Goal: Task Accomplishment & Management: Manage account settings

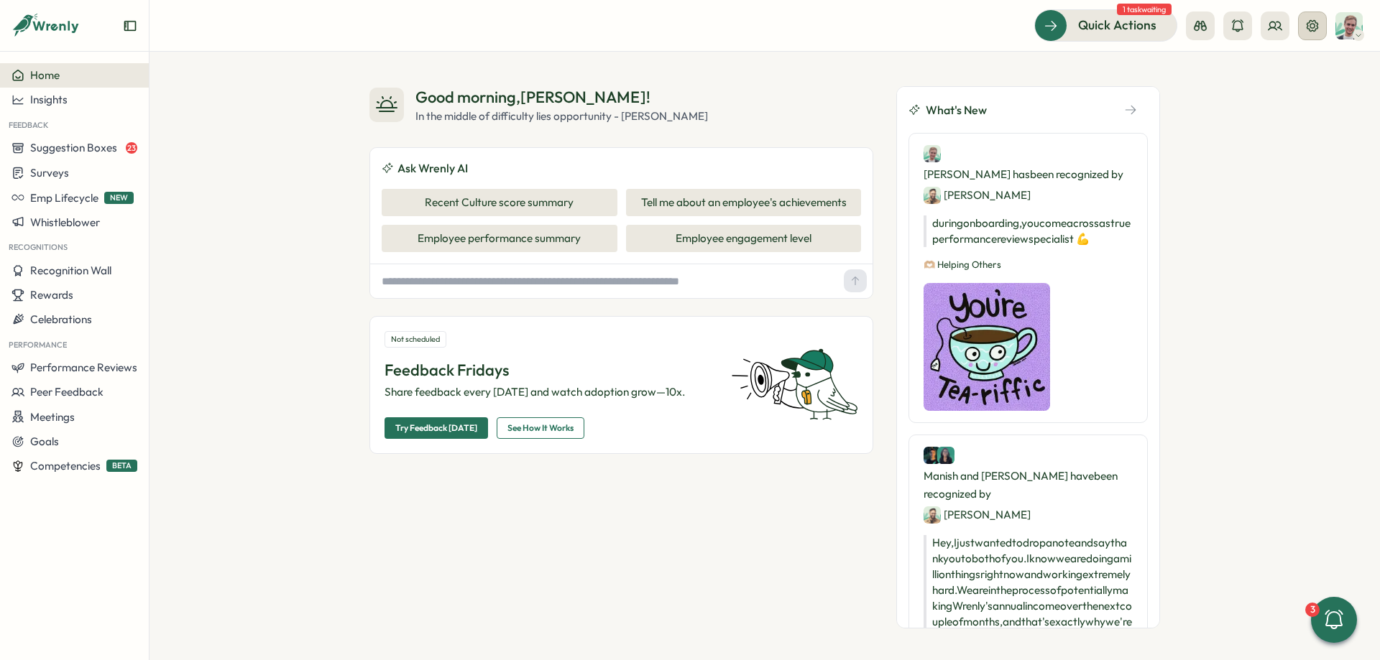
click at [1314, 34] on button at bounding box center [1312, 25] width 29 height 29
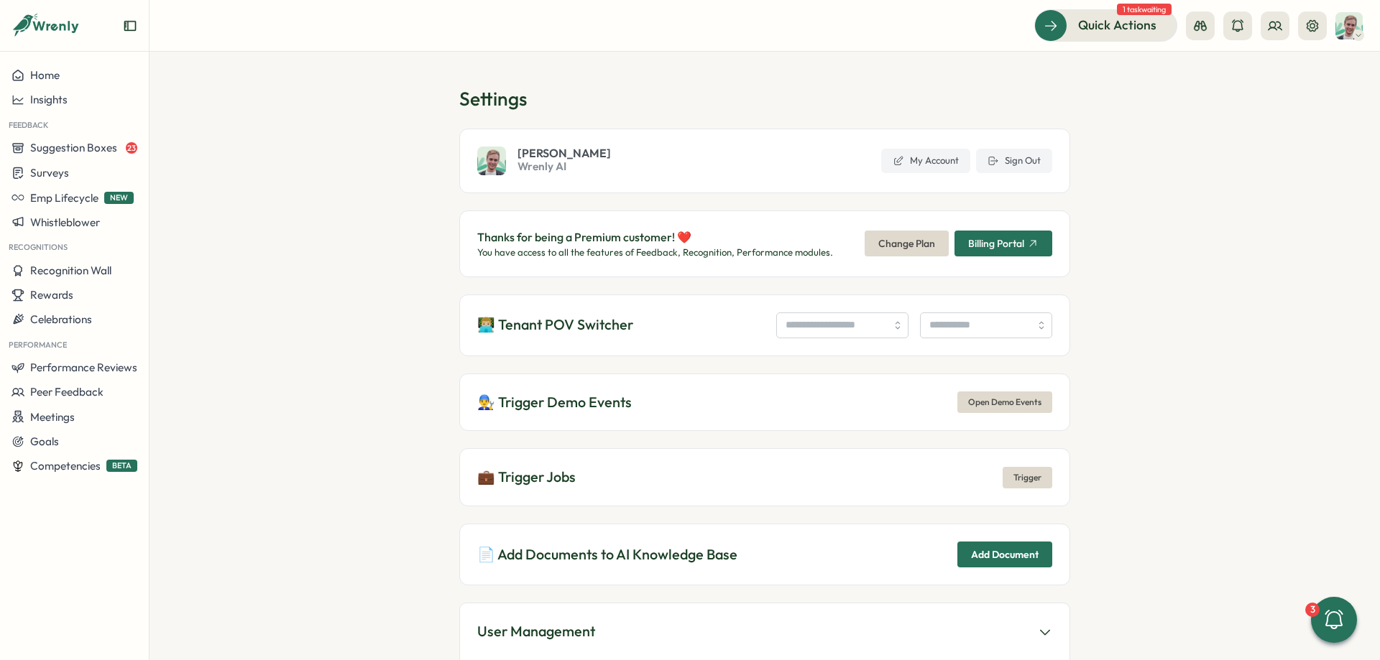
click at [839, 303] on div "👨🏼‍💻 Tenant POV Switcher" at bounding box center [764, 326] width 611 height 62
click at [832, 319] on input "search" at bounding box center [842, 326] width 132 height 26
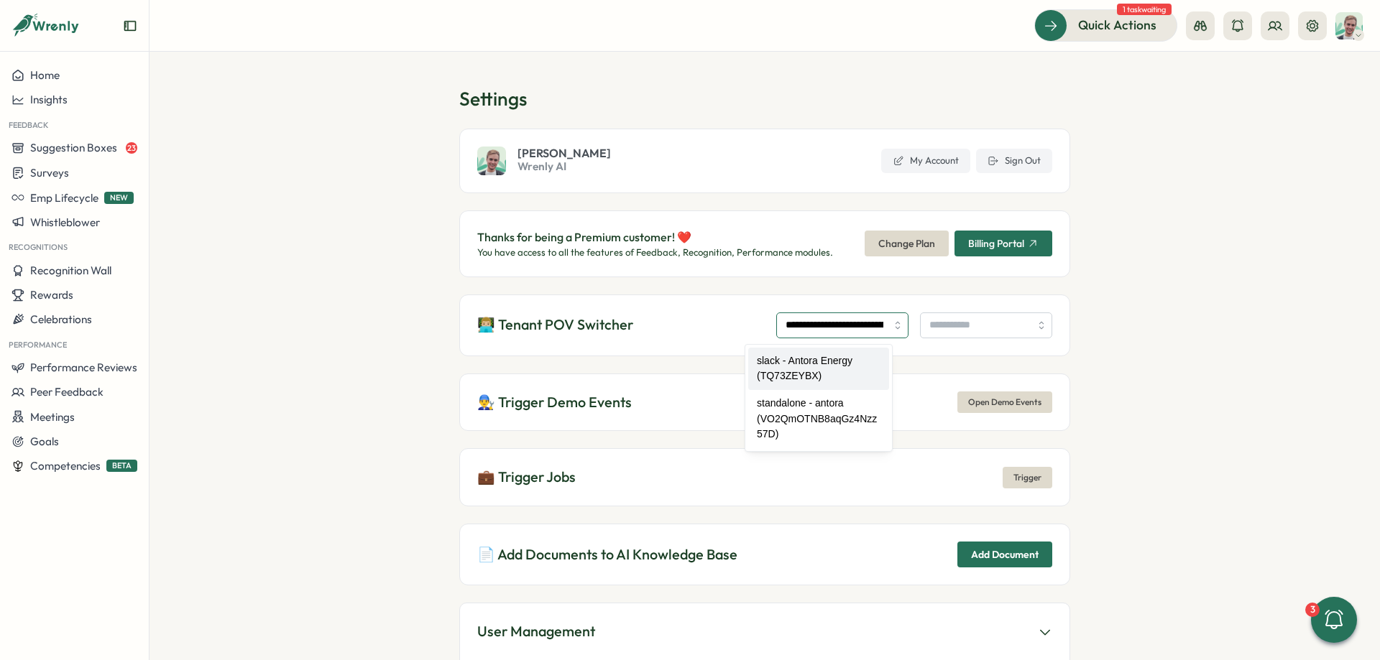
type input "**********"
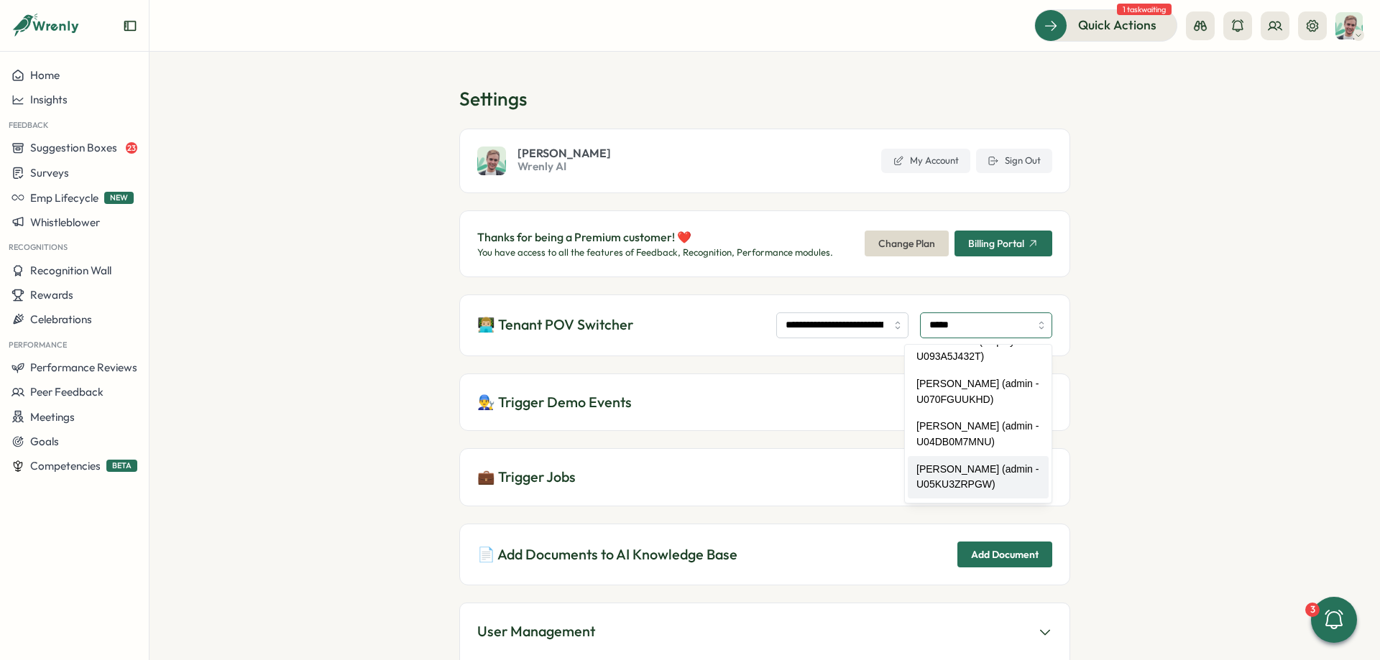
scroll to position [61, 0]
type input "**********"
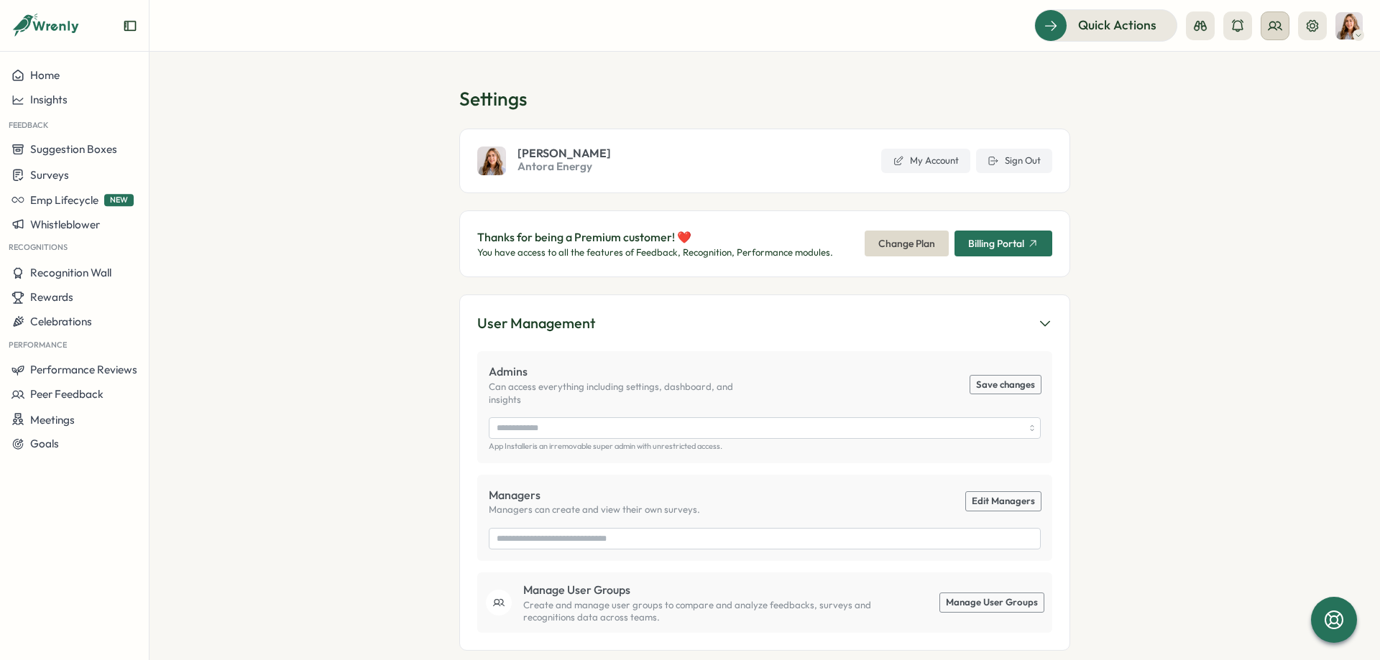
click at [1269, 29] on icon at bounding box center [1274, 26] width 13 height 8
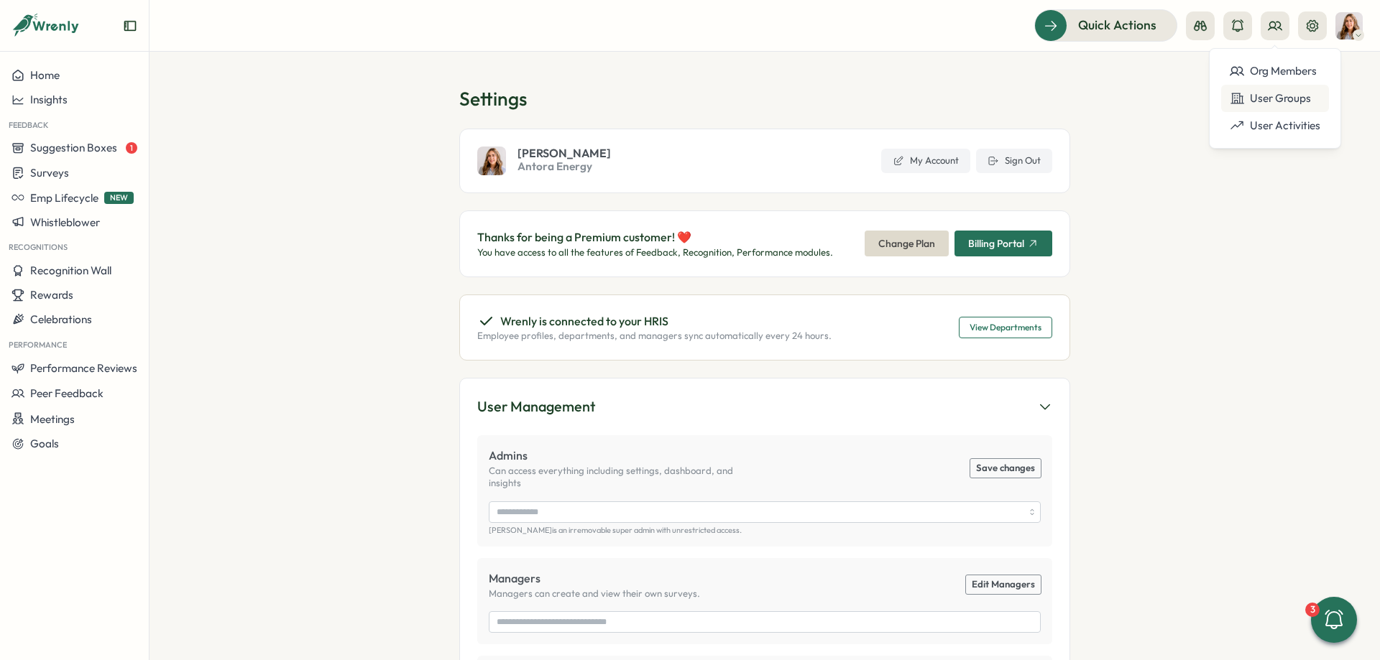
click at [1277, 91] on div "User Groups" at bounding box center [1274, 99] width 91 height 16
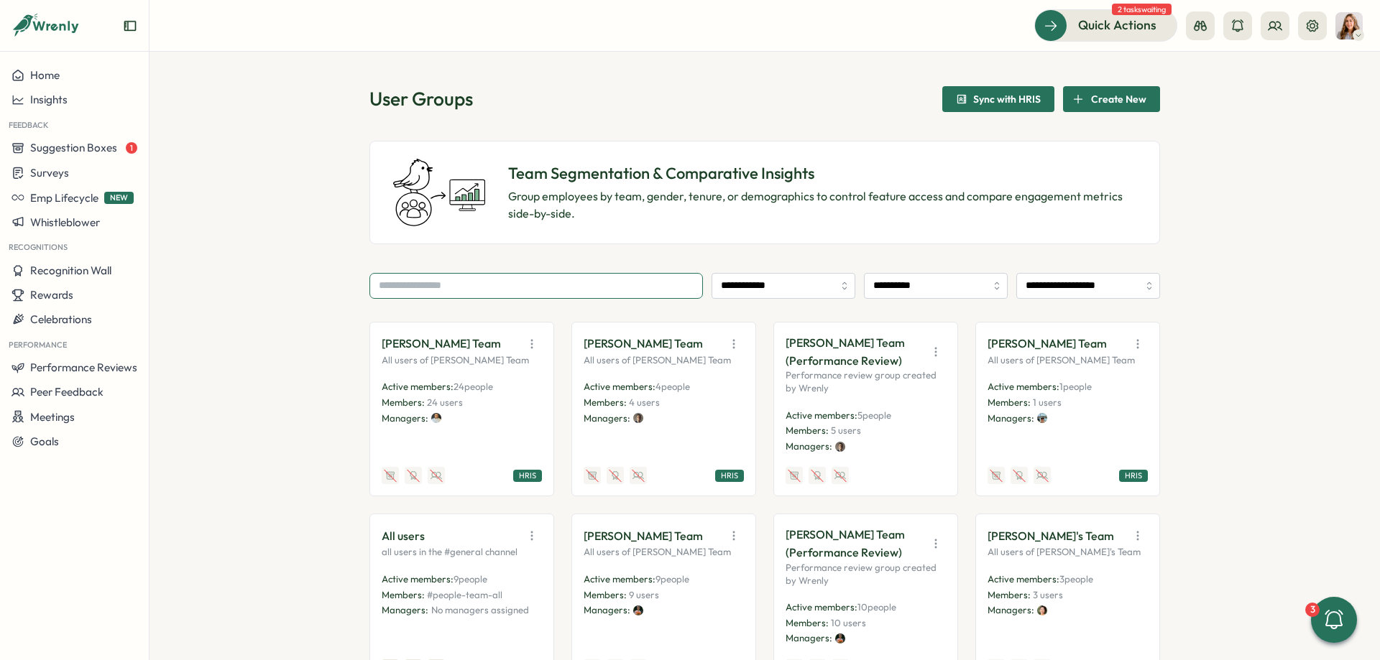
click at [497, 277] on input "text" at bounding box center [535, 286] width 333 height 26
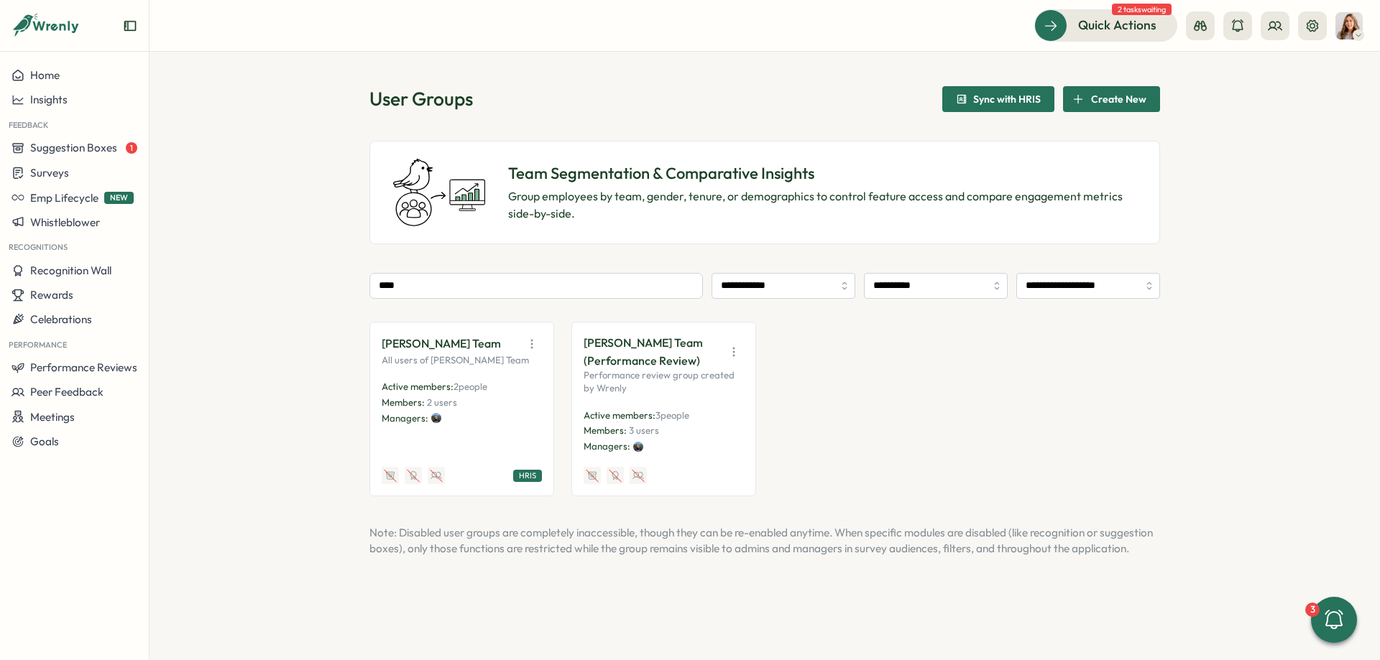
drag, startPoint x: 581, startPoint y: 359, endPoint x: 713, endPoint y: 366, distance: 131.7
click at [713, 366] on div "Vlad Voronchikhin's Team (Performance Review) Performance review group created …" at bounding box center [663, 409] width 185 height 175
drag, startPoint x: 629, startPoint y: 428, endPoint x: 667, endPoint y: 430, distance: 37.4
click at [667, 430] on p "Members: 3 users" at bounding box center [663, 431] width 160 height 13
drag, startPoint x: 690, startPoint y: 361, endPoint x: 576, endPoint y: 364, distance: 113.6
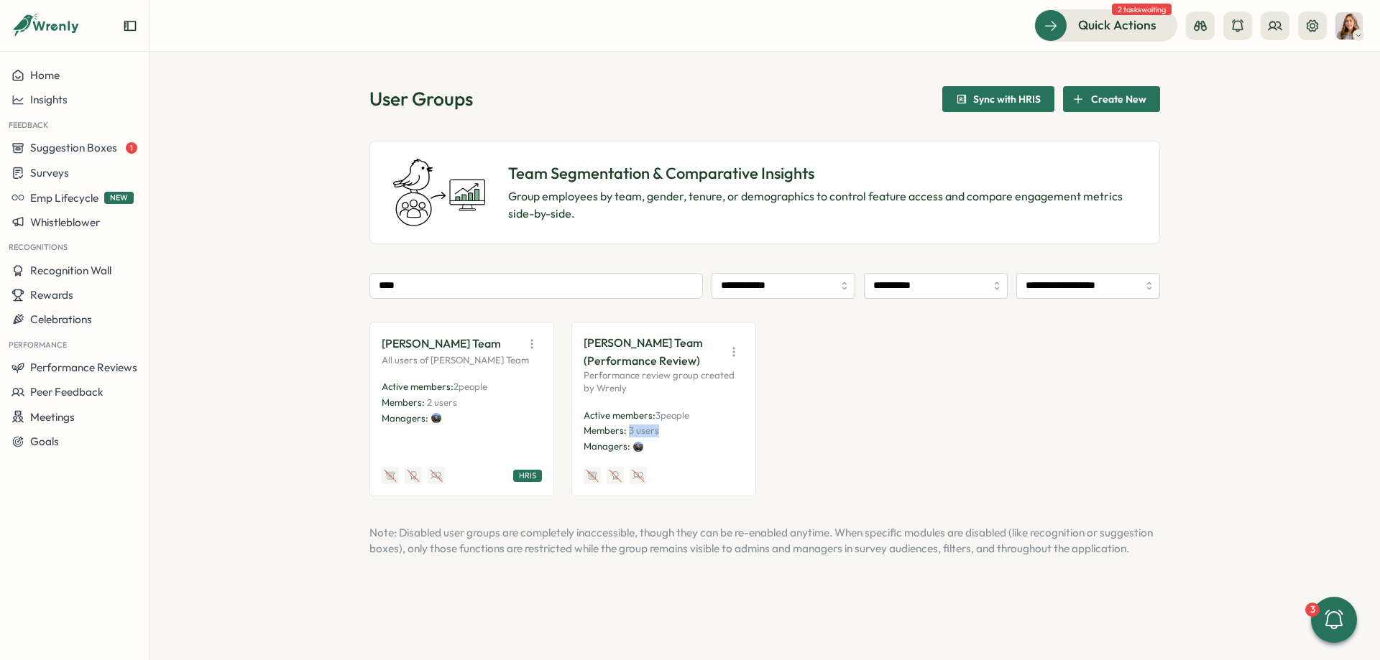
click at [576, 364] on div "Vlad Voronchikhin's Team (Performance Review) Performance review group created …" at bounding box center [663, 409] width 185 height 175
click at [578, 364] on div "Vlad Voronchikhin's Team (Performance Review) Performance review group created …" at bounding box center [663, 409] width 185 height 175
drag, startPoint x: 578, startPoint y: 364, endPoint x: 696, endPoint y: 362, distance: 118.6
click at [696, 362] on div "Vlad Voronchikhin's Team (Performance Review) Performance review group created …" at bounding box center [663, 409] width 185 height 175
drag, startPoint x: 425, startPoint y: 405, endPoint x: 464, endPoint y: 405, distance: 39.5
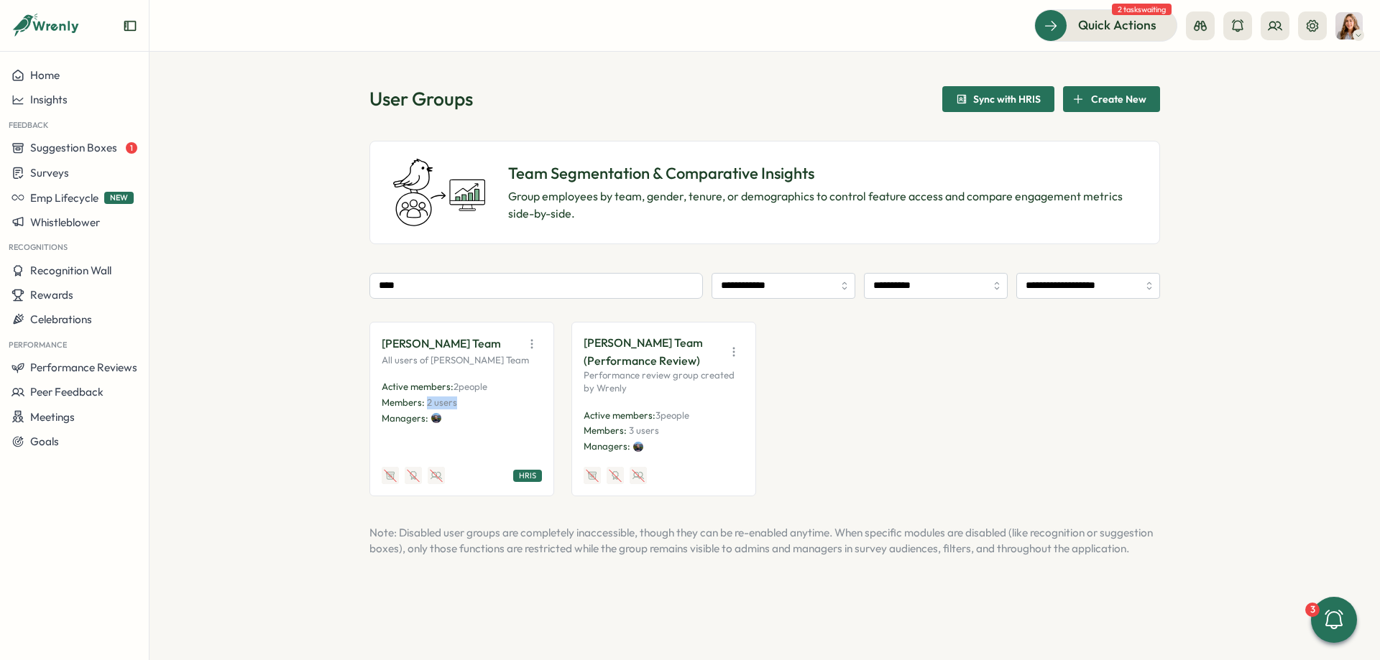
click at [464, 405] on p "Members: 2 users" at bounding box center [462, 403] width 160 height 13
drag, startPoint x: 586, startPoint y: 358, endPoint x: 703, endPoint y: 364, distance: 117.3
click at [701, 364] on p "Vlad Voronchikhin's Team (Performance Review)" at bounding box center [650, 352] width 134 height 36
click at [704, 364] on p "Vlad Voronchikhin's Team (Performance Review)" at bounding box center [650, 352] width 134 height 36
drag, startPoint x: 428, startPoint y: 404, endPoint x: 461, endPoint y: 407, distance: 34.0
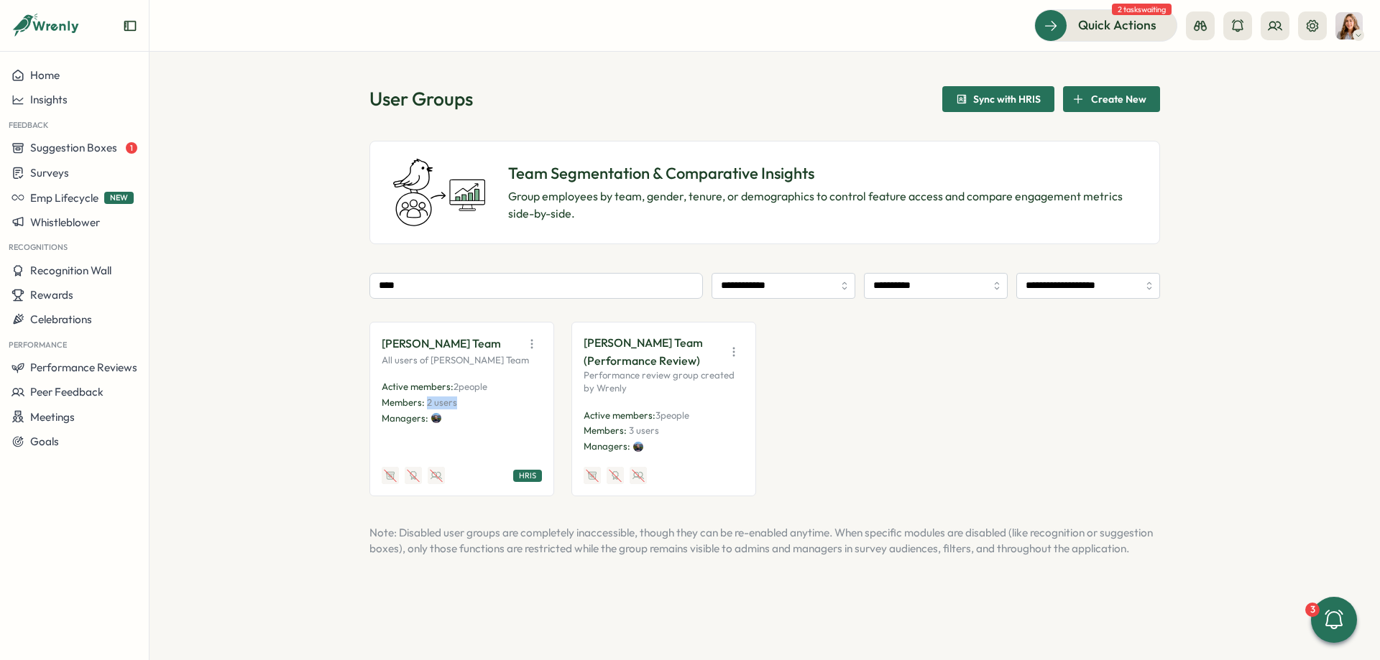
click at [461, 407] on p "Members: 2 users" at bounding box center [462, 403] width 160 height 13
click at [470, 415] on div "Managers:" at bounding box center [462, 418] width 160 height 13
drag, startPoint x: 427, startPoint y: 402, endPoint x: 479, endPoint y: 402, distance: 51.7
click at [438, 402] on span "2 users" at bounding box center [442, 402] width 30 height 11
drag, startPoint x: 629, startPoint y: 430, endPoint x: 660, endPoint y: 430, distance: 30.9
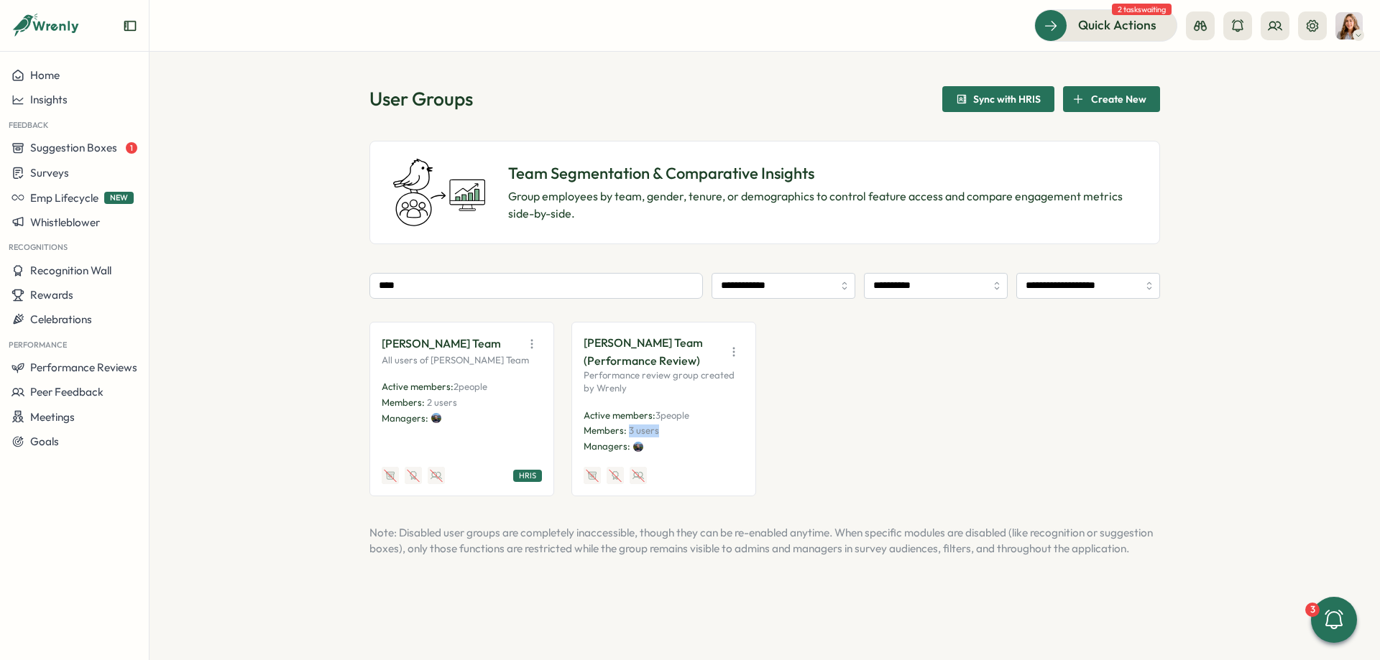
click at [660, 430] on p "Members: 3 users" at bounding box center [663, 431] width 160 height 13
drag, startPoint x: 620, startPoint y: 361, endPoint x: 697, endPoint y: 365, distance: 77.0
click at [697, 365] on div "Vlad Voronchikhin's Team (Performance Review) Performance review group created …" at bounding box center [663, 409] width 185 height 175
click at [743, 351] on button "button" at bounding box center [734, 352] width 20 height 20
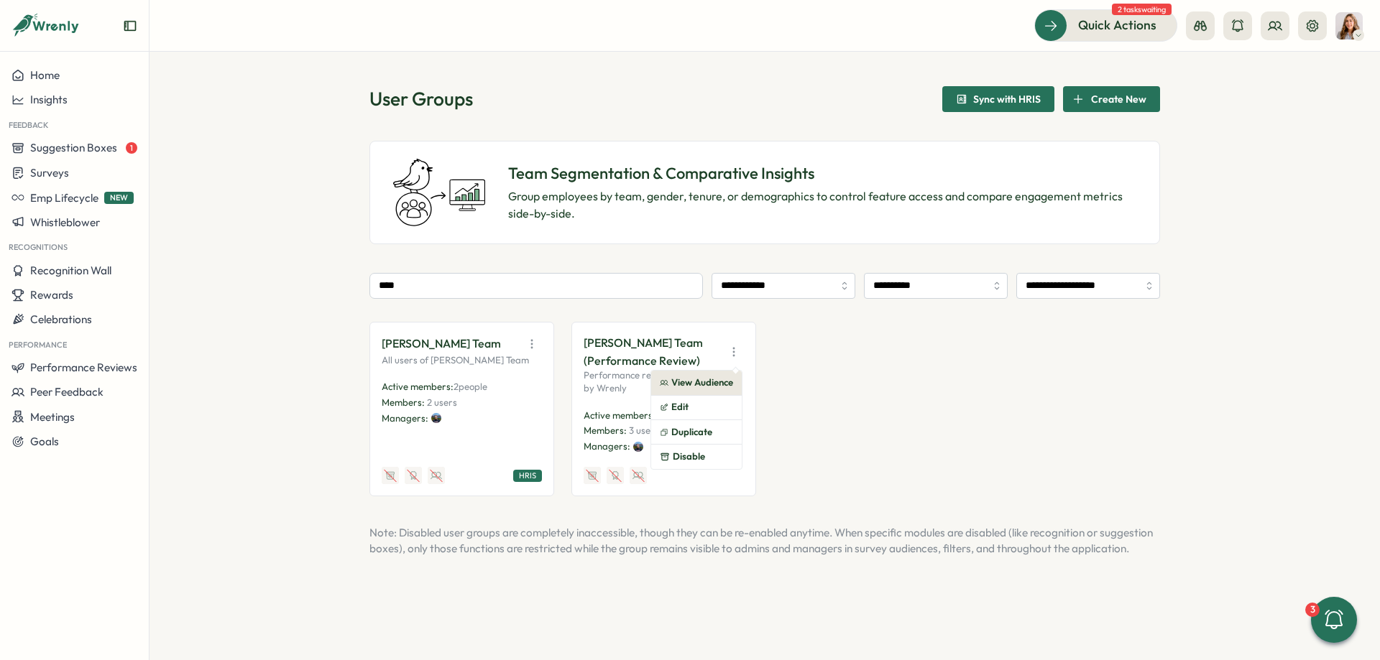
click at [722, 385] on button "View Audience" at bounding box center [696, 383] width 91 height 24
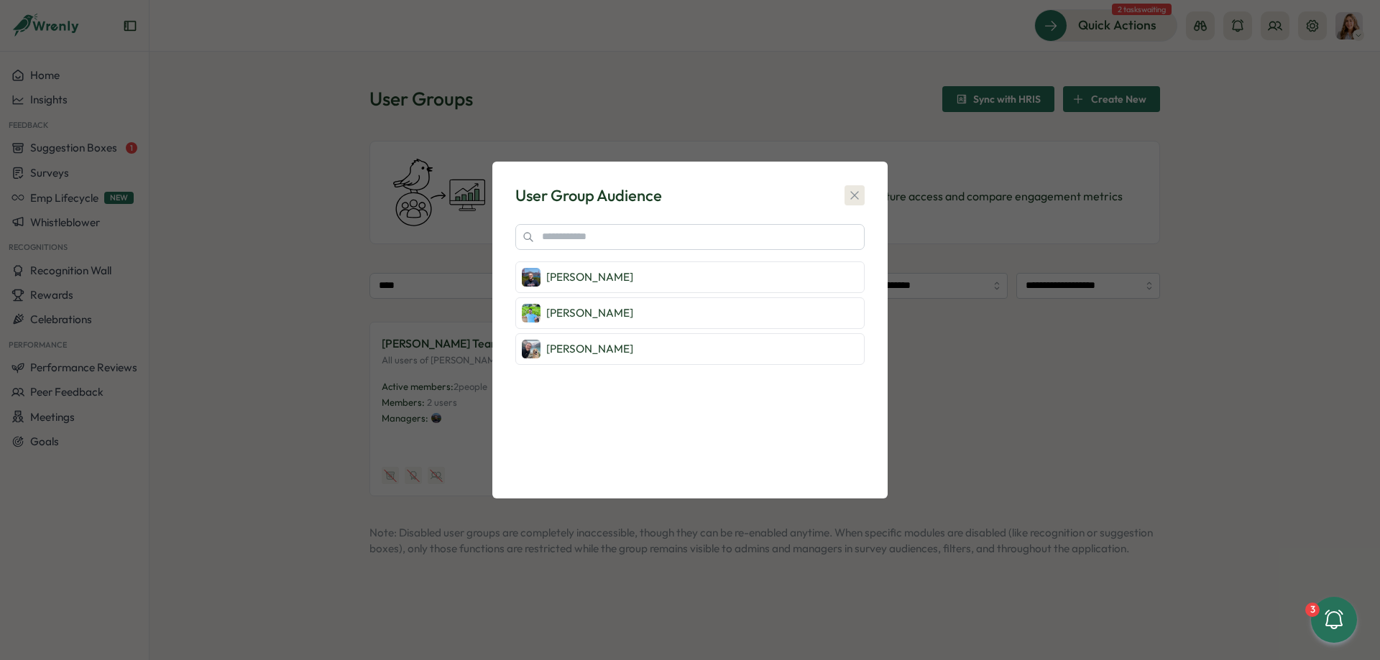
click at [852, 190] on icon "button" at bounding box center [854, 195] width 14 height 14
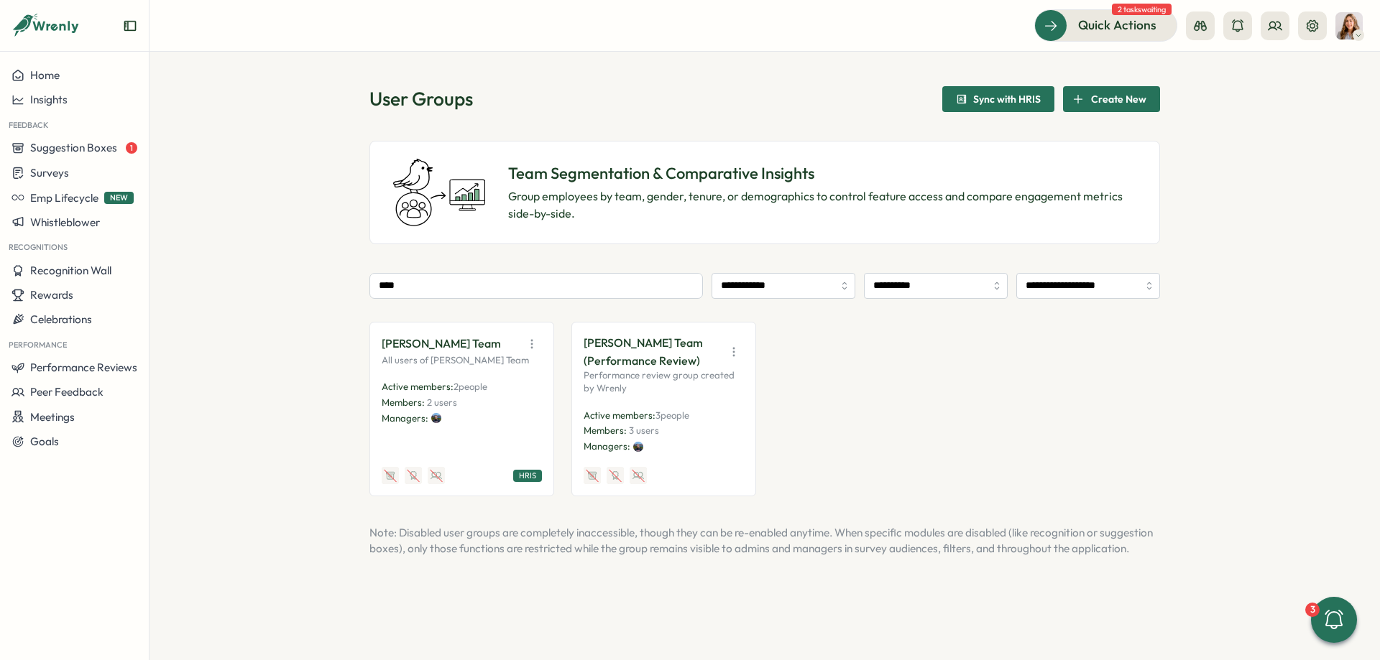
click at [537, 336] on button "button" at bounding box center [532, 344] width 20 height 20
click at [527, 374] on button "View Audience" at bounding box center [494, 375] width 91 height 24
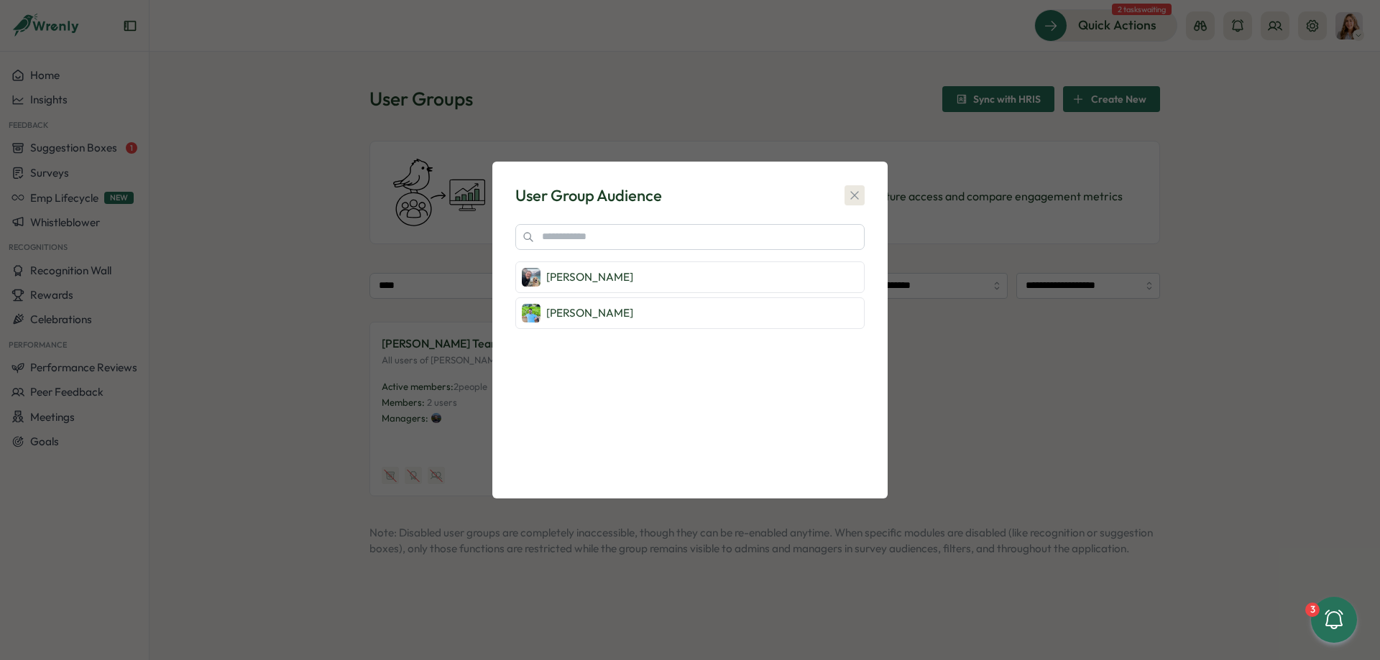
click at [847, 197] on icon "button" at bounding box center [854, 195] width 14 height 14
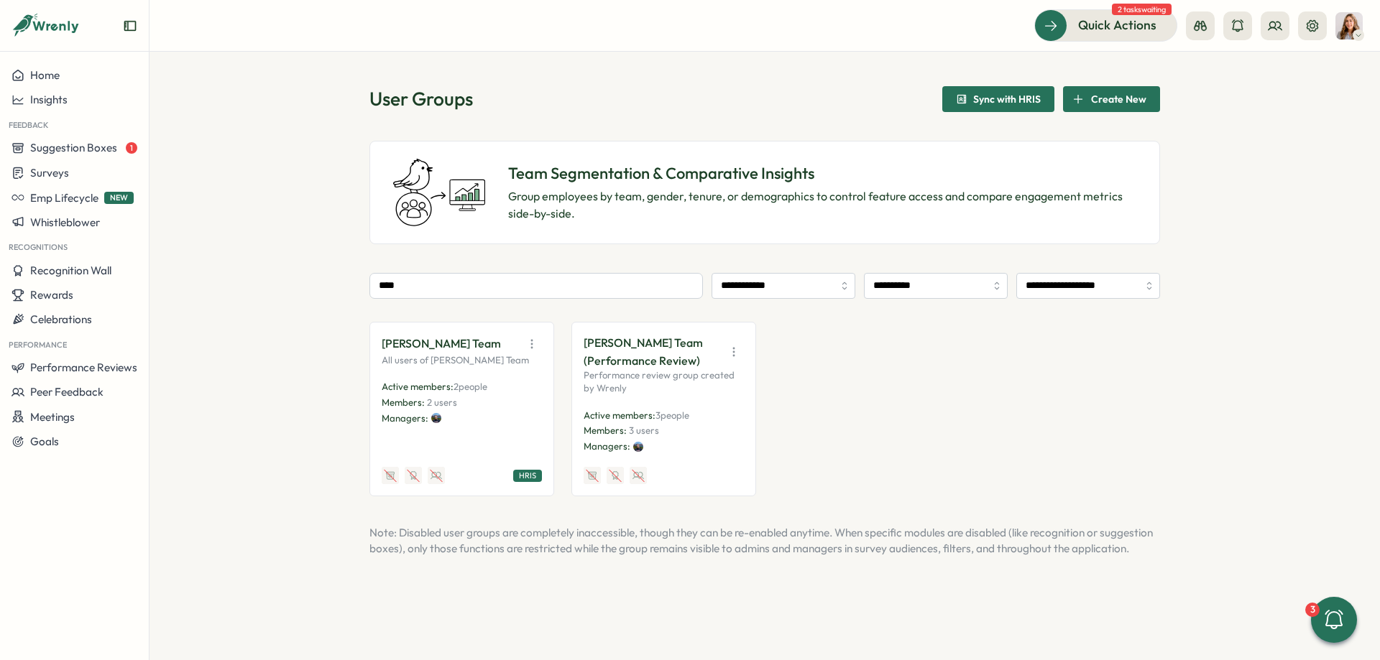
click at [741, 343] on button "button" at bounding box center [734, 352] width 20 height 20
click at [714, 380] on button "View Audience" at bounding box center [696, 383] width 91 height 24
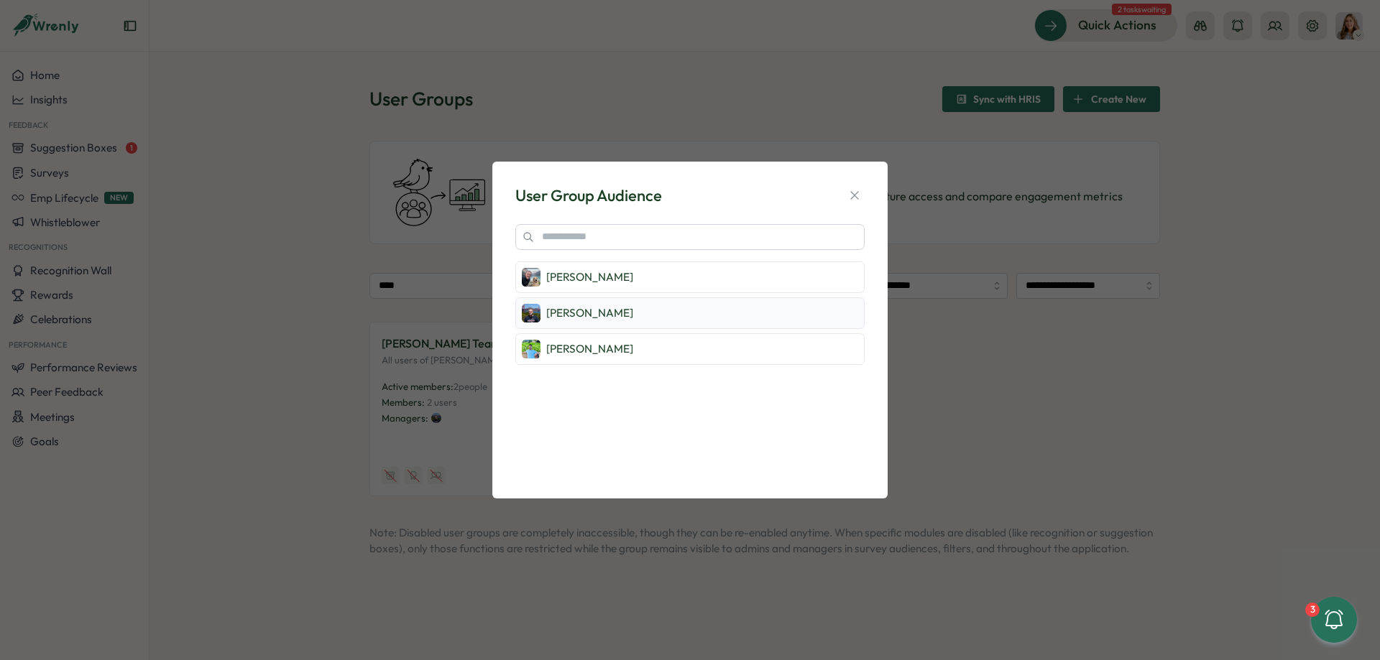
drag, startPoint x: 544, startPoint y: 277, endPoint x: 609, endPoint y: 318, distance: 76.2
click at [608, 289] on div "Scott Merrick" at bounding box center [689, 278] width 349 height 32
click at [862, 190] on button "button" at bounding box center [854, 195] width 20 height 20
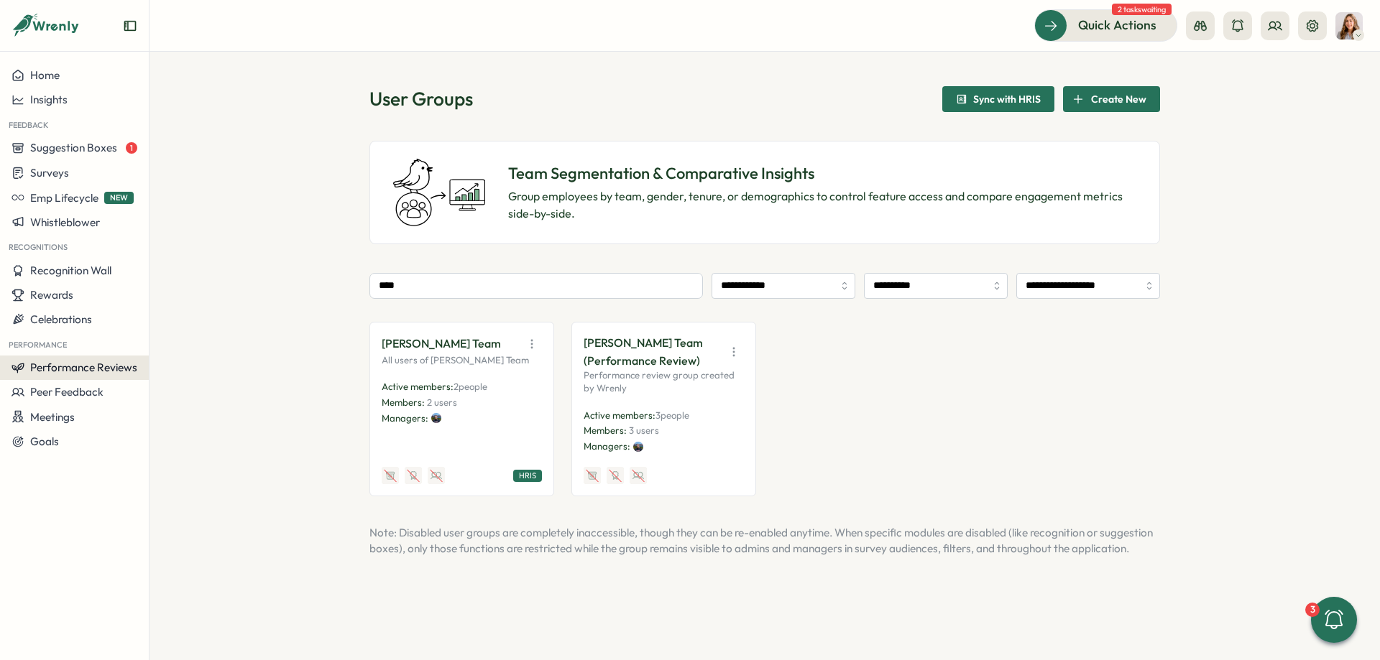
click at [106, 366] on span "Performance Reviews" at bounding box center [83, 368] width 107 height 14
click at [443, 275] on input "****" at bounding box center [535, 286] width 333 height 26
drag, startPoint x: 579, startPoint y: 360, endPoint x: 709, endPoint y: 361, distance: 129.3
click at [709, 361] on div "Vlad Voronchikhin's Team (Performance Review) Performance review group created …" at bounding box center [663, 409] width 185 height 175
copy p "(Performance Review)"
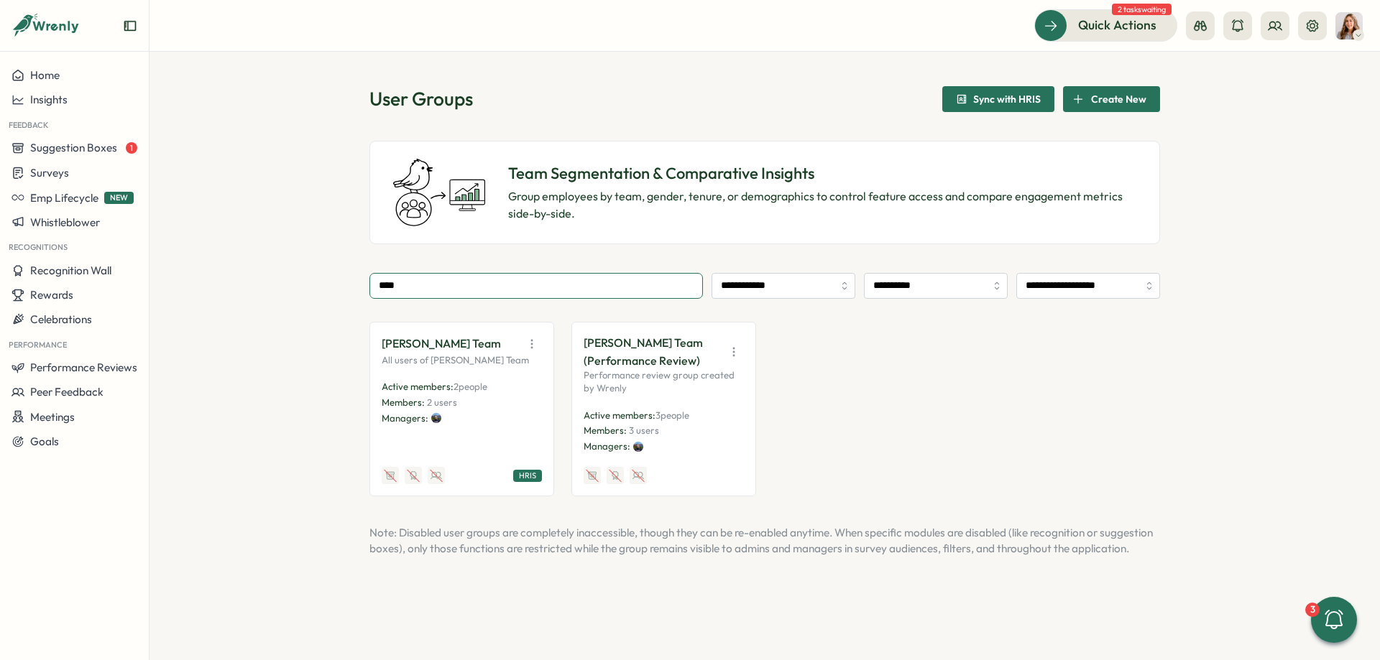
click at [428, 295] on input "****" at bounding box center [535, 286] width 333 height 26
paste input "**********"
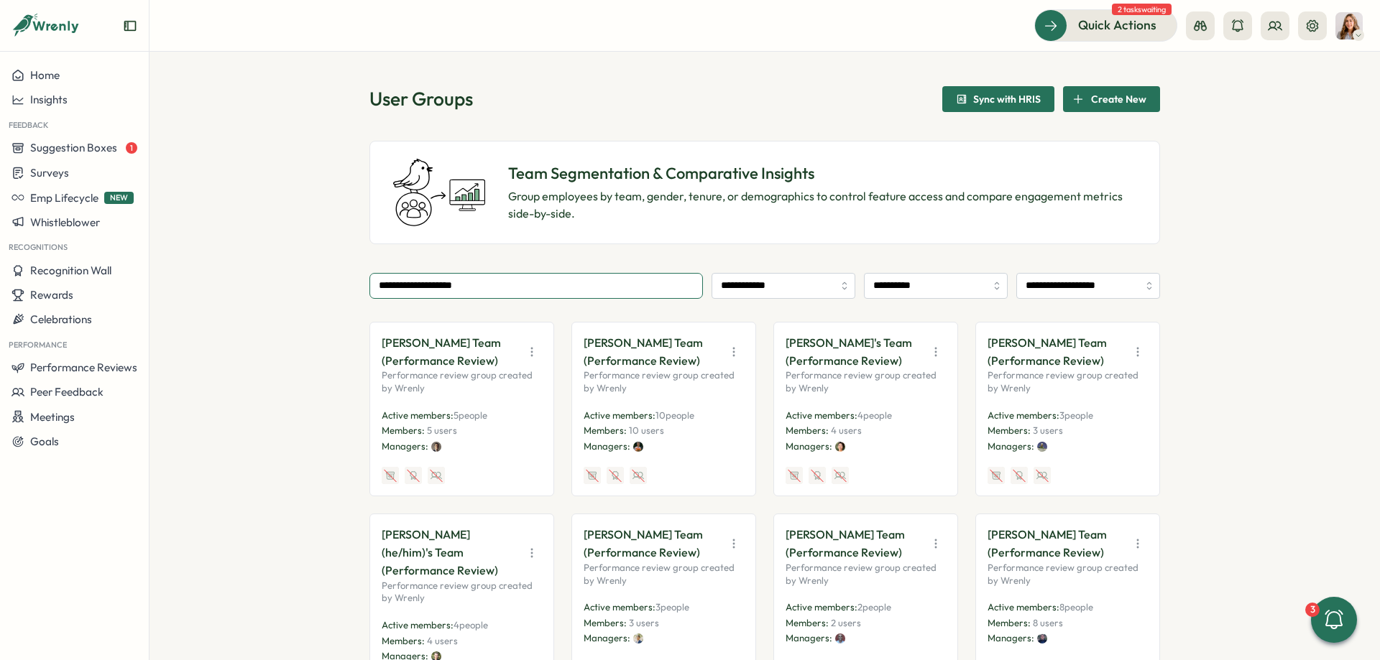
type input "**********"
click at [529, 350] on icon "button" at bounding box center [532, 352] width 14 height 14
click at [433, 444] on div at bounding box center [436, 447] width 10 height 10
click at [528, 356] on icon "button" at bounding box center [532, 352] width 14 height 14
click at [522, 383] on button "View Audience" at bounding box center [494, 383] width 91 height 24
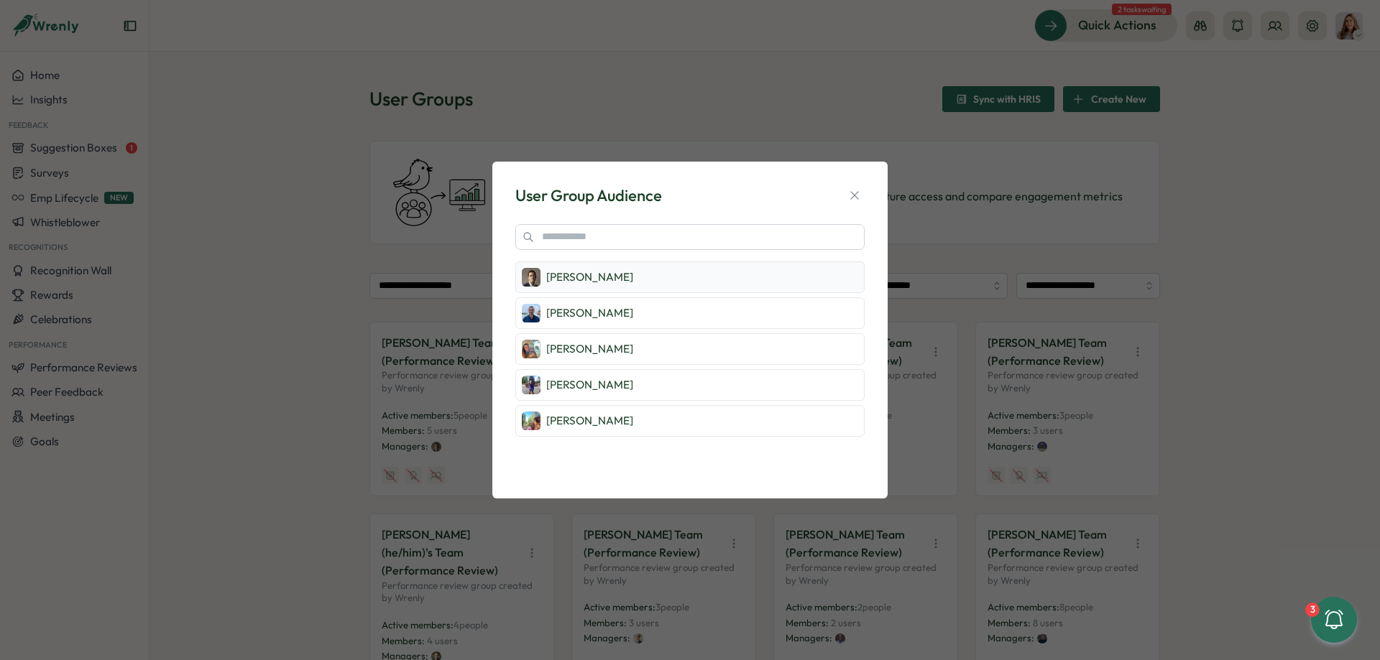
drag, startPoint x: 548, startPoint y: 278, endPoint x: 576, endPoint y: 276, distance: 28.8
click at [574, 276] on p "Adam Frankel" at bounding box center [589, 277] width 87 height 16
drag, startPoint x: 862, startPoint y: 193, endPoint x: 853, endPoint y: 197, distance: 9.6
click at [859, 193] on button "button" at bounding box center [854, 195] width 20 height 20
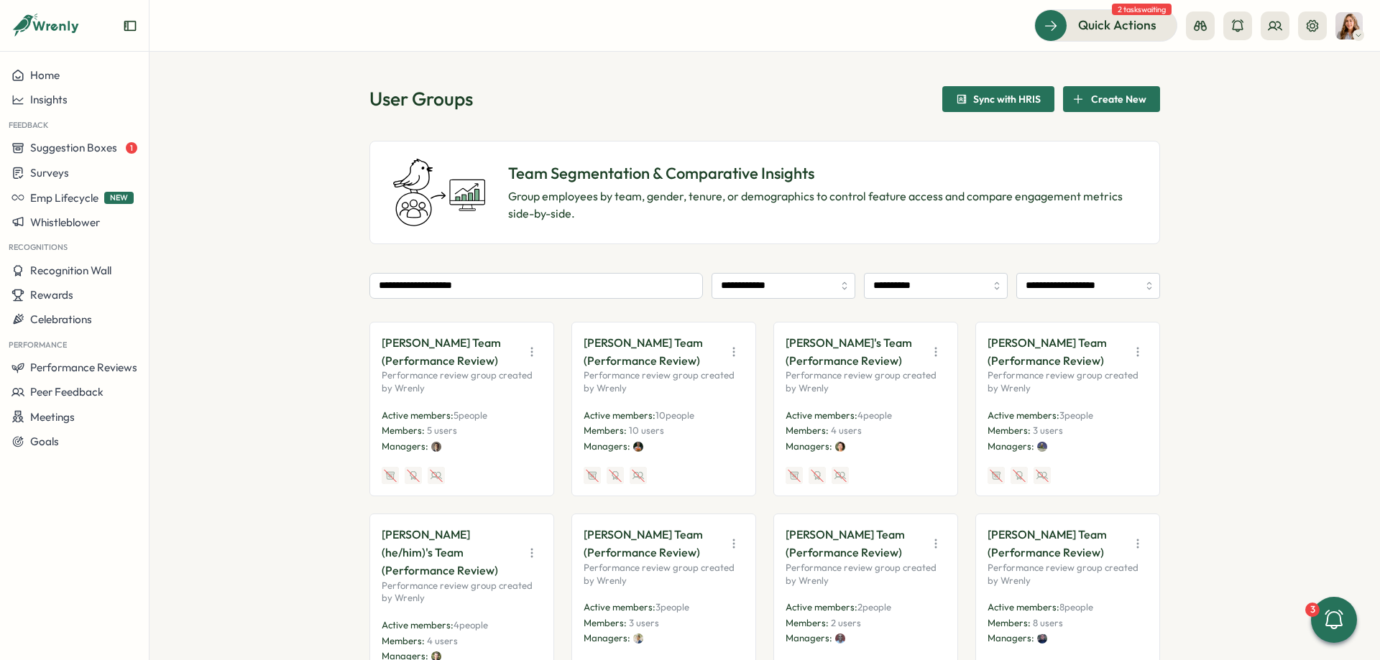
drag, startPoint x: 400, startPoint y: 337, endPoint x: 506, endPoint y: 359, distance: 108.0
click at [506, 359] on div "Adam Frankel's Team (Performance Review) Performance review group created by Wr…" at bounding box center [461, 409] width 185 height 175
click at [497, 363] on p "Adam Frankel's Team (Performance Review)" at bounding box center [449, 352] width 134 height 36
drag, startPoint x: 493, startPoint y: 363, endPoint x: 377, endPoint y: 341, distance: 118.5
click at [377, 341] on div "Adam Frankel's Team (Performance Review) Performance review group created by Wr…" at bounding box center [461, 409] width 185 height 175
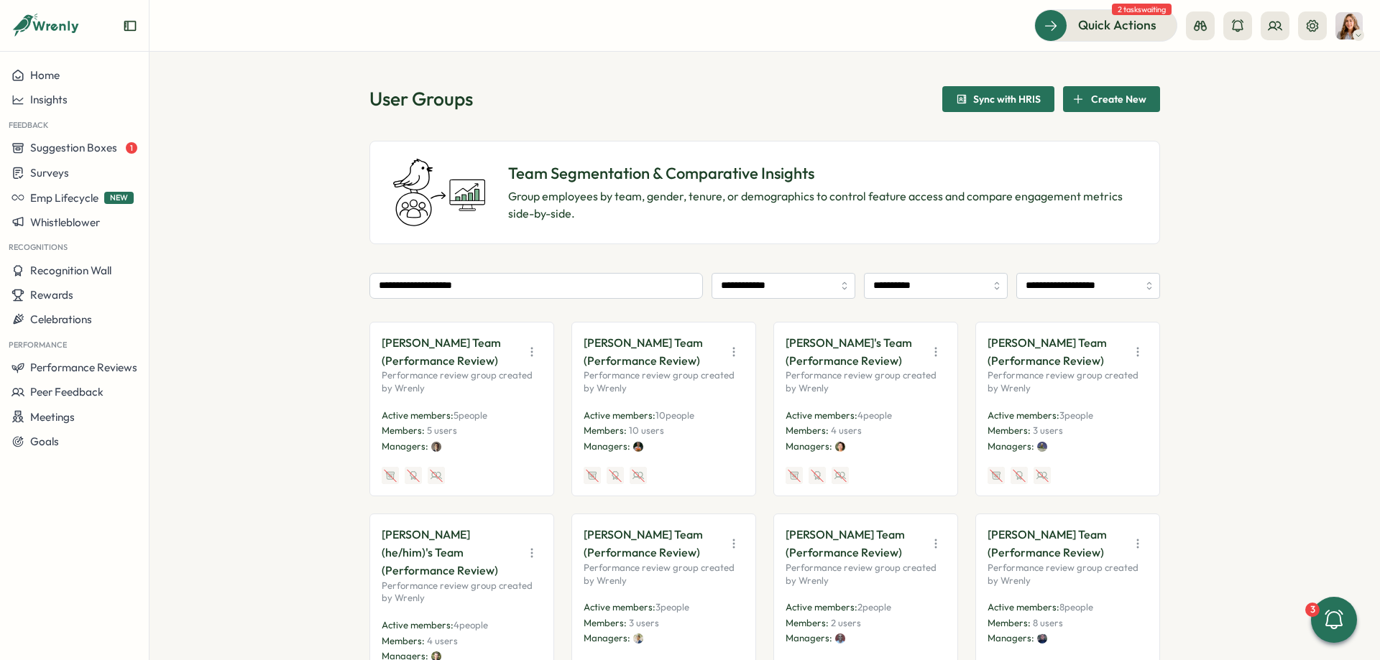
click at [377, 341] on div "Adam Frankel's Team (Performance Review) Performance review group created by Wr…" at bounding box center [461, 409] width 185 height 175
drag, startPoint x: 377, startPoint y: 341, endPoint x: 499, endPoint y: 360, distance: 123.7
click at [499, 360] on div "Adam Frankel's Team (Performance Review) Performance review group created by Wr…" at bounding box center [461, 409] width 185 height 175
click at [501, 361] on p "Adam Frankel's Team (Performance Review)" at bounding box center [449, 352] width 134 height 36
drag, startPoint x: 501, startPoint y: 361, endPoint x: 346, endPoint y: 335, distance: 156.6
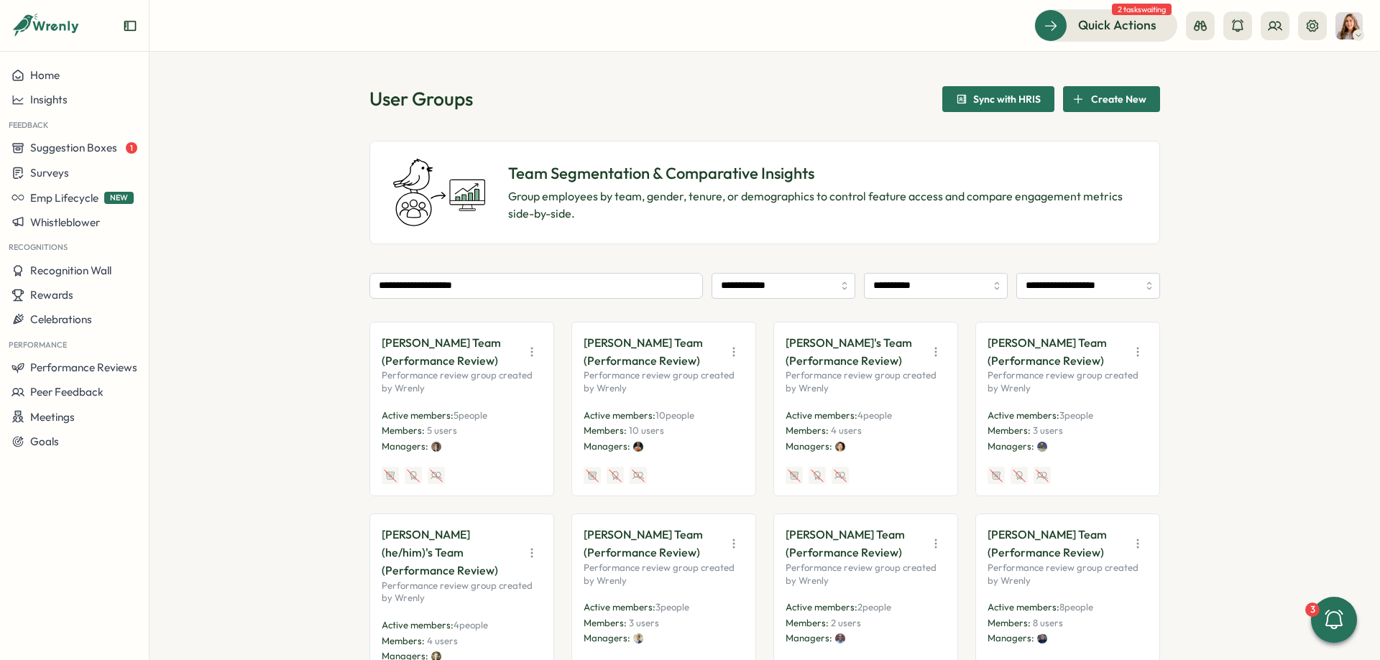
click at [372, 338] on div "Adam Frankel's Team (Performance Review) Performance review group created by Wr…" at bounding box center [461, 409] width 185 height 175
drag, startPoint x: 374, startPoint y: 338, endPoint x: 499, endPoint y: 365, distance: 128.7
click at [499, 365] on div "Adam Frankel's Team (Performance Review) Performance review group created by Wr…" at bounding box center [461, 409] width 185 height 175
click at [499, 365] on p "Adam Frankel's Team (Performance Review)" at bounding box center [449, 352] width 134 height 36
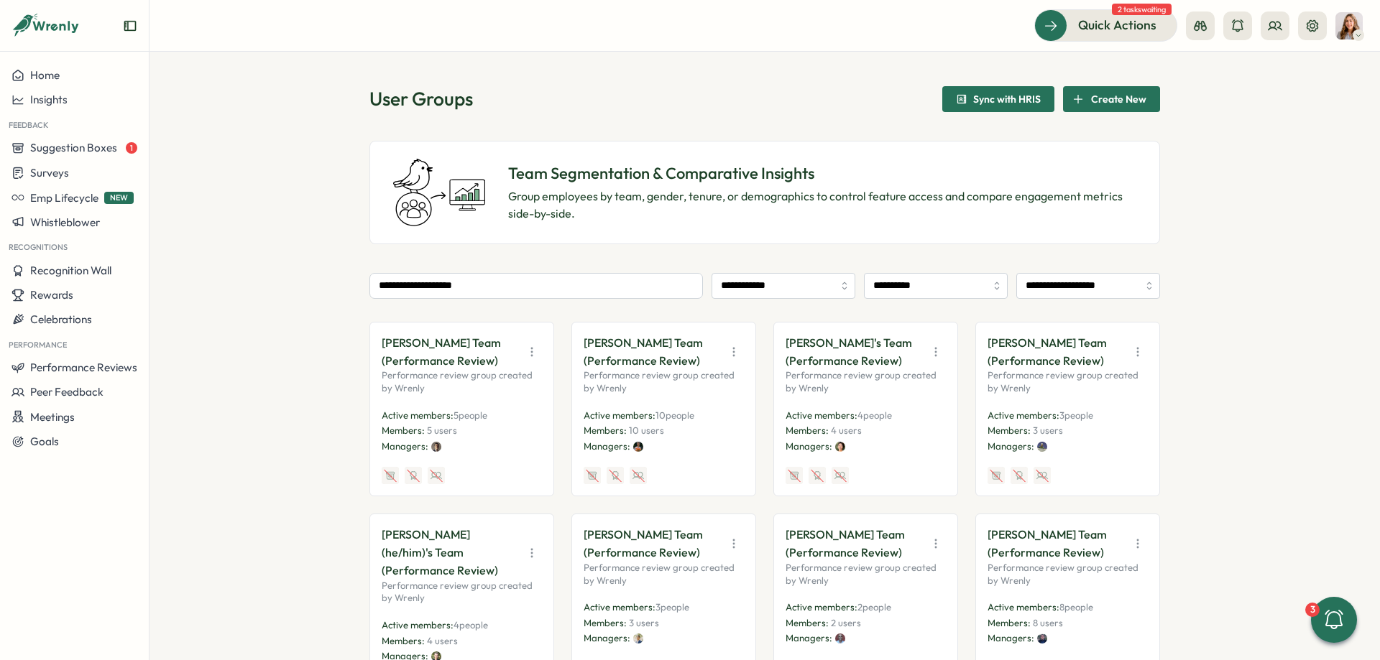
drag, startPoint x: 499, startPoint y: 365, endPoint x: 368, endPoint y: 342, distance: 133.5
click at [368, 342] on div "**********" at bounding box center [764, 356] width 1230 height 609
drag, startPoint x: 425, startPoint y: 347, endPoint x: 503, endPoint y: 366, distance: 80.5
click at [503, 366] on div "Adam Frankel's Team (Performance Review) Performance review group created by Wr…" at bounding box center [461, 409] width 185 height 175
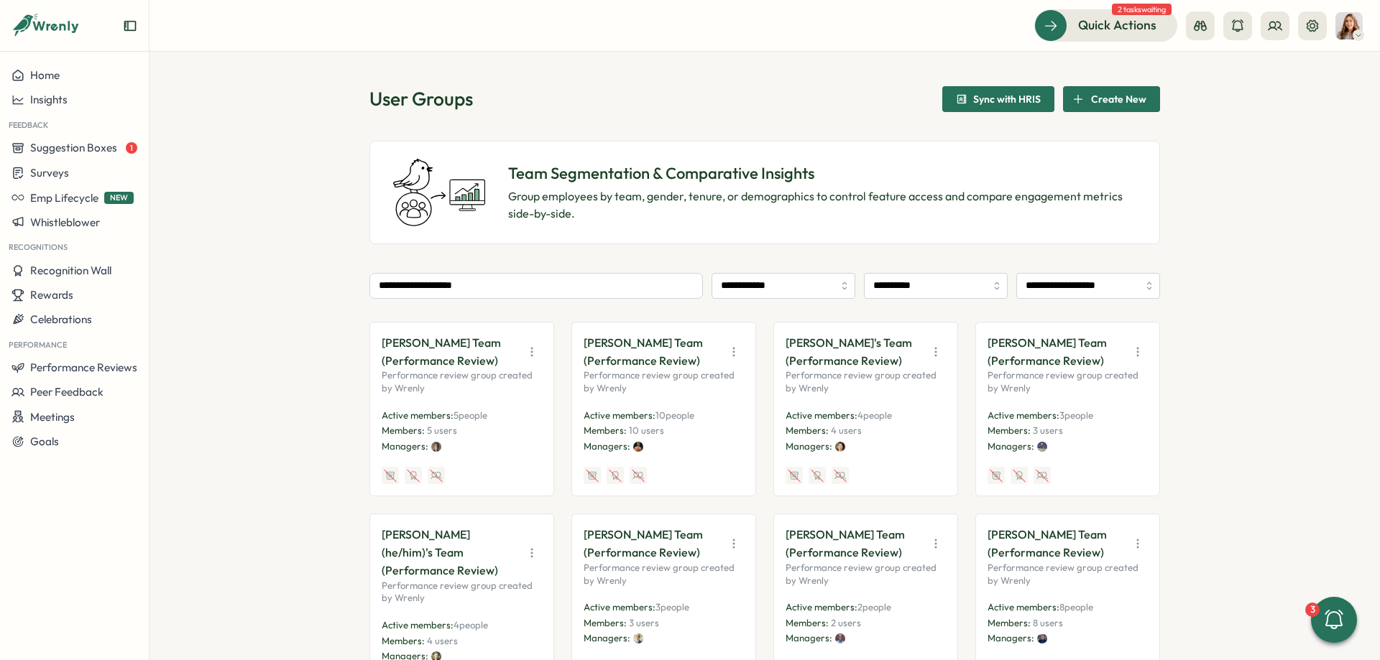
drag, startPoint x: 844, startPoint y: 255, endPoint x: 835, endPoint y: 211, distance: 44.7
drag, startPoint x: 502, startPoint y: 358, endPoint x: 359, endPoint y: 364, distance: 143.1
click at [370, 363] on div "Adam Frankel's Team (Performance Review) Performance review group created by Wr…" at bounding box center [461, 409] width 185 height 175
drag, startPoint x: 375, startPoint y: 363, endPoint x: 494, endPoint y: 364, distance: 118.6
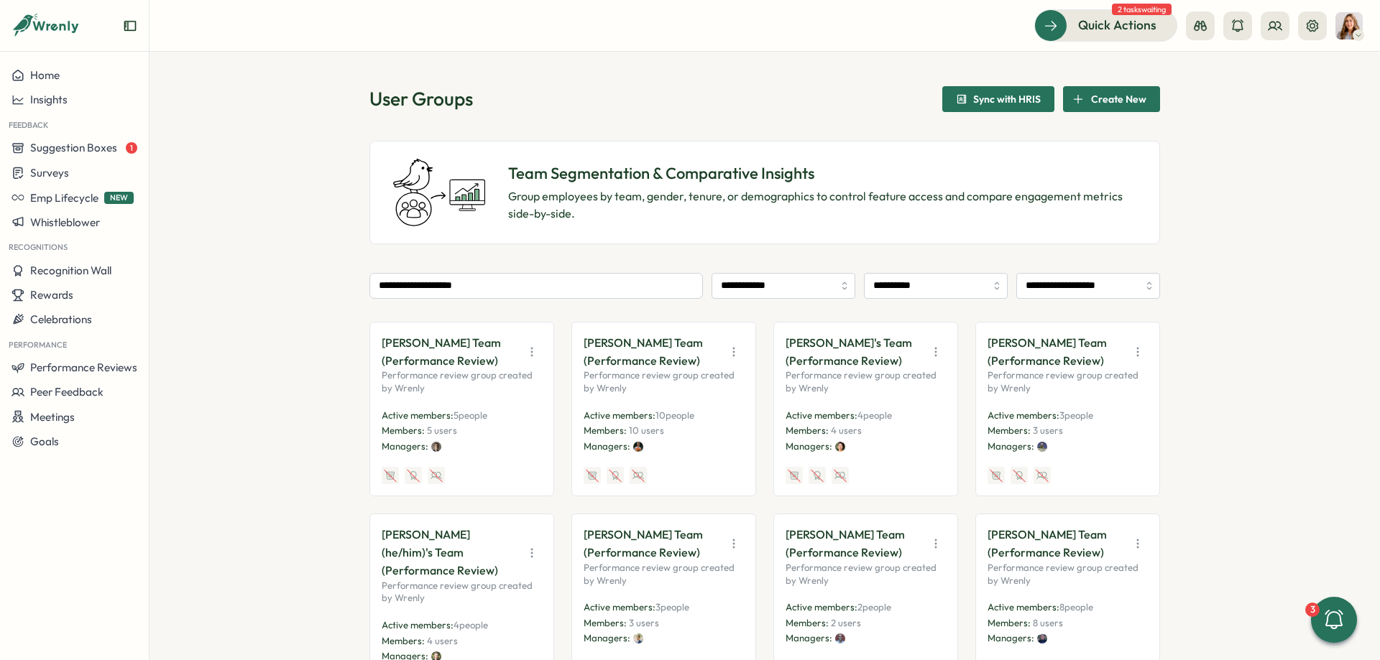
click at [493, 364] on div "Adam Frankel's Team (Performance Review) Performance review group created by Wr…" at bounding box center [461, 409] width 185 height 175
click at [496, 364] on p "Adam Frankel's Team (Performance Review)" at bounding box center [449, 352] width 134 height 36
drag, startPoint x: 496, startPoint y: 364, endPoint x: 352, endPoint y: 357, distance: 143.9
click at [375, 358] on div "Adam Frankel's Team (Performance Review) Performance review group created by Wr…" at bounding box center [461, 409] width 185 height 175
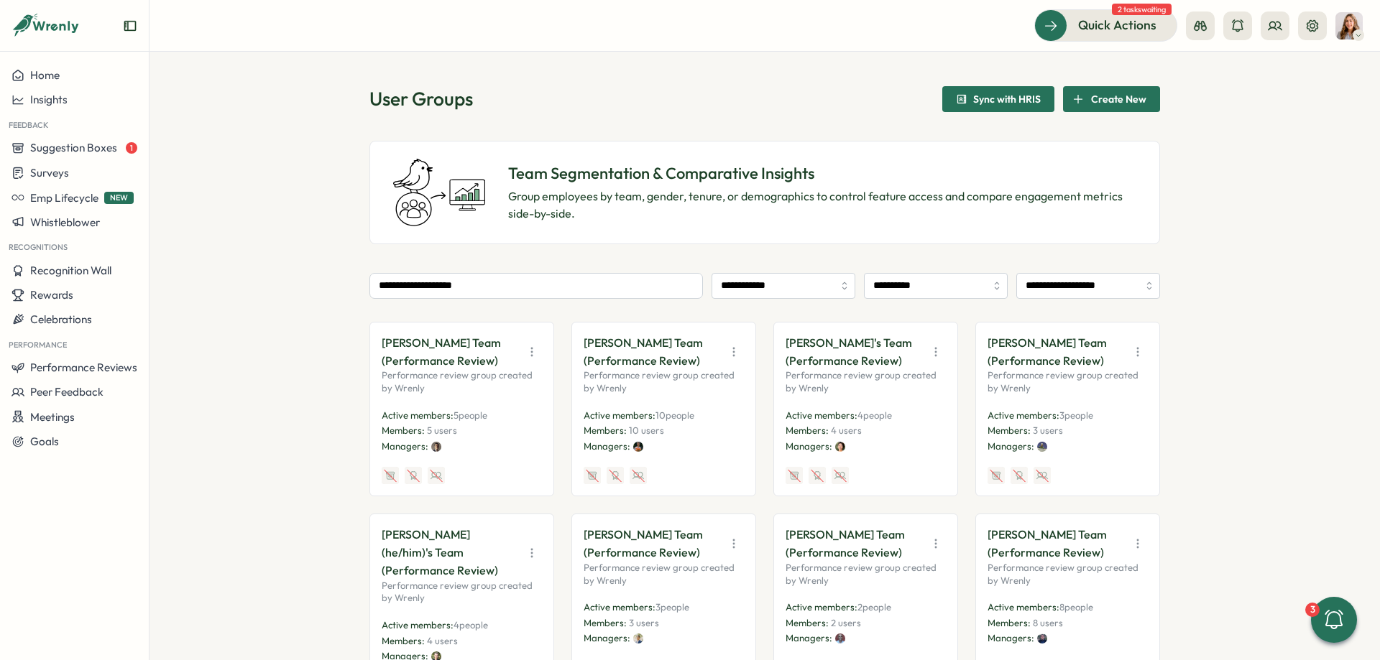
drag, startPoint x: 383, startPoint y: 358, endPoint x: 494, endPoint y: 359, distance: 110.7
click at [489, 359] on div "Adam Frankel's Team (Performance Review) Performance review group created by Wr…" at bounding box center [461, 409] width 185 height 175
click at [495, 359] on p "Adam Frankel's Team (Performance Review)" at bounding box center [449, 352] width 134 height 36
drag, startPoint x: 495, startPoint y: 359, endPoint x: 376, endPoint y: 360, distance: 119.3
click at [376, 360] on div "Adam Frankel's Team (Performance Review) Performance review group created by Wr…" at bounding box center [461, 409] width 185 height 175
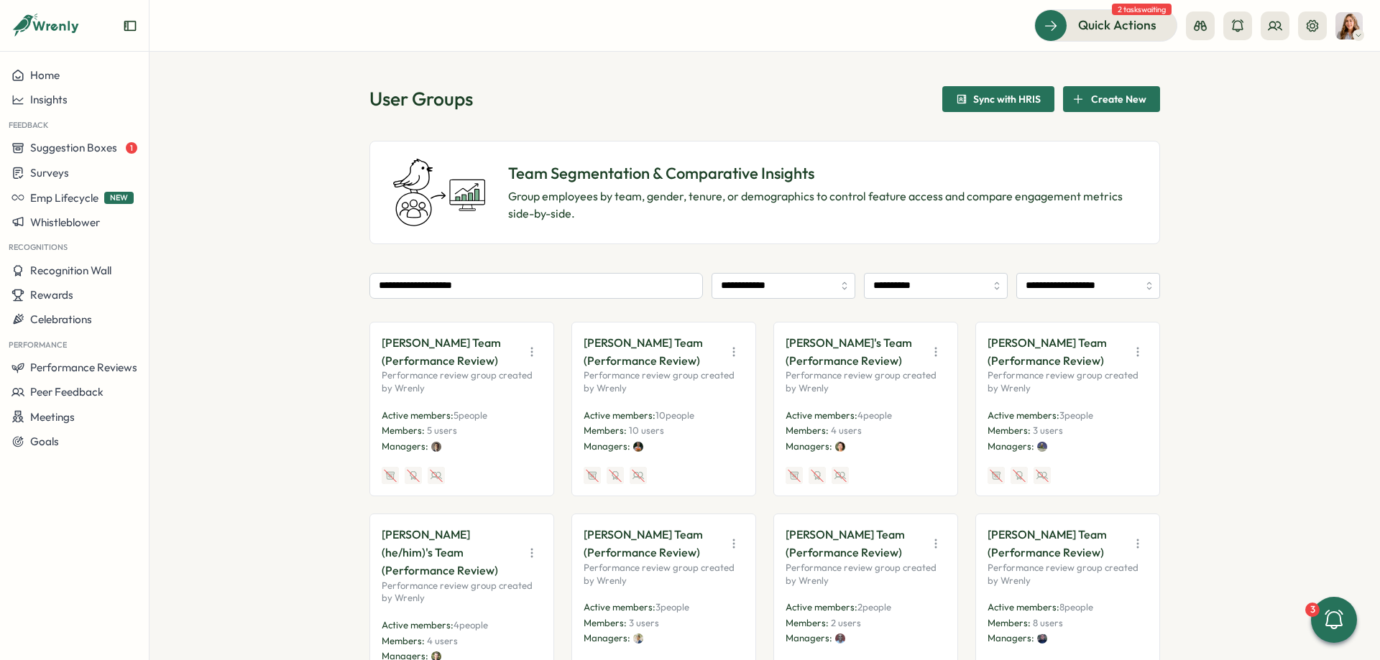
drag, startPoint x: 376, startPoint y: 360, endPoint x: 502, endPoint y: 361, distance: 125.8
click at [502, 361] on div "Adam Frankel's Team (Performance Review) Performance review group created by Wr…" at bounding box center [461, 409] width 185 height 175
click at [502, 361] on p "Adam Frankel's Team (Performance Review)" at bounding box center [449, 352] width 134 height 36
drag, startPoint x: 502, startPoint y: 361, endPoint x: 373, endPoint y: 362, distance: 128.6
click at [373, 362] on div "Adam Frankel's Team (Performance Review) Performance review group created by Wr…" at bounding box center [461, 409] width 185 height 175
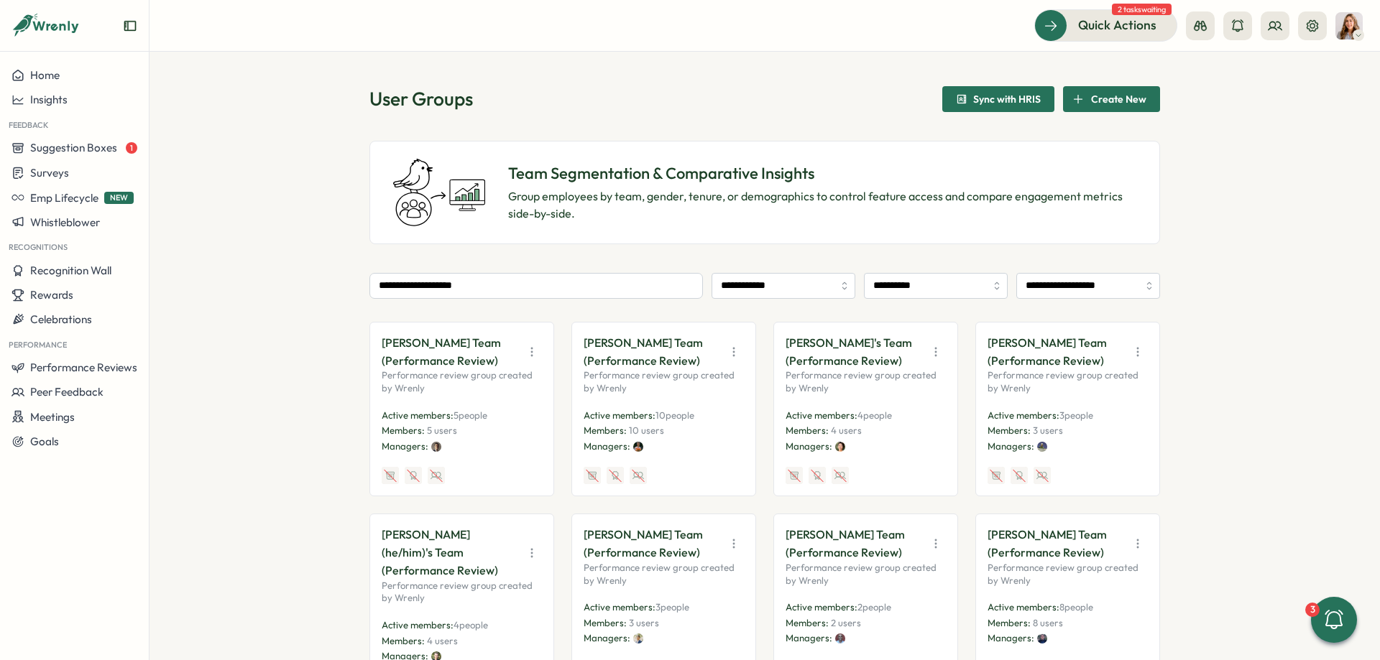
click at [373, 362] on div "Adam Frankel's Team (Performance Review) Performance review group created by Wr…" at bounding box center [461, 409] width 185 height 175
drag, startPoint x: 373, startPoint y: 362, endPoint x: 496, endPoint y: 360, distance: 122.9
click at [496, 360] on div "Adam Frankel's Team (Performance Review) Performance review group created by Wr…" at bounding box center [461, 409] width 185 height 175
click at [496, 360] on p "Adam Frankel's Team (Performance Review)" at bounding box center [449, 352] width 134 height 36
drag, startPoint x: 496, startPoint y: 360, endPoint x: 324, endPoint y: 357, distance: 171.8
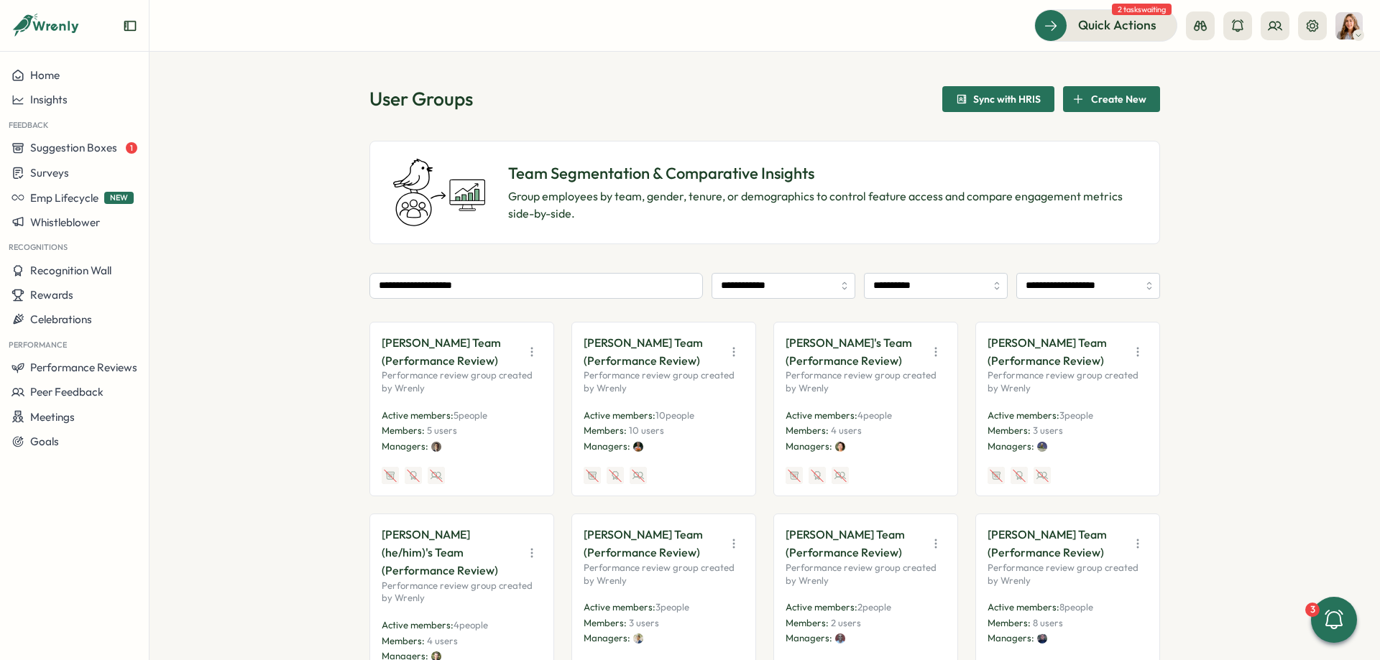
click at [398, 359] on p "Adam Frankel's Team (Performance Review)" at bounding box center [449, 352] width 134 height 36
drag, startPoint x: 375, startPoint y: 351, endPoint x: 489, endPoint y: 367, distance: 115.4
click at [489, 367] on div "Adam Frankel's Team (Performance Review) Performance review group created by Wr…" at bounding box center [461, 409] width 185 height 175
click at [495, 363] on p "Adam Frankel's Team (Performance Review)" at bounding box center [449, 352] width 134 height 36
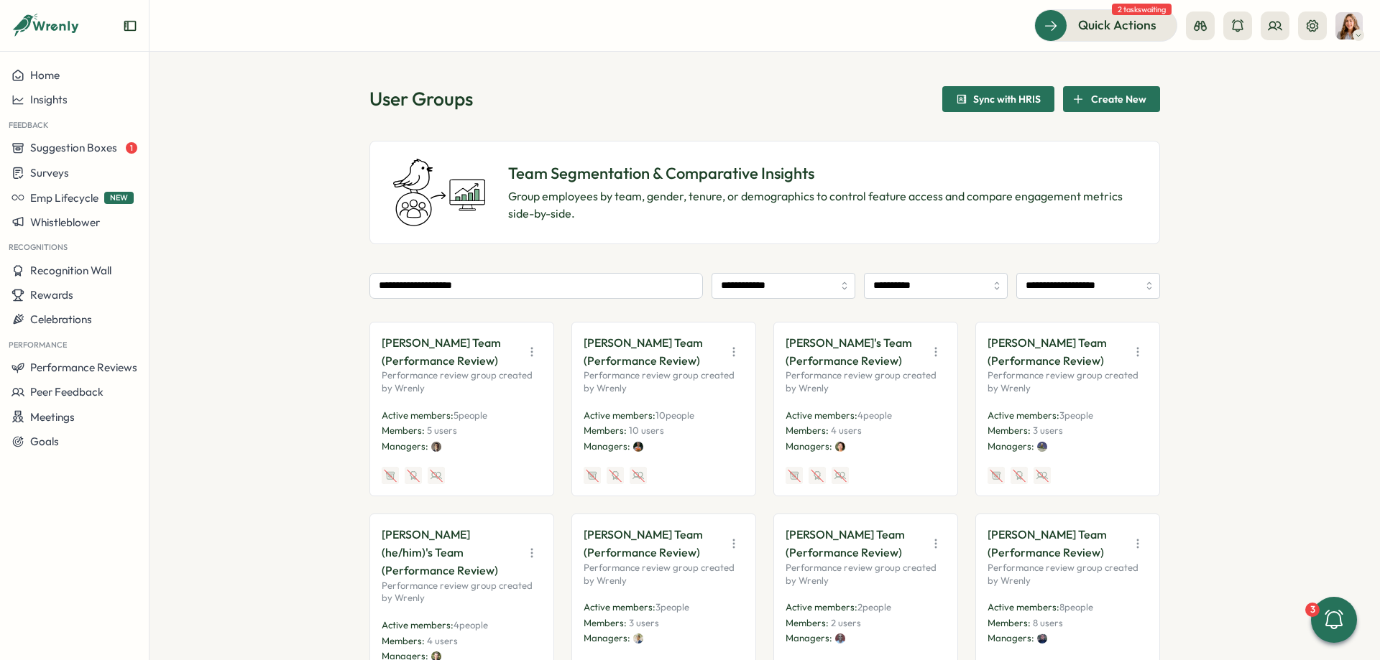
click at [264, 144] on div "**********" at bounding box center [764, 356] width 1230 height 609
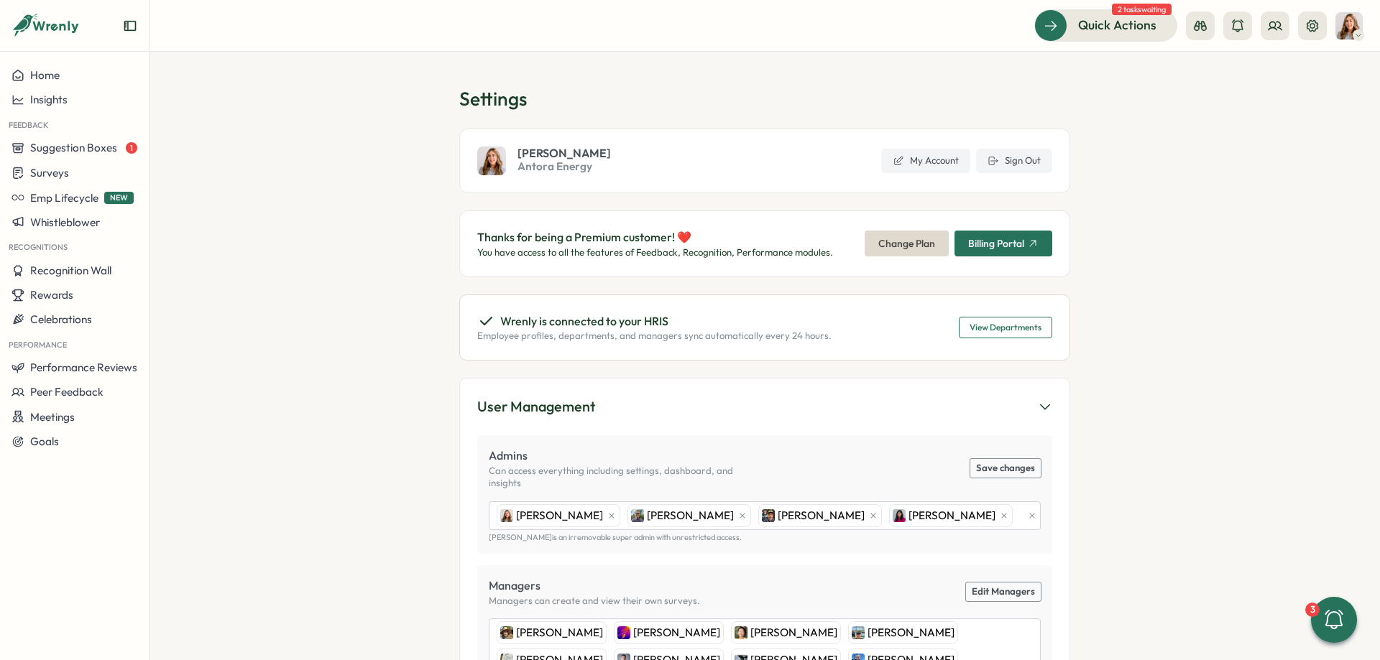
click at [948, 62] on section "Settings Becky Romero Antora Energy My Account Sign Out Thanks for being a Prem…" at bounding box center [764, 356] width 1230 height 609
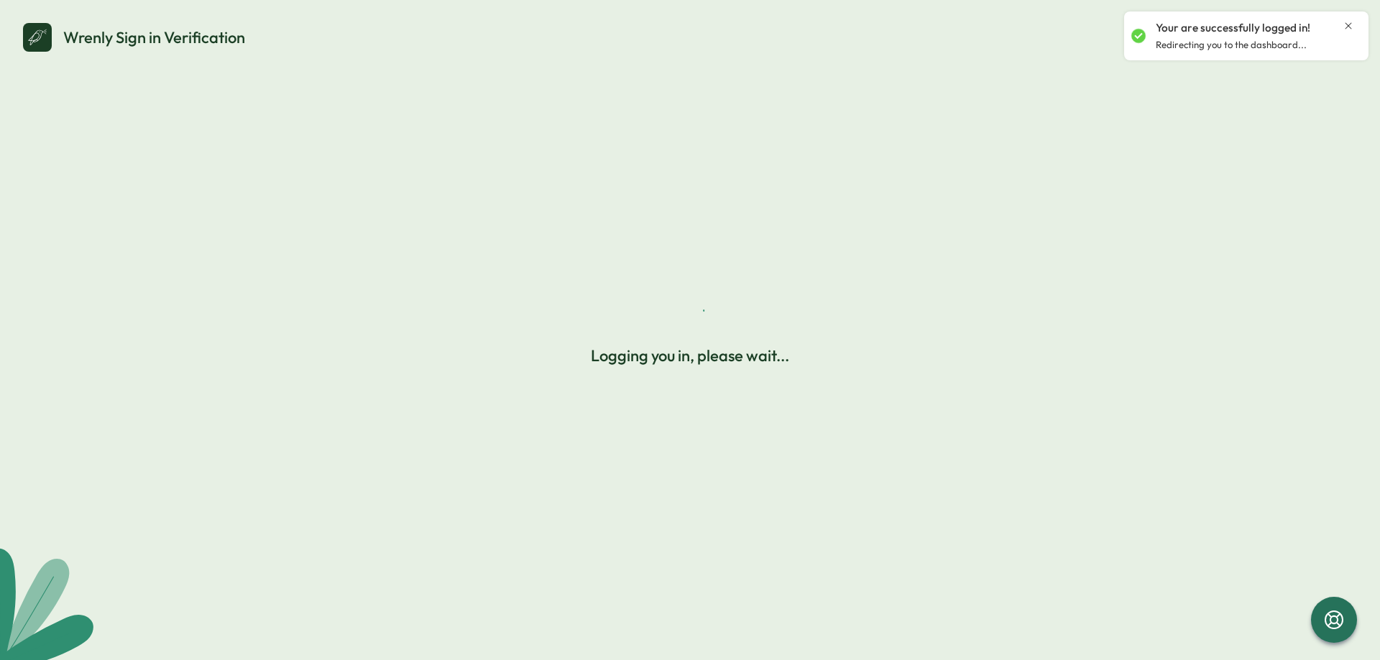
click at [1352, 26] on icon "Close notification" at bounding box center [1347, 25] width 11 height 11
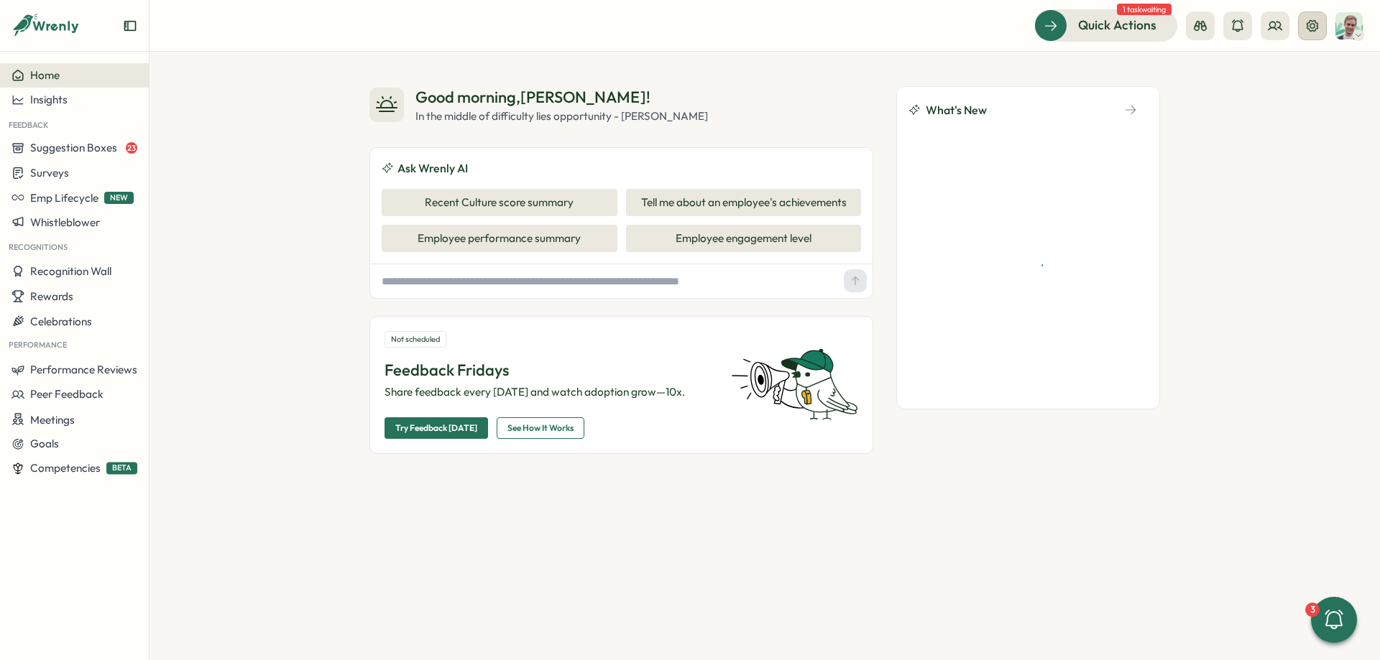
click at [1299, 25] on button at bounding box center [1312, 25] width 29 height 29
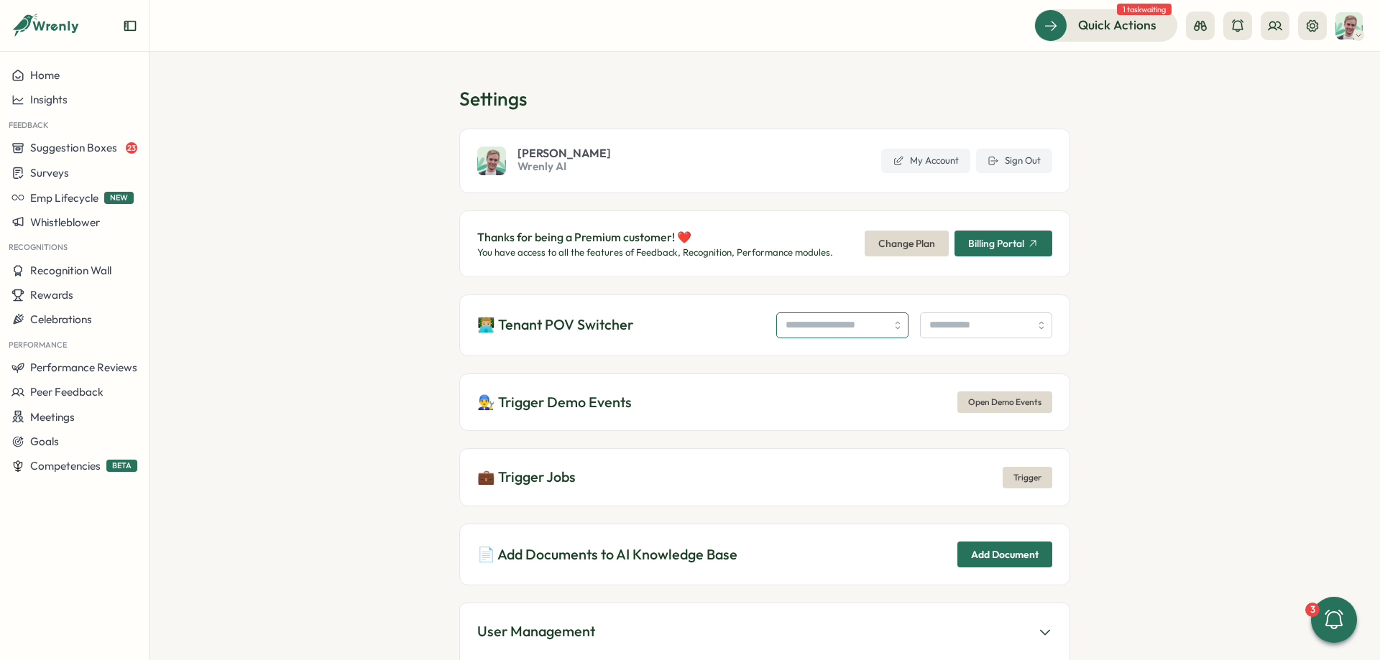
click at [786, 331] on input "search" at bounding box center [842, 326] width 132 height 26
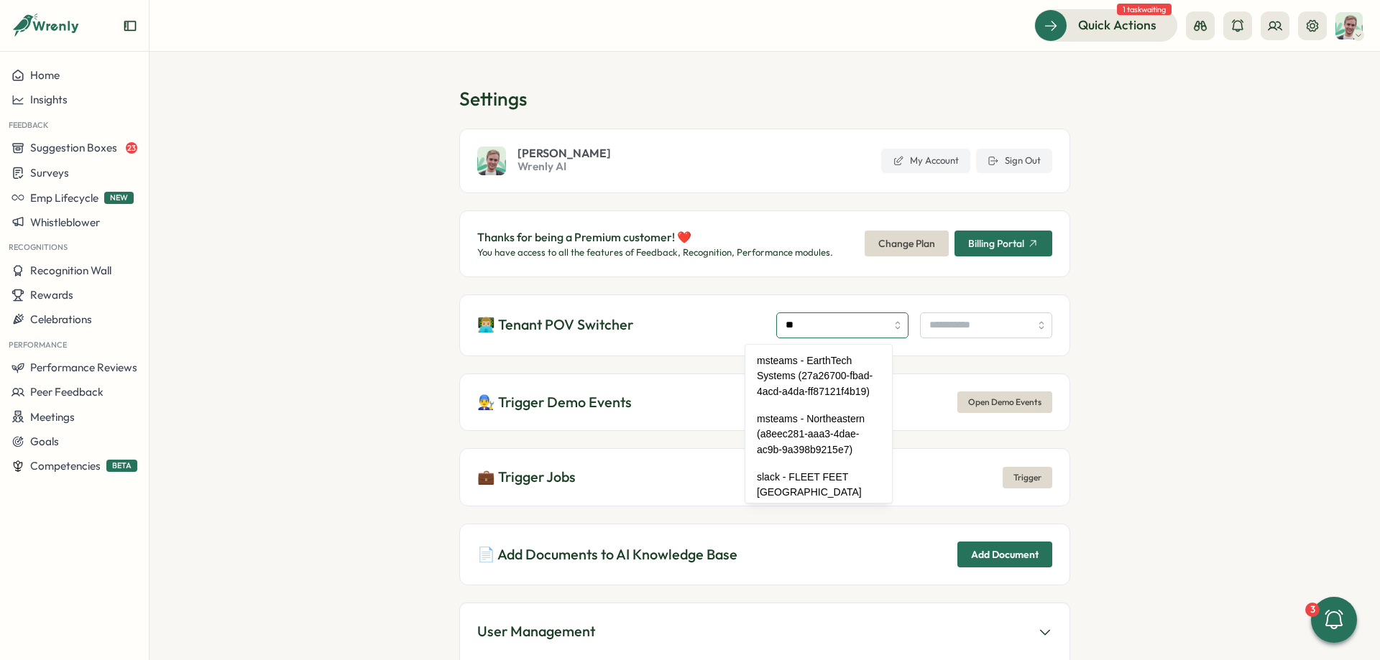
type input "*"
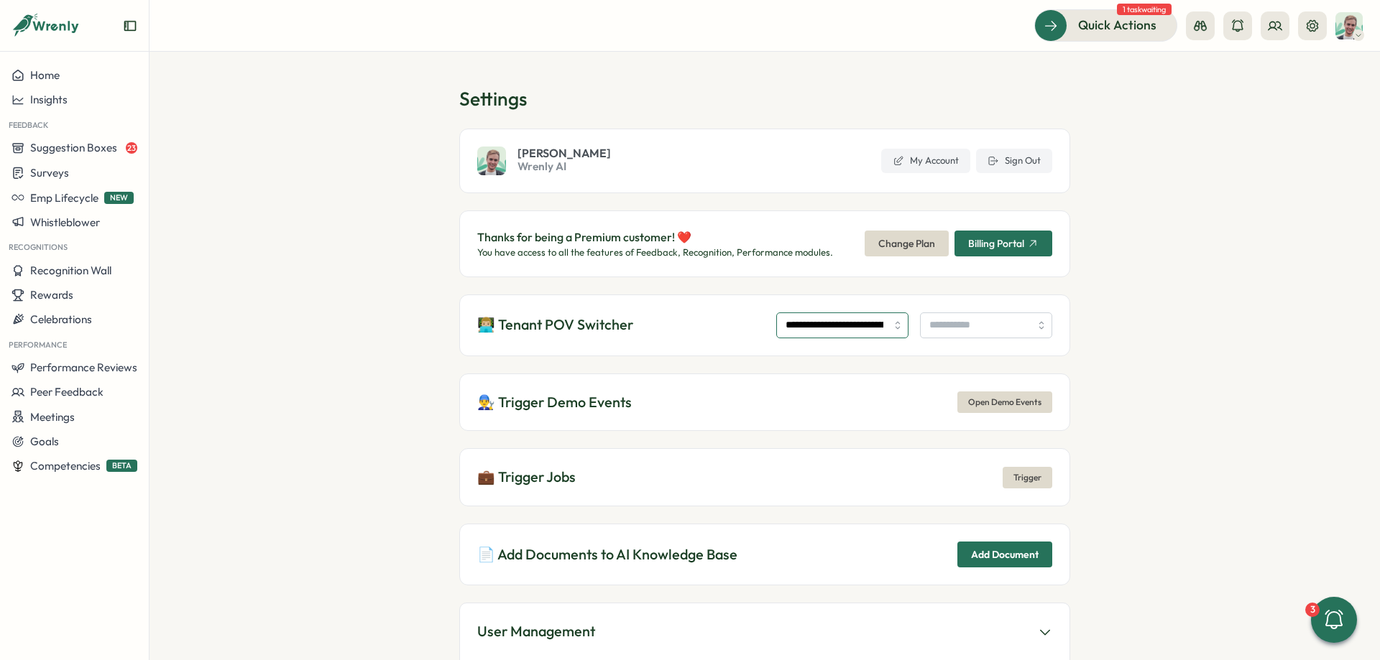
type input "**********"
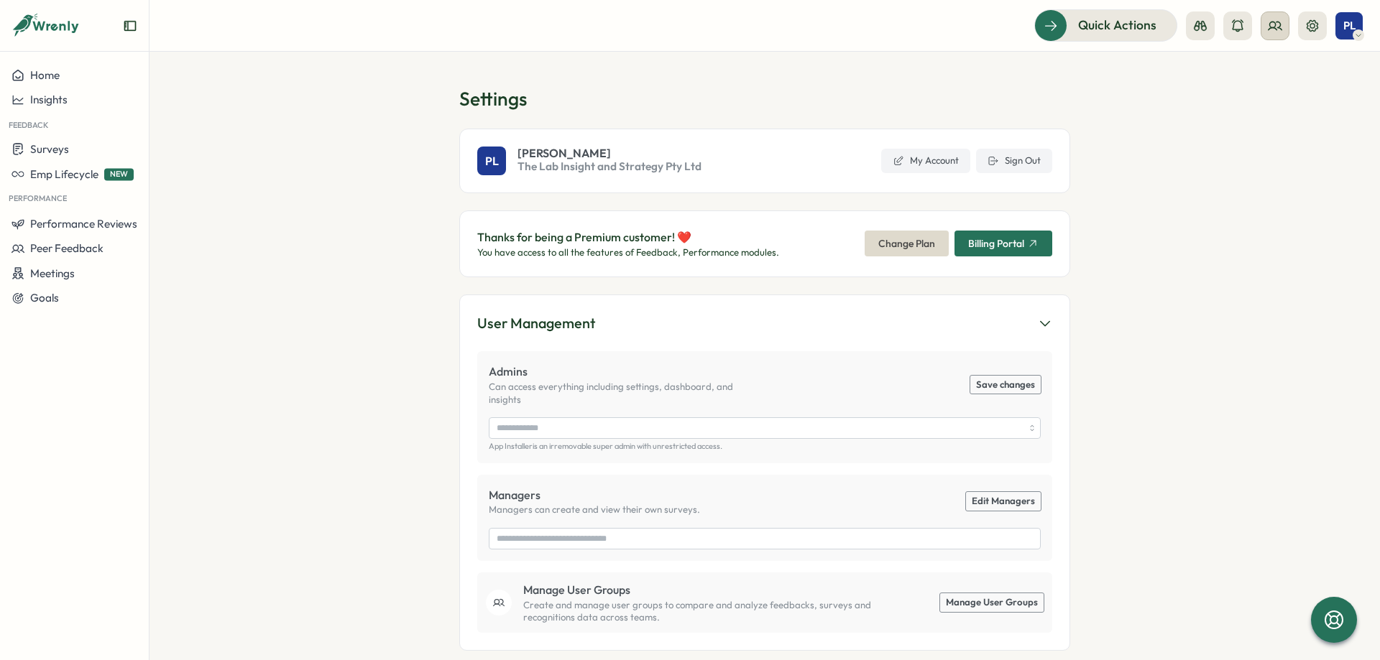
click at [1266, 27] on button at bounding box center [1274, 25] width 29 height 29
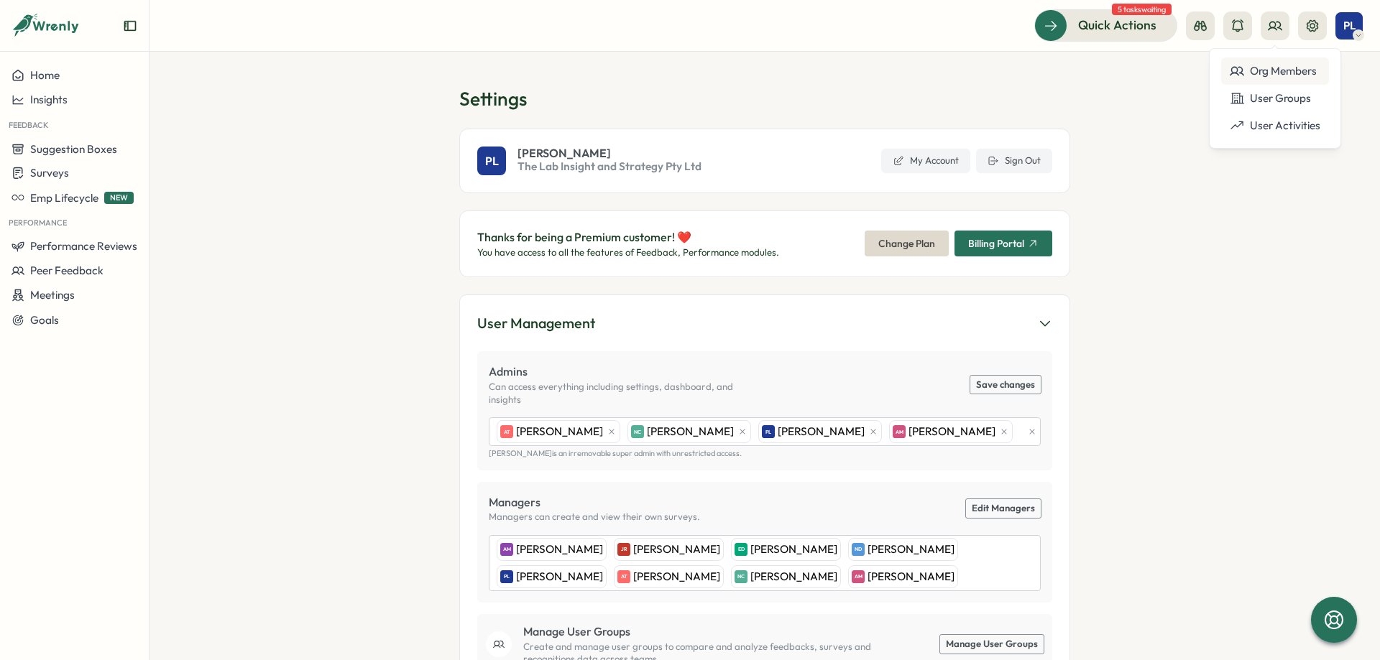
click at [1270, 65] on div "Org Members" at bounding box center [1274, 71] width 91 height 16
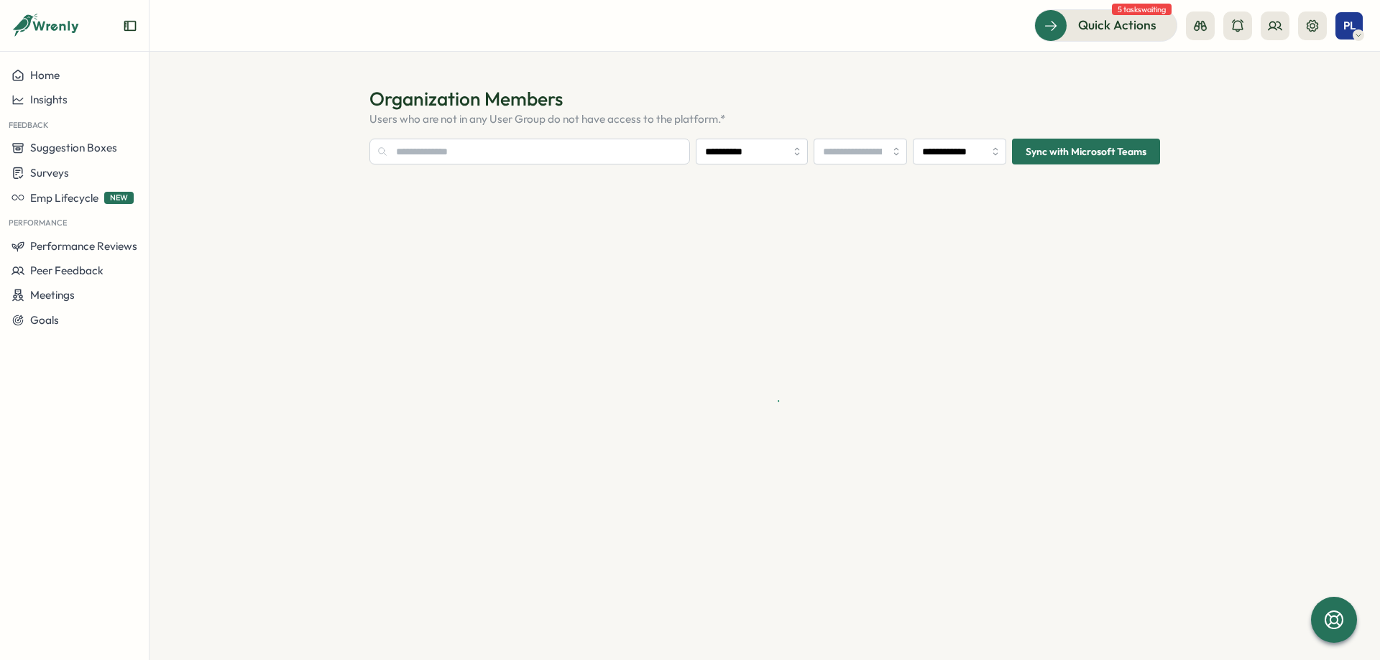
type input "**********"
click at [633, 157] on input "text" at bounding box center [529, 152] width 320 height 26
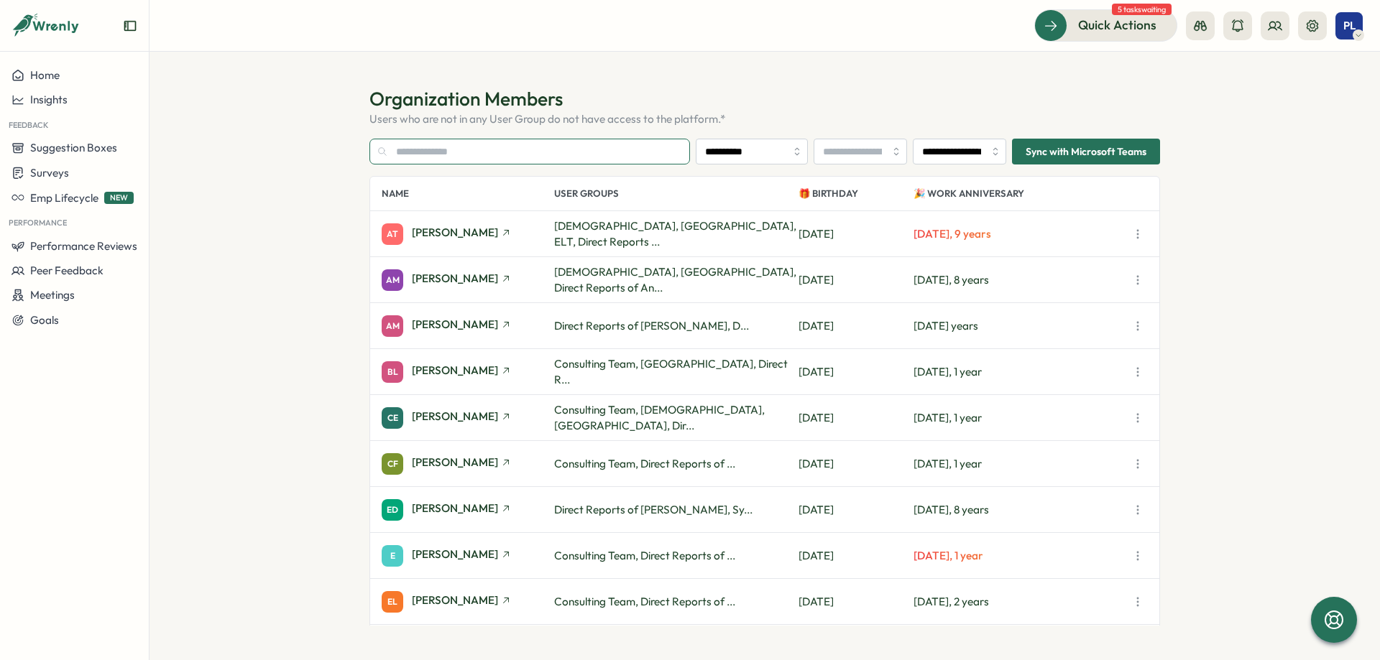
type input "*"
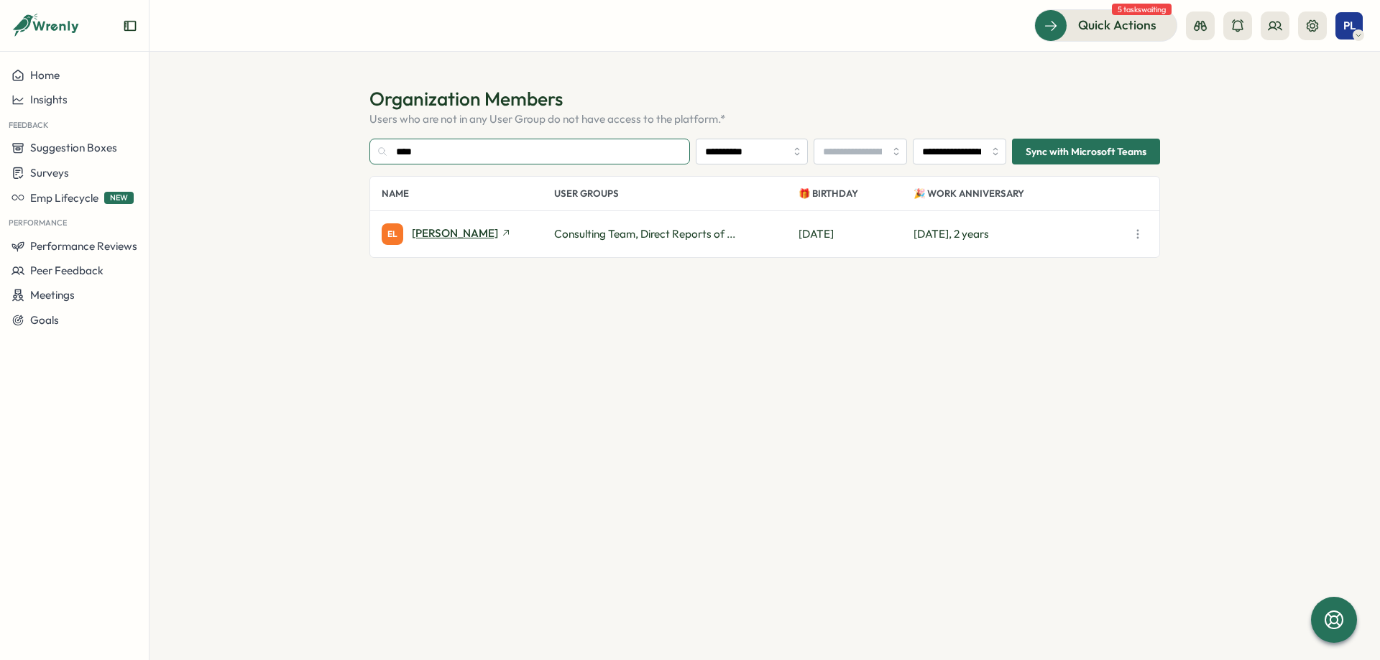
type input "****"
click at [429, 237] on span "Emma La Grue" at bounding box center [455, 233] width 86 height 11
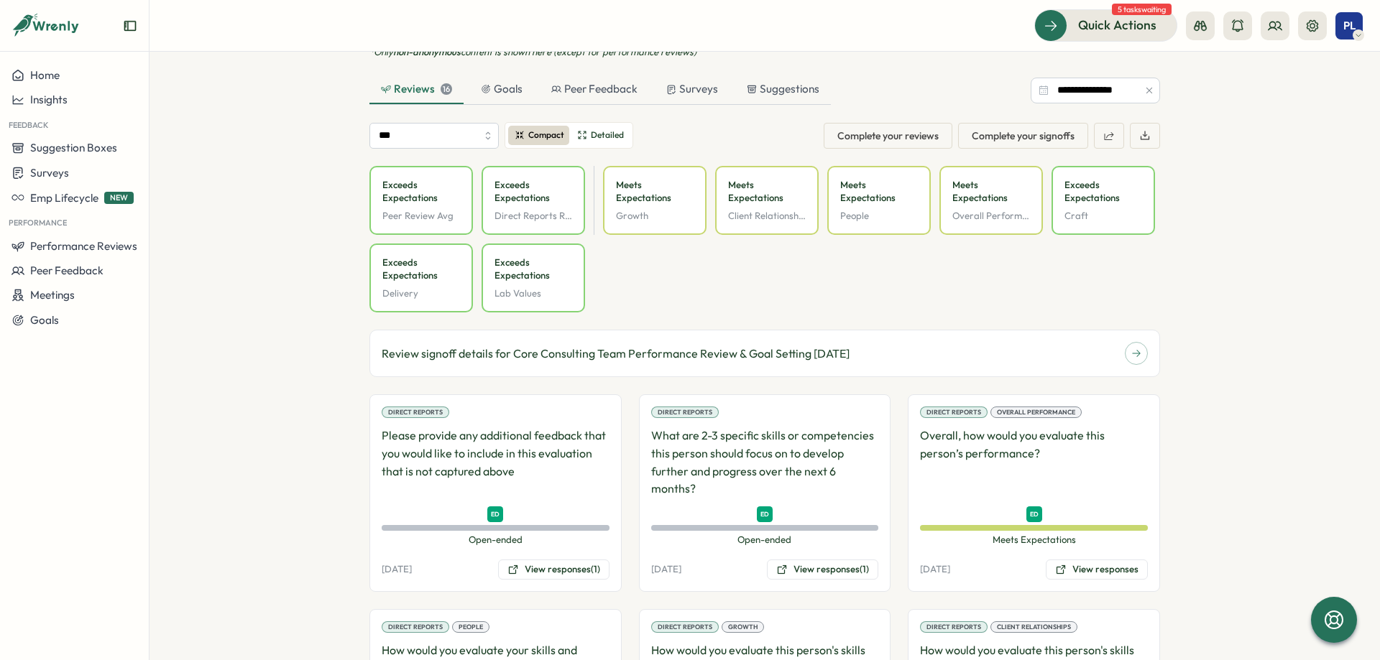
scroll to position [716, 0]
drag, startPoint x: 609, startPoint y: 184, endPoint x: 739, endPoint y: 211, distance: 132.9
click at [668, 220] on div "Meets Expectations Growth" at bounding box center [654, 199] width 103 height 69
drag, startPoint x: 826, startPoint y: 175, endPoint x: 878, endPoint y: 221, distance: 69.2
click at [878, 221] on div "Exceeds Expectations Peer Review Avg Exceeds Expectations Direct Reports Review…" at bounding box center [764, 238] width 790 height 147
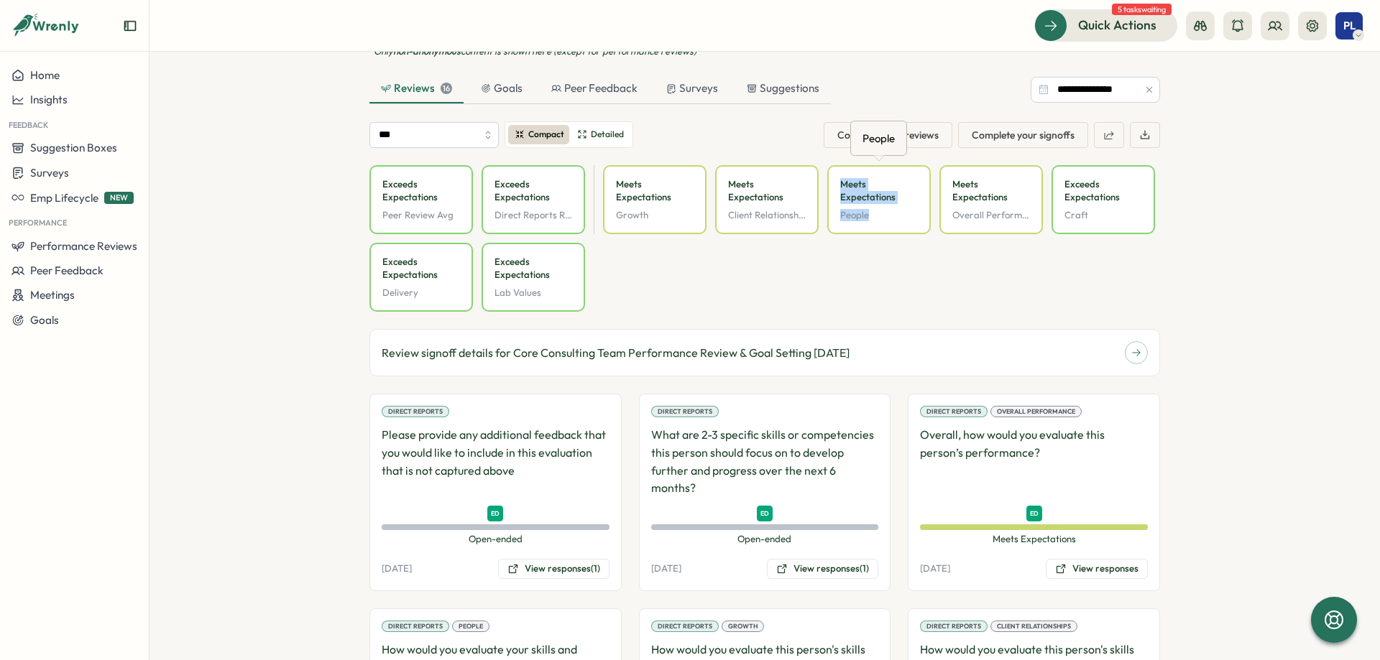
click at [878, 221] on p "People" at bounding box center [879, 215] width 78 height 13
drag, startPoint x: 870, startPoint y: 211, endPoint x: 849, endPoint y: 185, distance: 33.2
click at [849, 209] on p "People" at bounding box center [879, 215] width 78 height 13
drag, startPoint x: 885, startPoint y: 226, endPoint x: 872, endPoint y: 208, distance: 22.1
click at [882, 224] on div "Meets Expectations People" at bounding box center [878, 199] width 103 height 69
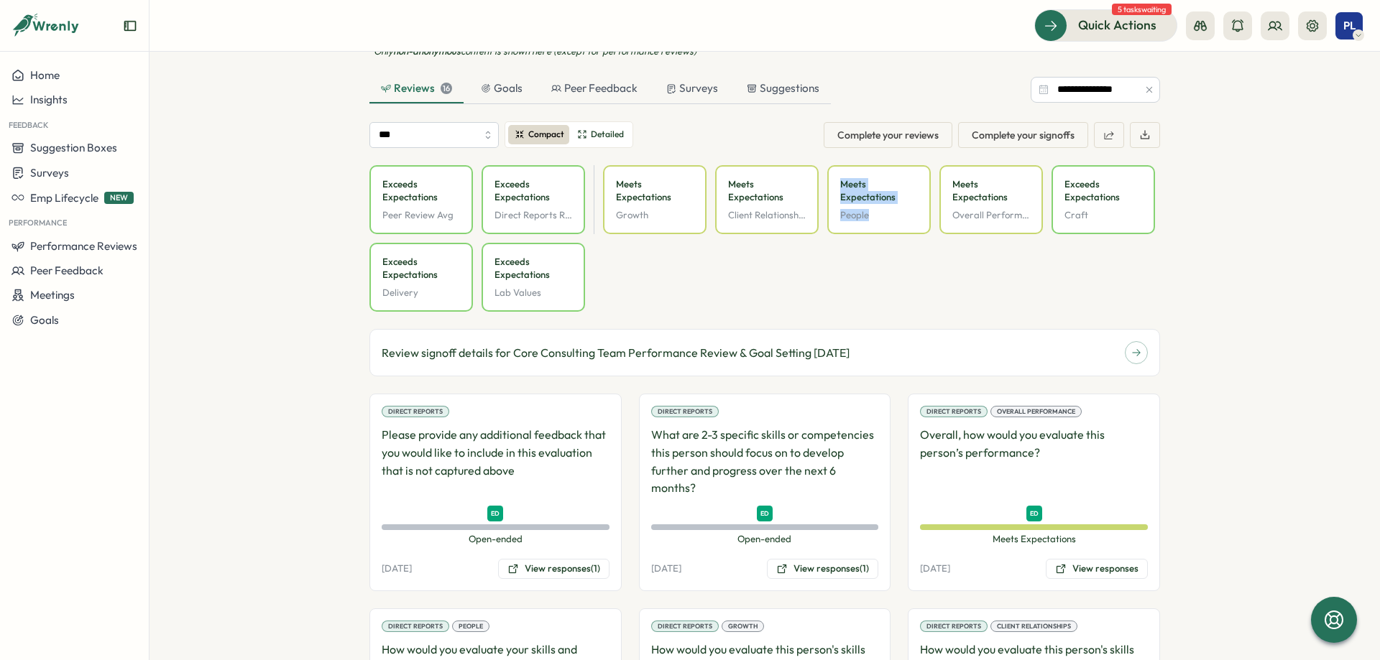
drag, startPoint x: 877, startPoint y: 215, endPoint x: 839, endPoint y: 172, distance: 57.5
click at [840, 209] on p "People" at bounding box center [879, 215] width 78 height 13
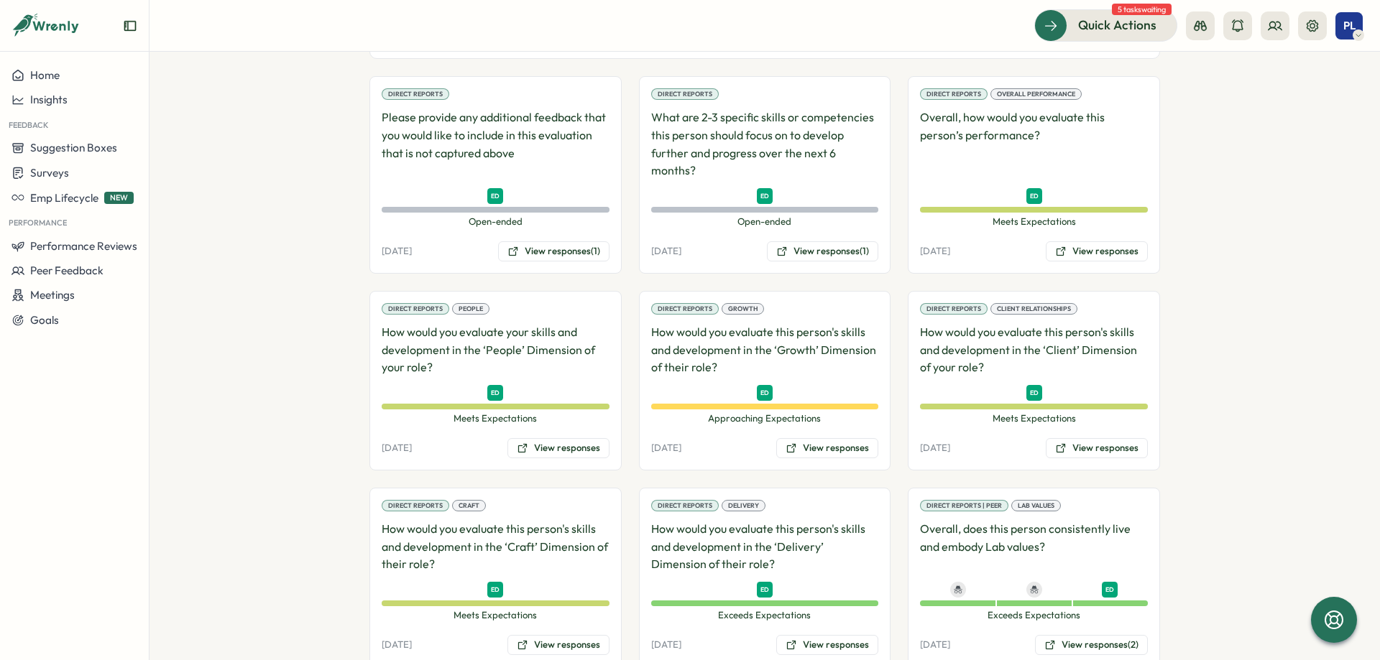
scroll to position [1040, 0]
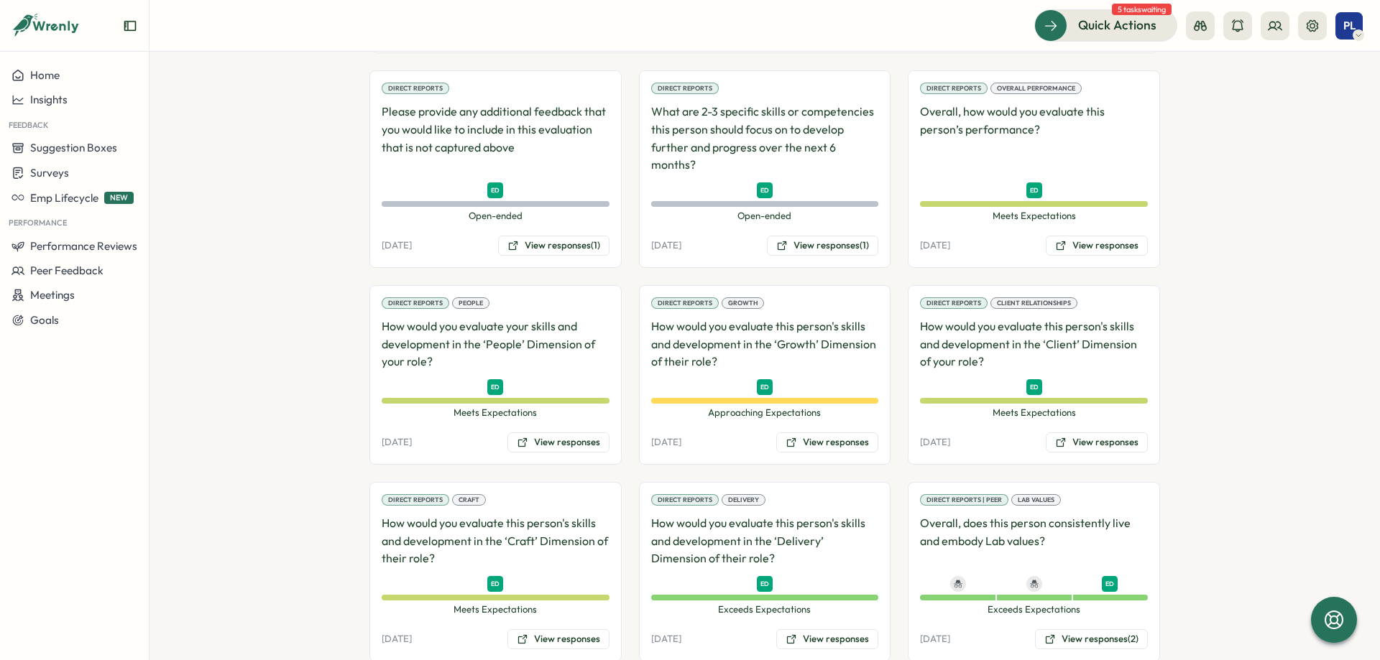
drag, startPoint x: 463, startPoint y: 297, endPoint x: 476, endPoint y: 297, distance: 13.0
click at [476, 297] on div "Direct Reports People How would you evaluate your skills and development in the…" at bounding box center [495, 375] width 252 height 180
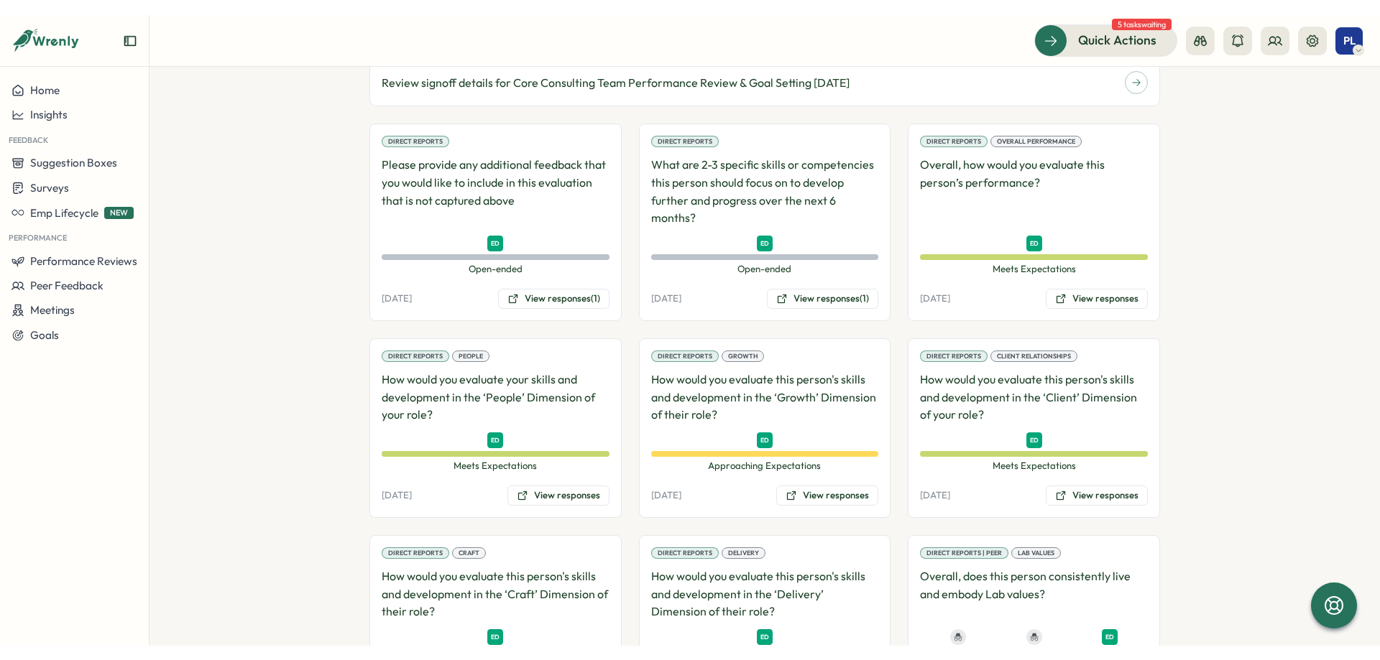
scroll to position [1395, 0]
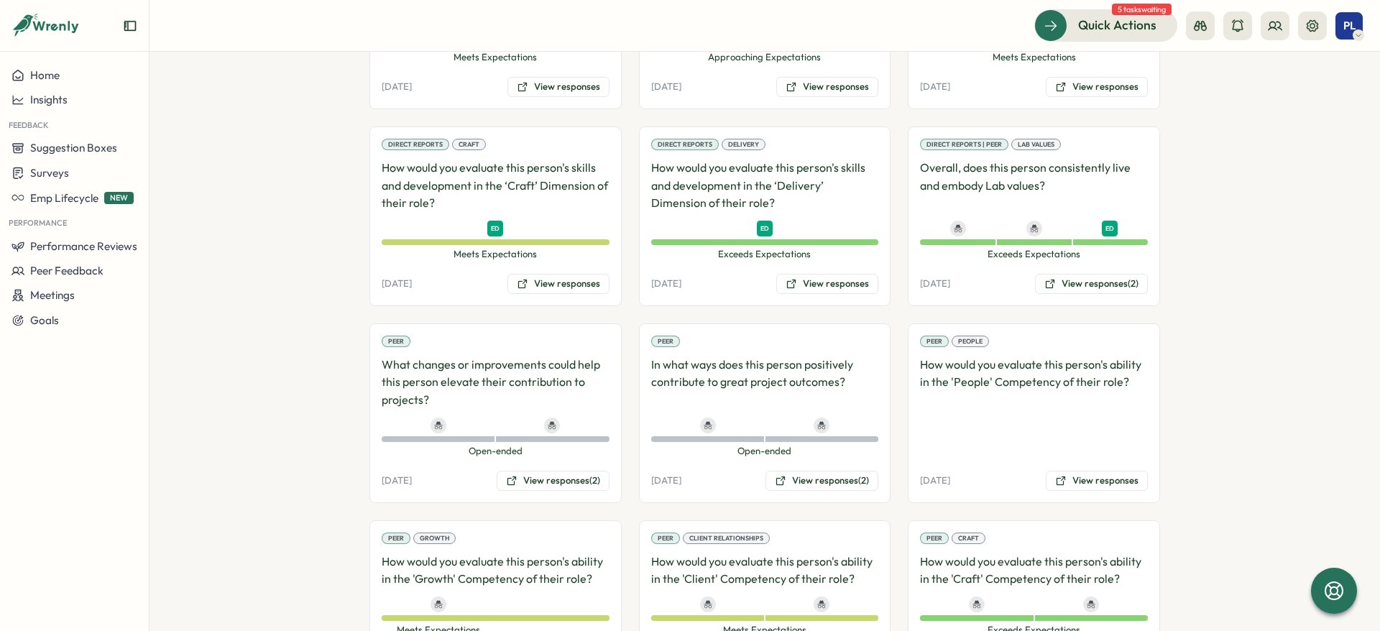
click at [1038, 372] on p "How would you evaluate this person's ability in the 'People' Competency of thei…" at bounding box center [1034, 393] width 228 height 75
drag, startPoint x: 920, startPoint y: 362, endPoint x: 1125, endPoint y: 450, distance: 222.8
click at [1125, 450] on div "Peer People How would you evaluate this person's ability in the 'People' Compet…" at bounding box center [1034, 413] width 252 height 180
click at [1124, 438] on div "Peer People How would you evaluate this person's ability in the 'People' Compet…" at bounding box center [1034, 413] width 252 height 180
click at [1088, 484] on button "View responses" at bounding box center [1097, 481] width 102 height 20
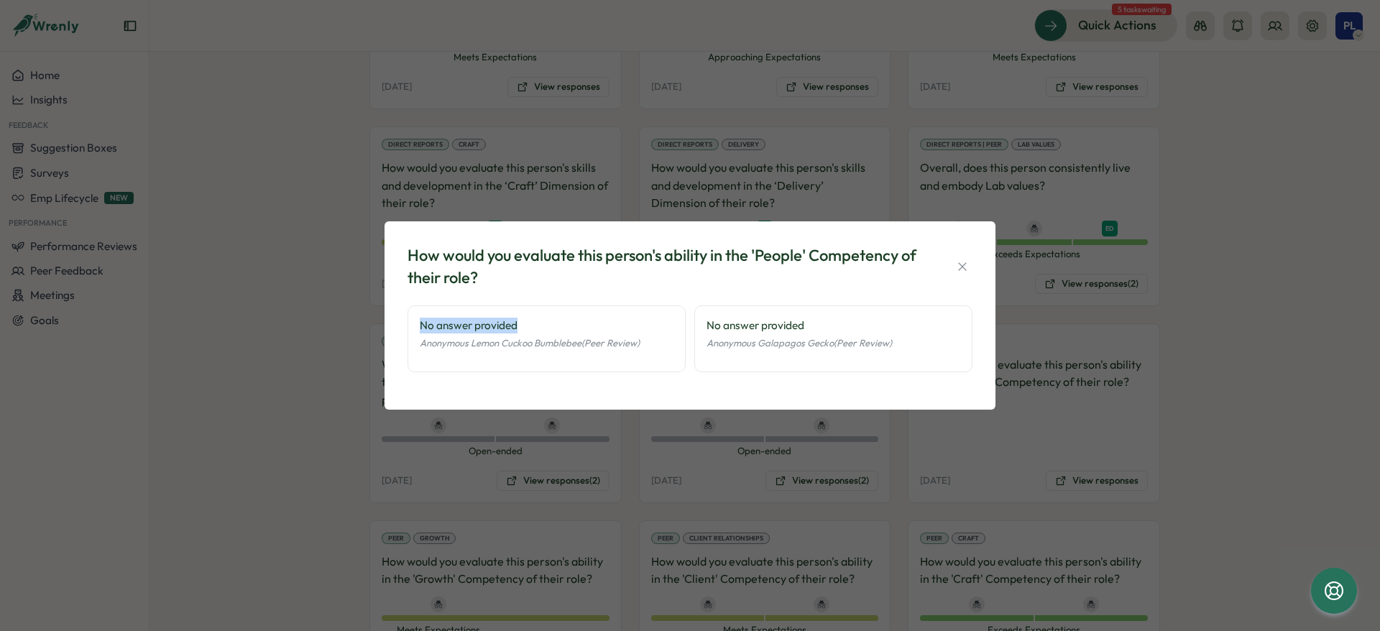
drag, startPoint x: 425, startPoint y: 326, endPoint x: 640, endPoint y: 323, distance: 214.9
click at [623, 323] on div "No answer provided Anonymous Lemon Cuckoo Bumblebee (Peer Review)" at bounding box center [546, 338] width 278 height 67
click at [716, 318] on div "No answer provided" at bounding box center [833, 326] width 254 height 16
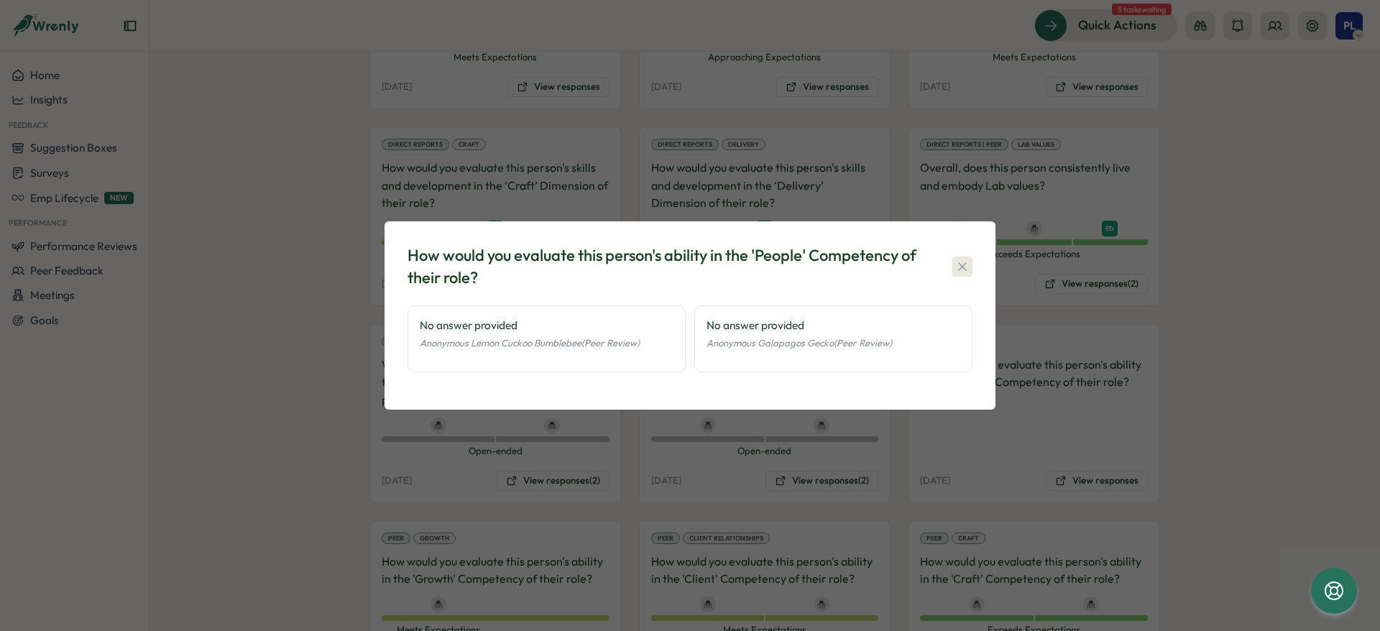
click at [961, 264] on icon "button" at bounding box center [962, 266] width 14 height 14
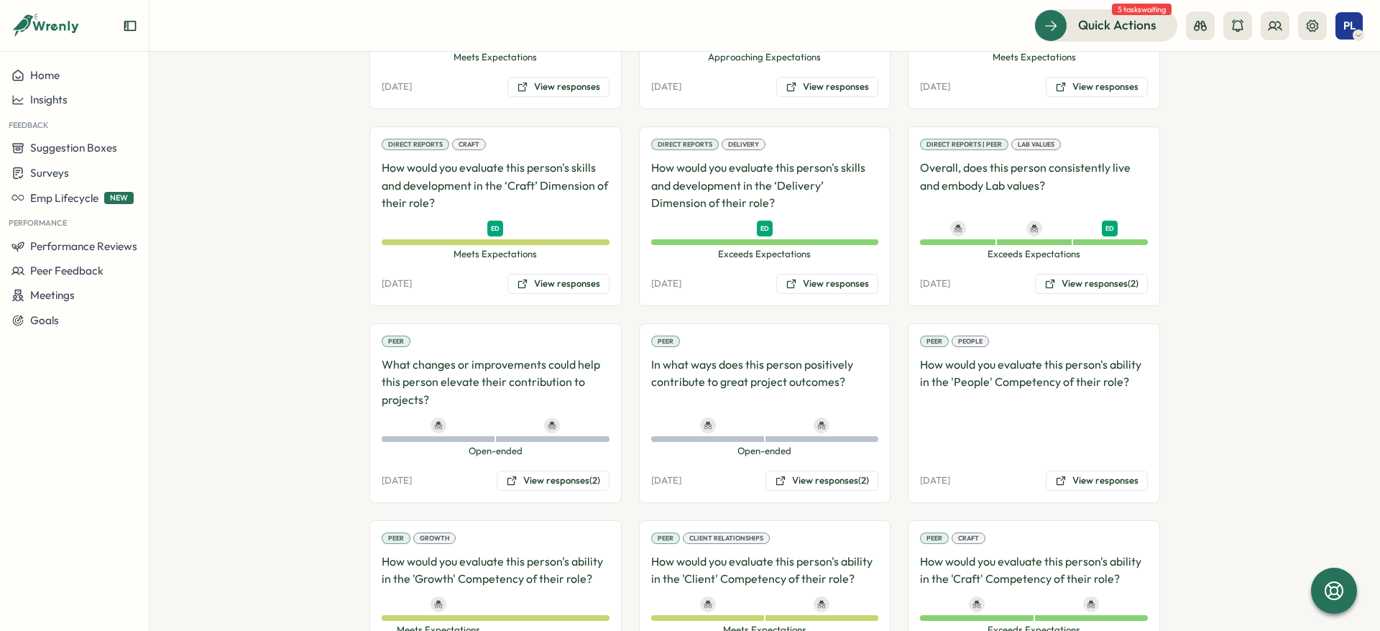
click at [950, 441] on div at bounding box center [1034, 446] width 228 height 14
click at [968, 422] on p "How would you evaluate this person's ability in the 'People' Competency of thei…" at bounding box center [1034, 393] width 228 height 75
click at [964, 391] on p "How would you evaluate this person's ability in the 'People' Competency of thei…" at bounding box center [1034, 393] width 228 height 75
click at [1020, 388] on p "How would you evaluate this person's ability in the 'People' Competency of thei…" at bounding box center [1034, 393] width 228 height 75
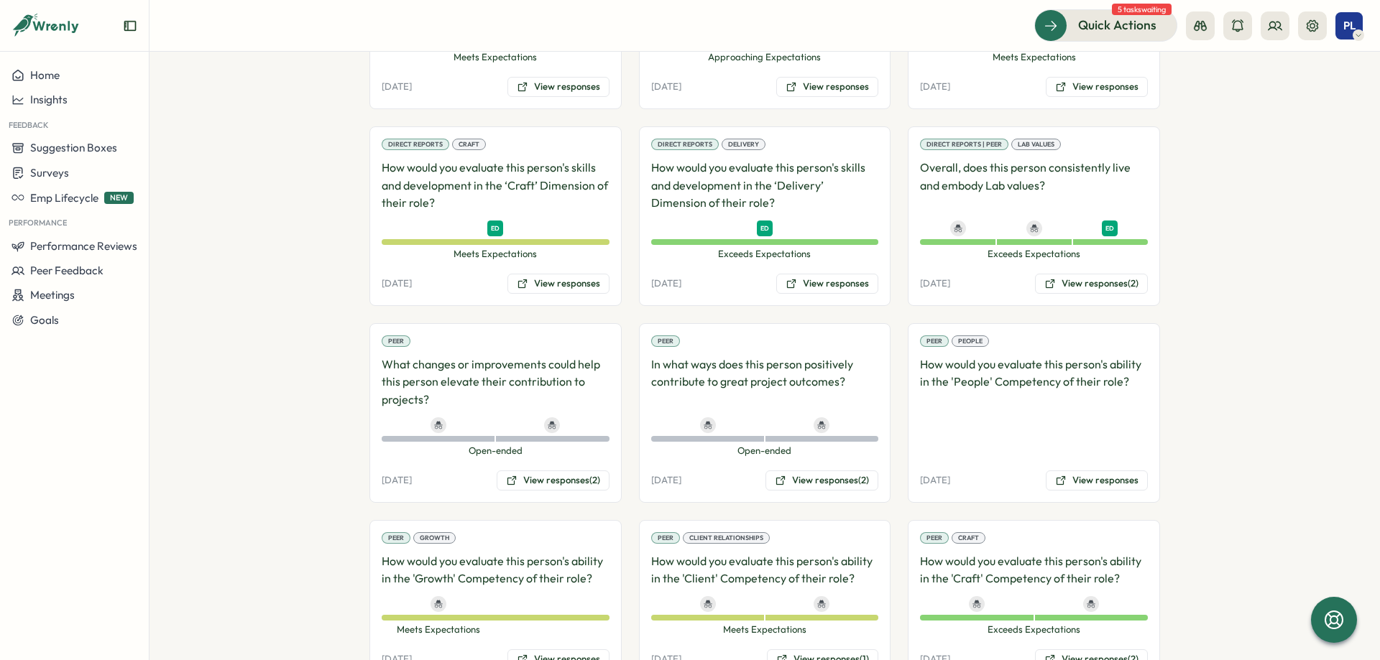
click at [979, 369] on p "How would you evaluate this person's ability in the 'People' Competency of thei…" at bounding box center [1034, 393] width 228 height 75
click at [982, 392] on p "How would you evaluate this person's ability in the 'People' Competency of thei…" at bounding box center [1034, 393] width 228 height 75
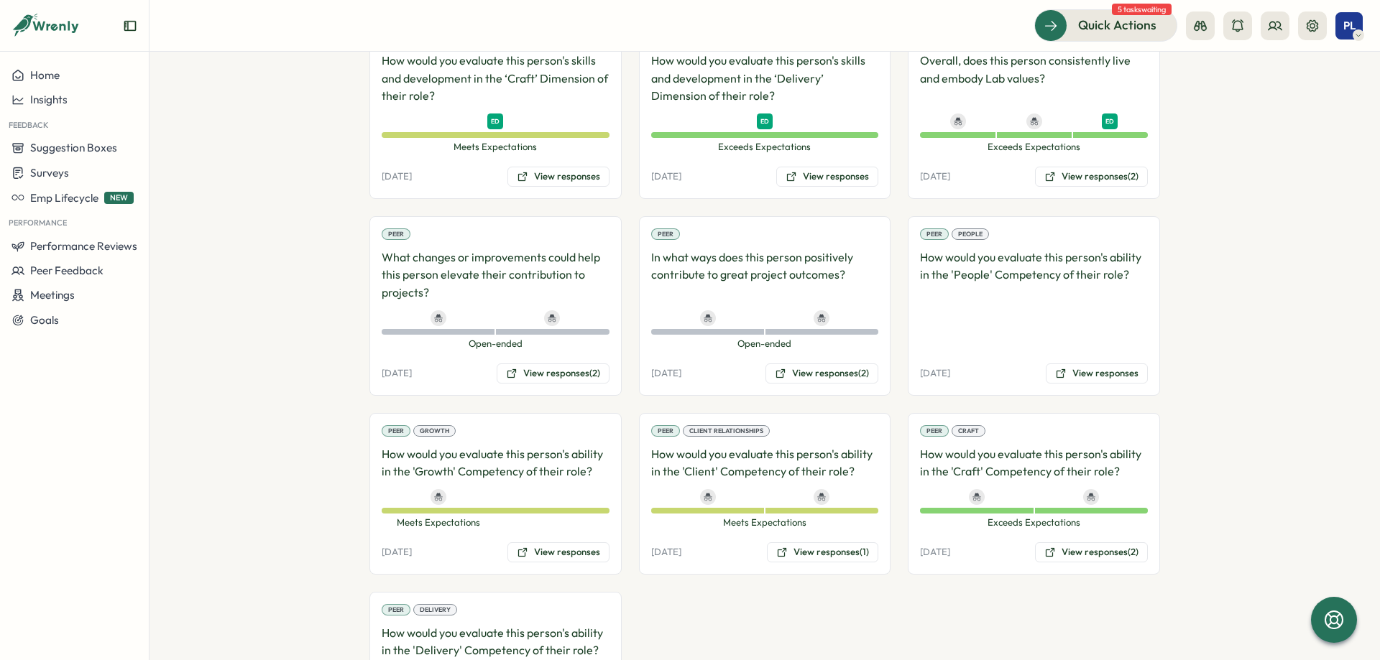
scroll to position [1503, 0]
click at [1034, 341] on div at bounding box center [1034, 341] width 228 height 9
drag, startPoint x: 986, startPoint y: 318, endPoint x: 986, endPoint y: 326, distance: 7.9
click at [986, 325] on div "Peer People How would you evaluate this person's ability in the 'People' Compet…" at bounding box center [1034, 306] width 252 height 180
drag, startPoint x: 736, startPoint y: 343, endPoint x: 792, endPoint y: 345, distance: 56.1
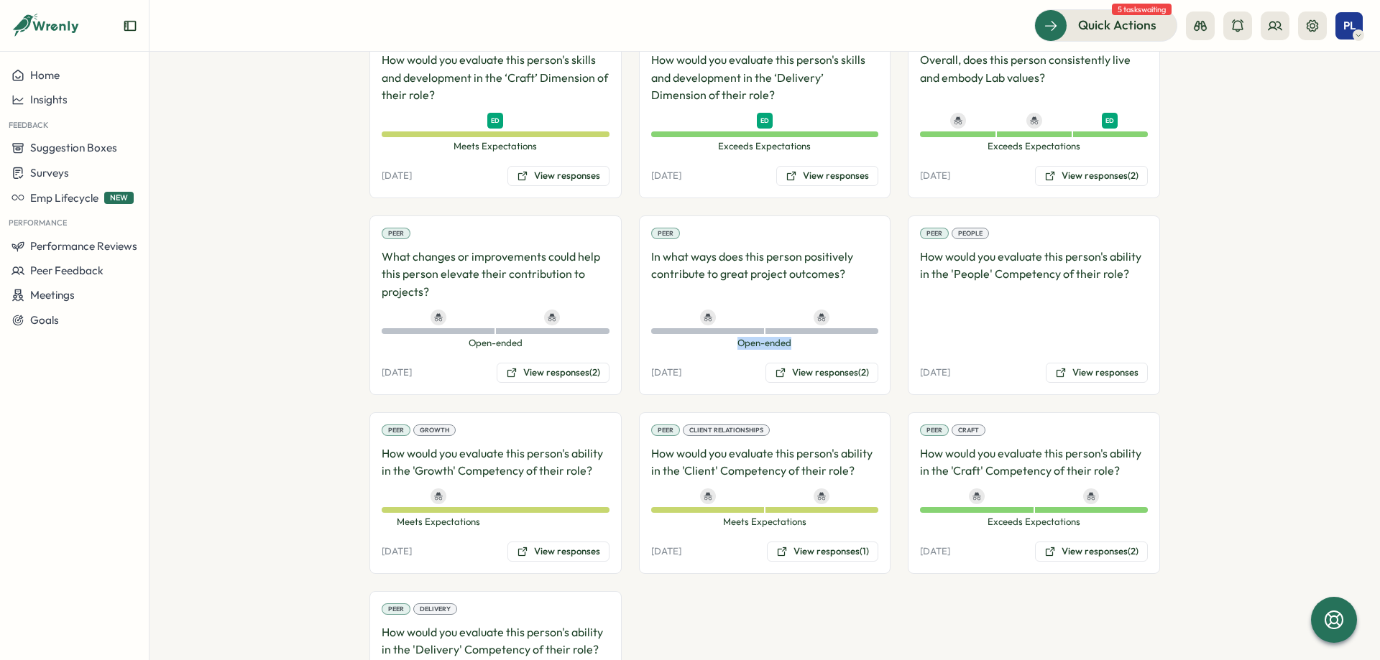
click at [792, 345] on span "Open-ended" at bounding box center [765, 343] width 228 height 13
click at [794, 349] on span "Open-ended" at bounding box center [765, 343] width 228 height 13
drag, startPoint x: 796, startPoint y: 346, endPoint x: 740, endPoint y: 346, distance: 56.1
click at [740, 346] on span "Open-ended" at bounding box center [765, 343] width 228 height 13
click at [836, 349] on span "Open-ended" at bounding box center [765, 343] width 228 height 13
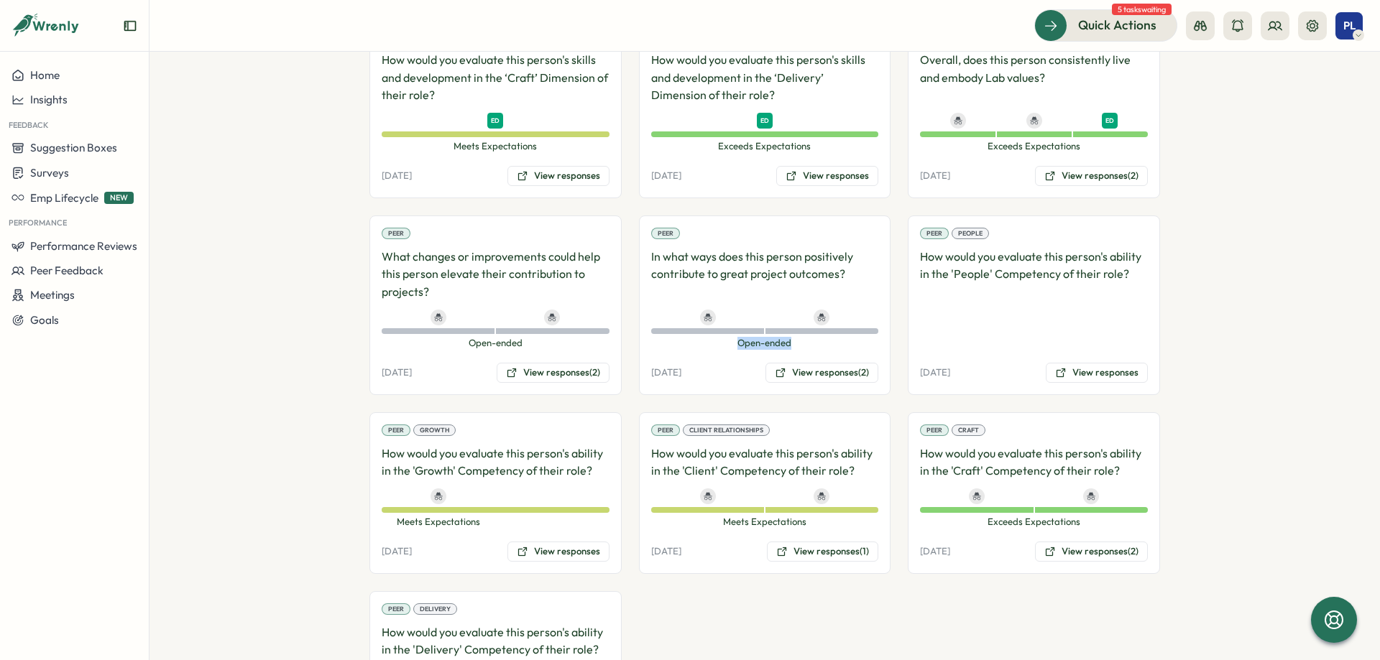
drag, startPoint x: 818, startPoint y: 348, endPoint x: 714, endPoint y: 346, distance: 104.9
click at [714, 346] on span "Open-ended" at bounding box center [765, 343] width 228 height 13
click at [1071, 319] on p "How would you evaluate this person's ability in the 'People' Competency of thei…" at bounding box center [1034, 285] width 228 height 75
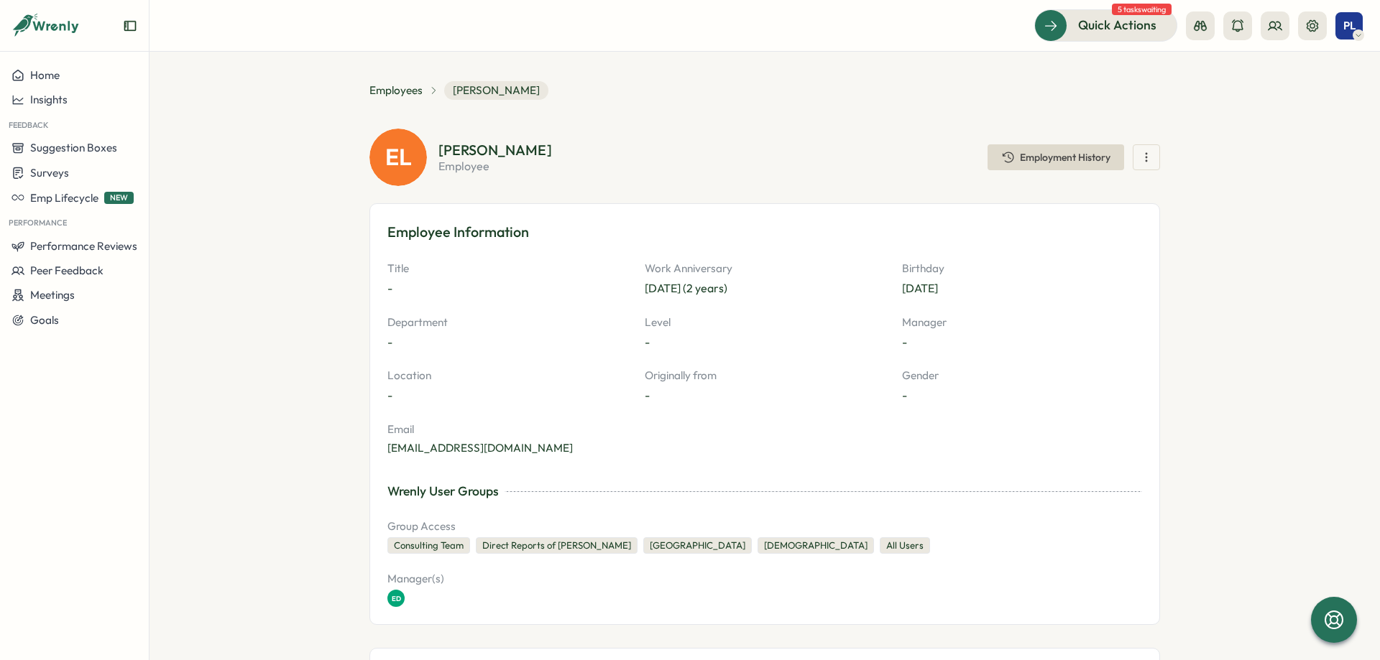
scroll to position [0, 0]
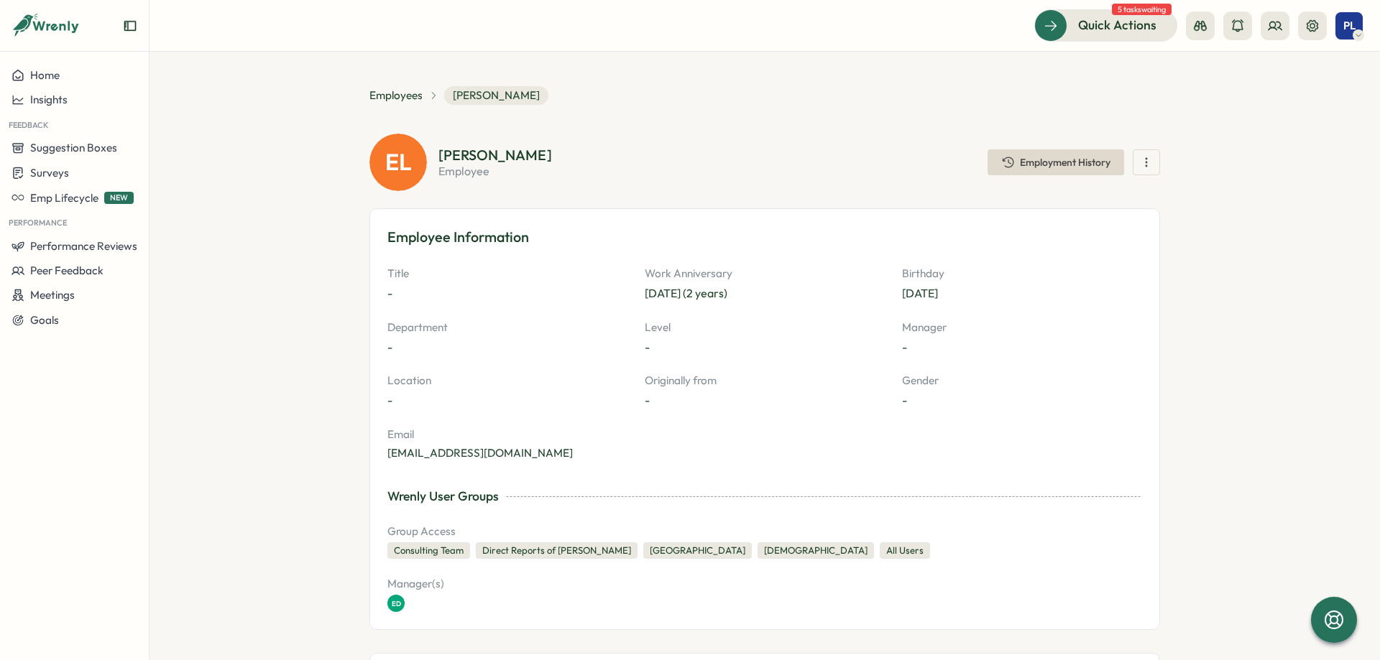
click at [649, 168] on section "Emma La Grue employee Employment History" at bounding box center [798, 162] width 721 height 29
click at [636, 159] on section "Emma La Grue employee Employment History" at bounding box center [798, 162] width 721 height 29
click at [101, 79] on div "Home" at bounding box center [74, 75] width 126 height 13
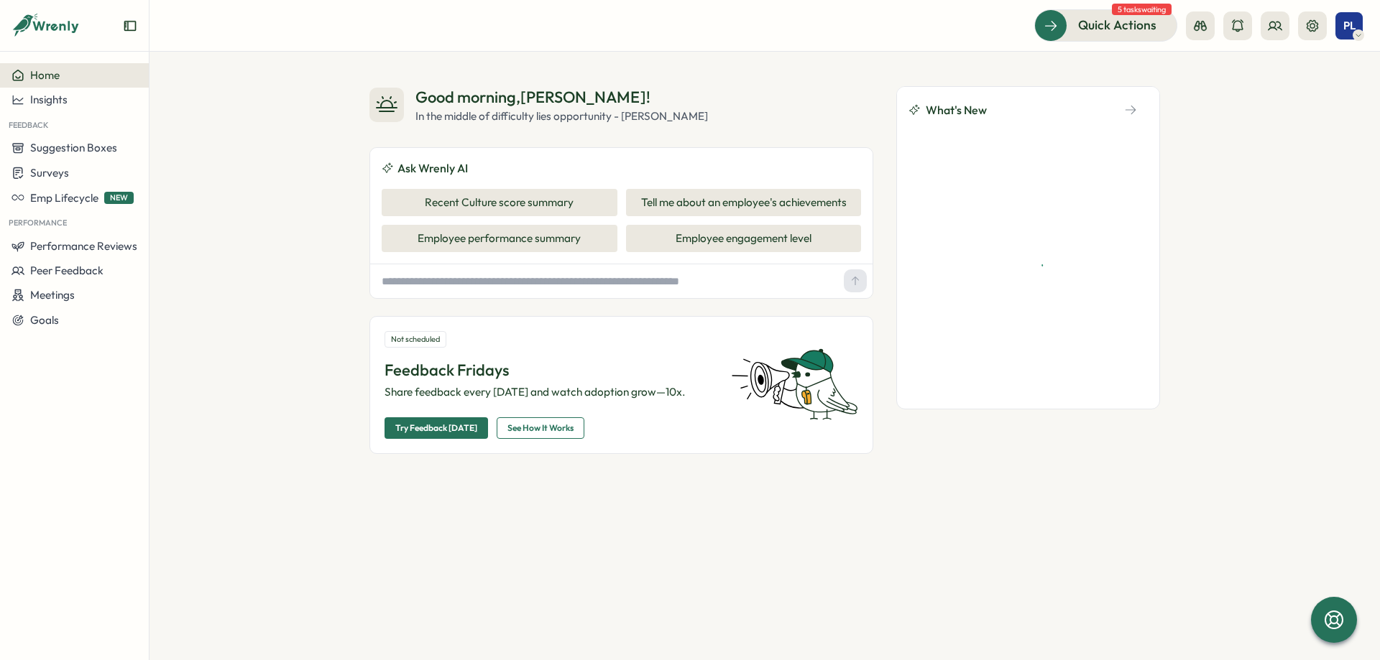
click at [769, 80] on div "Good morning , Paul ! In the middle of difficulty lies opportunity - Albert Ein…" at bounding box center [764, 356] width 1230 height 609
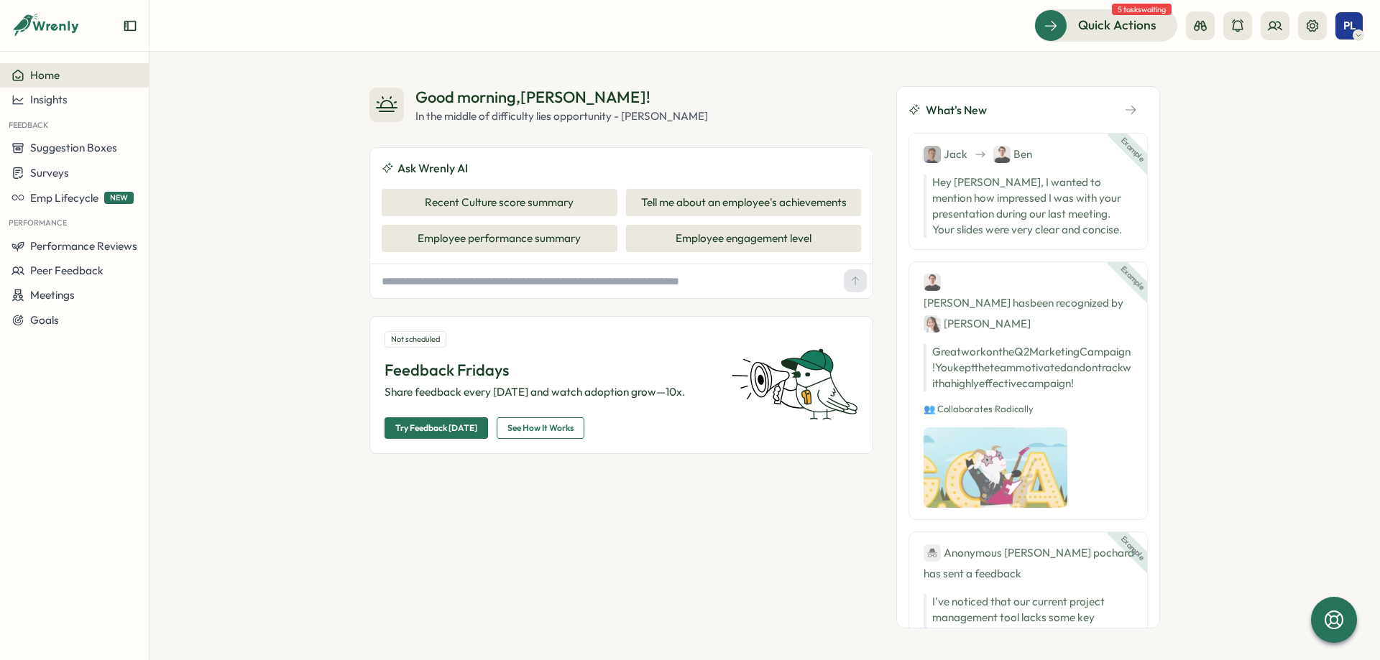
click at [799, 59] on div "Good morning , Paul ! In the middle of difficulty lies opportunity - Albert Ein…" at bounding box center [764, 356] width 1230 height 609
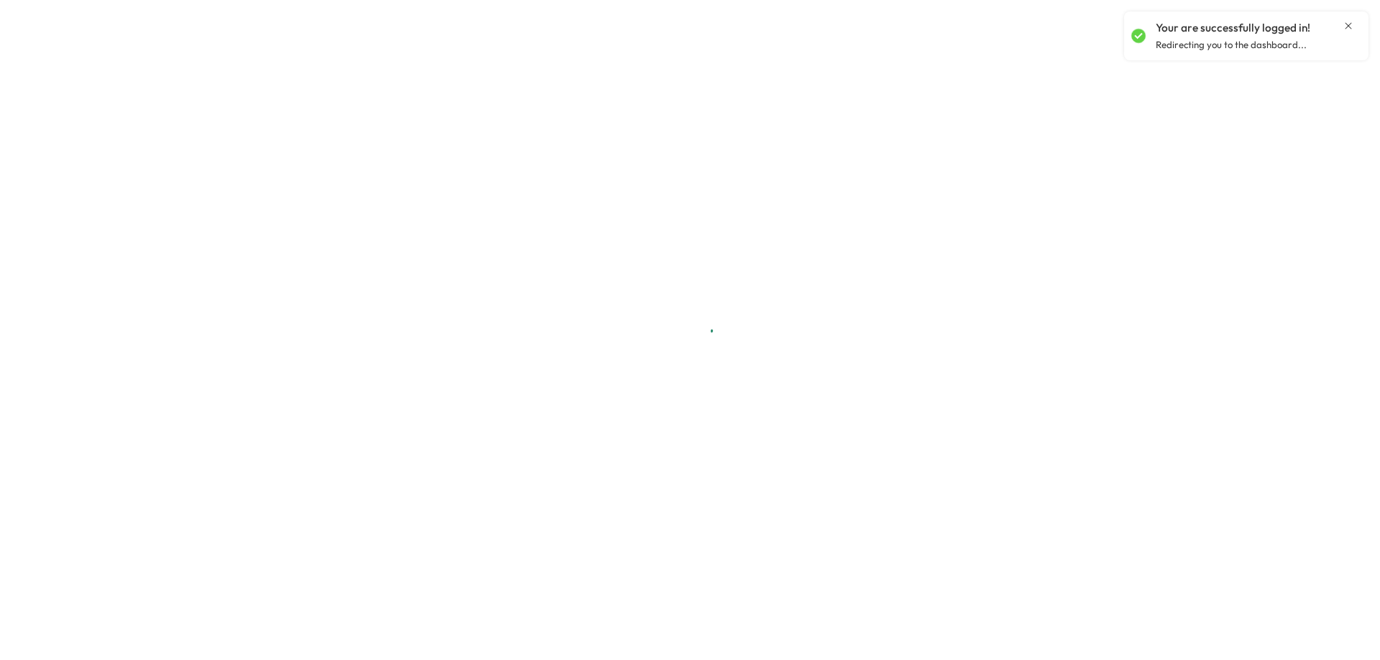
click at [1352, 30] on icon "Close notification" at bounding box center [1347, 25] width 11 height 11
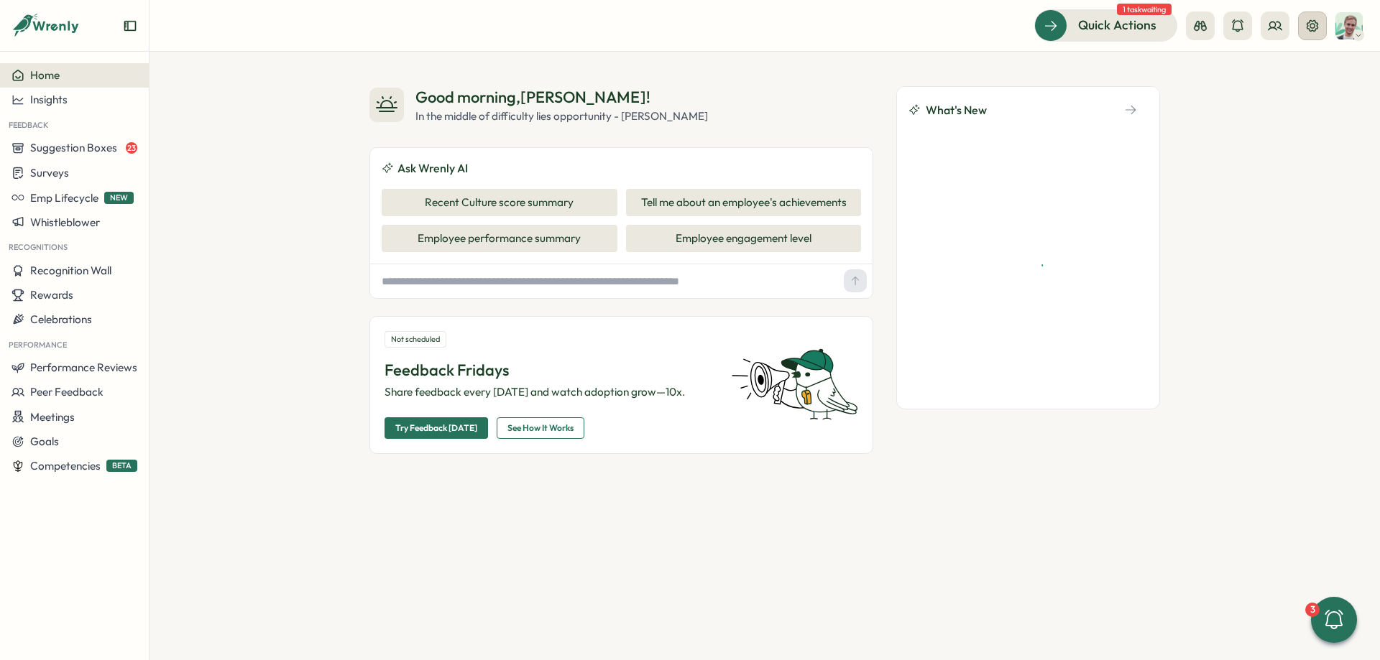
click at [1316, 27] on icon at bounding box center [1312, 26] width 14 height 14
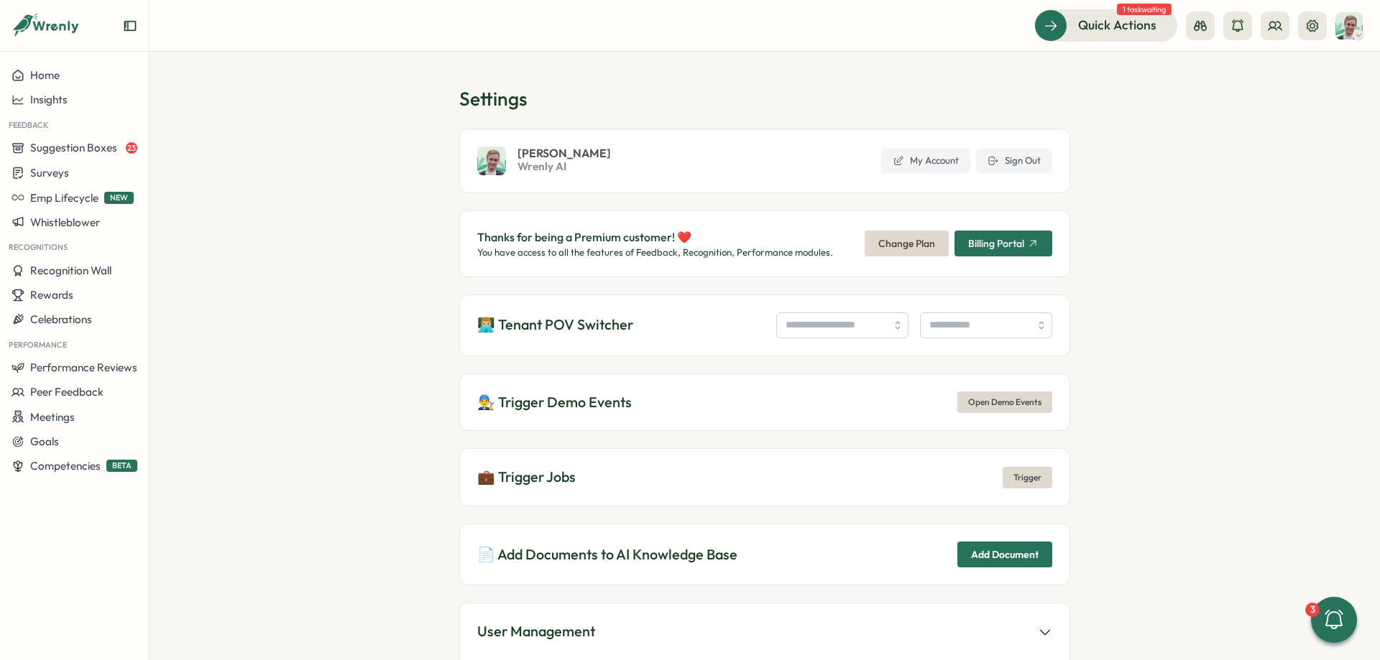
click at [851, 338] on div "👨🏼‍💻 Tenant POV Switcher" at bounding box center [764, 326] width 611 height 62
click at [850, 322] on input "search" at bounding box center [842, 326] width 132 height 26
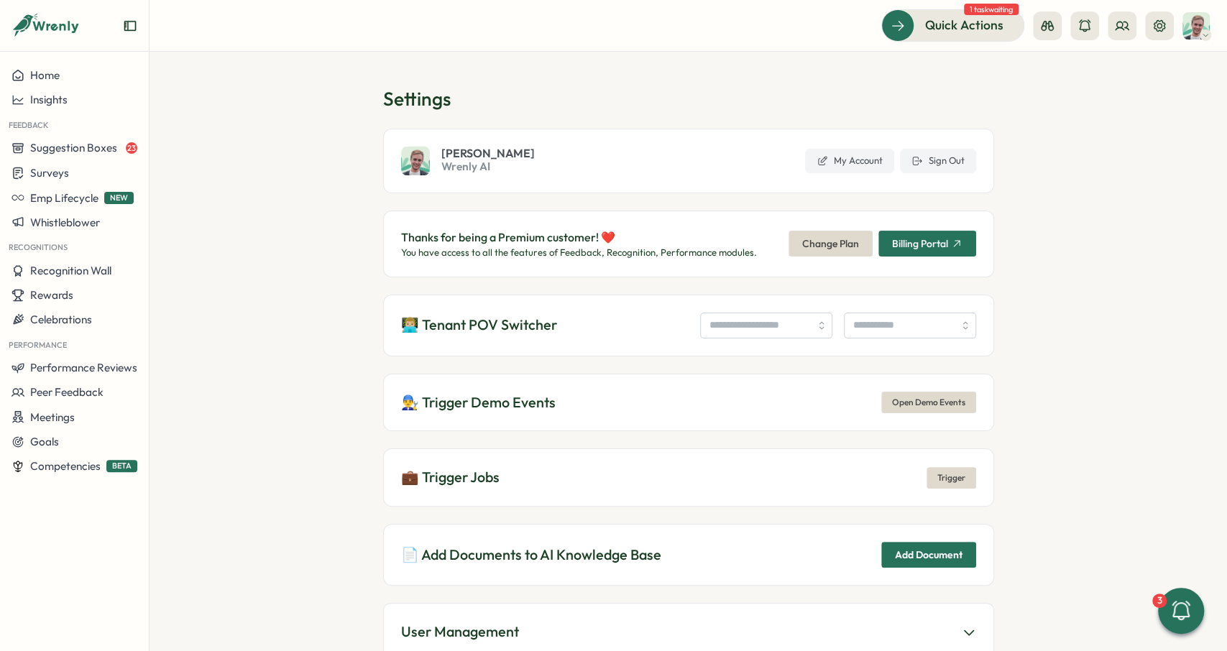
click at [774, 303] on div "👨🏼‍💻 Tenant POV Switcher" at bounding box center [688, 326] width 611 height 62
click at [774, 317] on input "search" at bounding box center [766, 326] width 132 height 26
type input "**********"
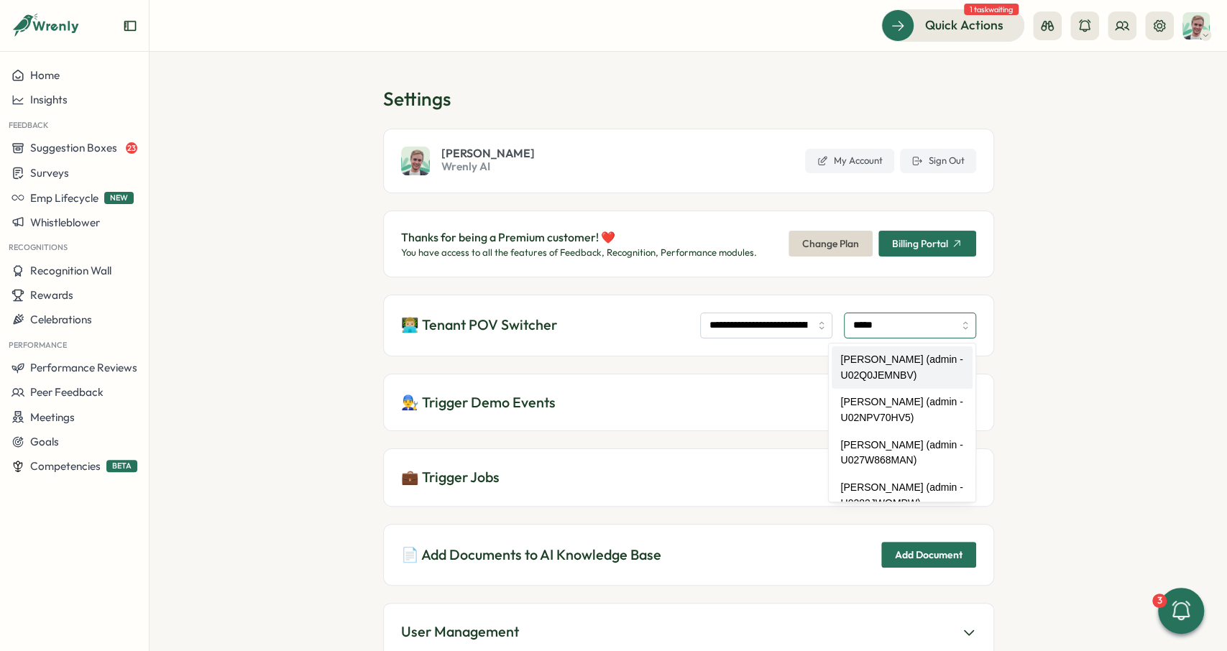
type input "**********"
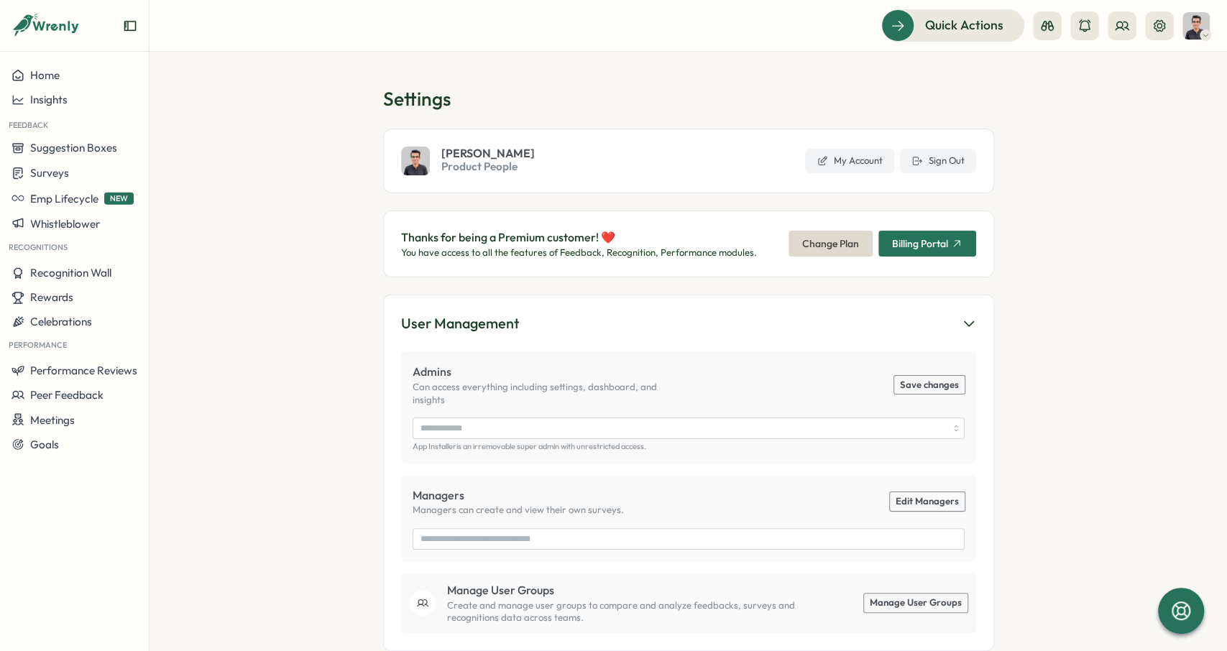
click at [101, 372] on span "Performance Reviews" at bounding box center [83, 370] width 107 height 14
type input "**********"
click at [190, 340] on div "Reviews" at bounding box center [207, 341] width 111 height 16
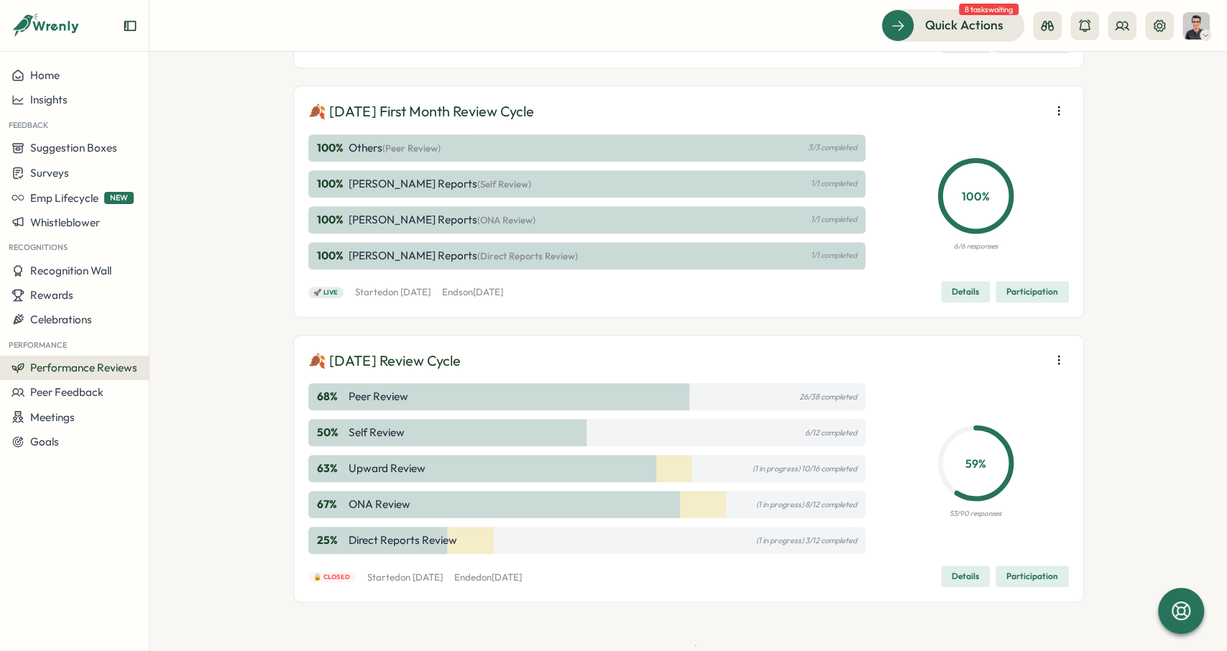
scroll to position [830, 0]
drag, startPoint x: 343, startPoint y: 104, endPoint x: 597, endPoint y: 98, distance: 254.4
click at [597, 100] on div "🍂 [DATE] First Month Review Cycle" at bounding box center [688, 111] width 760 height 22
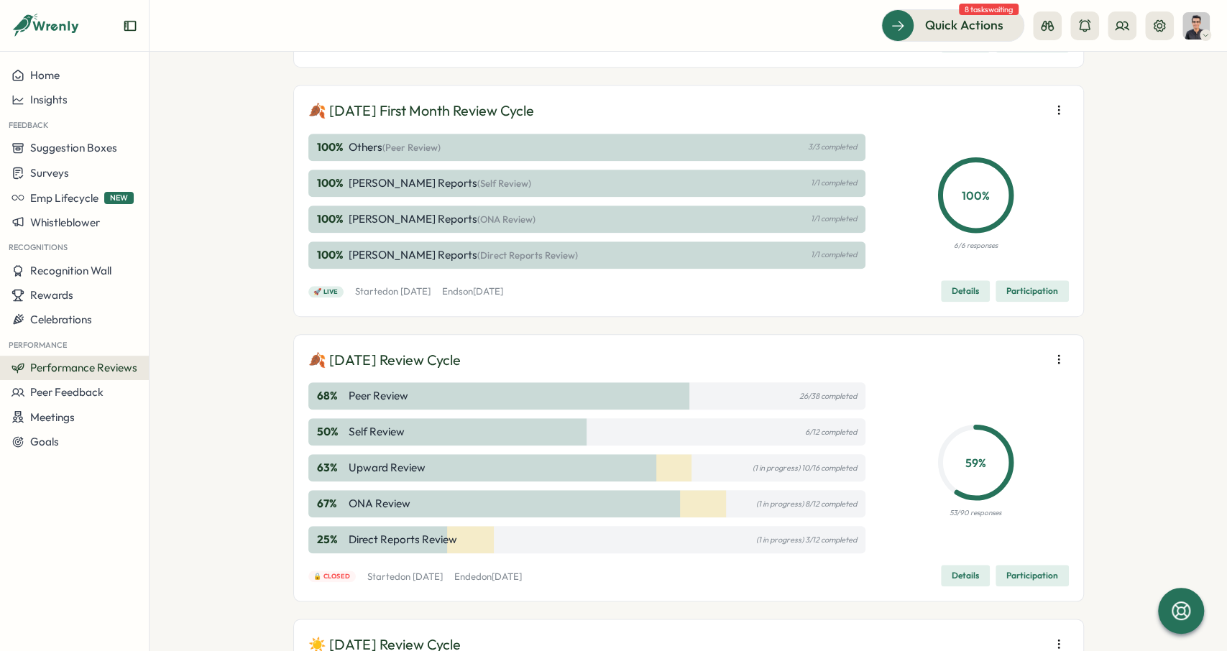
drag, startPoint x: 422, startPoint y: 350, endPoint x: 732, endPoint y: 389, distance: 312.9
click at [731, 389] on div "🍂 [DATE] Review Cycle 68 % Peer Review 26/38 completed 50 % Self Review 6/12 co…" at bounding box center [688, 468] width 760 height 238
click at [831, 364] on div "🍂 [DATE] Review Cycle" at bounding box center [688, 360] width 760 height 22
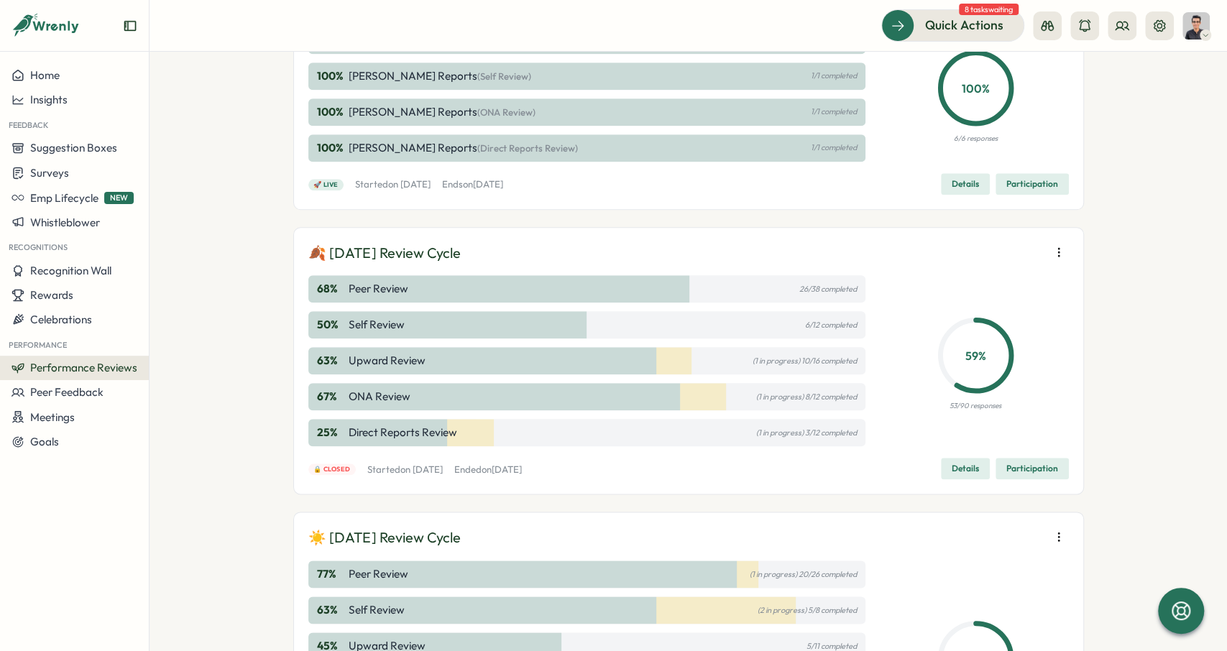
scroll to position [938, 0]
drag, startPoint x: 308, startPoint y: 456, endPoint x: 359, endPoint y: 329, distance: 136.8
click at [420, 457] on div "🔒 Closed Started [DATE][DATE] Ended [DATE][DATE] Details Participation" at bounding box center [688, 468] width 760 height 22
click at [1063, 241] on button "button" at bounding box center [1058, 251] width 20 height 20
click at [988, 246] on span "Re-open reviews" at bounding box center [963, 251] width 81 height 13
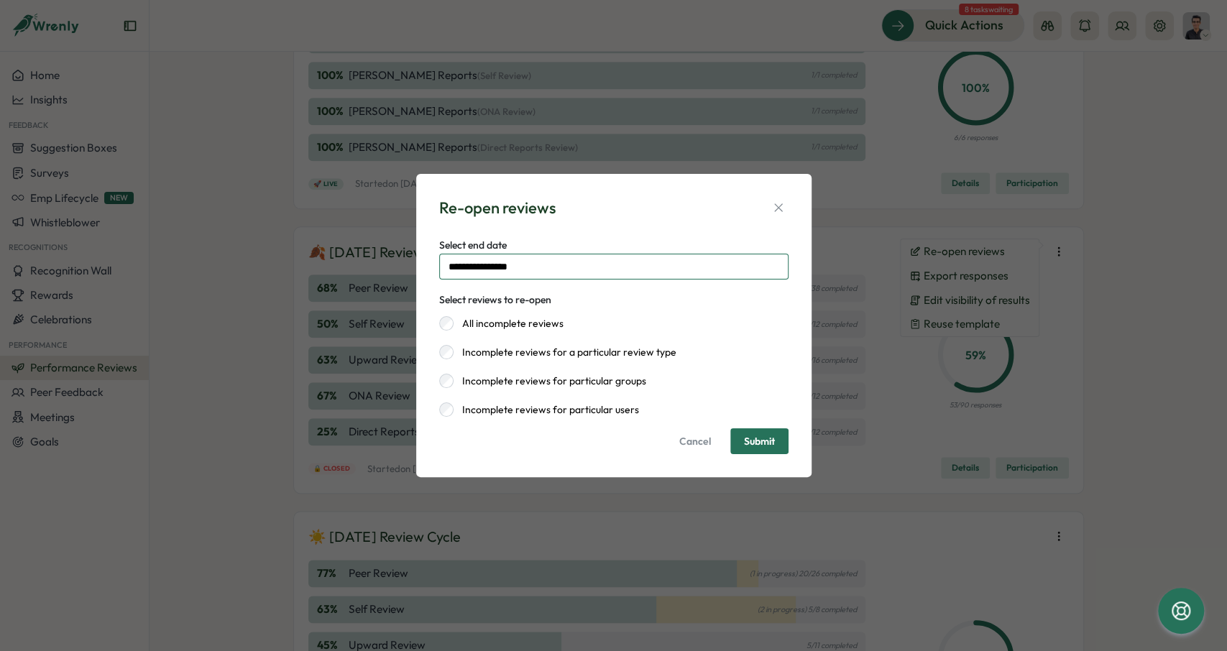
click at [503, 269] on input "**********" at bounding box center [613, 267] width 349 height 26
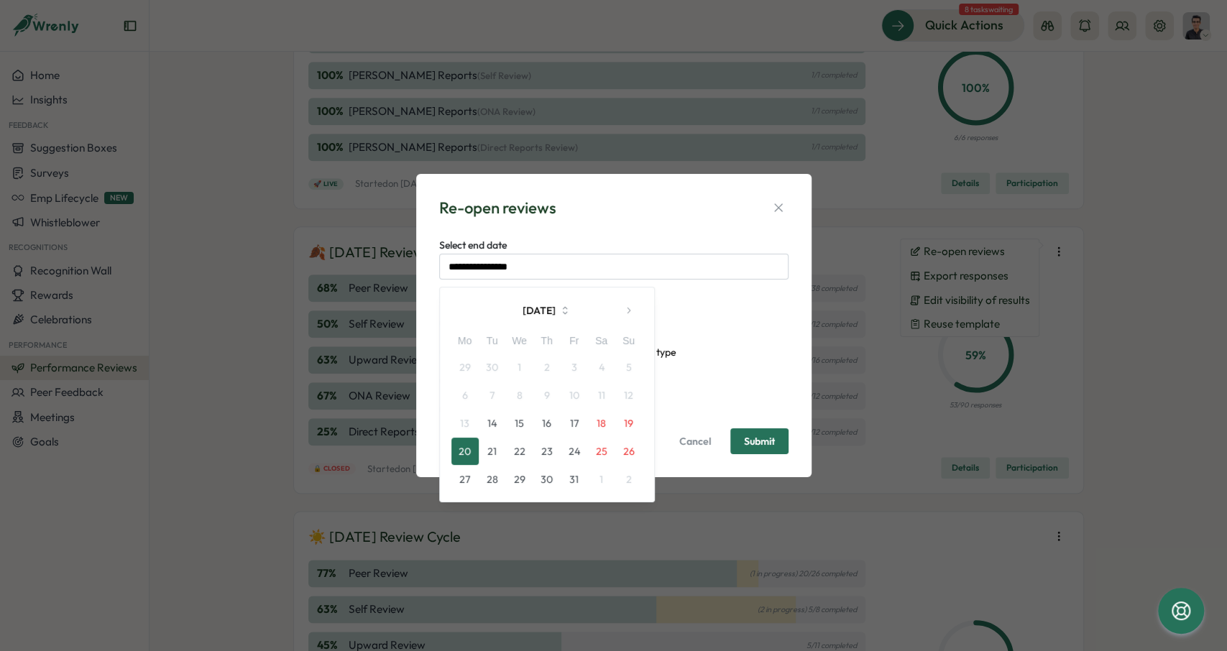
click at [577, 445] on button "24" at bounding box center [573, 451] width 27 height 27
type input "**********"
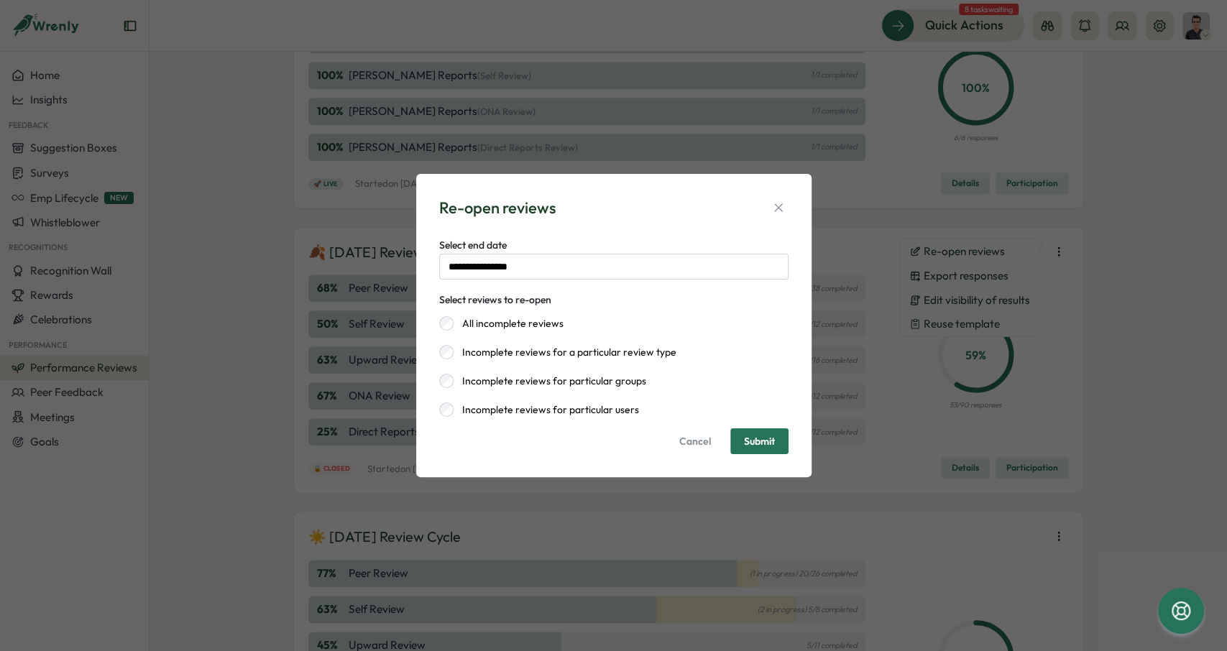
click at [758, 443] on span "Submit" at bounding box center [759, 441] width 31 height 10
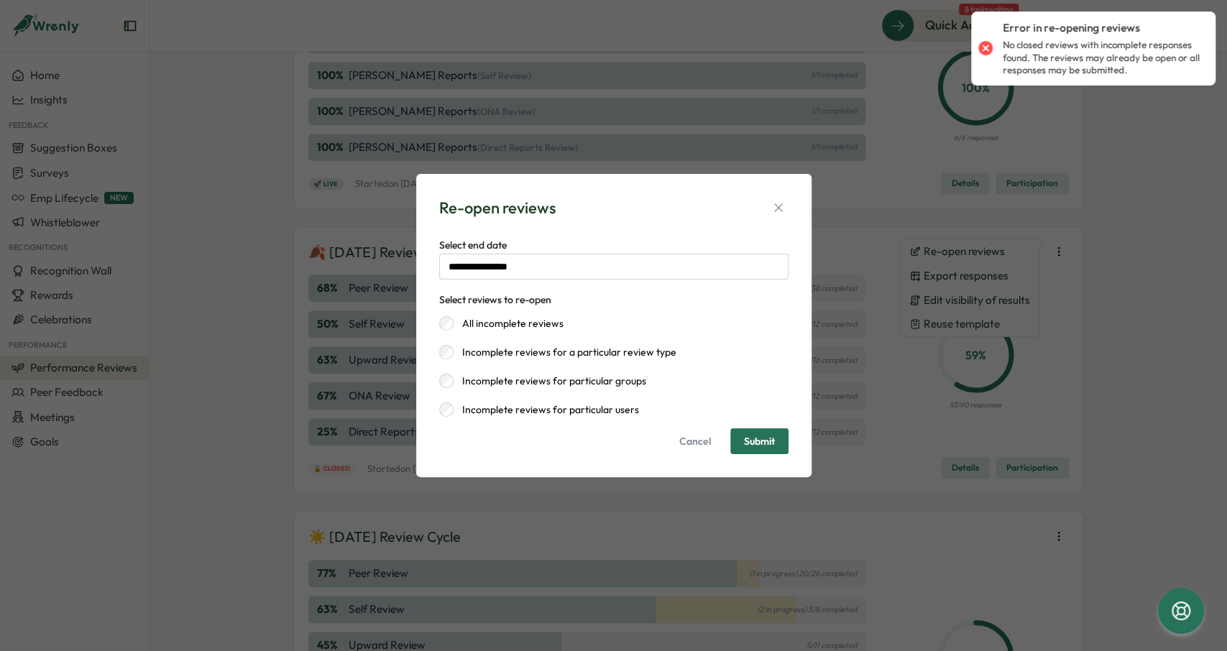
click at [1087, 52] on p "No closed reviews with incomplete responses found. The reviews may already be o…" at bounding box center [1101, 58] width 198 height 38
click at [1158, 73] on p "No closed reviews with incomplete responses found. The reviews may already be o…" at bounding box center [1101, 58] width 198 height 38
drag, startPoint x: 1158, startPoint y: 73, endPoint x: 987, endPoint y: 22, distance: 178.7
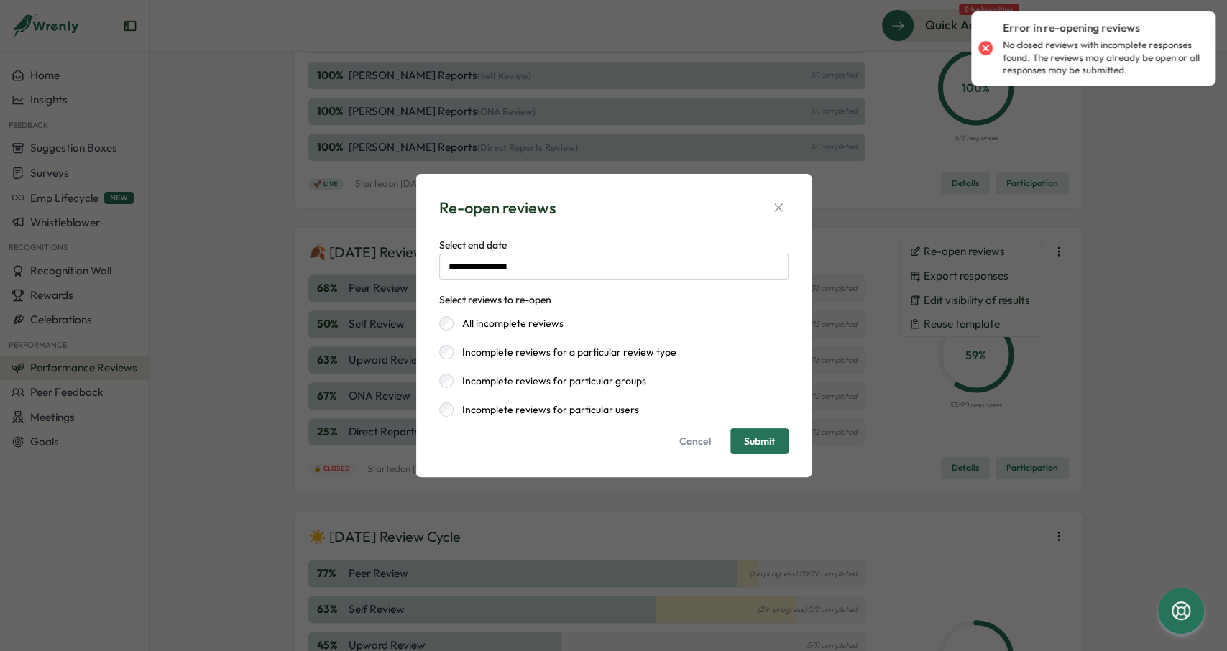
click at [987, 22] on div "Error in re-opening reviews No closed reviews with incomplete responses found. …" at bounding box center [1093, 48] width 230 height 63
click at [783, 199] on button "button" at bounding box center [778, 208] width 20 height 20
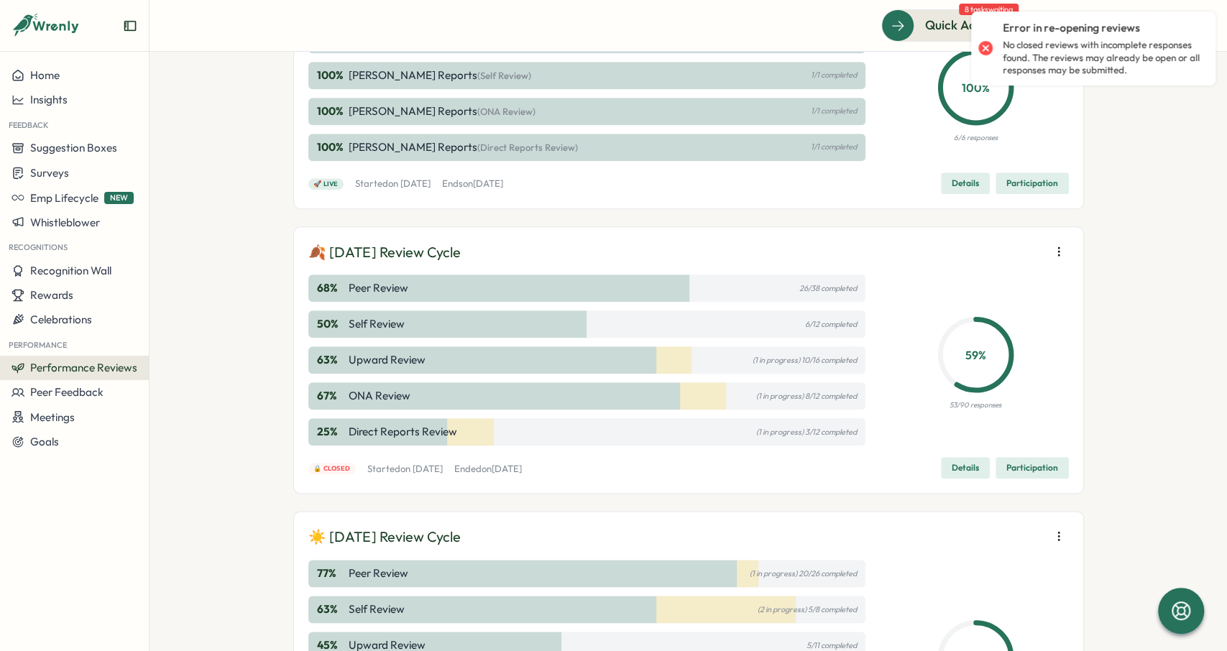
click at [831, 263] on div "🍂 September 2025 Review Cycle 68 % Peer Review 26/38 completed 50 % Self Review…" at bounding box center [688, 360] width 760 height 238
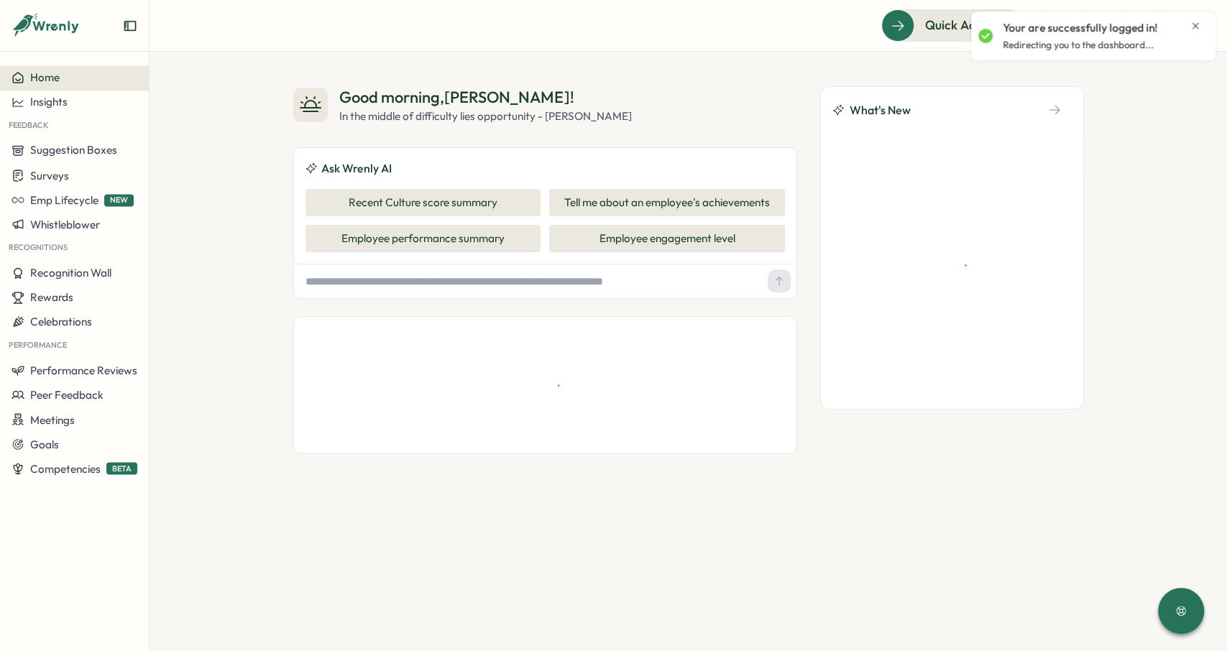
click at [1199, 26] on icon "Close notification" at bounding box center [1194, 25] width 11 height 11
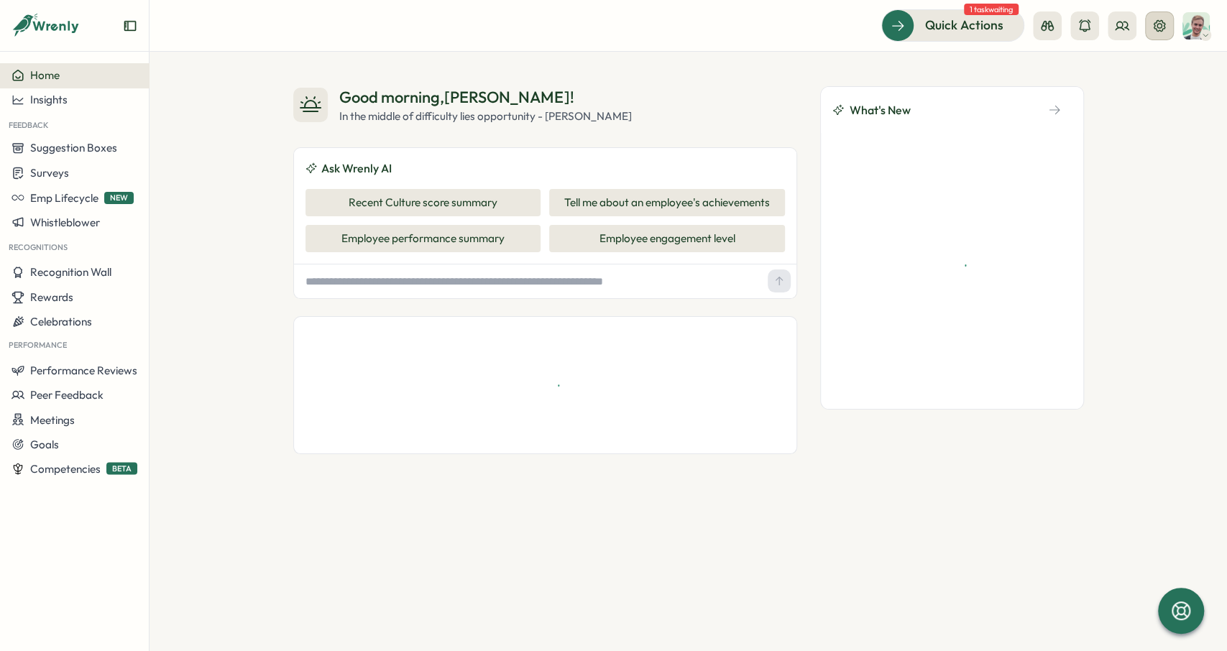
click at [1161, 34] on button at bounding box center [1159, 25] width 29 height 29
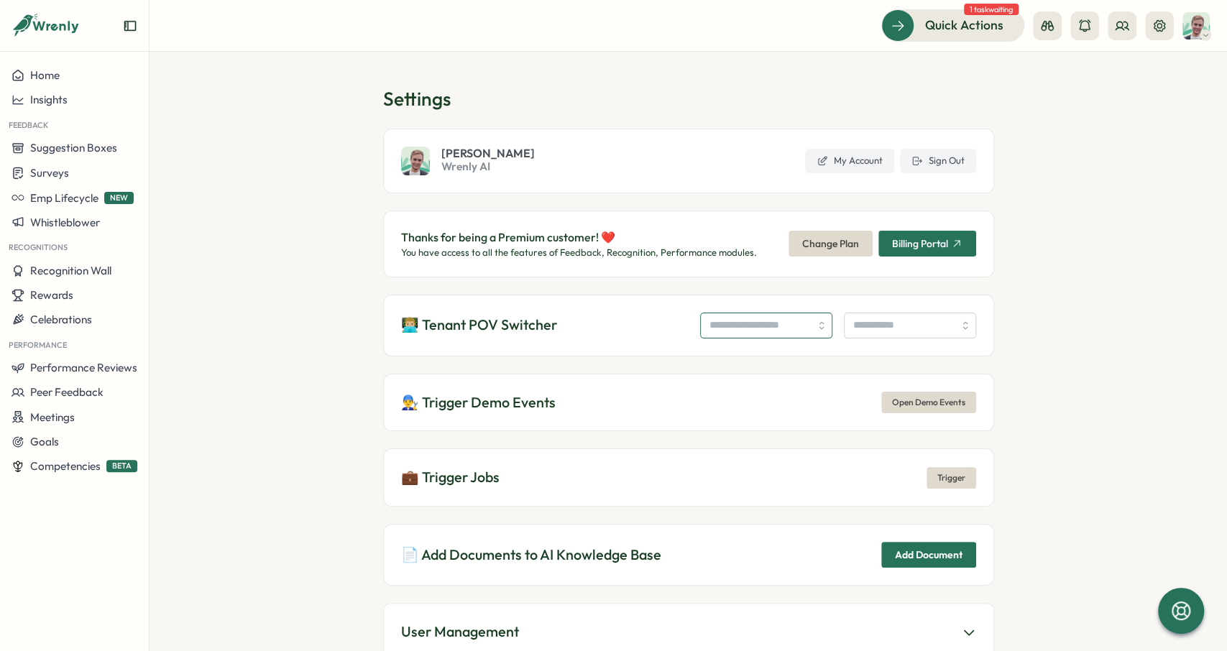
click at [807, 320] on input "search" at bounding box center [766, 326] width 132 height 26
type input "**********"
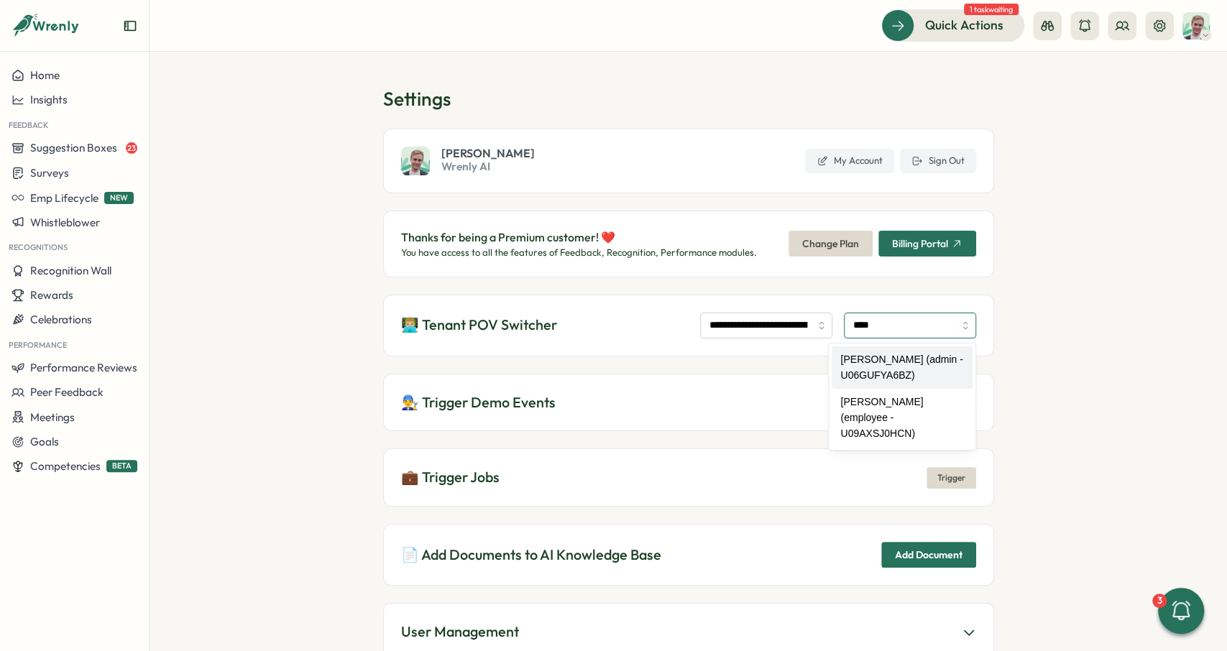
type input "**********"
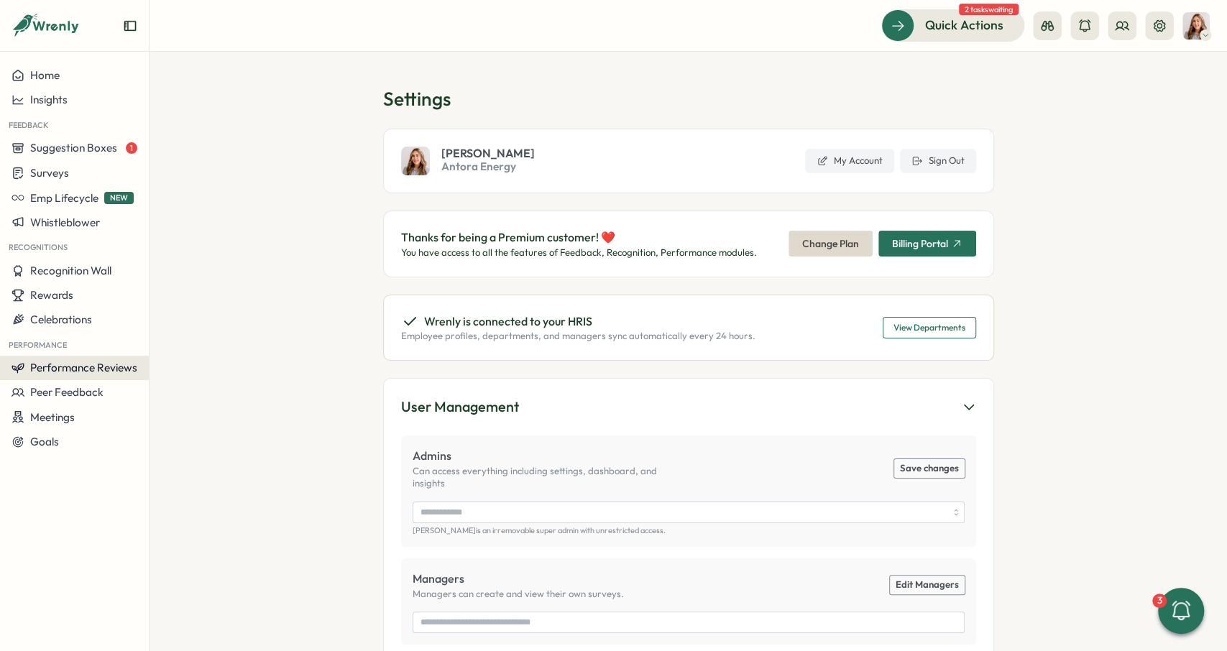
click at [132, 359] on button "Performance Reviews" at bounding box center [74, 368] width 149 height 24
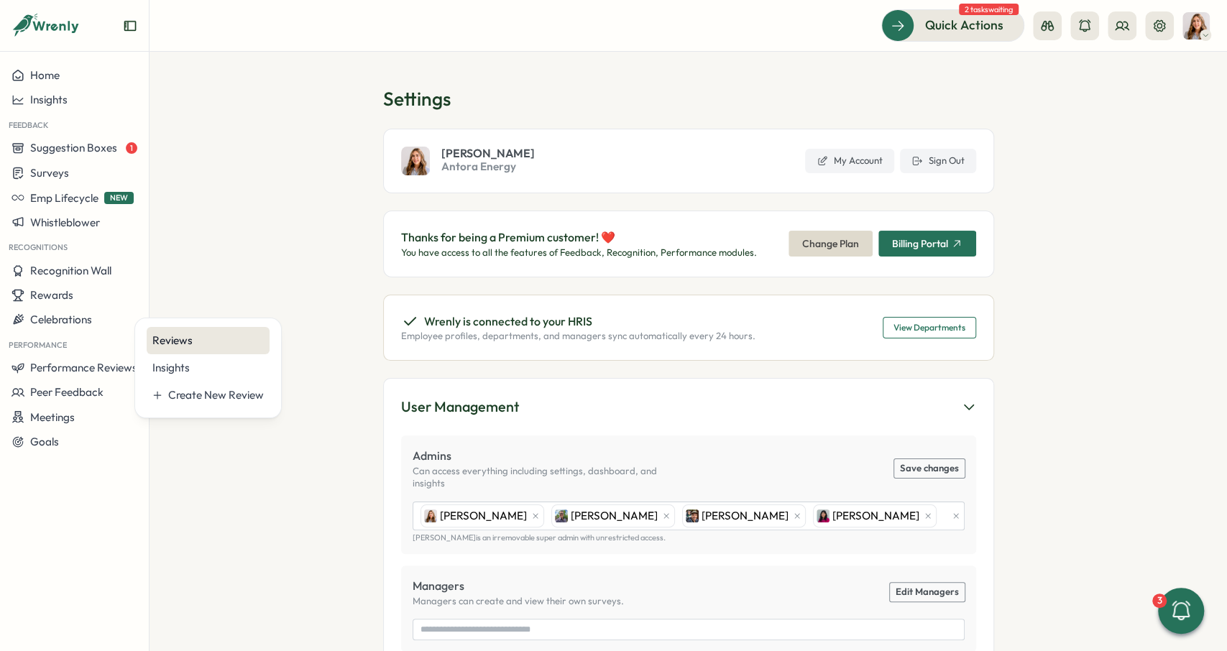
click at [216, 337] on div "Reviews" at bounding box center [207, 341] width 111 height 16
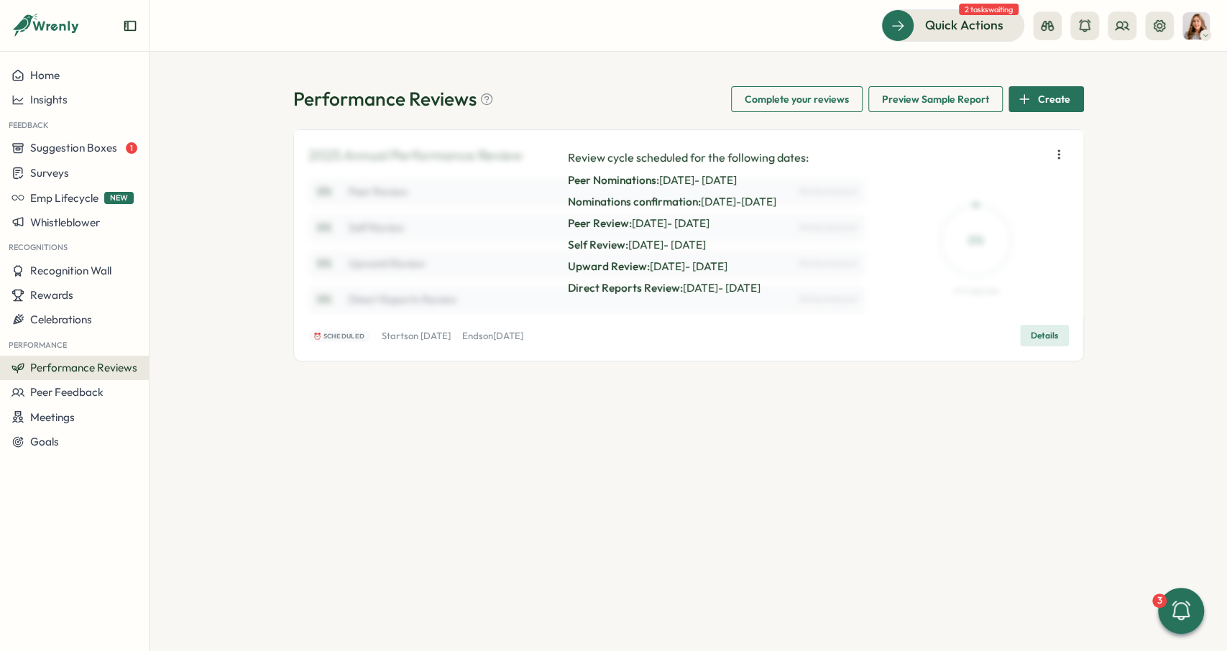
click at [1048, 341] on span "Details" at bounding box center [1043, 336] width 27 height 20
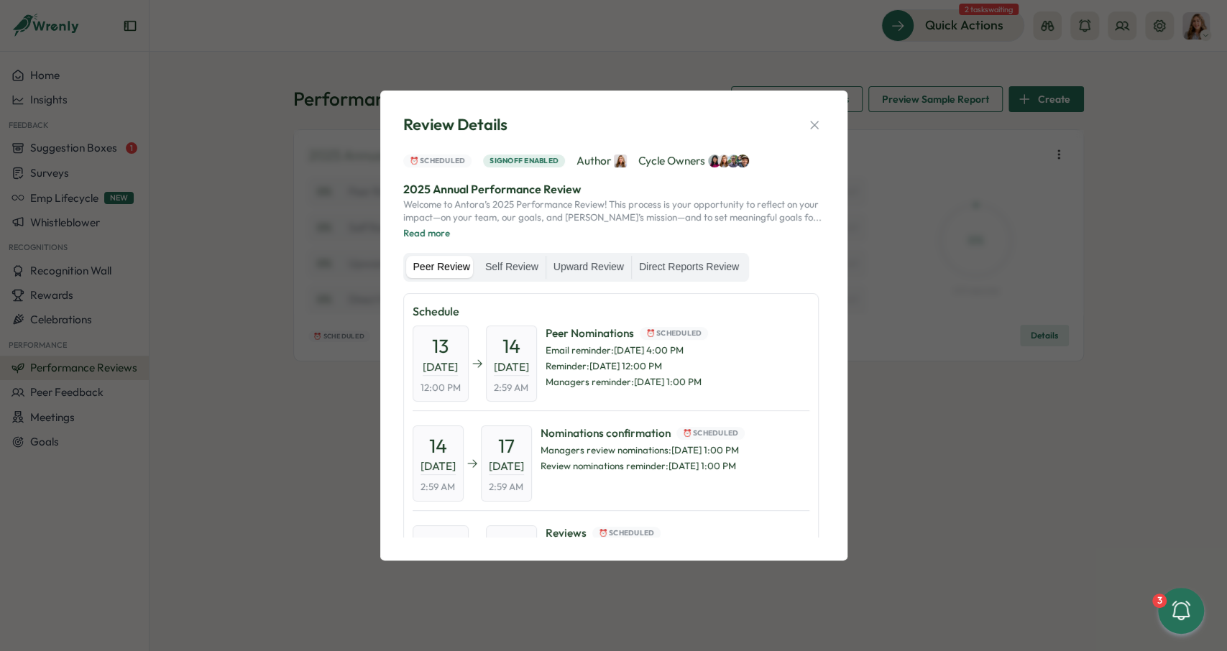
drag, startPoint x: 435, startPoint y: 347, endPoint x: 497, endPoint y: 353, distance: 62.1
click at [457, 351] on div "13 Oct, 2025 12:00 PM" at bounding box center [440, 364] width 56 height 76
click at [518, 354] on span "14" at bounding box center [511, 345] width 18 height 25
drag, startPoint x: 516, startPoint y: 347, endPoint x: 527, endPoint y: 370, distance: 25.7
click at [527, 370] on div "14 Oct, 2025 2:59 AM" at bounding box center [511, 364] width 51 height 76
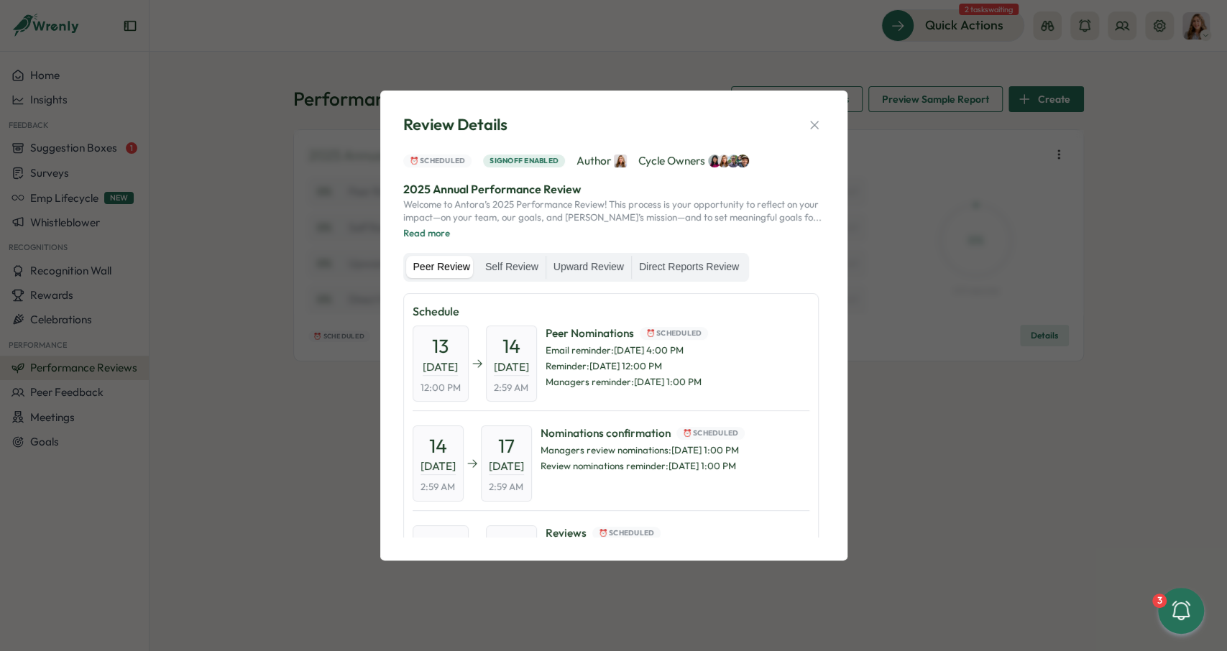
click at [527, 389] on span "2:59 AM" at bounding box center [511, 388] width 34 height 13
drag, startPoint x: 522, startPoint y: 389, endPoint x: 511, endPoint y: 389, distance: 11.5
click at [511, 389] on span "2:59 AM" at bounding box center [511, 388] width 34 height 13
drag, startPoint x: 520, startPoint y: 343, endPoint x: 532, endPoint y: 369, distance: 29.3
click at [532, 369] on div "14 Oct, 2025 2:59 AM" at bounding box center [511, 364] width 51 height 76
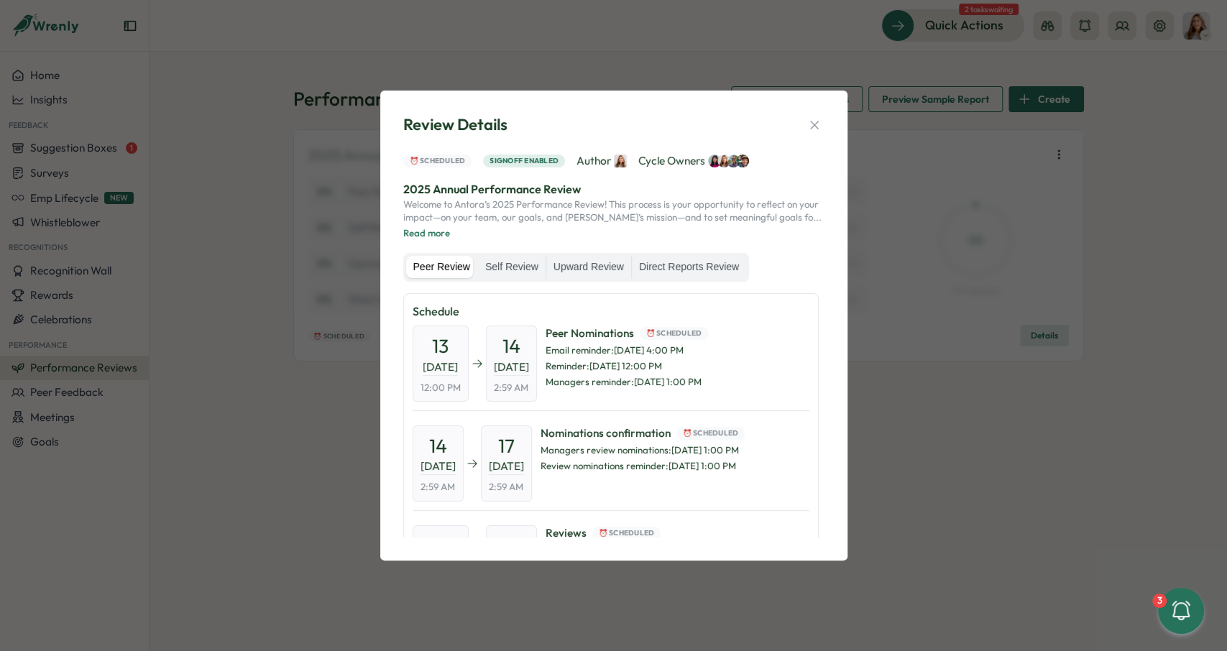
click at [528, 389] on span "2:59 AM" at bounding box center [511, 388] width 34 height 13
drag, startPoint x: 539, startPoint y: 389, endPoint x: 521, endPoint y: 349, distance: 44.1
click at [521, 349] on div "14 Oct, 2025 2:59 AM" at bounding box center [511, 364] width 51 height 76
click at [515, 347] on div "14 Oct, 2025 2:59 AM" at bounding box center [511, 364] width 51 height 76
drag, startPoint x: 516, startPoint y: 346, endPoint x: 541, endPoint y: 386, distance: 47.5
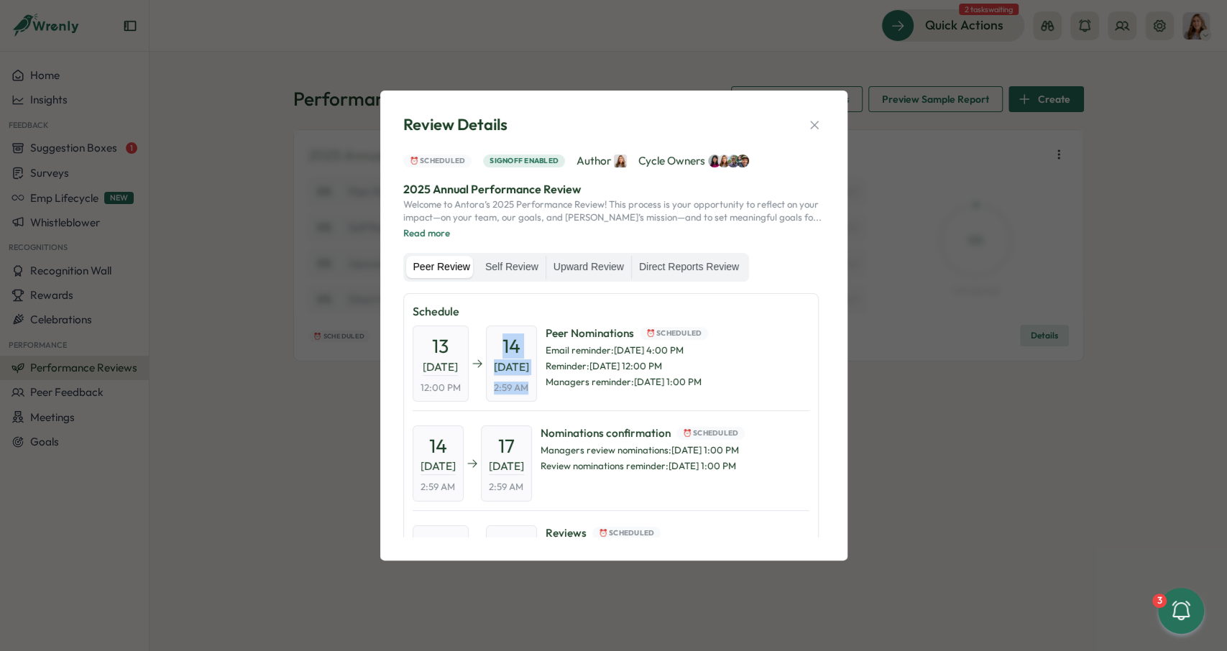
click at [537, 386] on div "14 Oct, 2025 2:59 AM" at bounding box center [511, 364] width 51 height 76
click at [528, 386] on span "2:59 AM" at bounding box center [511, 388] width 34 height 13
click at [520, 353] on span "14" at bounding box center [511, 345] width 18 height 25
drag, startPoint x: 518, startPoint y: 349, endPoint x: 540, endPoint y: 387, distance: 44.1
click at [537, 387] on div "14 Oct, 2025 2:59 AM" at bounding box center [511, 364] width 51 height 76
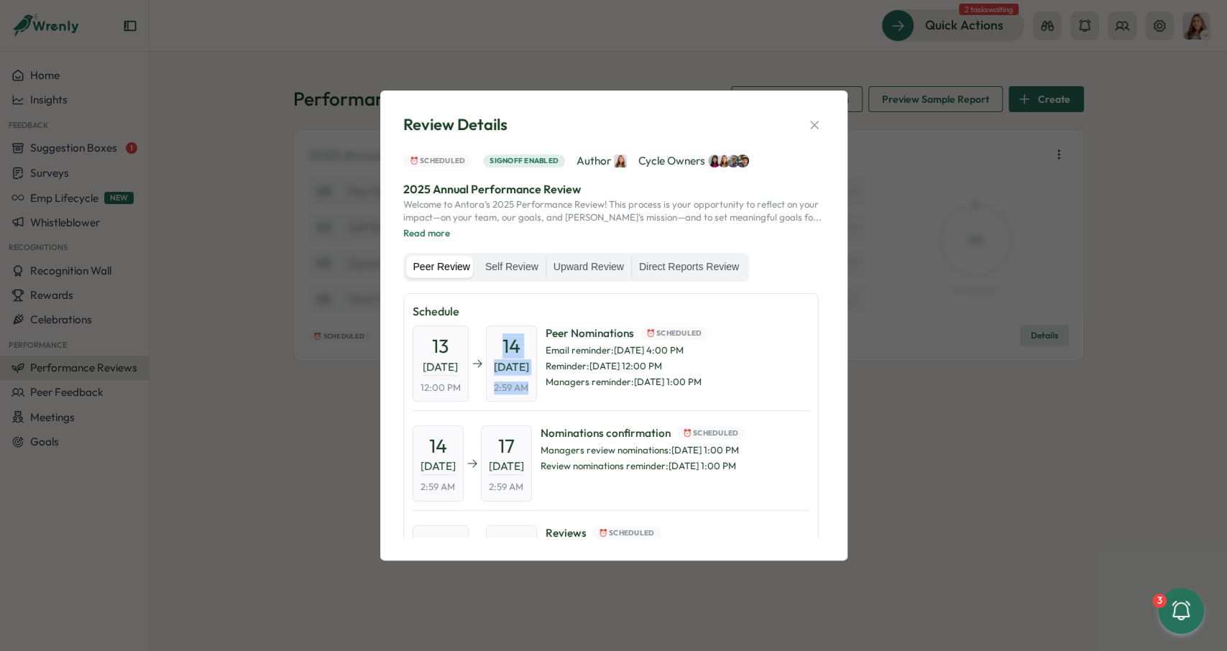
click at [528, 387] on span "2:59 AM" at bounding box center [511, 388] width 34 height 13
drag, startPoint x: 544, startPoint y: 387, endPoint x: 512, endPoint y: 387, distance: 31.6
click at [512, 387] on div "14 Oct, 2025 2:59 AM" at bounding box center [511, 364] width 51 height 76
click at [512, 387] on span "2:59 AM" at bounding box center [511, 388] width 34 height 13
drag, startPoint x: 502, startPoint y: 383, endPoint x: 543, endPoint y: 387, distance: 41.2
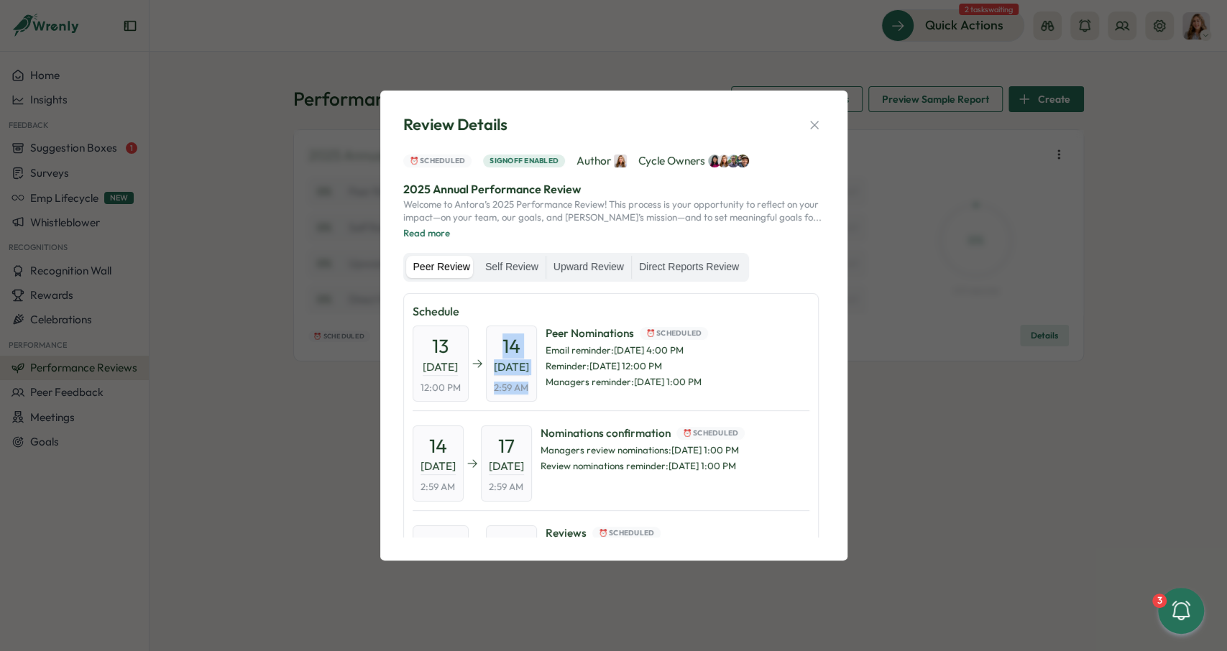
click at [537, 387] on div "14 Oct, 2025 2:59 AM" at bounding box center [511, 364] width 51 height 76
drag, startPoint x: 540, startPoint y: 387, endPoint x: 508, endPoint y: 390, distance: 31.7
click at [508, 390] on span "2:59 AM" at bounding box center [511, 388] width 34 height 13
click at [528, 389] on span "2:59 AM" at bounding box center [511, 388] width 34 height 13
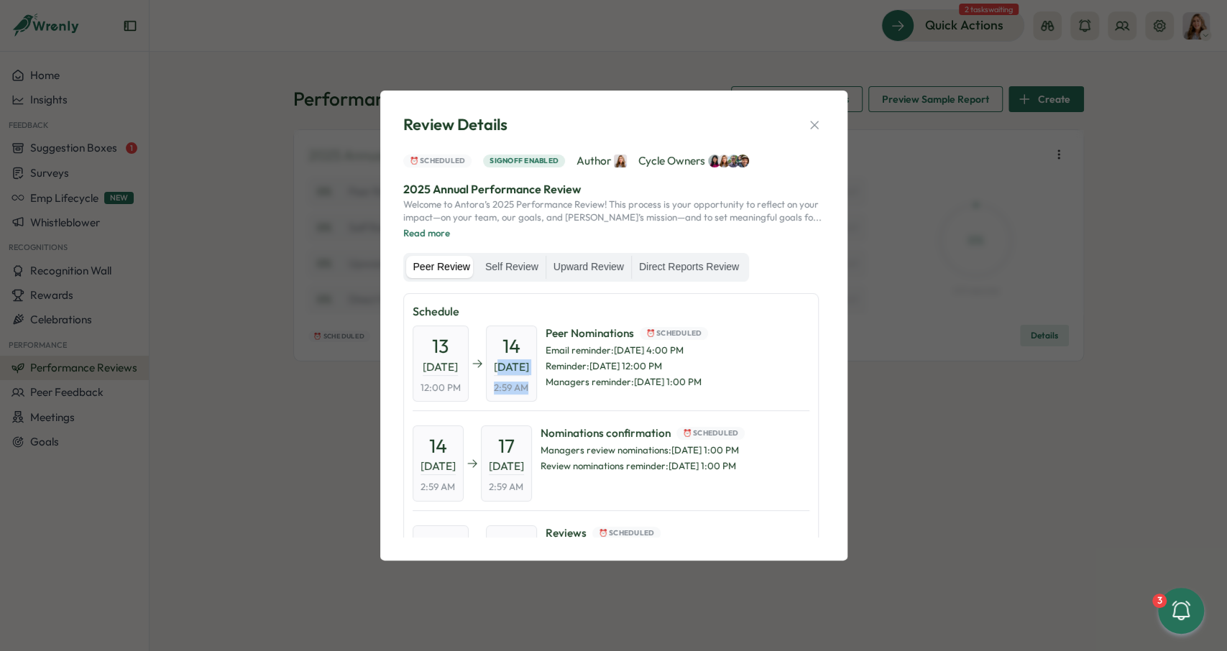
drag, startPoint x: 512, startPoint y: 350, endPoint x: 541, endPoint y: 392, distance: 50.6
click at [537, 392] on div "14 Oct, 2025 2:59 AM" at bounding box center [511, 364] width 51 height 76
click at [528, 392] on span "2:59 AM" at bounding box center [511, 388] width 34 height 13
drag, startPoint x: 514, startPoint y: 361, endPoint x: 518, endPoint y: 348, distance: 14.3
click at [518, 348] on div "14 Oct, 2025 2:59 AM" at bounding box center [511, 364] width 51 height 76
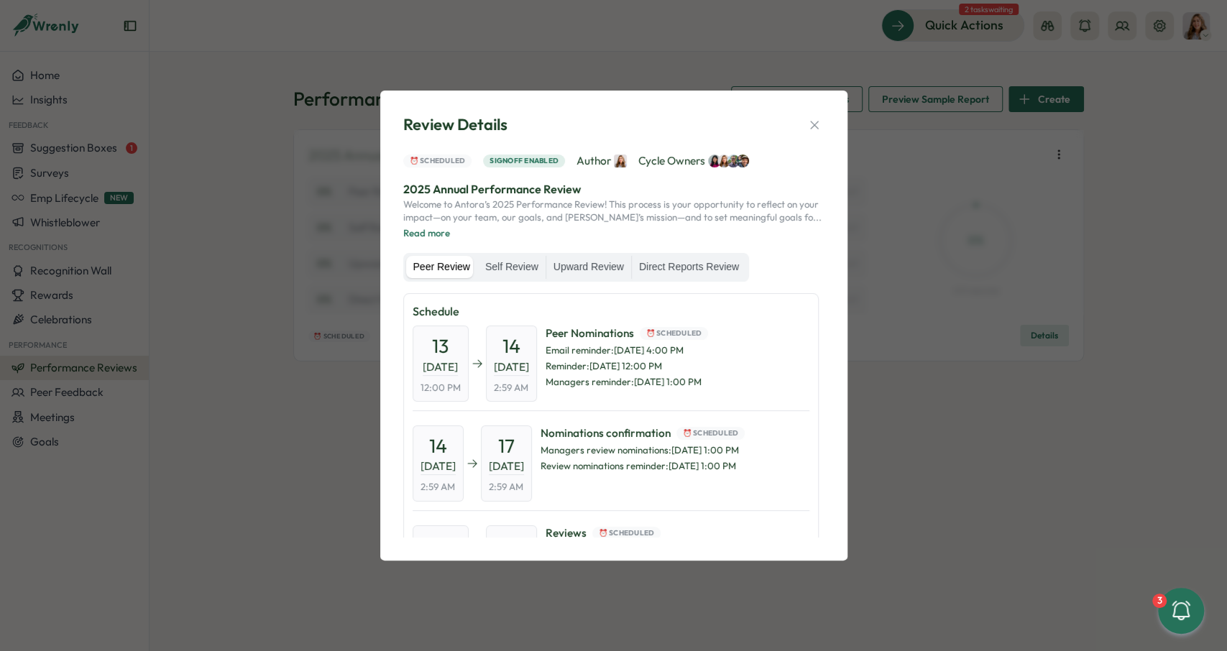
click at [517, 347] on span "14" at bounding box center [511, 345] width 18 height 25
drag, startPoint x: 517, startPoint y: 347, endPoint x: 543, endPoint y: 385, distance: 46.4
click at [537, 385] on div "14 Oct, 2025 2:59 AM" at bounding box center [511, 364] width 51 height 76
drag, startPoint x: 438, startPoint y: 343, endPoint x: 511, endPoint y: 369, distance: 77.7
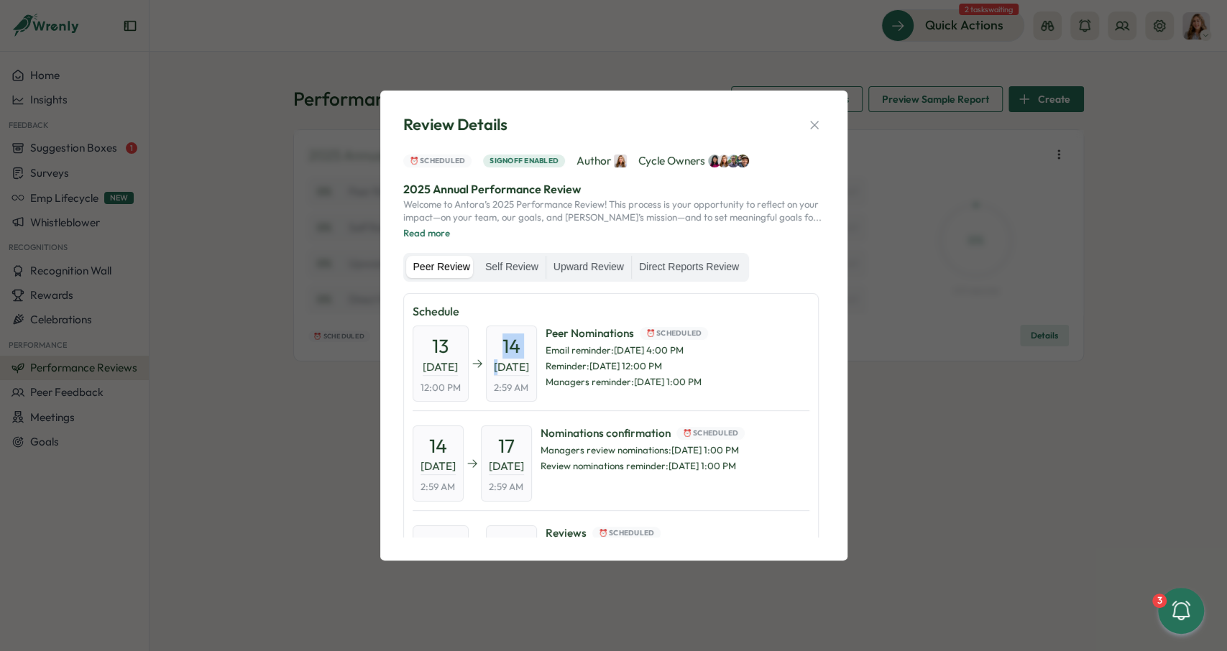
click at [511, 369] on div "13 Oct, 2025 12:00 PM 14 Oct, 2025 2:59 AM" at bounding box center [474, 364] width 124 height 76
click at [564, 374] on div "13 Oct, 2025 12:00 PM 14 Oct, 2025 2:59 AM Peer Nominations ⏰ Scheduled Email r…" at bounding box center [610, 369] width 397 height 86
drag, startPoint x: 438, startPoint y: 344, endPoint x: 463, endPoint y: 395, distance: 56.9
click at [463, 395] on div "13 Oct, 2025 12:00 PM" at bounding box center [440, 364] width 56 height 76
click at [439, 351] on span "13" at bounding box center [440, 345] width 17 height 25
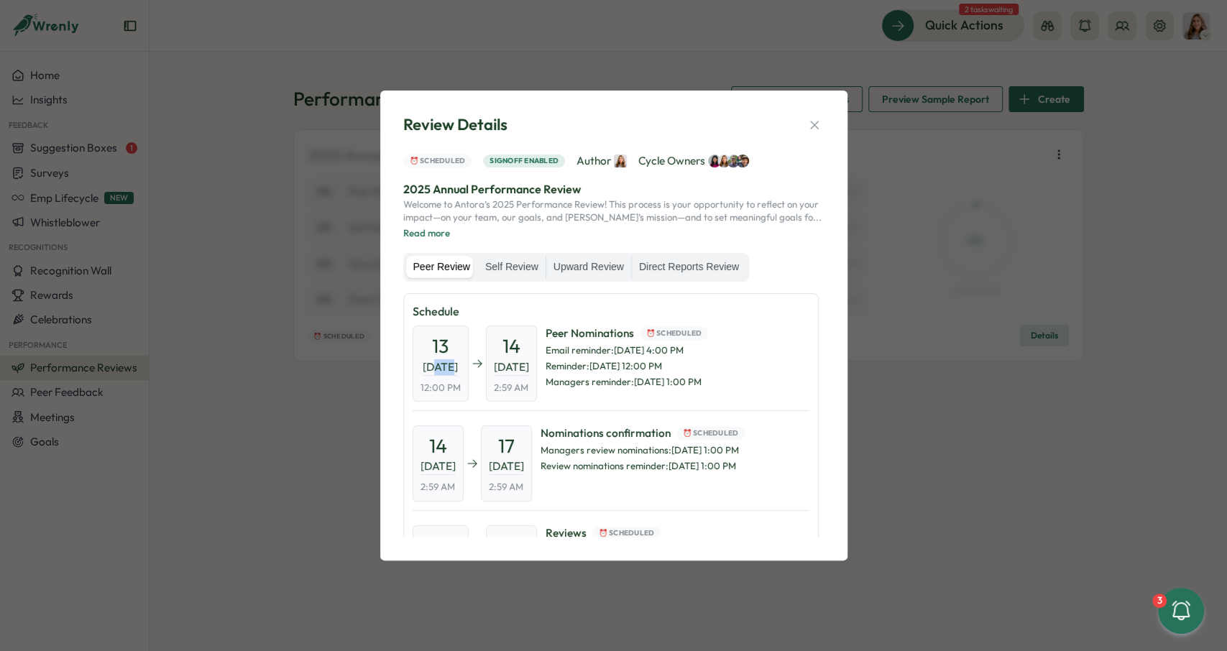
drag, startPoint x: 433, startPoint y: 349, endPoint x: 443, endPoint y: 361, distance: 16.4
click at [443, 361] on div "13 Oct, 2025 12:00 PM" at bounding box center [440, 364] width 56 height 76
click at [435, 383] on span "12:00 PM" at bounding box center [440, 388] width 40 height 13
drag, startPoint x: 427, startPoint y: 384, endPoint x: 463, endPoint y: 389, distance: 37.0
click at [465, 389] on div "13 Oct, 2025 12:00 PM" at bounding box center [440, 364] width 56 height 76
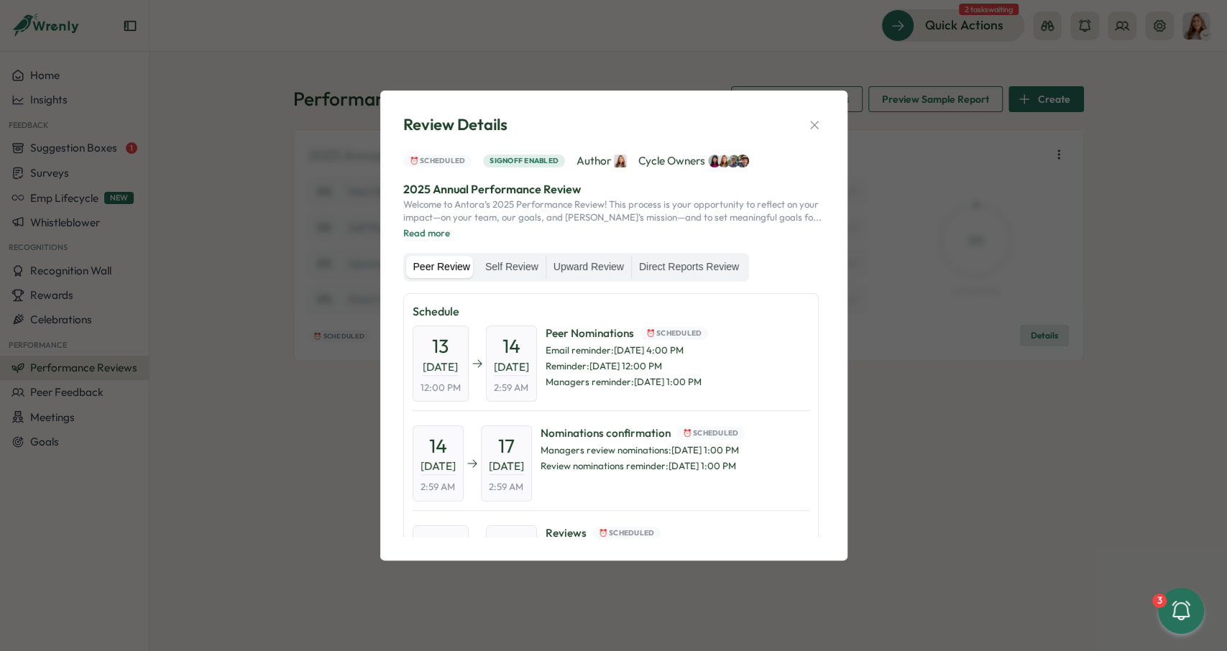
click at [463, 389] on div "13 Oct, 2025 12:00 PM" at bounding box center [440, 364] width 56 height 76
click at [449, 389] on span "12:00 PM" at bounding box center [440, 388] width 40 height 13
drag, startPoint x: 518, startPoint y: 341, endPoint x: 536, endPoint y: 377, distance: 40.2
click at [536, 377] on div "14 Oct, 2025 2:59 AM" at bounding box center [511, 364] width 51 height 76
click at [537, 381] on div "14 Oct, 2025 2:59 AM" at bounding box center [511, 364] width 51 height 76
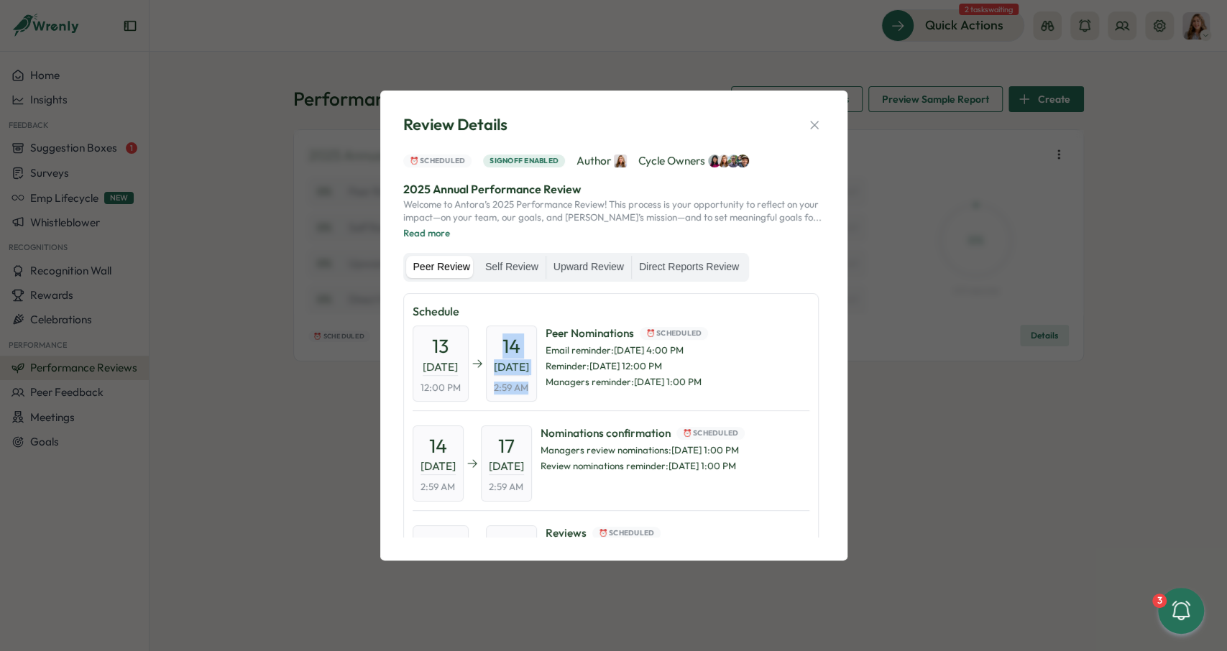
drag, startPoint x: 542, startPoint y: 390, endPoint x: 517, endPoint y: 347, distance: 49.9
click at [517, 347] on div "14 Oct, 2025 2:59 AM" at bounding box center [511, 364] width 51 height 76
click at [821, 134] on button "button" at bounding box center [814, 125] width 20 height 20
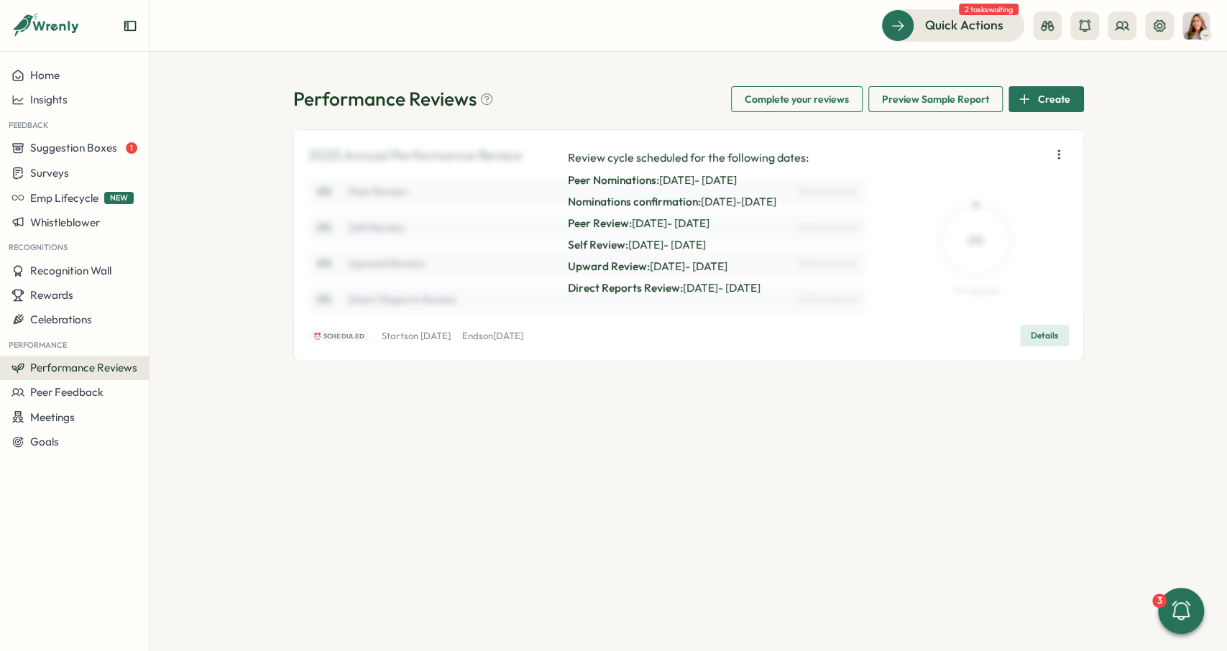
click at [1047, 343] on span "Details" at bounding box center [1043, 336] width 27 height 20
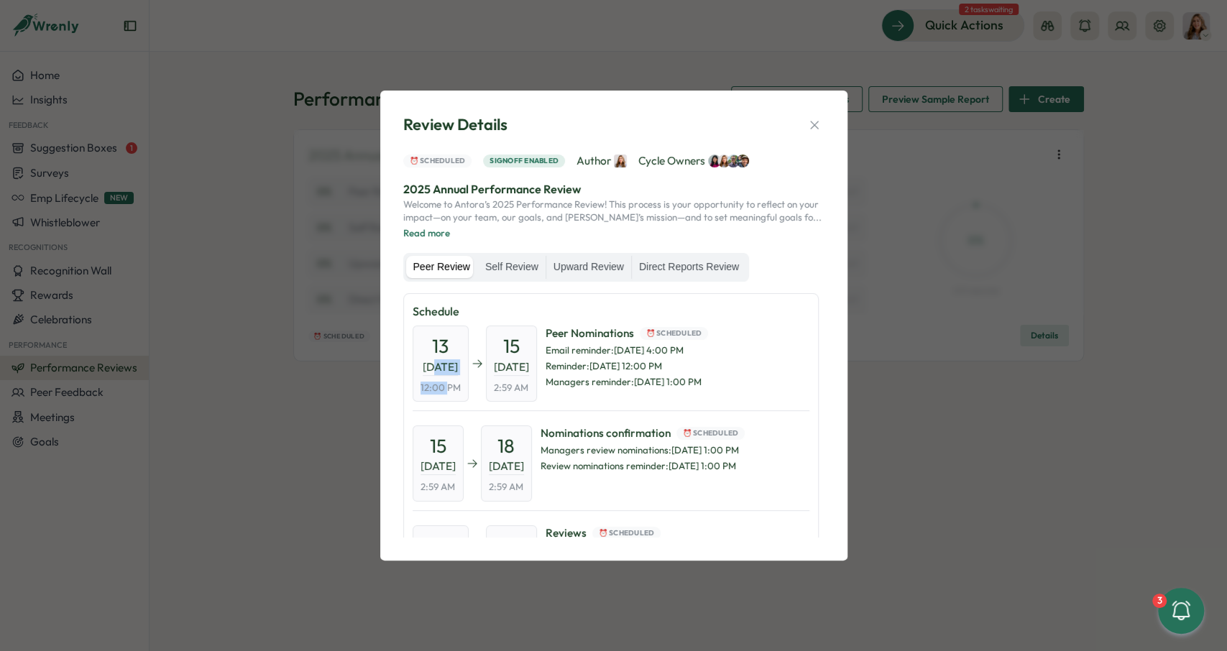
drag, startPoint x: 441, startPoint y: 342, endPoint x: 453, endPoint y: 384, distance: 43.4
click at [453, 384] on div "[DATE] 12:00 PM" at bounding box center [440, 364] width 56 height 76
click at [453, 384] on span "12:00 PM" at bounding box center [440, 388] width 40 height 13
drag, startPoint x: 518, startPoint y: 347, endPoint x: 547, endPoint y: 365, distance: 33.9
click at [537, 365] on div "15 Oct, 2025 2:59 AM" at bounding box center [511, 364] width 51 height 76
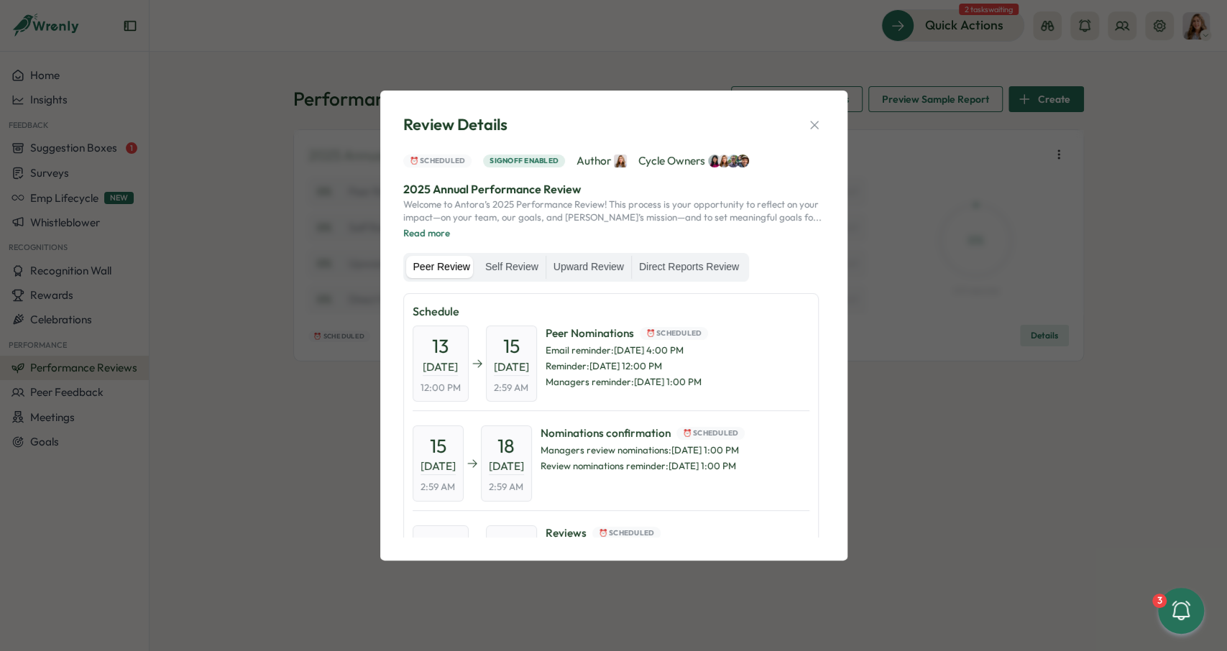
click at [537, 379] on div "15 Oct, 2025 2:59 AM" at bounding box center [511, 364] width 51 height 76
drag, startPoint x: 550, startPoint y: 387, endPoint x: 514, endPoint y: 388, distance: 35.9
click at [514, 389] on div "15 Oct, 2025 2:59 AM" at bounding box center [511, 364] width 51 height 76
click at [514, 388] on span "2:59 AM" at bounding box center [511, 388] width 34 height 13
click at [512, 387] on span "2:59 AM" at bounding box center [511, 388] width 34 height 13
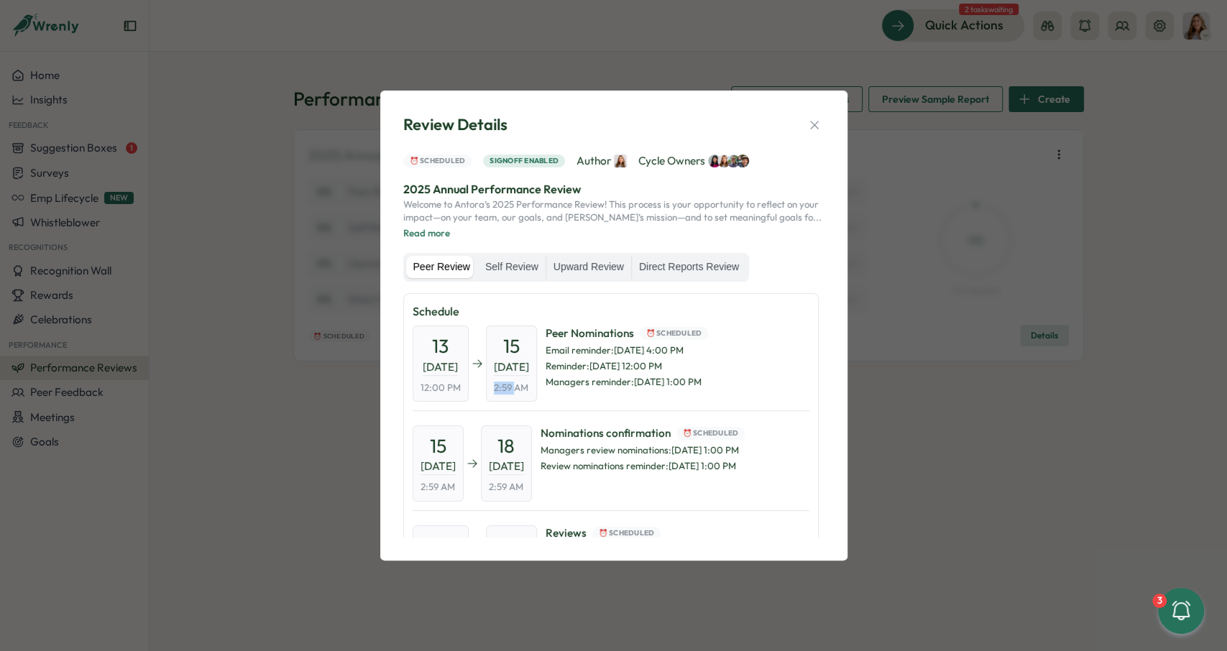
drag, startPoint x: 509, startPoint y: 387, endPoint x: 522, endPoint y: 343, distance: 46.4
click at [528, 387] on span "2:59 AM" at bounding box center [511, 388] width 34 height 13
drag, startPoint x: 524, startPoint y: 344, endPoint x: 540, endPoint y: 347, distance: 16.1
click at [537, 347] on div "15 Oct, 2025 2:59 AM" at bounding box center [511, 364] width 51 height 76
click at [528, 382] on span "2:59 AM" at bounding box center [511, 388] width 34 height 13
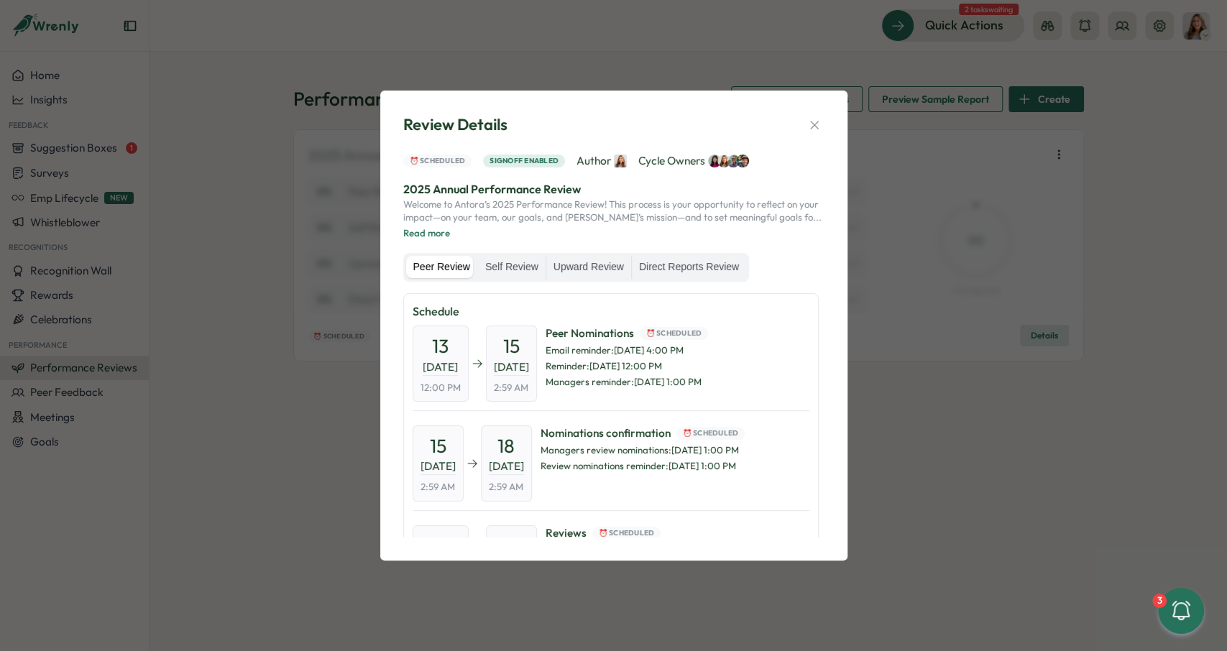
drag, startPoint x: 438, startPoint y: 442, endPoint x: 458, endPoint y: 453, distance: 23.2
click at [458, 453] on div "15 Oct, 2025 2:59 AM" at bounding box center [437, 463] width 51 height 76
click at [446, 451] on span "15" at bounding box center [438, 445] width 17 height 25
drag, startPoint x: 427, startPoint y: 443, endPoint x: 461, endPoint y: 475, distance: 46.8
click at [455, 463] on div "15 Oct, 2025 2:59 AM" at bounding box center [437, 463] width 51 height 76
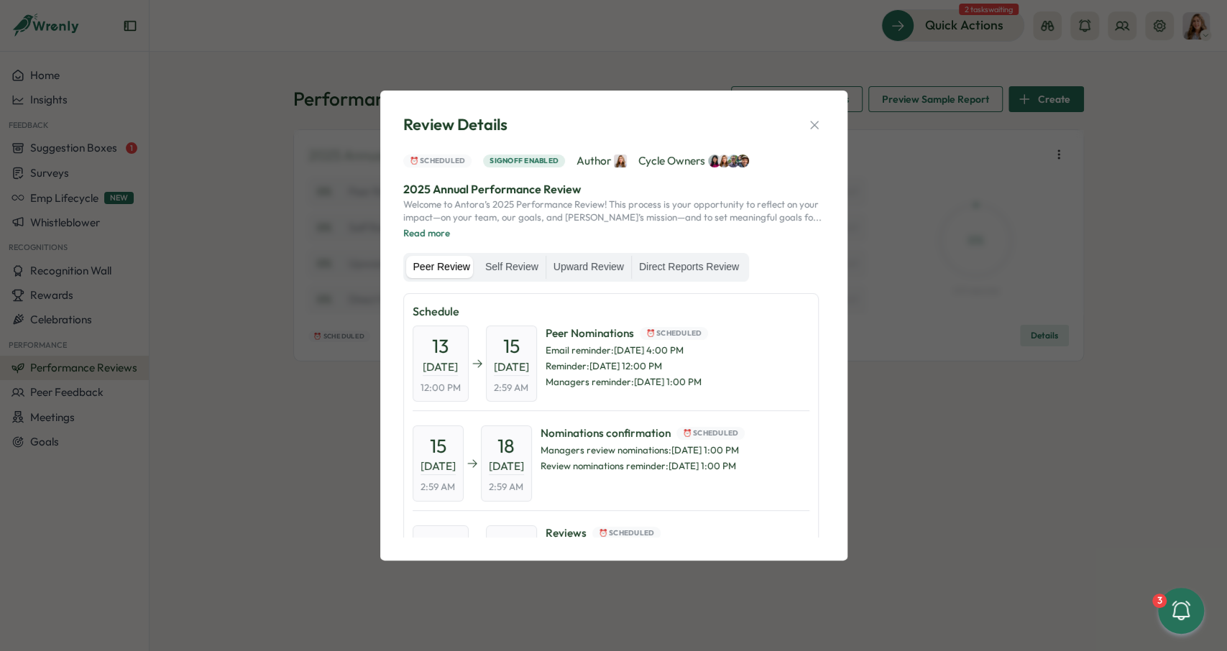
click at [461, 475] on div "15 Oct, 2025 2:59 AM" at bounding box center [437, 463] width 51 height 76
drag, startPoint x: 440, startPoint y: 437, endPoint x: 462, endPoint y: 481, distance: 48.8
click at [462, 481] on div "15 Oct, 2025 2:59 AM" at bounding box center [437, 463] width 51 height 76
click at [463, 487] on div "15 Oct, 2025 2:59 AM" at bounding box center [437, 463] width 51 height 76
drag, startPoint x: 465, startPoint y: 487, endPoint x: 439, endPoint y: 440, distance: 53.4
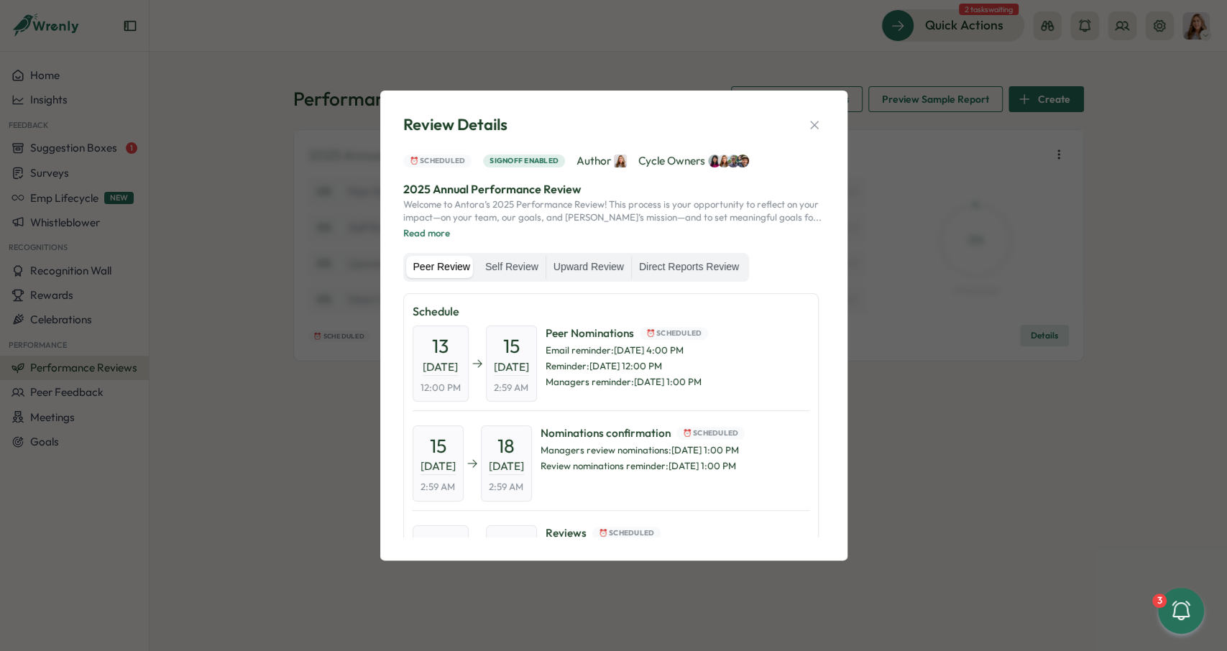
click at [439, 440] on div "15 Oct, 2025 2:59 AM" at bounding box center [437, 463] width 51 height 76
click at [439, 440] on span "15" at bounding box center [438, 445] width 17 height 25
drag, startPoint x: 438, startPoint y: 440, endPoint x: 460, endPoint y: 484, distance: 48.5
click at [460, 484] on div "15 Oct, 2025 2:59 AM" at bounding box center [437, 463] width 51 height 76
click at [446, 440] on span "15" at bounding box center [438, 445] width 17 height 25
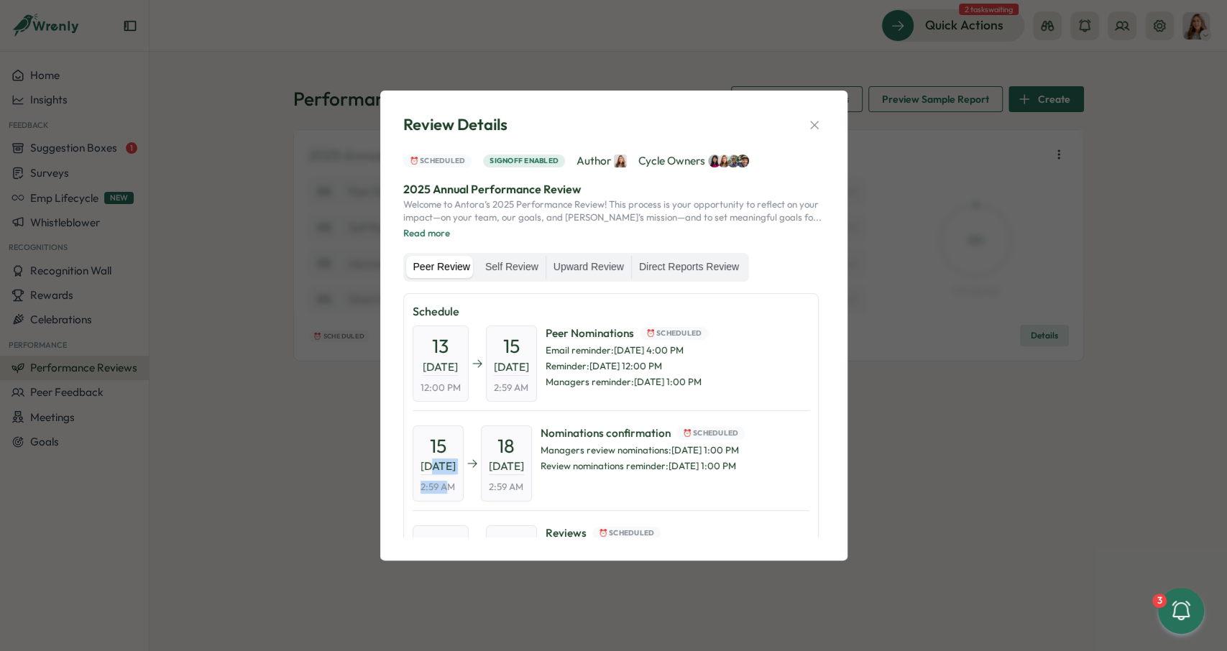
drag, startPoint x: 435, startPoint y: 439, endPoint x: 457, endPoint y: 486, distance: 51.7
click at [453, 480] on div "15 Oct, 2025 2:59 AM" at bounding box center [437, 463] width 51 height 76
click at [455, 486] on span "2:59 AM" at bounding box center [437, 487] width 34 height 13
drag, startPoint x: 458, startPoint y: 486, endPoint x: 439, endPoint y: 443, distance: 47.0
click at [439, 443] on div "15 Oct, 2025 2:59 AM" at bounding box center [437, 463] width 51 height 76
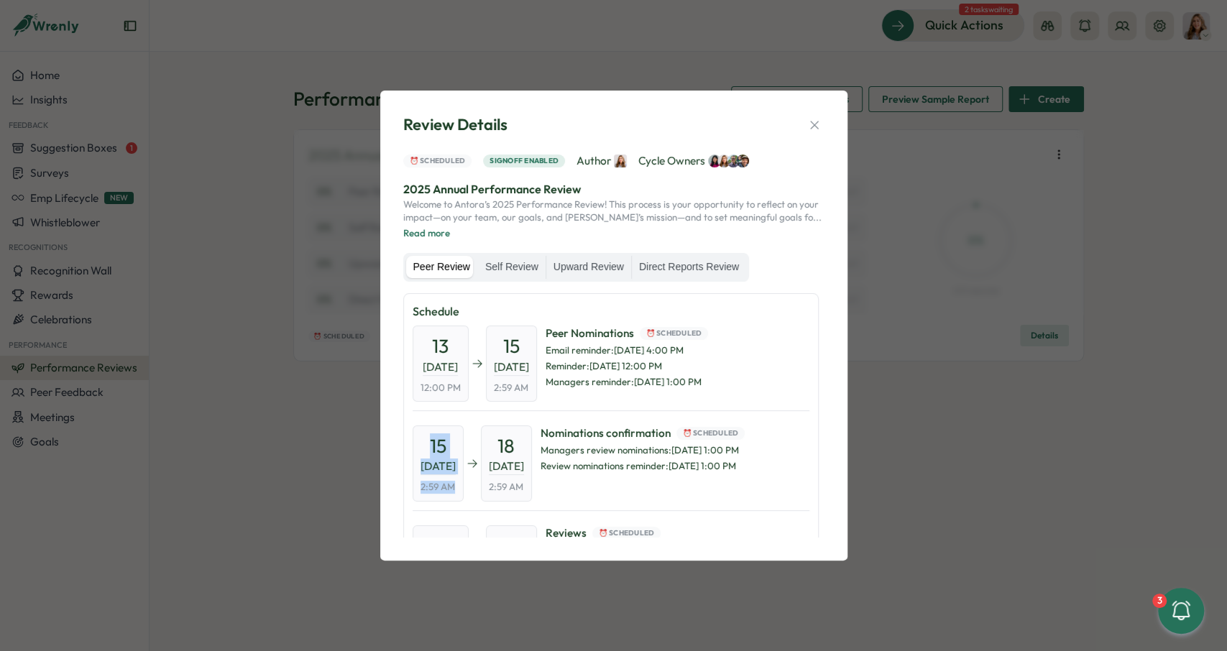
click at [439, 443] on span "15" at bounding box center [438, 445] width 17 height 25
drag, startPoint x: 435, startPoint y: 443, endPoint x: 459, endPoint y: 484, distance: 47.7
click at [459, 484] on div "15 Oct, 2025 2:59 AM" at bounding box center [437, 463] width 51 height 76
click at [455, 484] on span "2:59 AM" at bounding box center [437, 487] width 34 height 13
drag, startPoint x: 459, startPoint y: 484, endPoint x: 435, endPoint y: 455, distance: 37.3
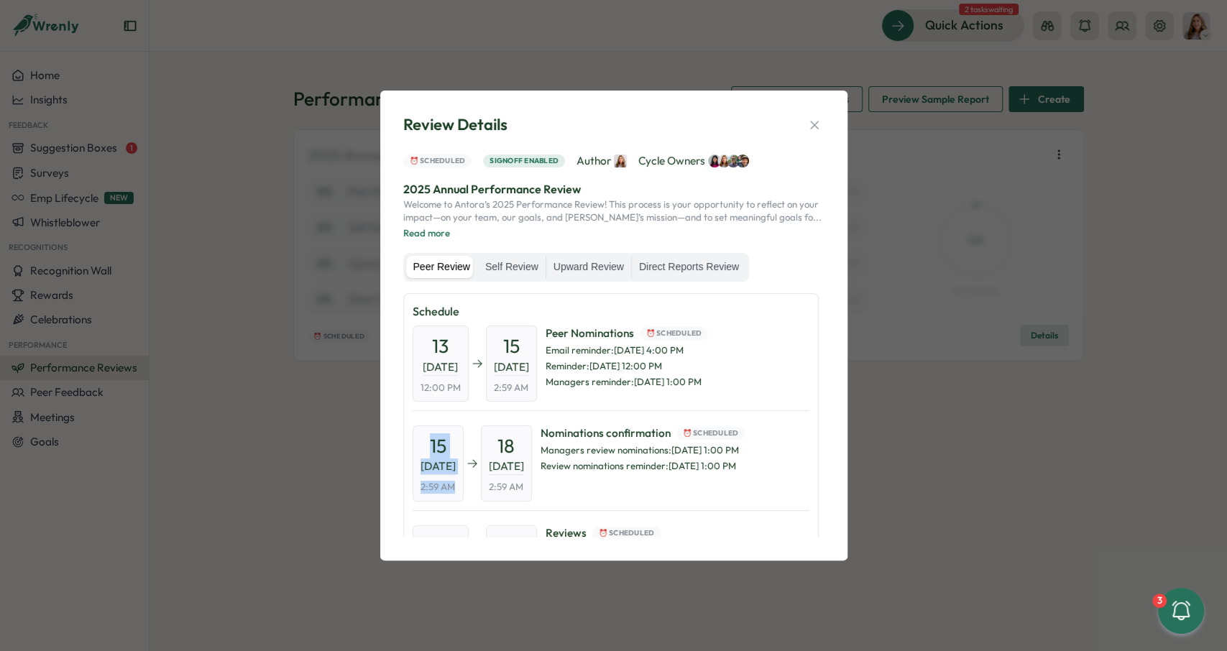
click at [435, 455] on div "15 Oct, 2025 2:59 AM" at bounding box center [437, 463] width 51 height 76
click at [435, 455] on span "15" at bounding box center [438, 445] width 17 height 25
drag, startPoint x: 438, startPoint y: 447, endPoint x: 461, endPoint y: 486, distance: 45.7
click at [461, 486] on div "15 Oct, 2025 2:59 AM" at bounding box center [437, 463] width 51 height 76
click at [455, 486] on span "2:59 AM" at bounding box center [437, 487] width 34 height 13
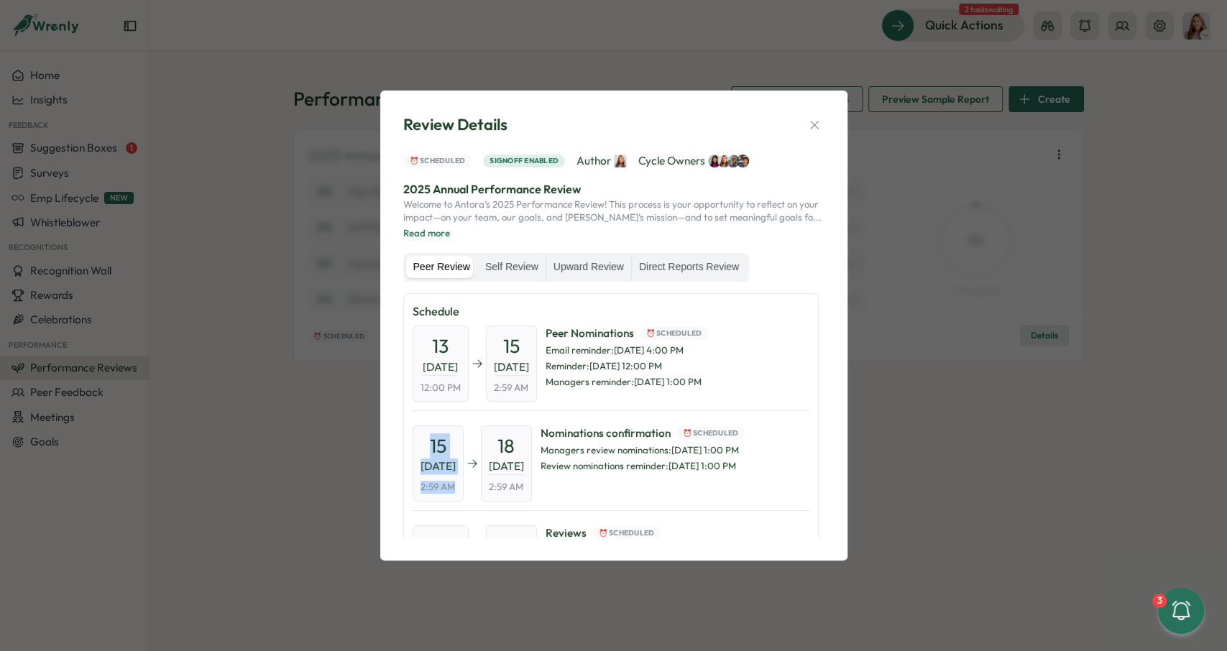
drag, startPoint x: 461, startPoint y: 486, endPoint x: 436, endPoint y: 446, distance: 47.1
click at [436, 446] on div "15 Oct, 2025 2:59 AM" at bounding box center [437, 463] width 51 height 76
click at [436, 446] on span "15" at bounding box center [438, 445] width 17 height 25
drag, startPoint x: 436, startPoint y: 446, endPoint x: 458, endPoint y: 482, distance: 41.9
click at [458, 482] on div "15 Oct, 2025 2:59 AM" at bounding box center [437, 463] width 51 height 76
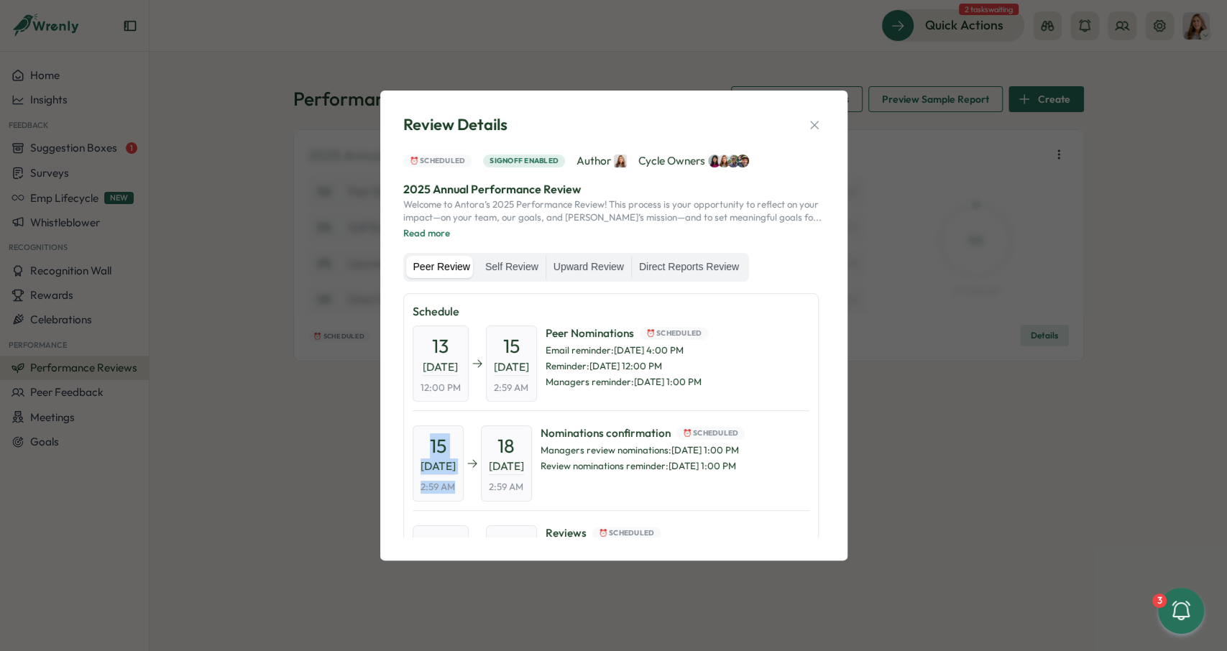
click at [455, 484] on span "2:59 AM" at bounding box center [437, 487] width 34 height 13
drag, startPoint x: 458, startPoint y: 484, endPoint x: 438, endPoint y: 446, distance: 44.0
click at [438, 446] on div "15 Oct, 2025 2:59 AM" at bounding box center [437, 463] width 51 height 76
click at [423, 446] on div "15 Oct, 2025 2:59 AM" at bounding box center [437, 463] width 51 height 76
drag, startPoint x: 437, startPoint y: 446, endPoint x: 461, endPoint y: 489, distance: 49.2
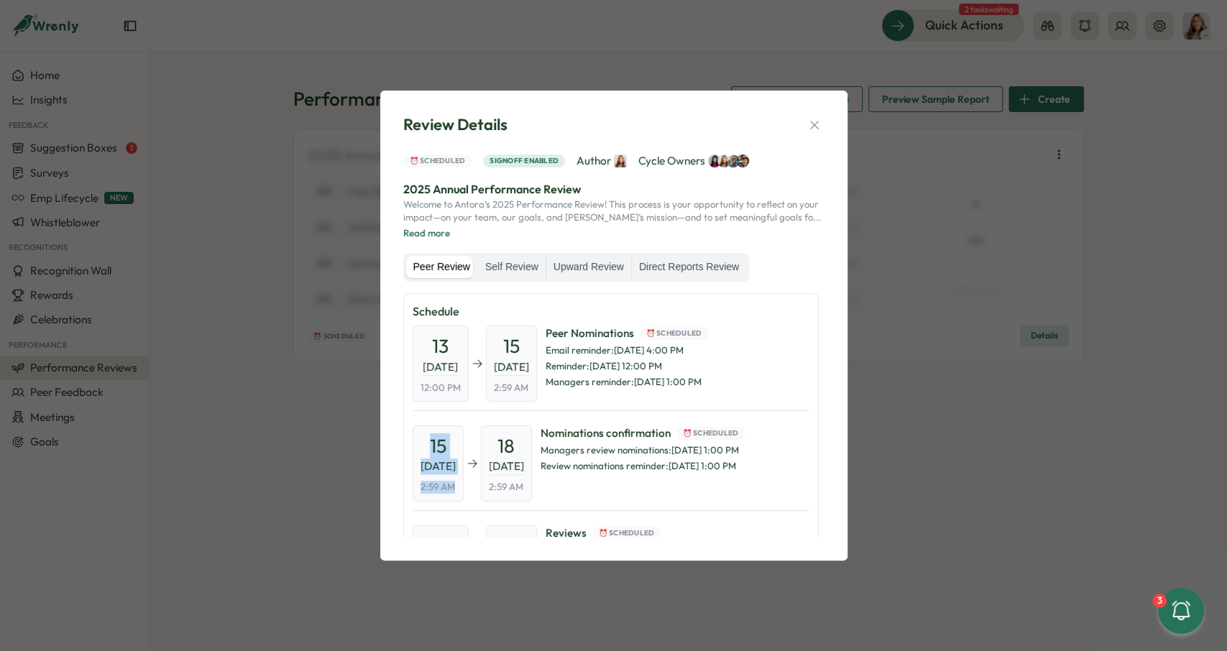
click at [461, 489] on div "15 Oct, 2025 2:59 AM" at bounding box center [437, 463] width 51 height 76
click at [455, 489] on span "2:59 AM" at bounding box center [437, 487] width 34 height 13
drag, startPoint x: 461, startPoint y: 489, endPoint x: 436, endPoint y: 453, distance: 44.0
click at [436, 453] on div "15 Oct, 2025 2:59 AM" at bounding box center [437, 463] width 51 height 76
drag, startPoint x: 436, startPoint y: 453, endPoint x: 462, endPoint y: 489, distance: 44.3
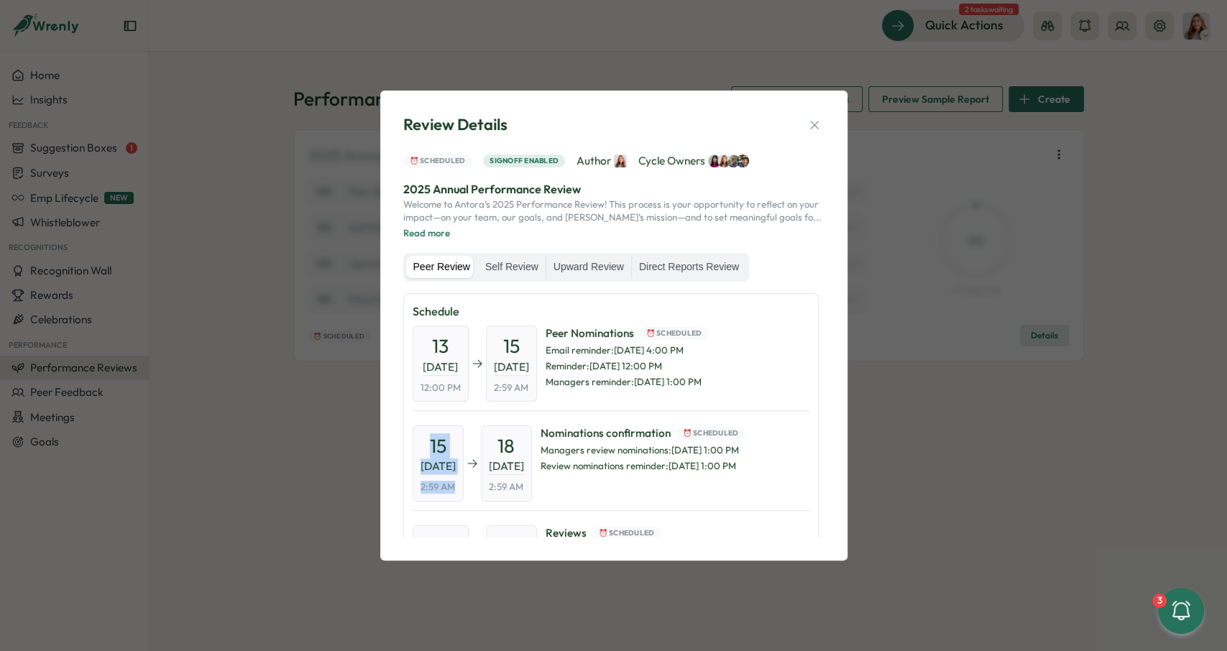
click at [462, 489] on div "15 Oct, 2025 2:59 AM" at bounding box center [437, 463] width 51 height 76
drag, startPoint x: 461, startPoint y: 489, endPoint x: 439, endPoint y: 449, distance: 45.7
click at [439, 449] on div "15 Oct, 2025 2:59 AM" at bounding box center [437, 463] width 51 height 76
drag, startPoint x: 518, startPoint y: 443, endPoint x: 542, endPoint y: 480, distance: 43.7
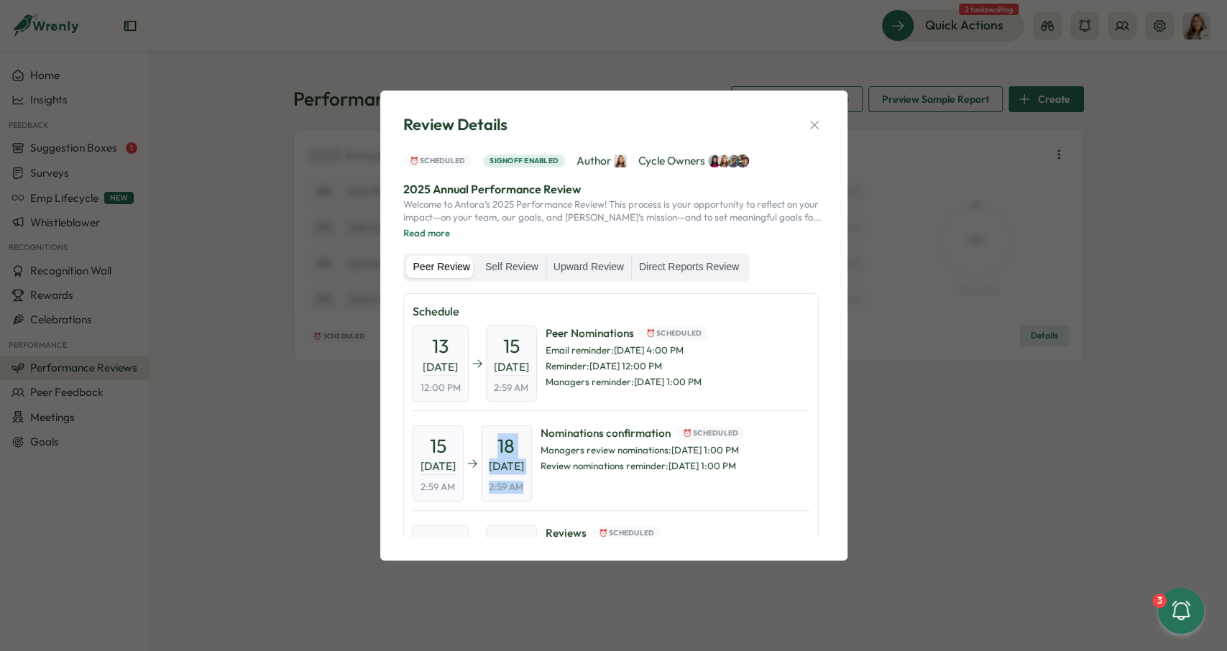
click at [532, 480] on div "18 Oct, 2025 2:59 AM" at bounding box center [506, 463] width 51 height 76
click at [225, 70] on div "Review Details ⏰ Scheduled Signoff enabled Author Cycle Owners 2025 Annual Perf…" at bounding box center [613, 325] width 1227 height 651
click at [818, 123] on icon "button" at bounding box center [814, 125] width 14 height 14
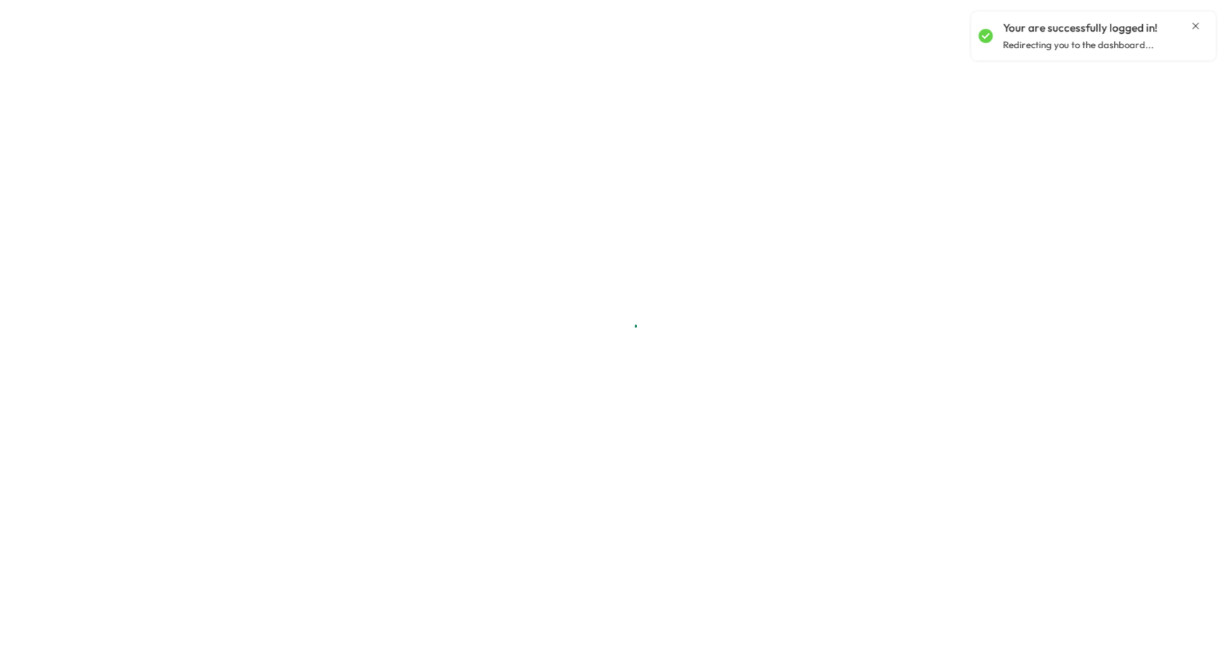
click at [1196, 29] on icon "Close notification" at bounding box center [1194, 25] width 11 height 11
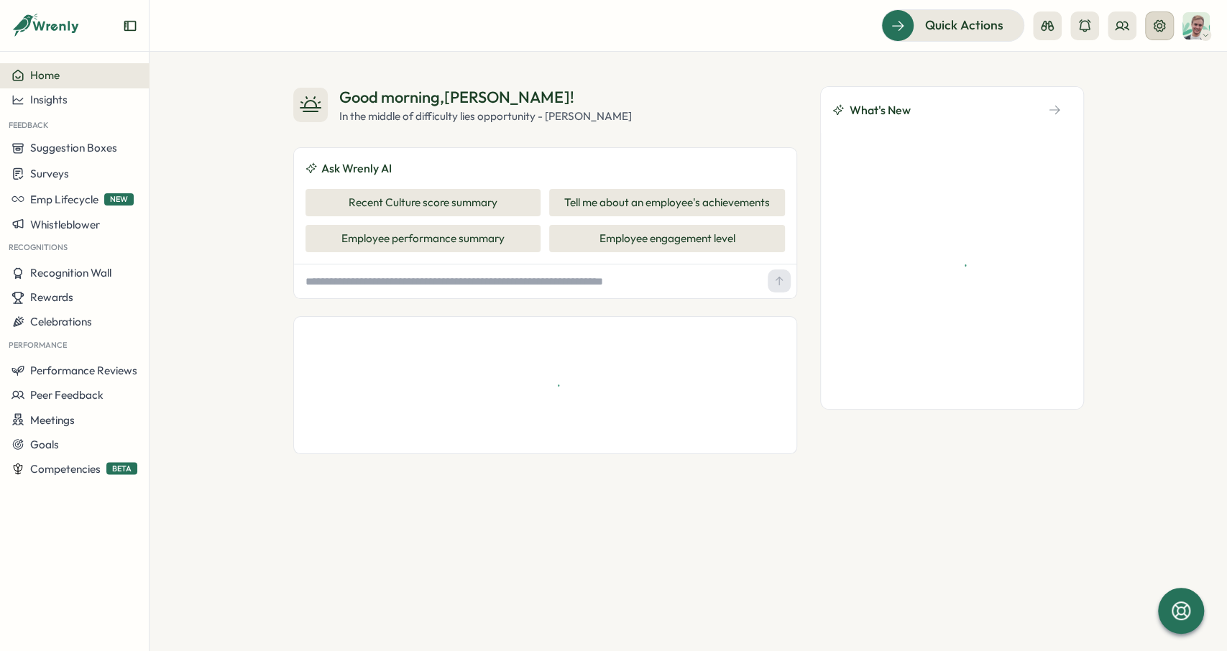
click at [1167, 29] on button at bounding box center [1159, 25] width 29 height 29
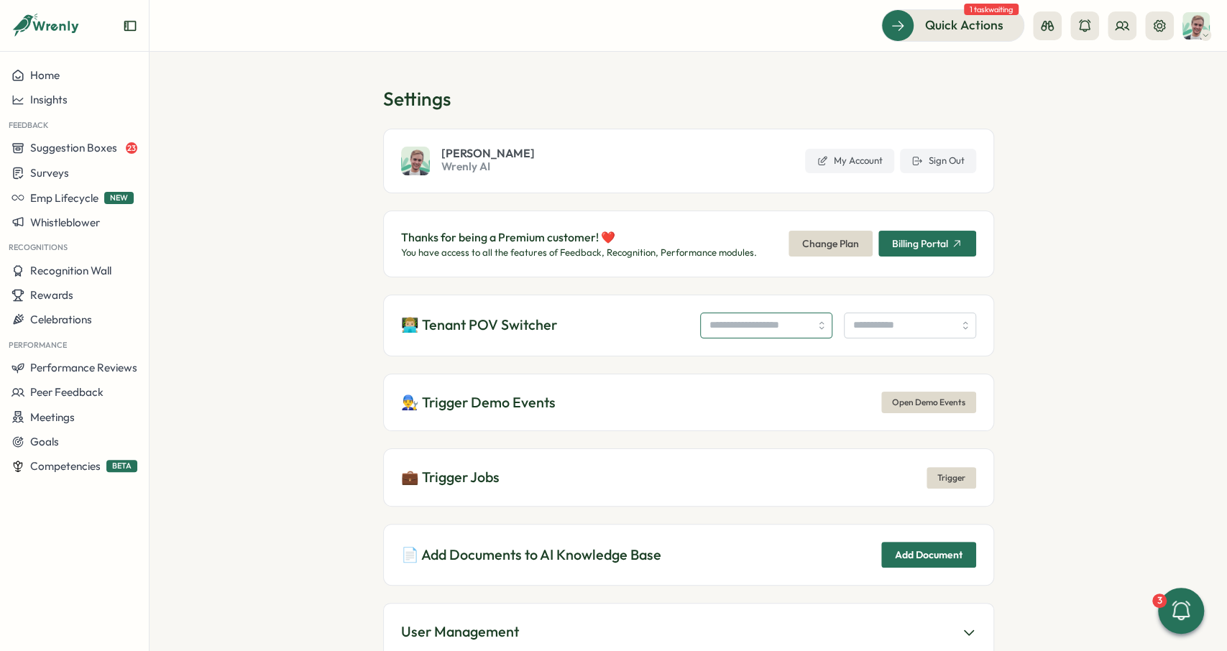
click at [745, 323] on input "search" at bounding box center [766, 326] width 132 height 26
type input "**********"
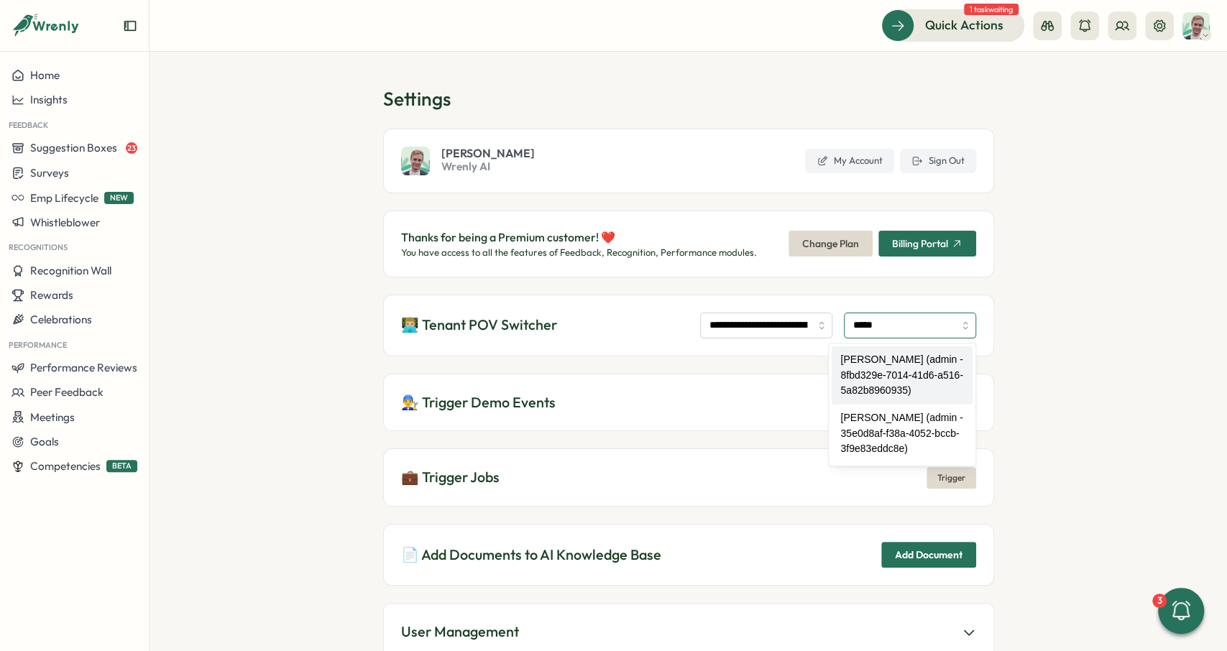
type input "**********"
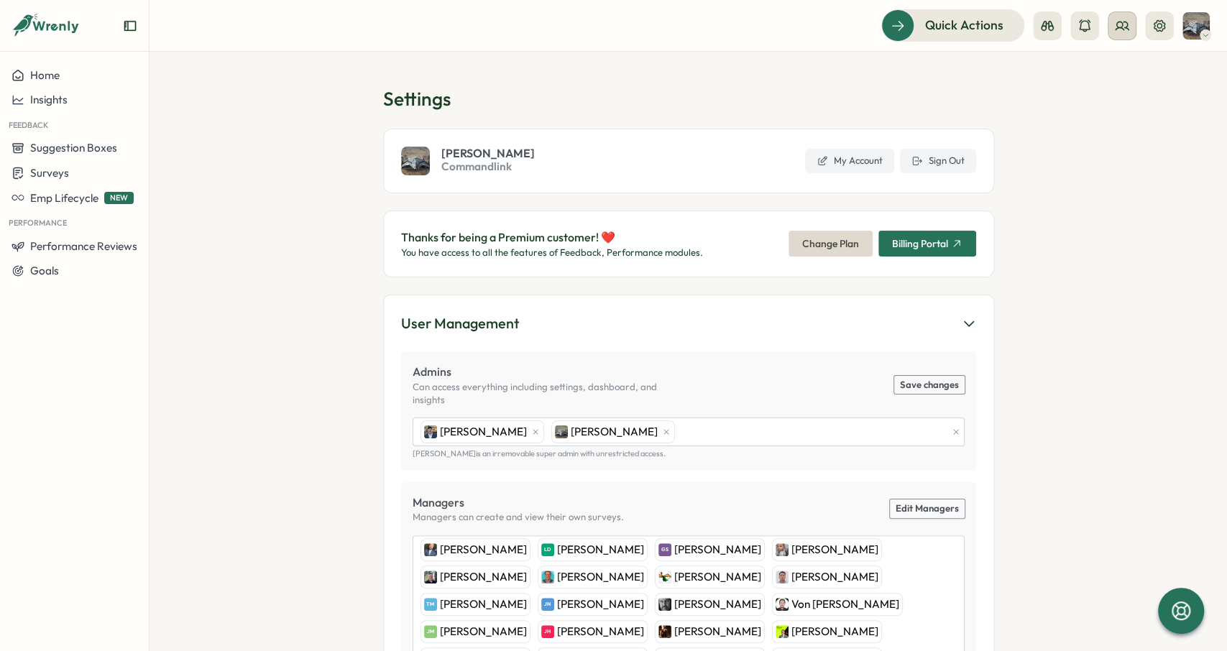
click at [1127, 22] on icon at bounding box center [1122, 26] width 14 height 14
click at [1127, 94] on div "User Groups" at bounding box center [1121, 99] width 91 height 16
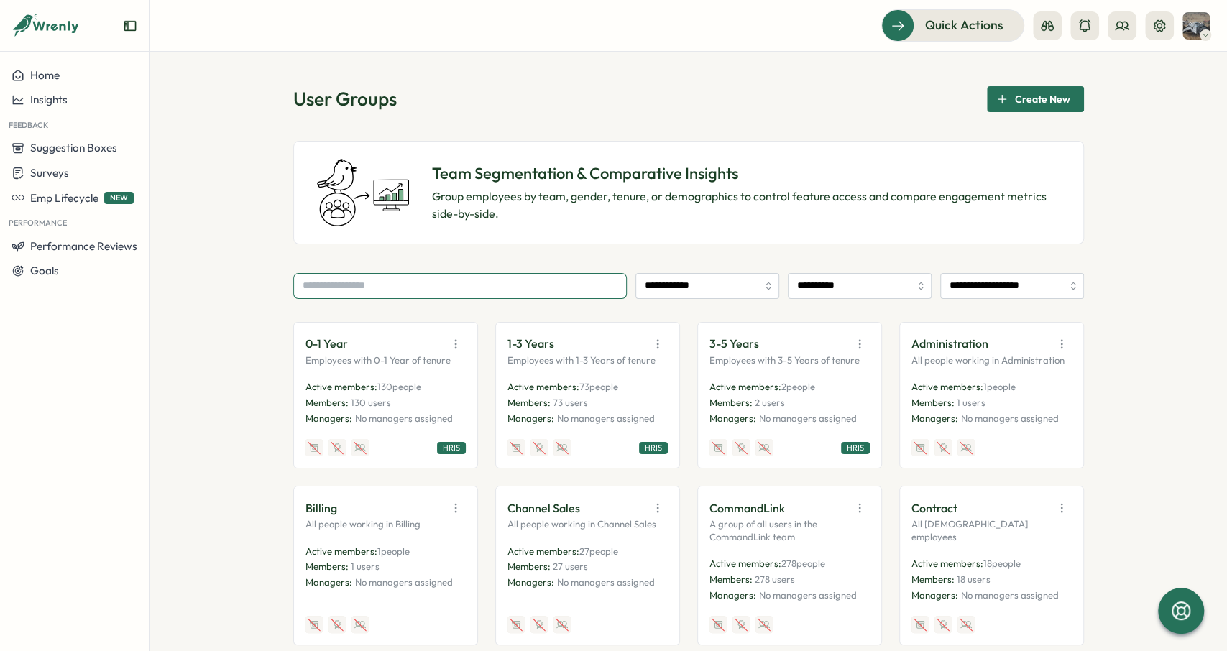
click at [607, 285] on input "text" at bounding box center [459, 286] width 333 height 26
click at [711, 285] on input "**********" at bounding box center [707, 286] width 144 height 26
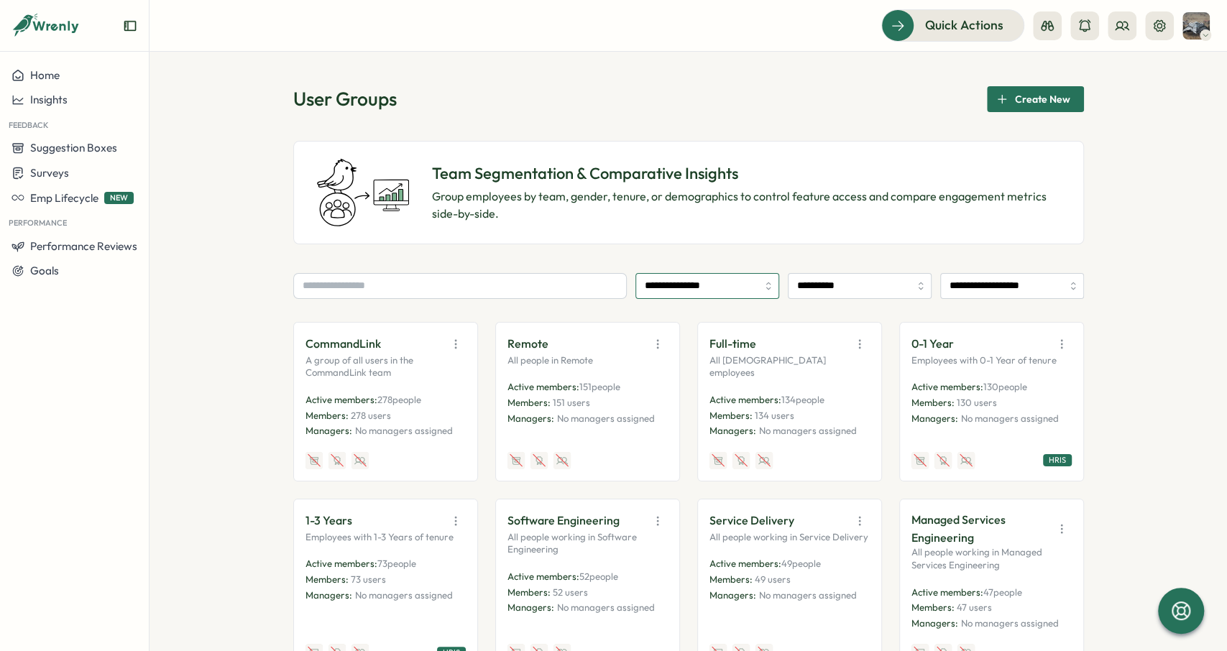
type input "**********"
drag, startPoint x: 349, startPoint y: 415, endPoint x: 364, endPoint y: 416, distance: 15.9
click at [365, 416] on p "Members: 278 users" at bounding box center [385, 416] width 160 height 13
click at [364, 416] on span "278 users" at bounding box center [371, 415] width 40 height 11
drag, startPoint x: 359, startPoint y: 416, endPoint x: 349, endPoint y: 416, distance: 10.8
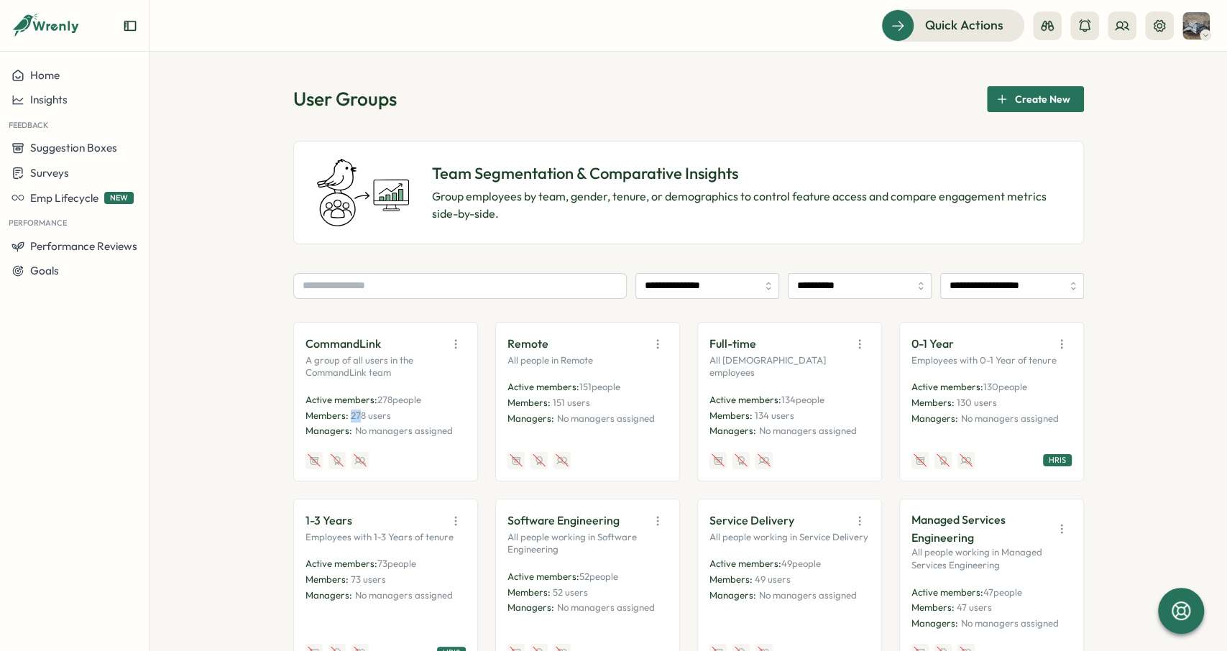
click at [349, 416] on p "Members: 278 users" at bounding box center [385, 416] width 160 height 13
drag, startPoint x: 348, startPoint y: 416, endPoint x: 364, endPoint y: 419, distance: 16.8
click at [364, 419] on p "Members: 278 users" at bounding box center [385, 416] width 160 height 13
click at [850, 285] on input "**********" at bounding box center [860, 286] width 144 height 26
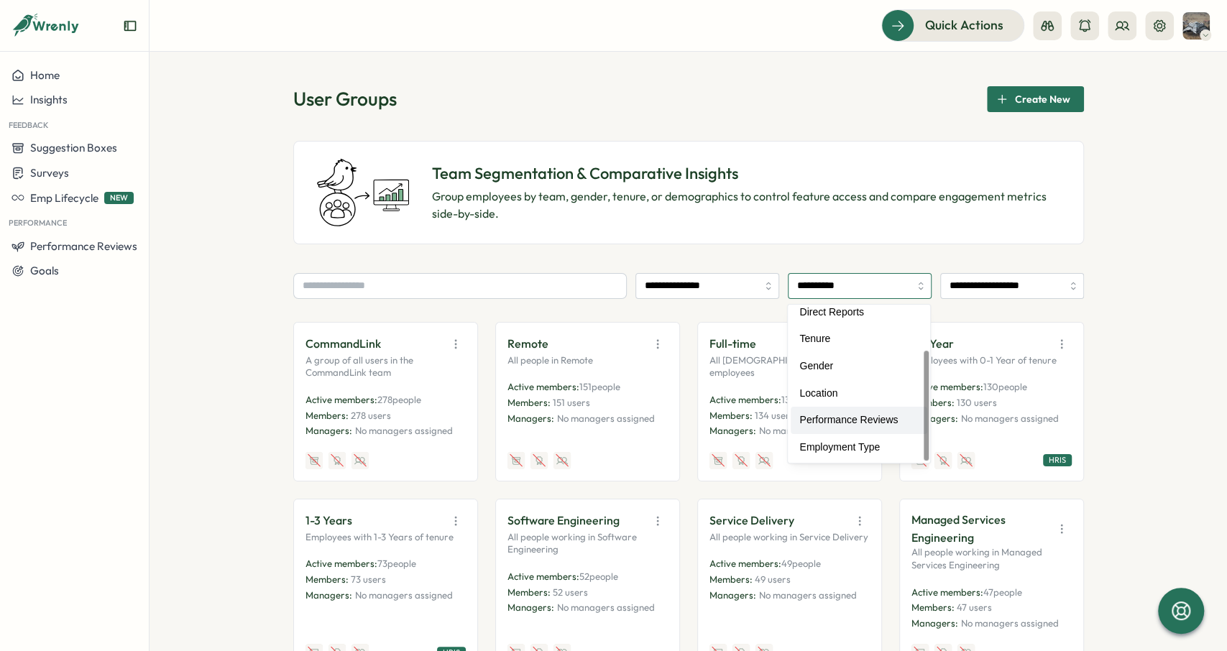
scroll to position [64, 0]
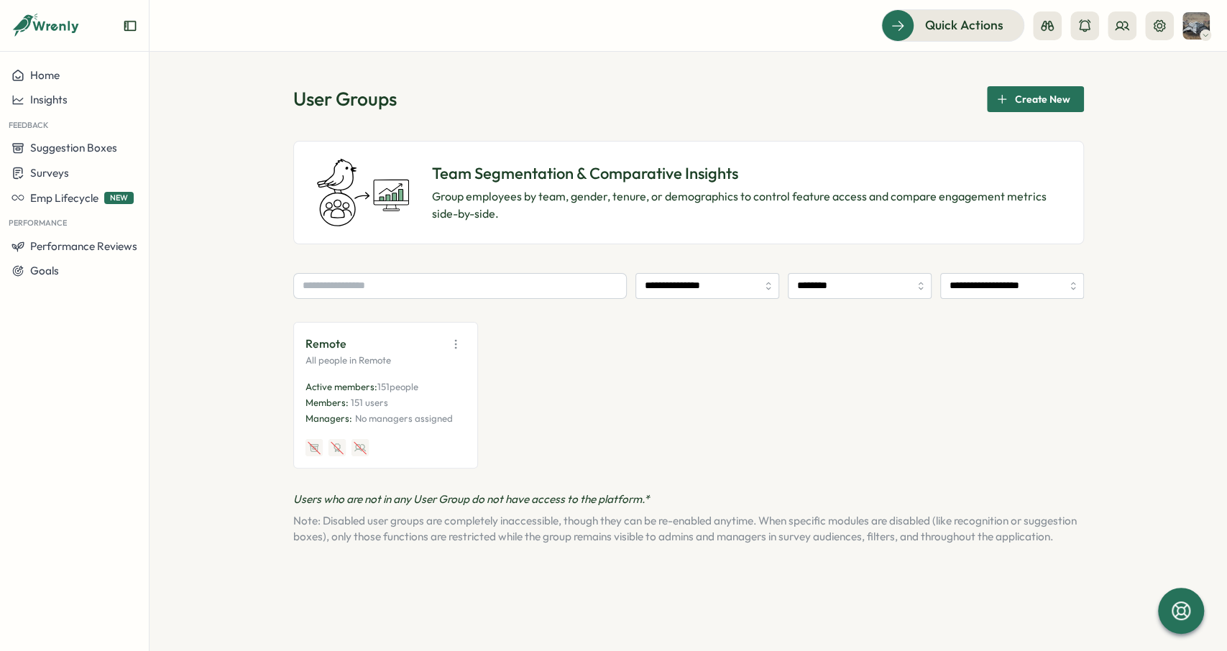
click at [854, 267] on div "**********" at bounding box center [688, 315] width 790 height 458
click at [854, 280] on input "********" at bounding box center [860, 286] width 144 height 26
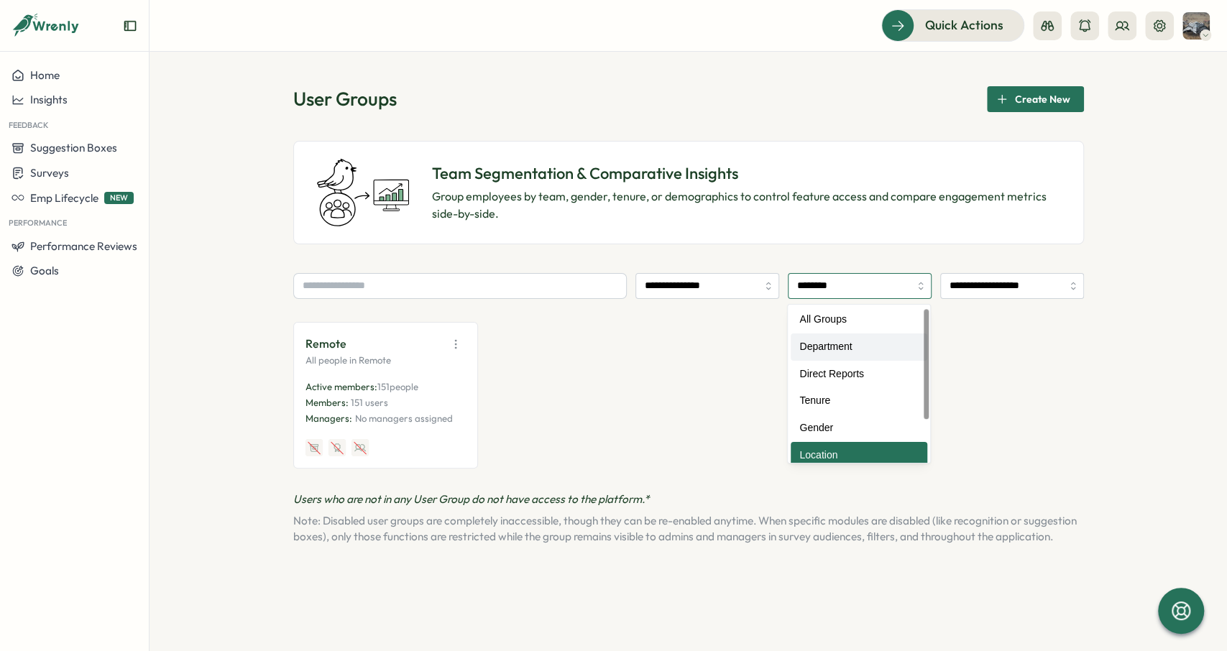
scroll to position [0, 0]
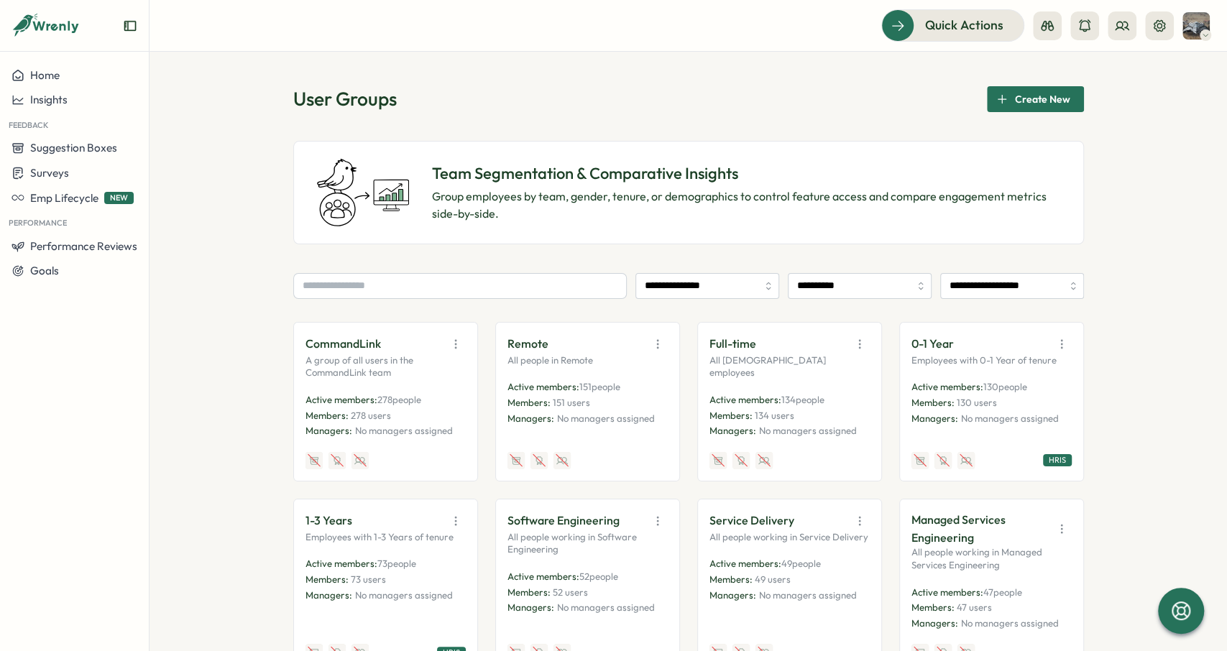
click at [795, 286] on input "**********" at bounding box center [860, 286] width 144 height 26
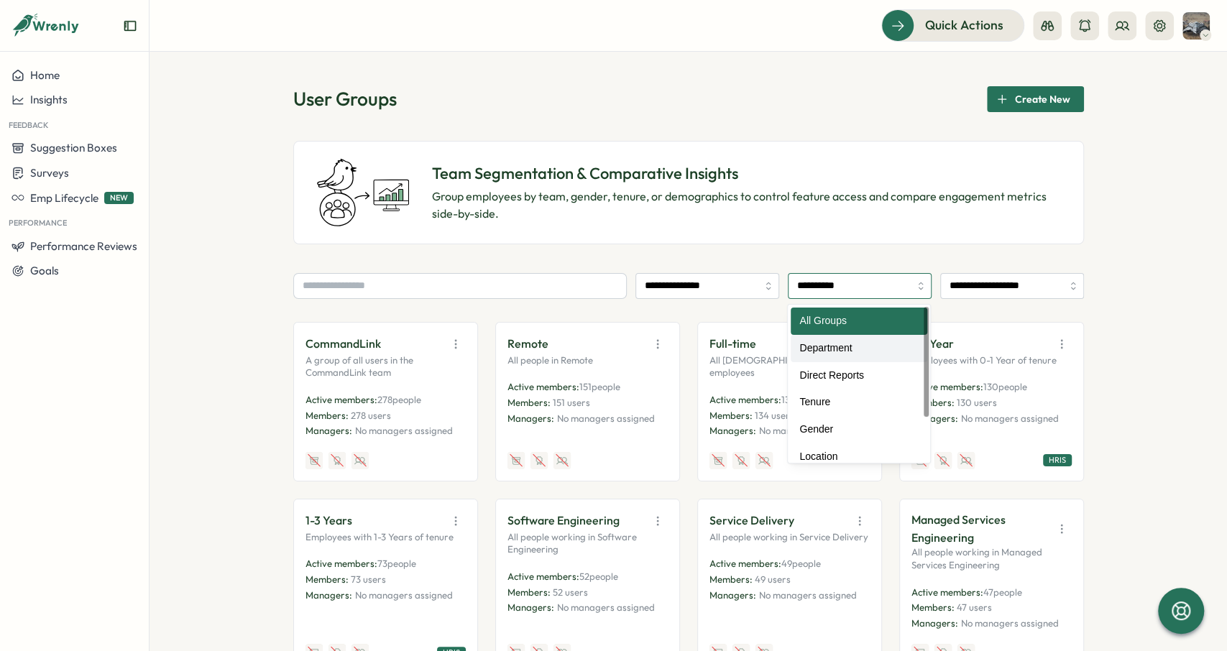
type input "**********"
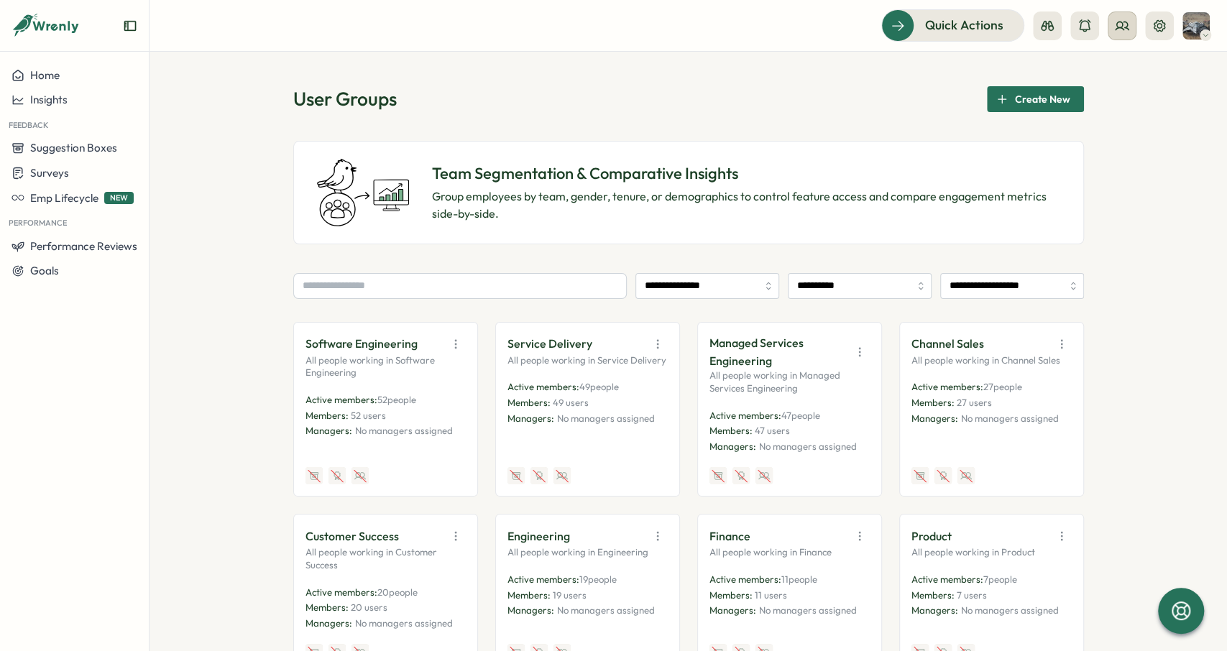
click at [1120, 32] on icon at bounding box center [1122, 26] width 14 height 14
click at [1106, 75] on div "Org Members" at bounding box center [1121, 71] width 91 height 16
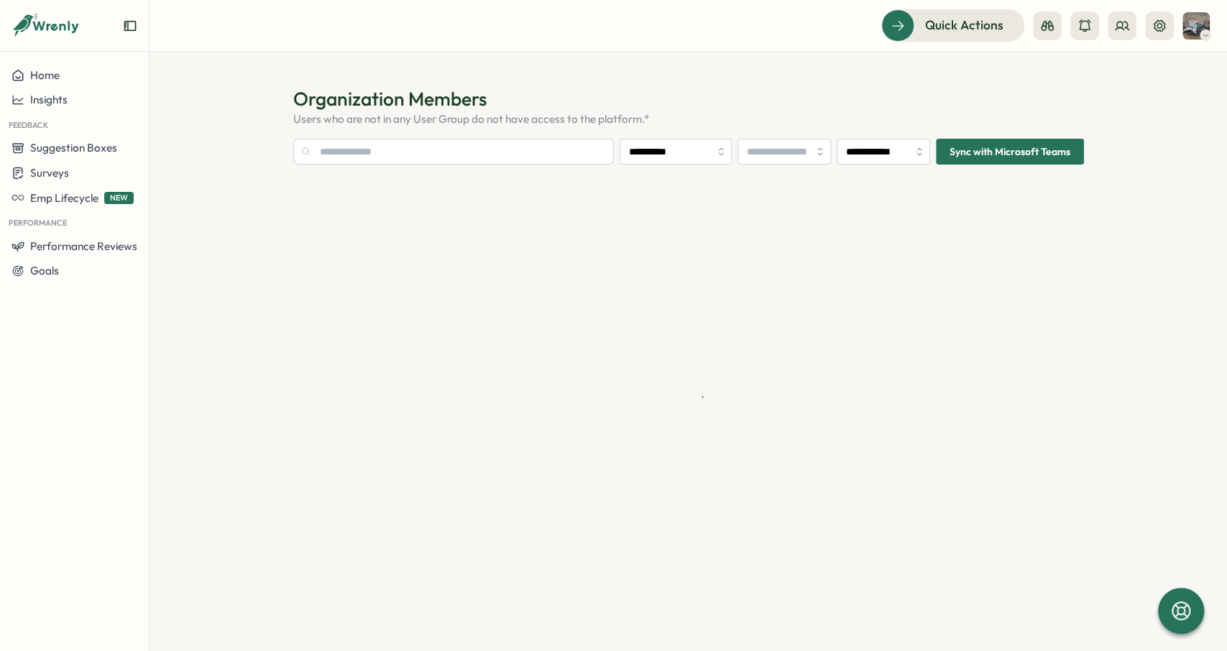
type input "**********"
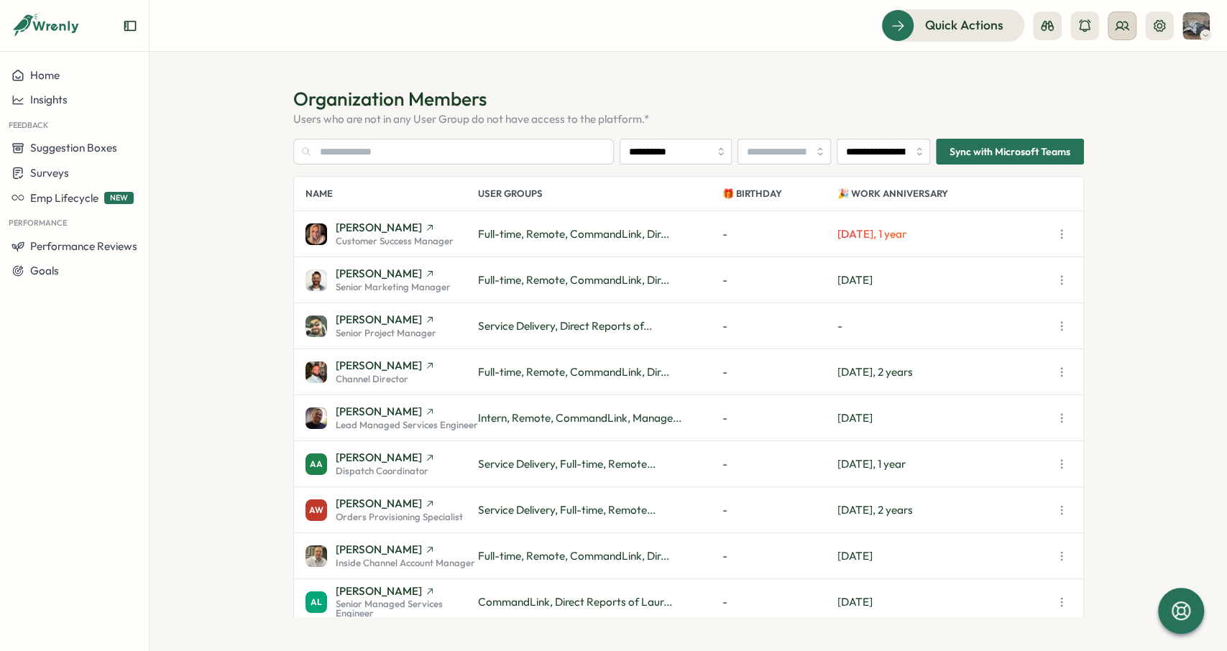
click at [1128, 22] on button at bounding box center [1121, 25] width 29 height 29
click at [946, 82] on section "**********" at bounding box center [687, 351] width 1077 height 599
click at [109, 241] on span "Performance Reviews" at bounding box center [83, 246] width 107 height 14
click at [207, 282] on button "Create New Review" at bounding box center [208, 273] width 123 height 27
click at [1199, 25] on img at bounding box center [1195, 25] width 27 height 27
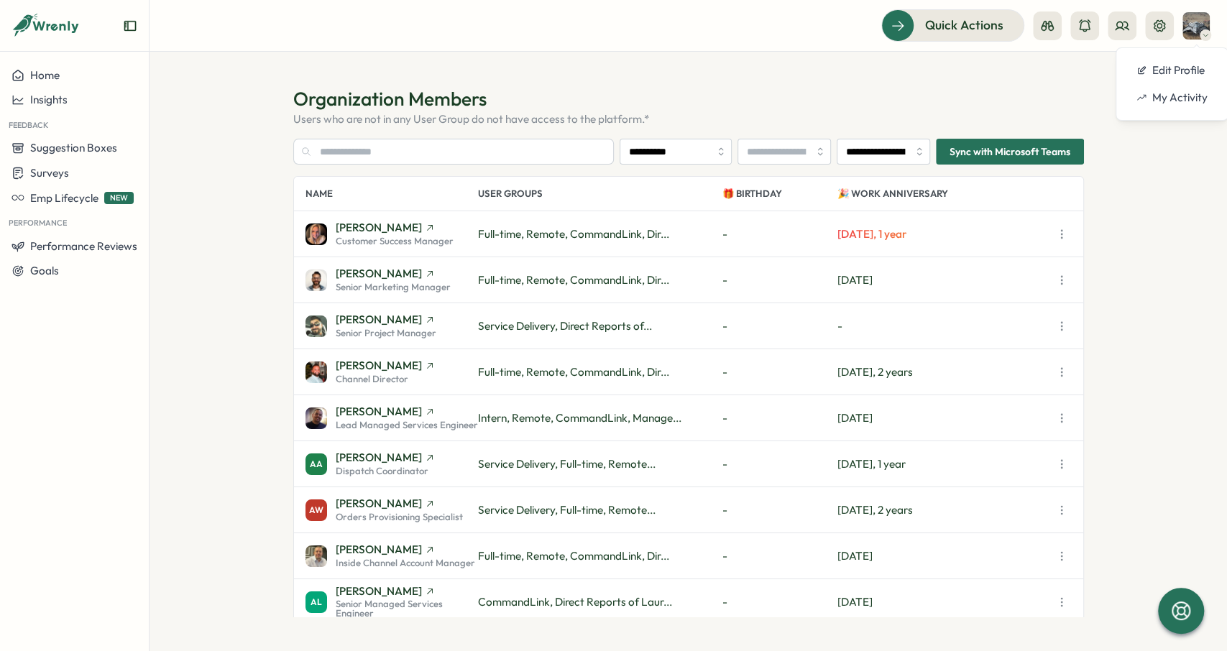
click at [1041, 100] on h1 "Organization Members" at bounding box center [688, 98] width 790 height 25
click at [1149, 24] on button at bounding box center [1159, 25] width 29 height 29
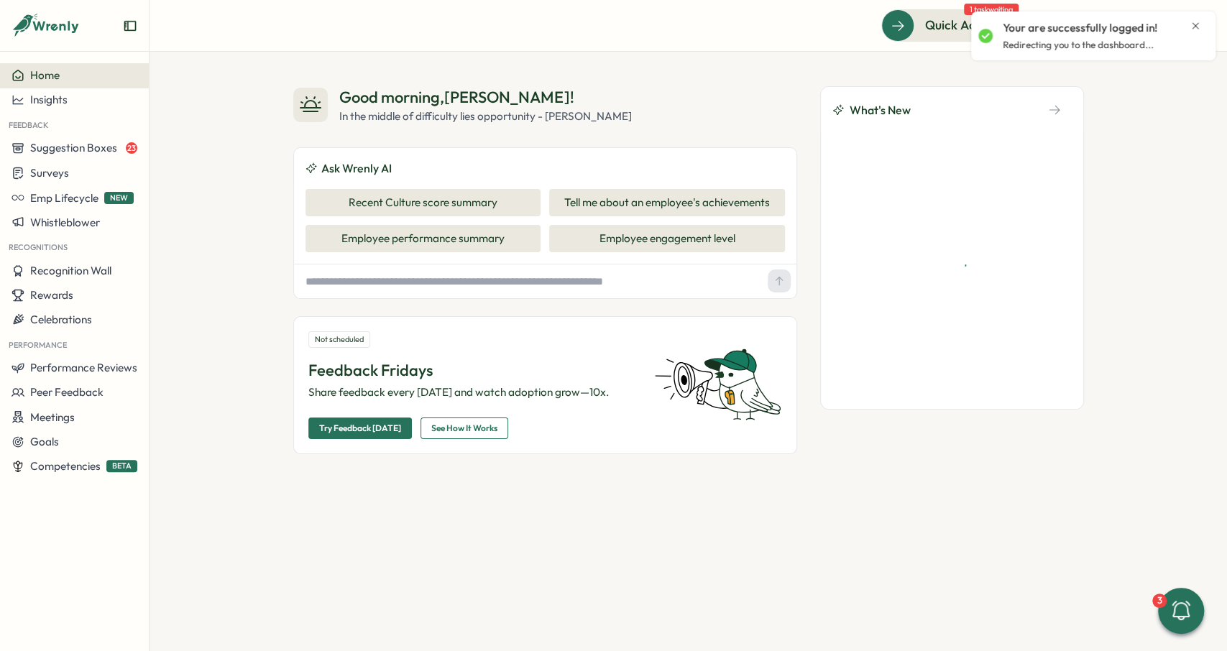
click at [1187, 29] on div "Your are successfully logged in!" at bounding box center [1101, 28] width 198 height 16
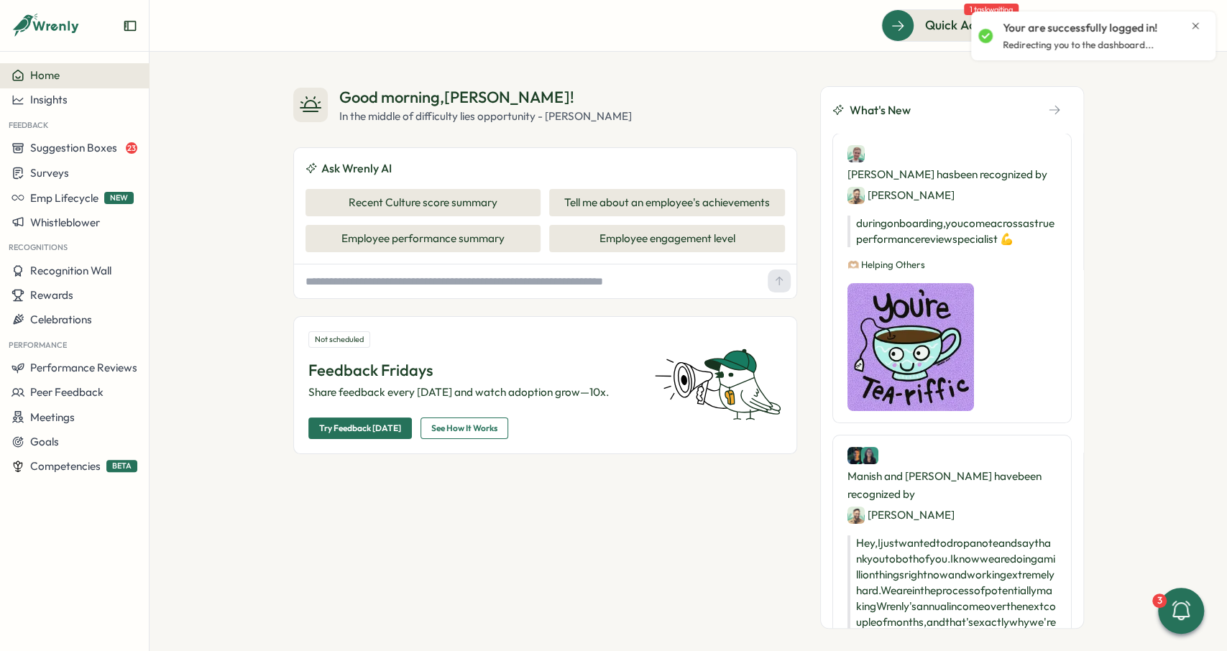
click at [1195, 23] on icon "Close notification" at bounding box center [1194, 25] width 11 height 11
click at [1161, 34] on button at bounding box center [1159, 25] width 29 height 29
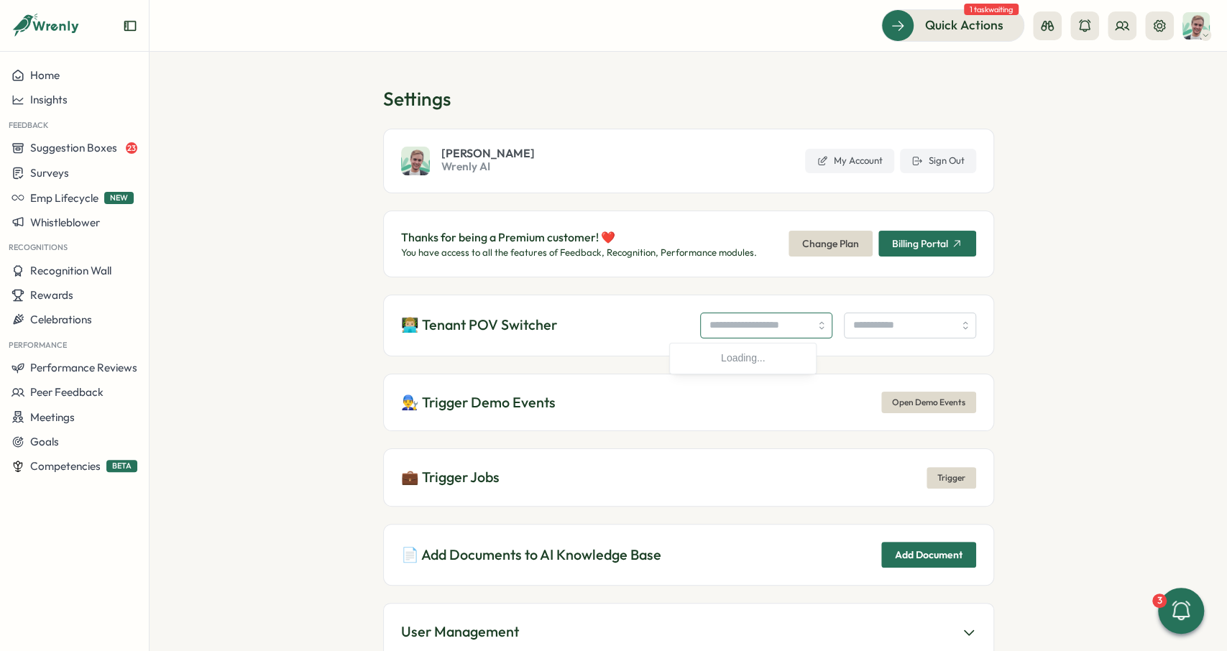
click at [735, 330] on input "search" at bounding box center [766, 326] width 132 height 26
type input "**********"
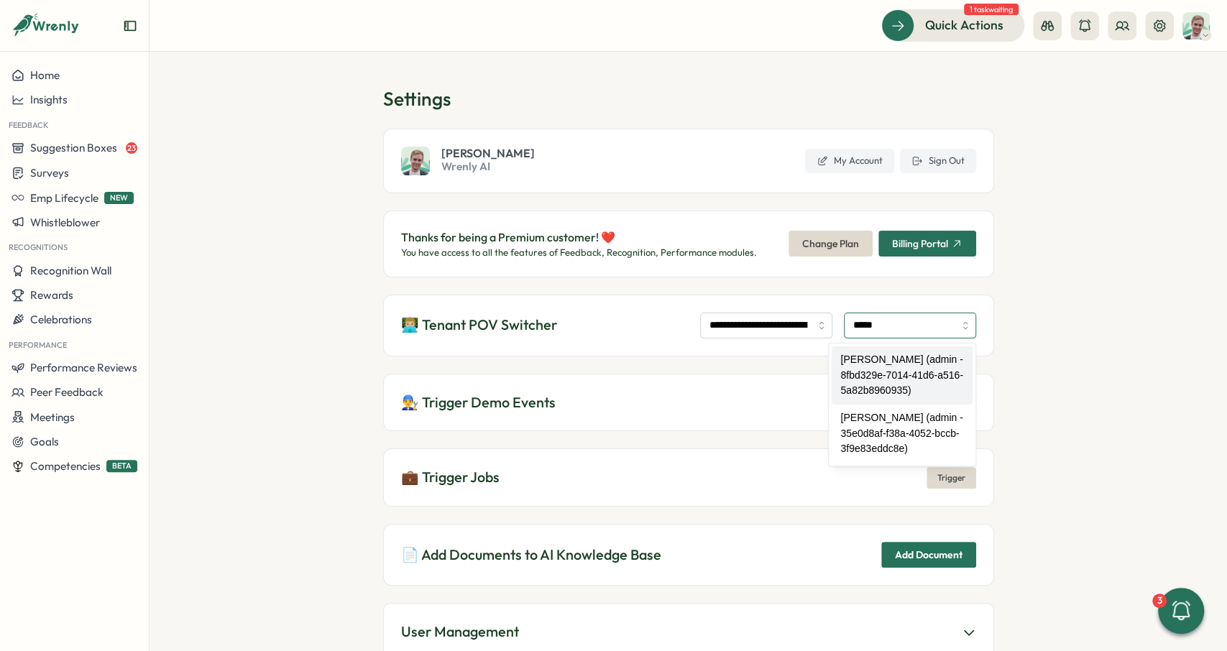
type input "**********"
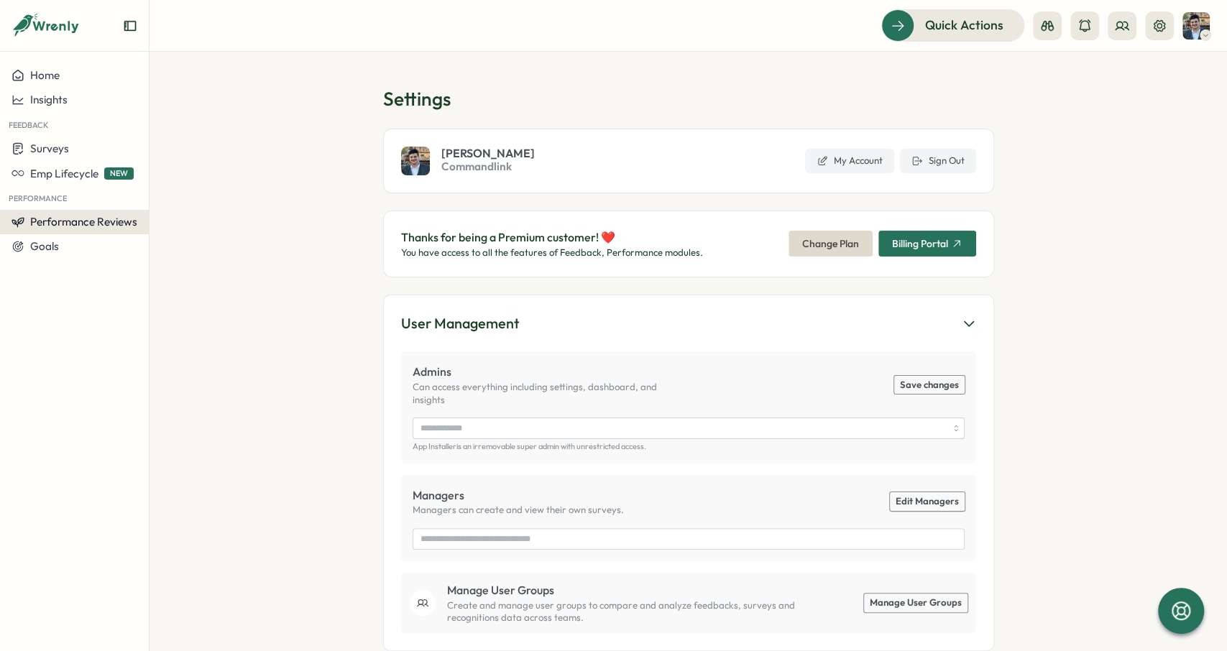
click at [125, 226] on span "Performance Reviews" at bounding box center [83, 222] width 107 height 14
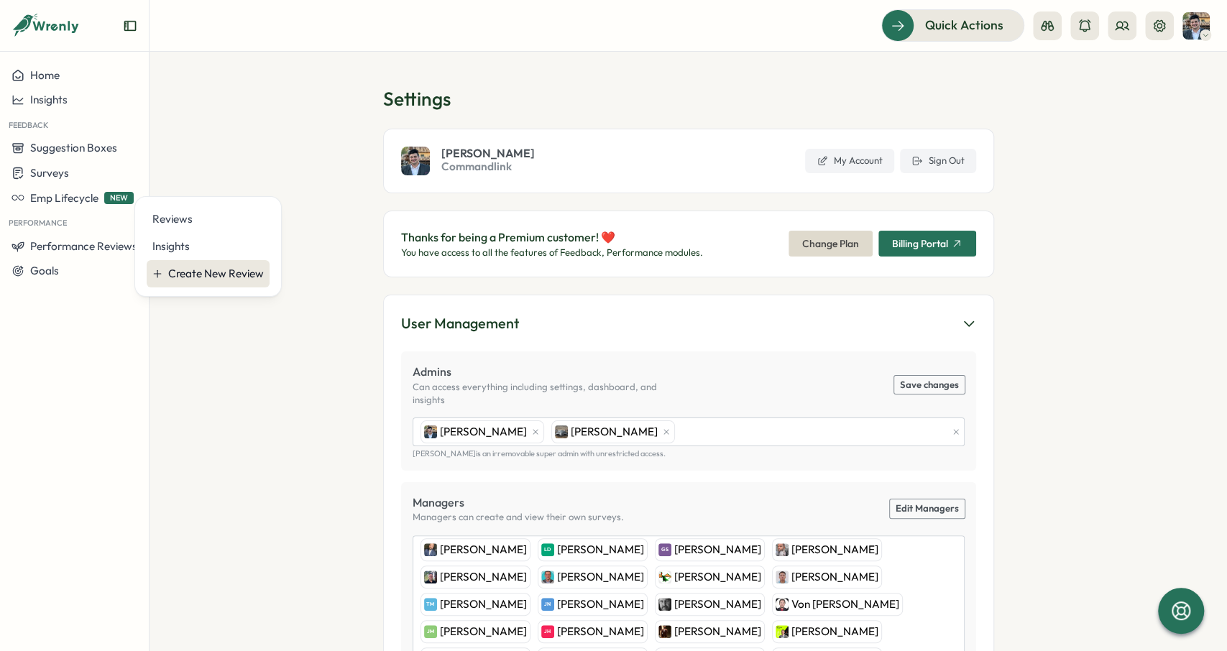
click at [202, 272] on div "Create New Review" at bounding box center [216, 274] width 96 height 16
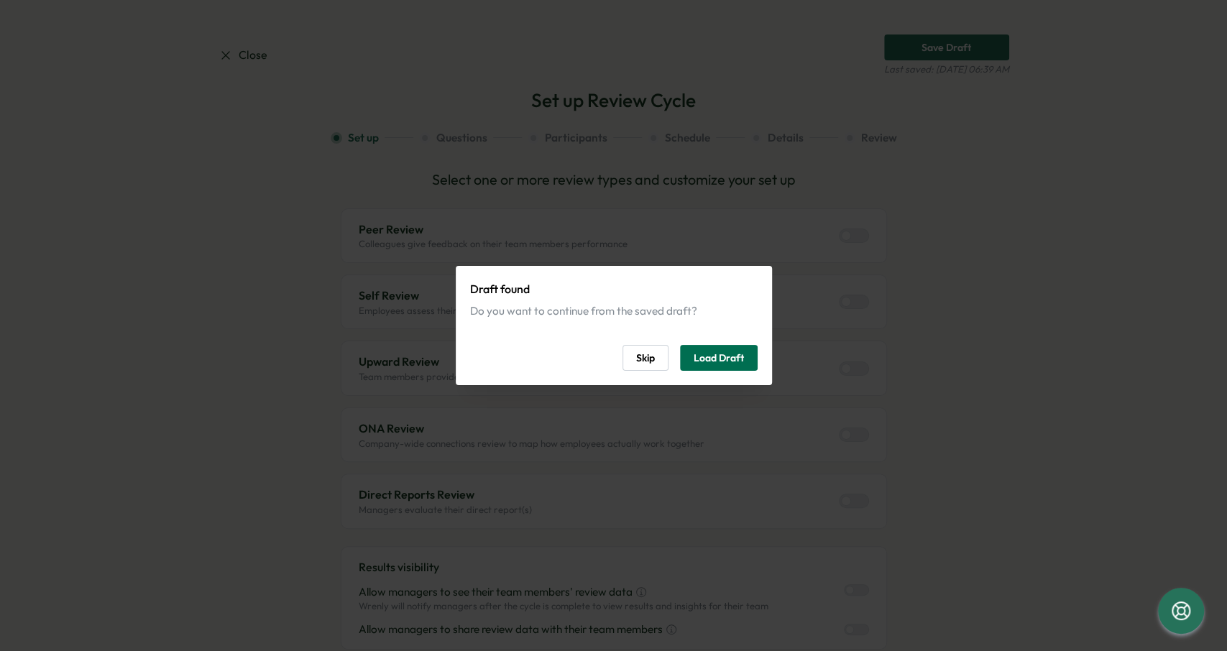
click at [705, 357] on span "Load Draft" at bounding box center [718, 358] width 50 height 24
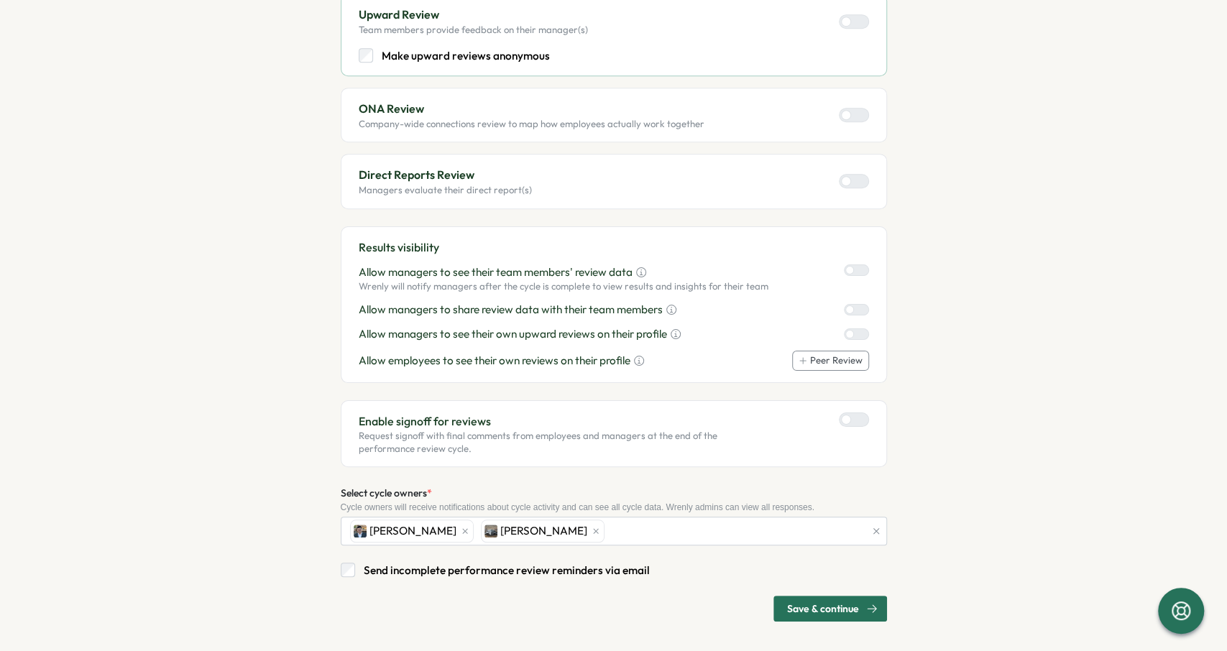
click at [849, 601] on span "Save & continue" at bounding box center [823, 608] width 72 height 24
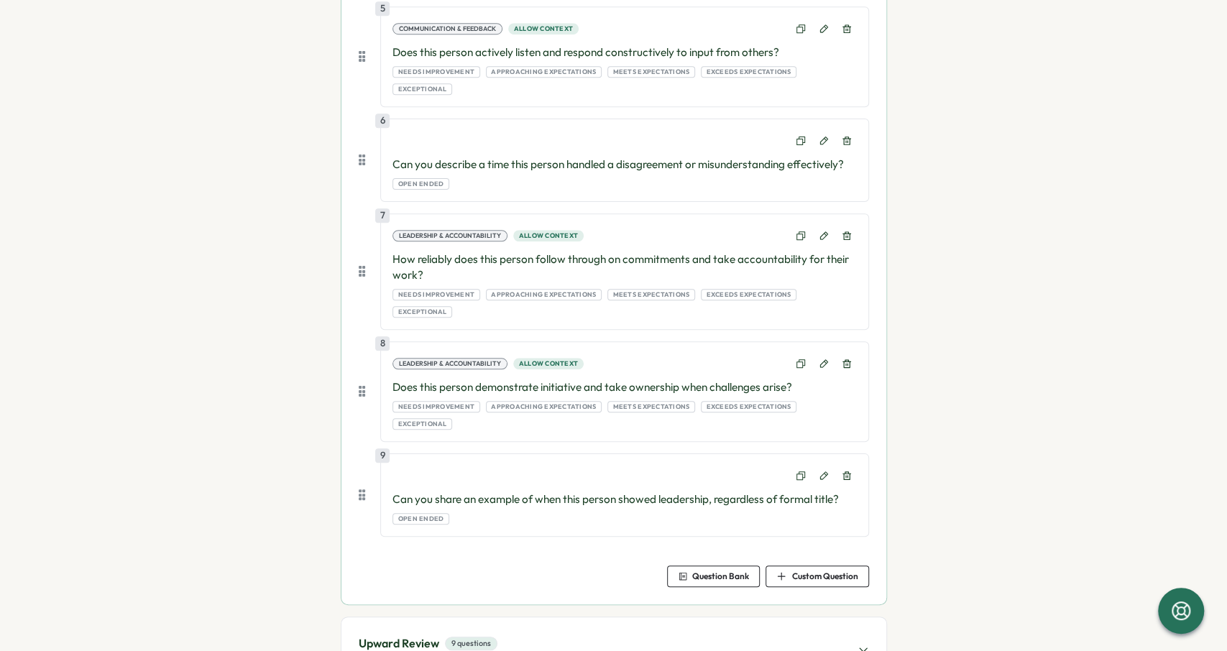
scroll to position [765, 0]
click at [664, 617] on div "Upward Review 9 questions Team members provide feedback on their manager(s)" at bounding box center [613, 649] width 545 height 65
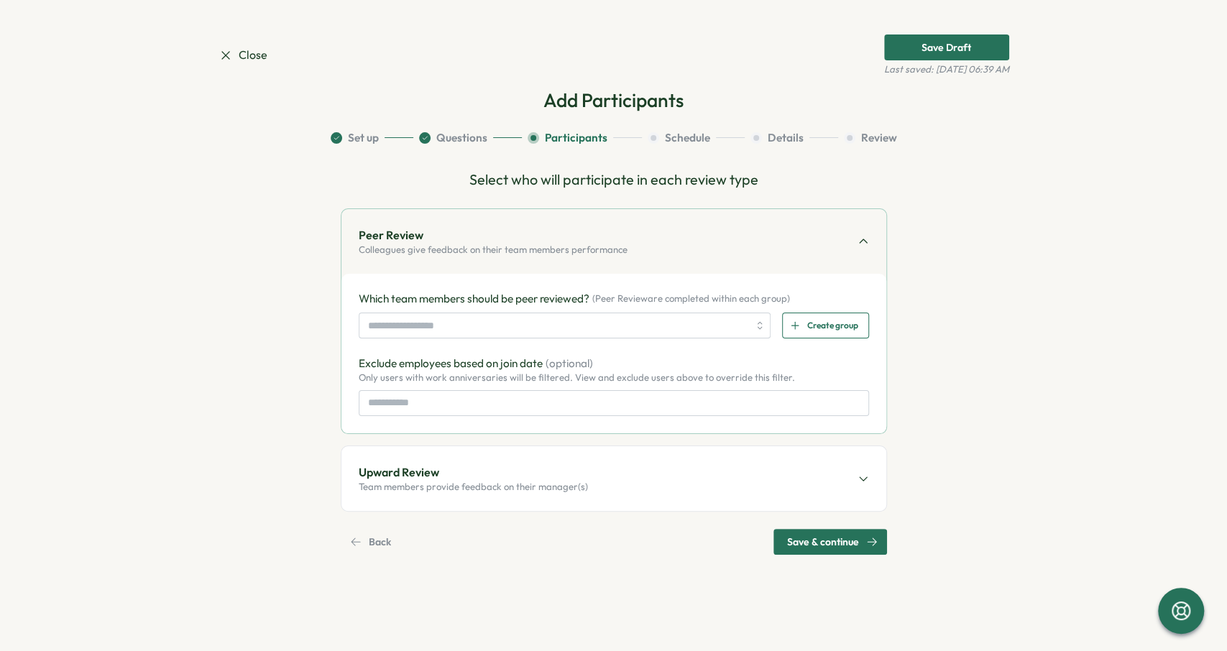
click at [351, 137] on button "Set up" at bounding box center [372, 138] width 83 height 16
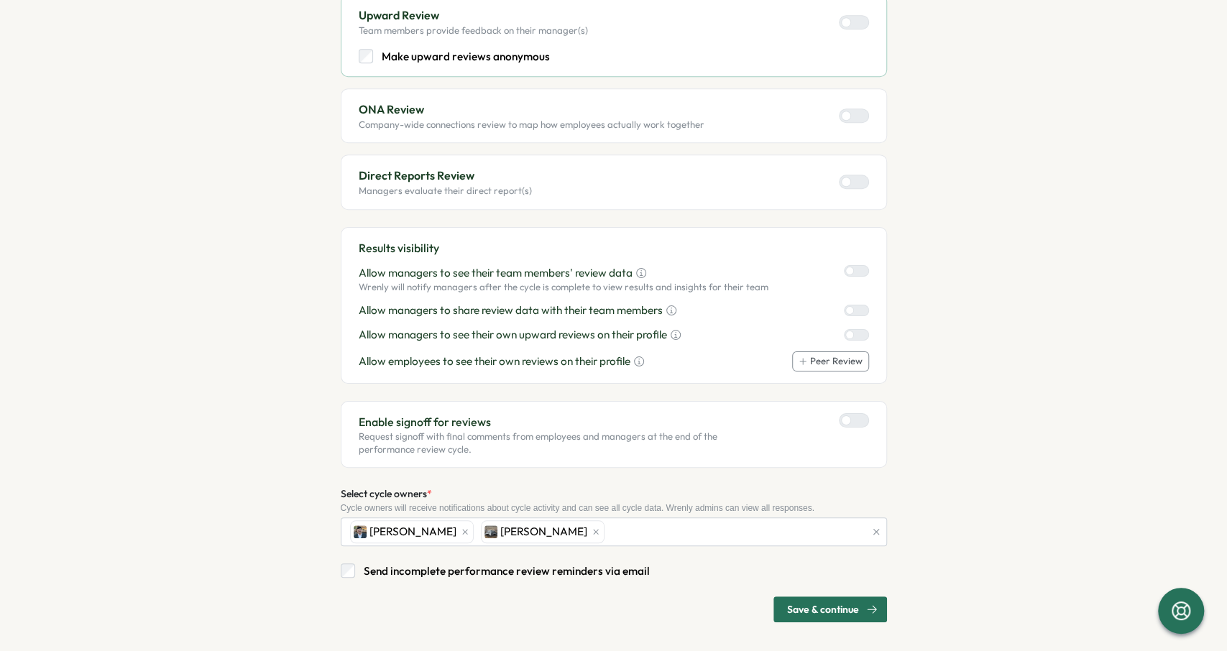
scroll to position [553, 0]
click at [834, 608] on span "Save & continue" at bounding box center [823, 608] width 72 height 24
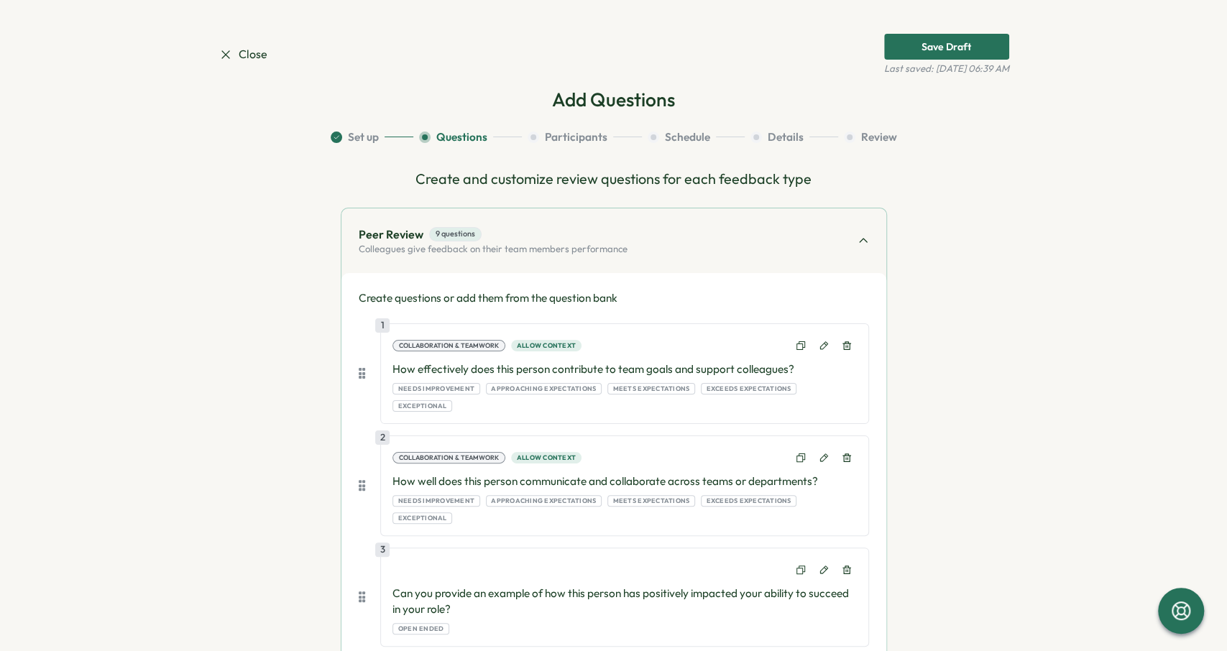
scroll to position [0, 0]
click at [374, 141] on button "Set up" at bounding box center [372, 138] width 83 height 16
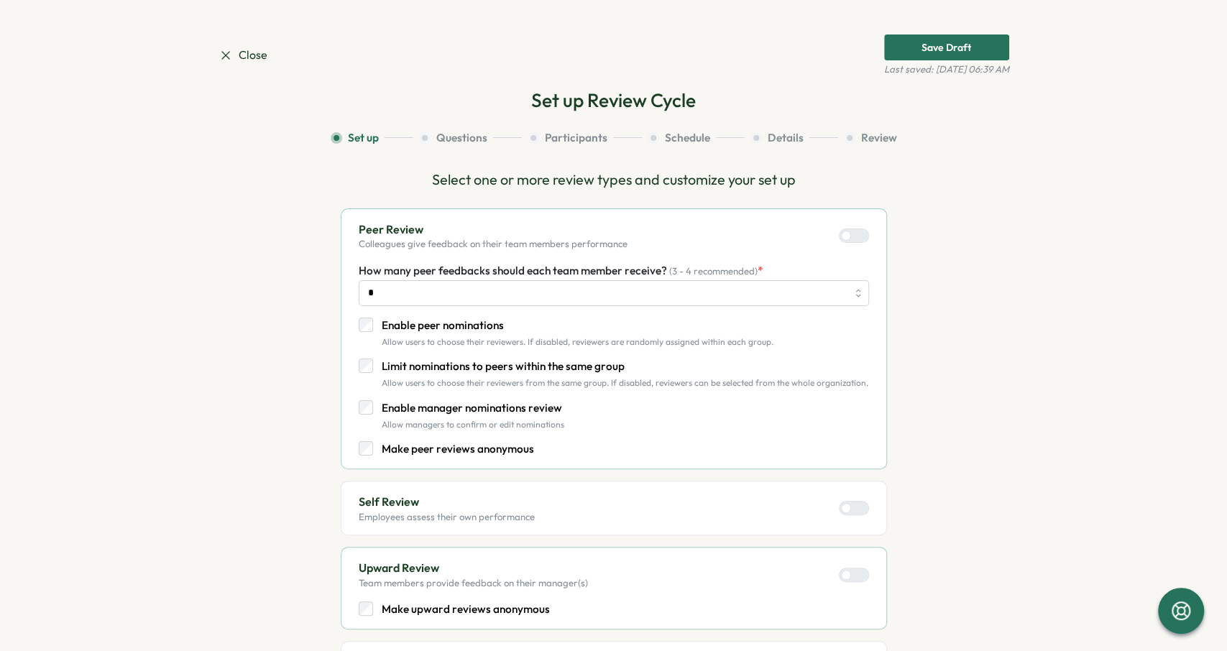
drag, startPoint x: 244, startPoint y: 76, endPoint x: 238, endPoint y: 62, distance: 15.8
click at [244, 76] on div "Close Save Draft Last saved: [DATE] 06:39 AM Set up Review Cycle Set up Questio…" at bounding box center [613, 604] width 790 height 1140
click at [238, 61] on span "Close" at bounding box center [242, 55] width 49 height 18
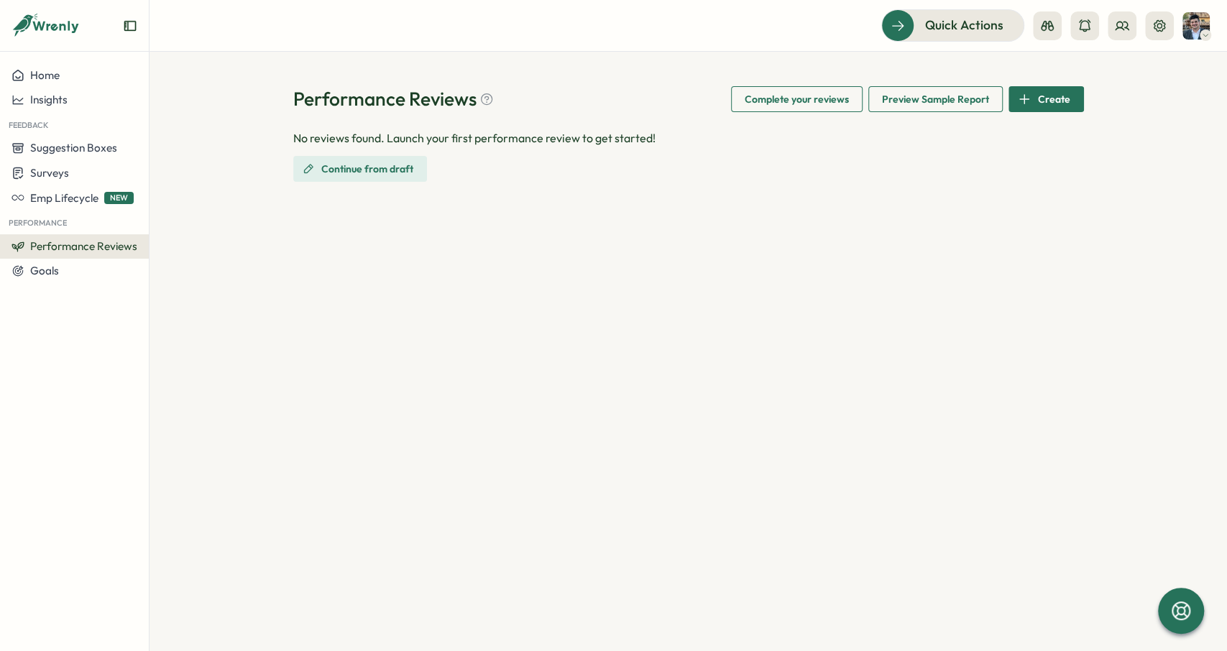
click at [387, 165] on span "Continue from draft" at bounding box center [367, 169] width 92 height 24
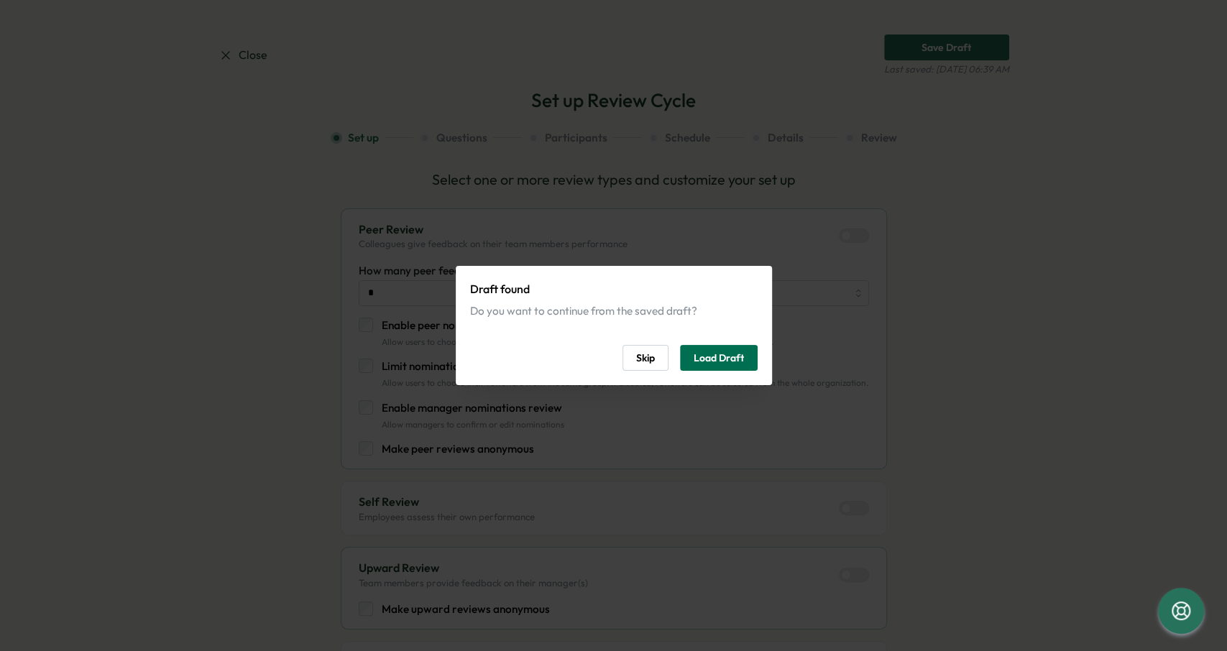
click at [722, 363] on span "Load Draft" at bounding box center [718, 358] width 50 height 24
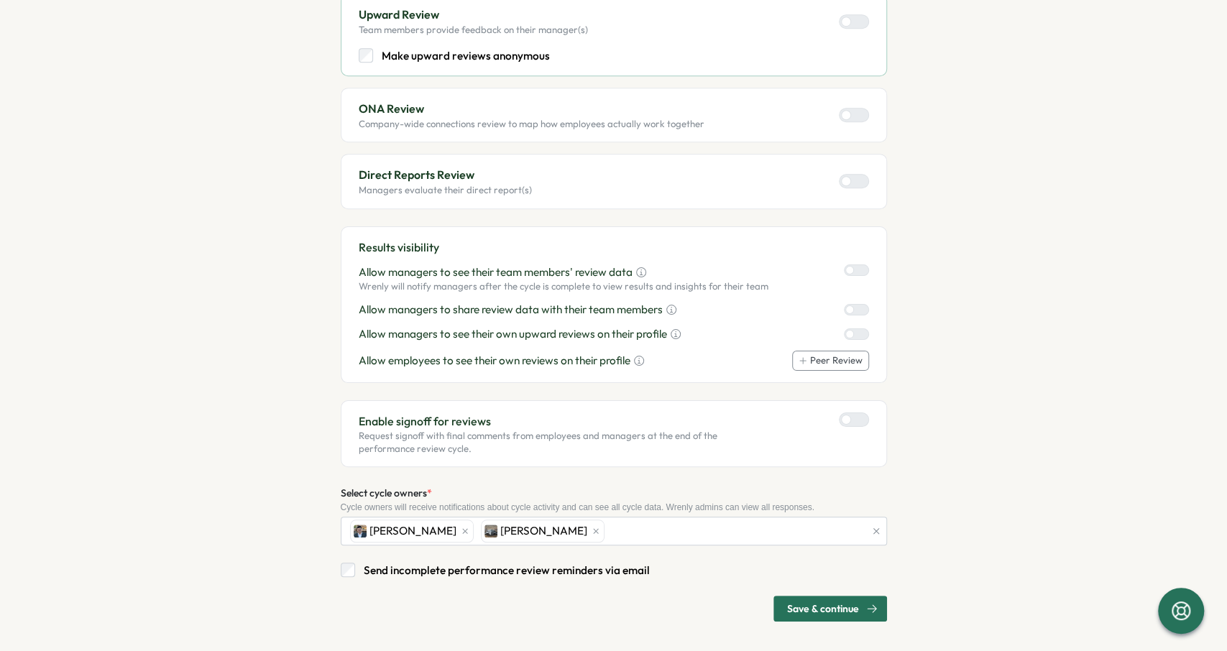
click at [826, 596] on span "Save & continue" at bounding box center [823, 608] width 72 height 24
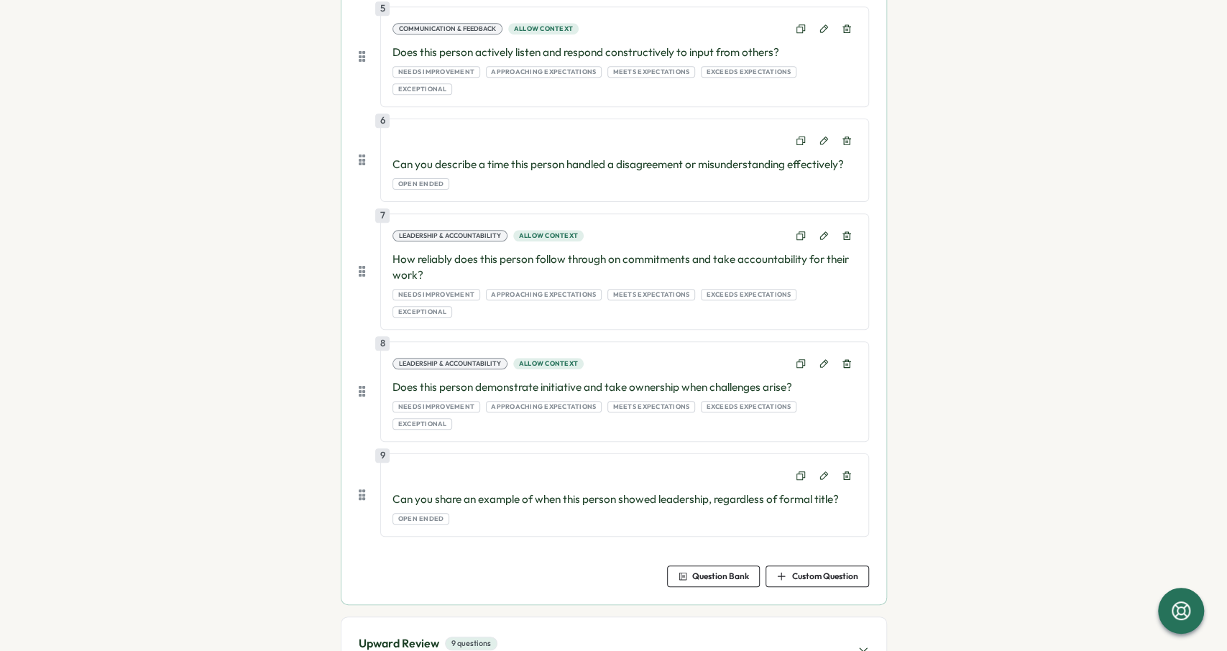
scroll to position [765, 0]
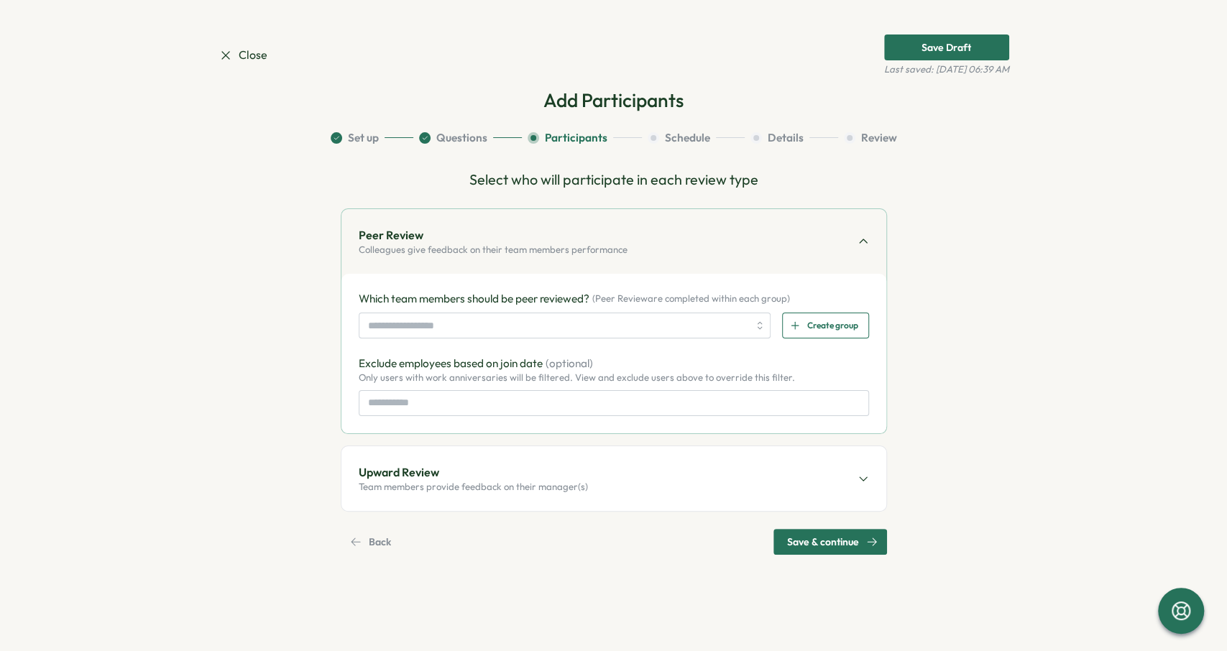
scroll to position [0, 0]
click at [445, 326] on input "search" at bounding box center [558, 325] width 381 height 24
click at [527, 258] on div "Peer Review Colleagues give feedback on their team members performance" at bounding box center [613, 241] width 545 height 65
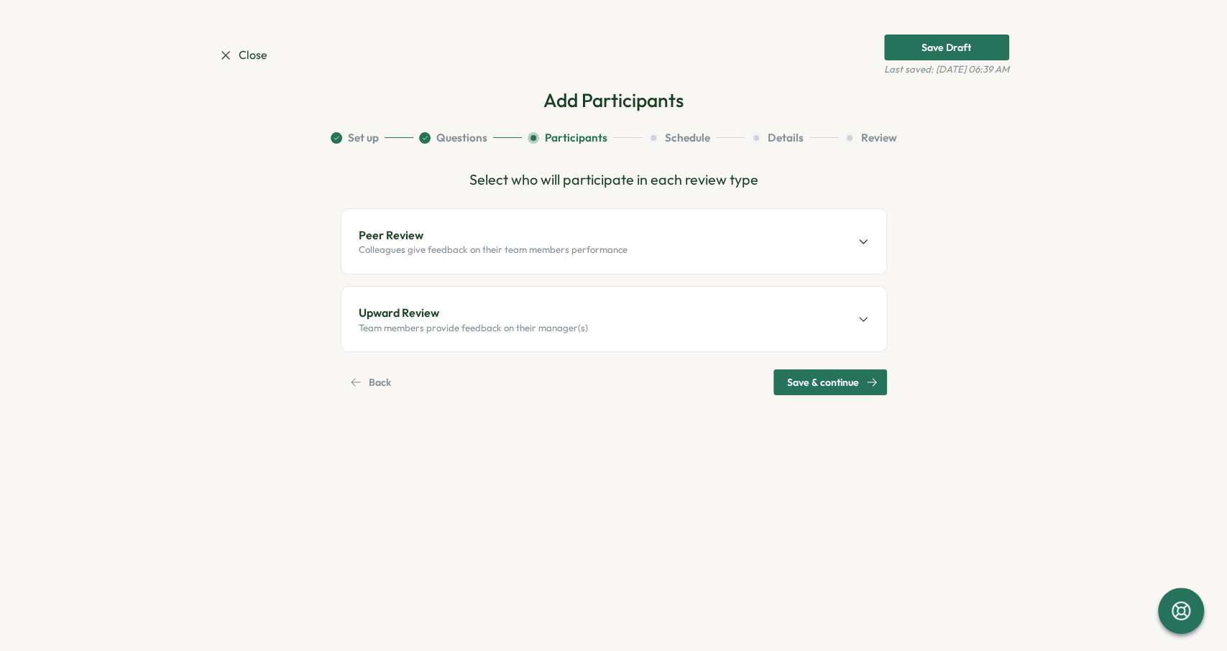
click at [428, 249] on p "Colleagues give feedback on their team members performance" at bounding box center [493, 250] width 269 height 13
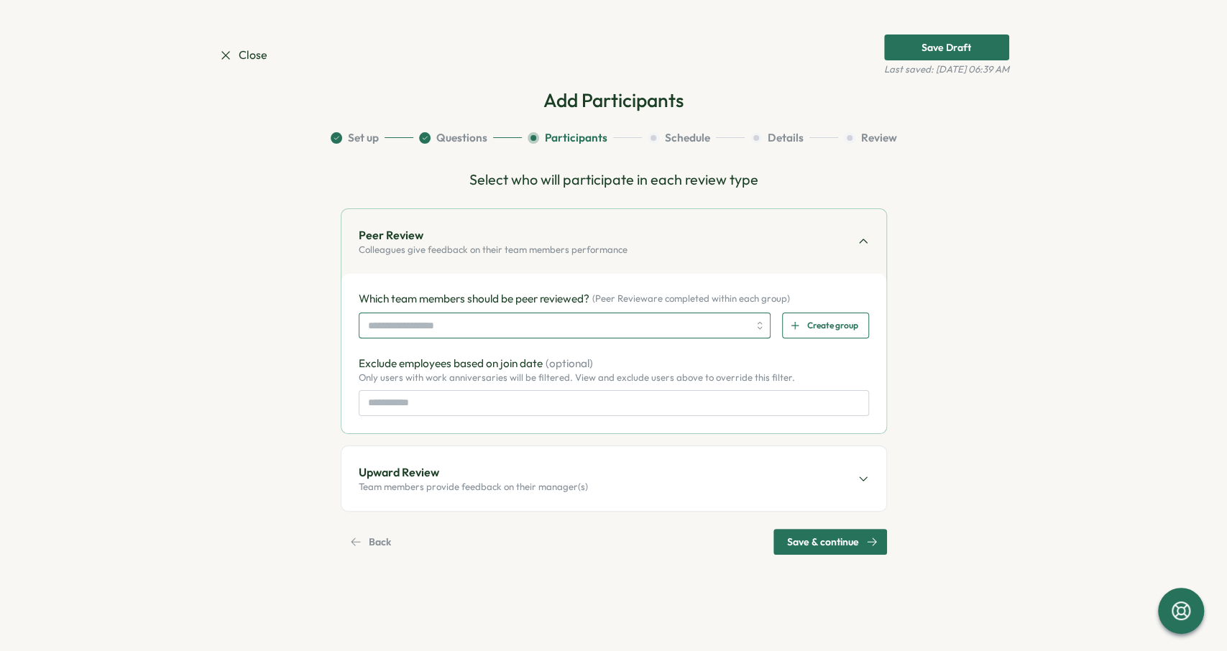
click at [439, 326] on input "search" at bounding box center [558, 325] width 381 height 24
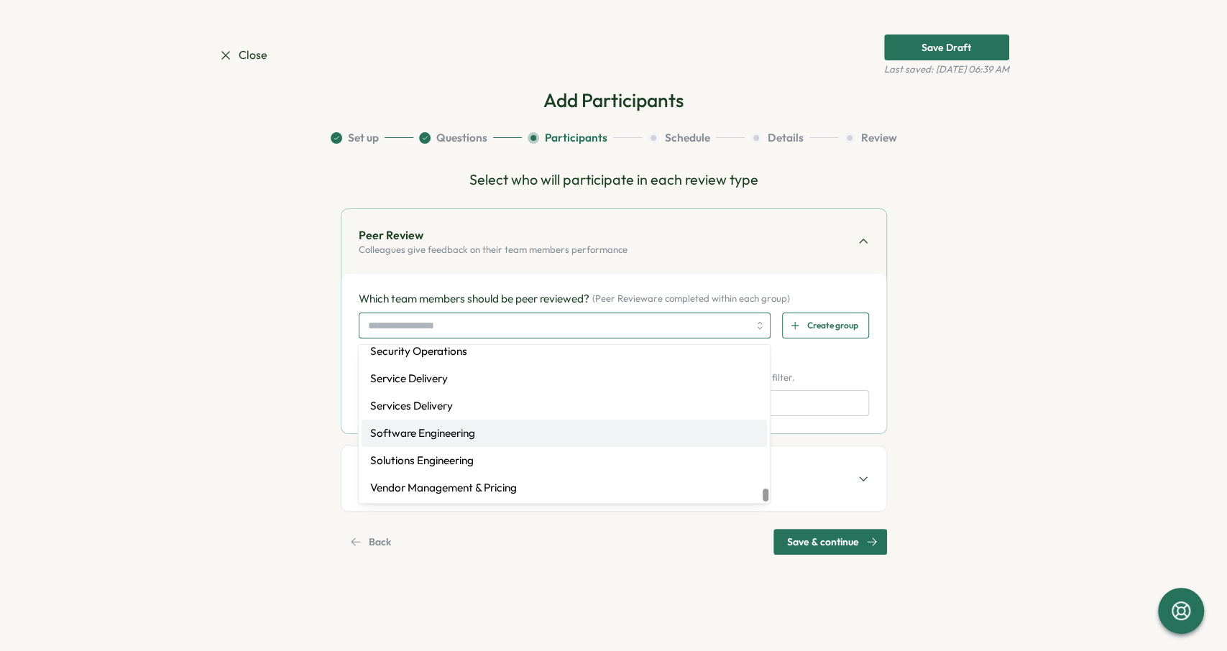
scroll to position [2141, 0]
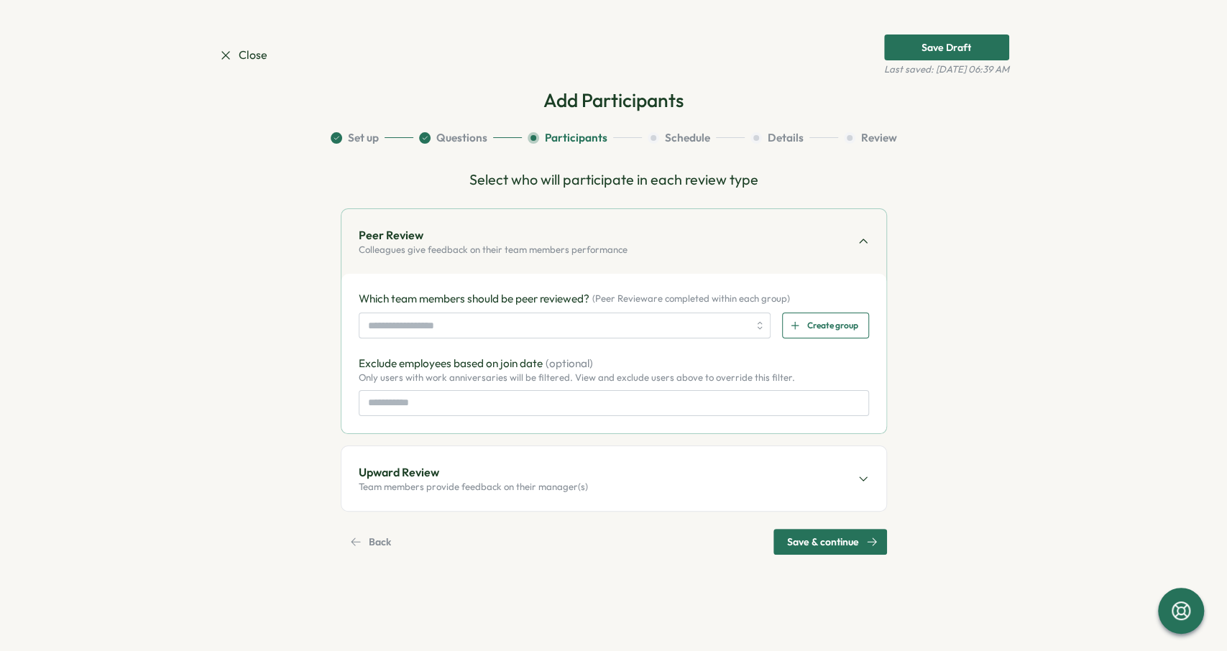
drag, startPoint x: 591, startPoint y: 570, endPoint x: 592, endPoint y: 581, distance: 10.8
click at [592, 578] on section "Close Save Draft Last saved: [DATE] 06:39 AM Add Participants Set up Questions …" at bounding box center [613, 325] width 1227 height 651
click at [260, 55] on span "Close" at bounding box center [242, 55] width 49 height 18
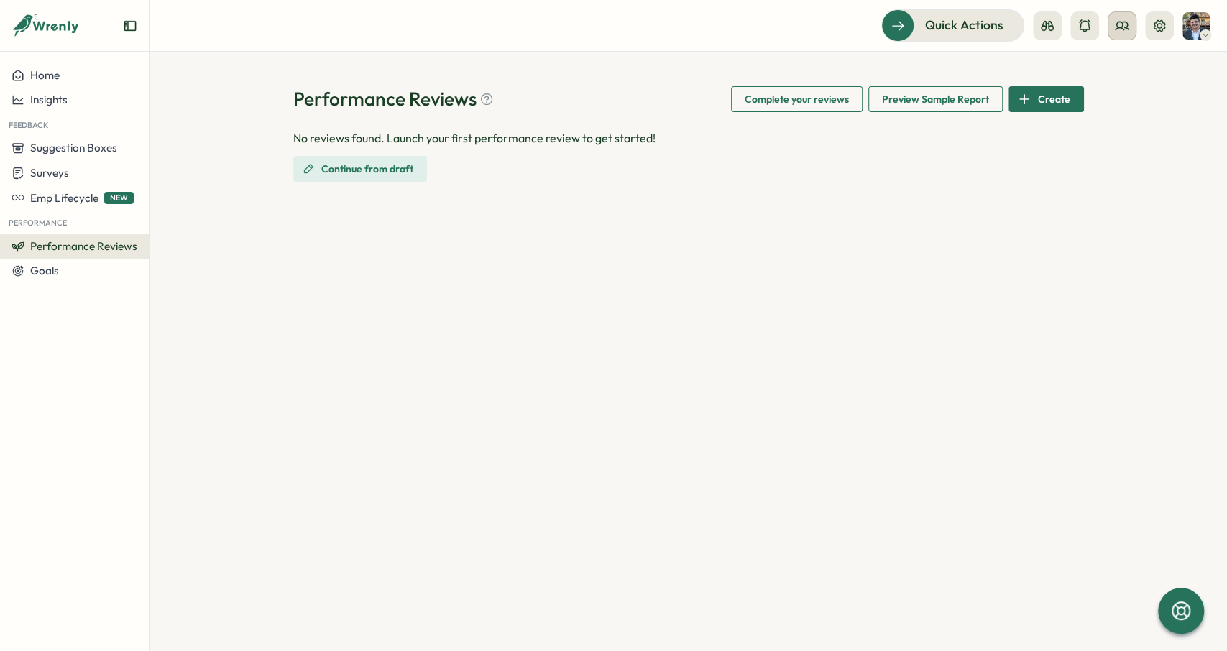
click at [1132, 31] on button at bounding box center [1121, 25] width 29 height 29
click at [1130, 73] on div "Org Members" at bounding box center [1121, 71] width 91 height 16
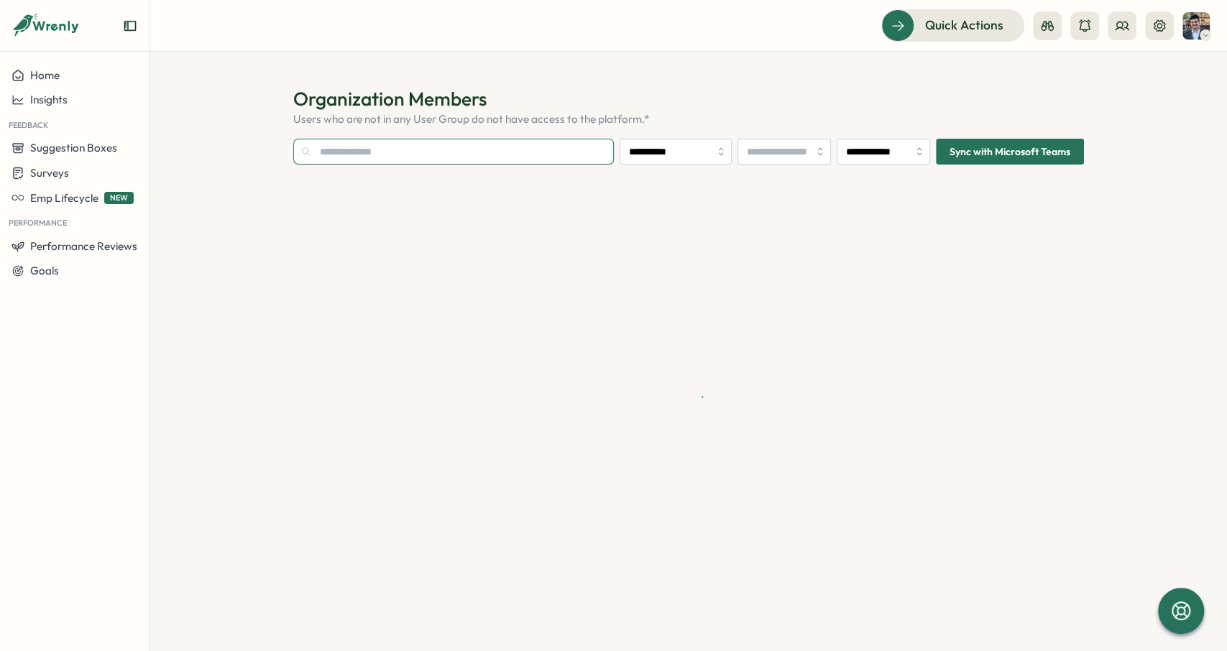
type input "**********"
click at [499, 160] on input "text" at bounding box center [453, 152] width 320 height 26
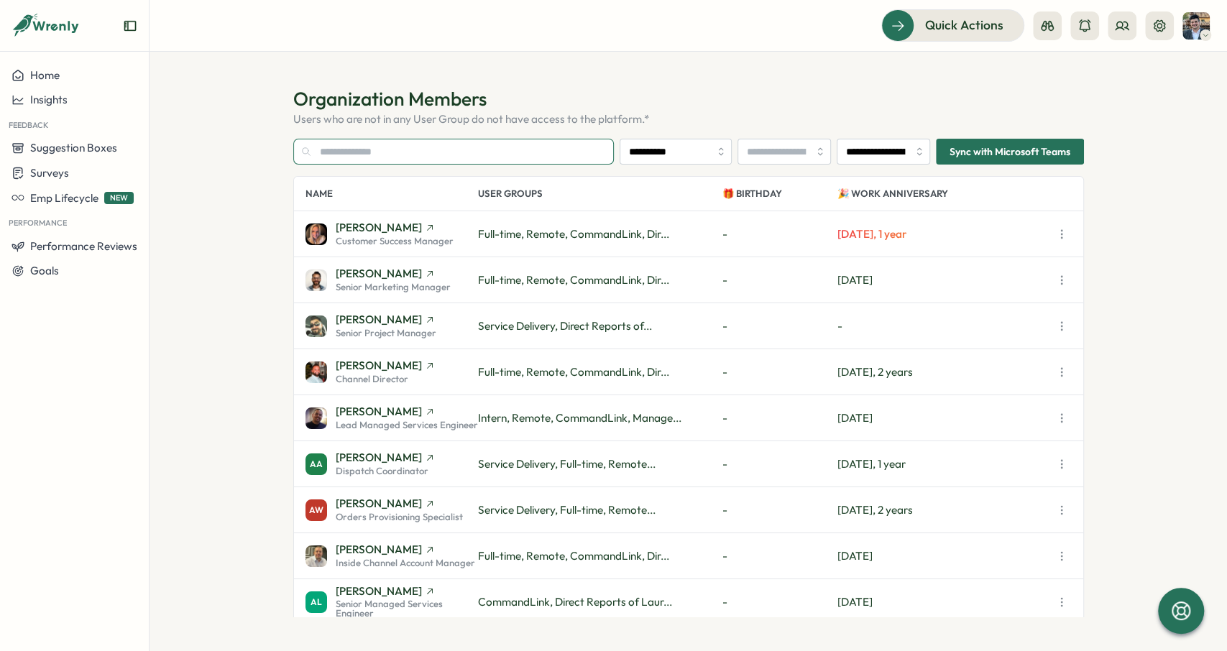
paste input "*******"
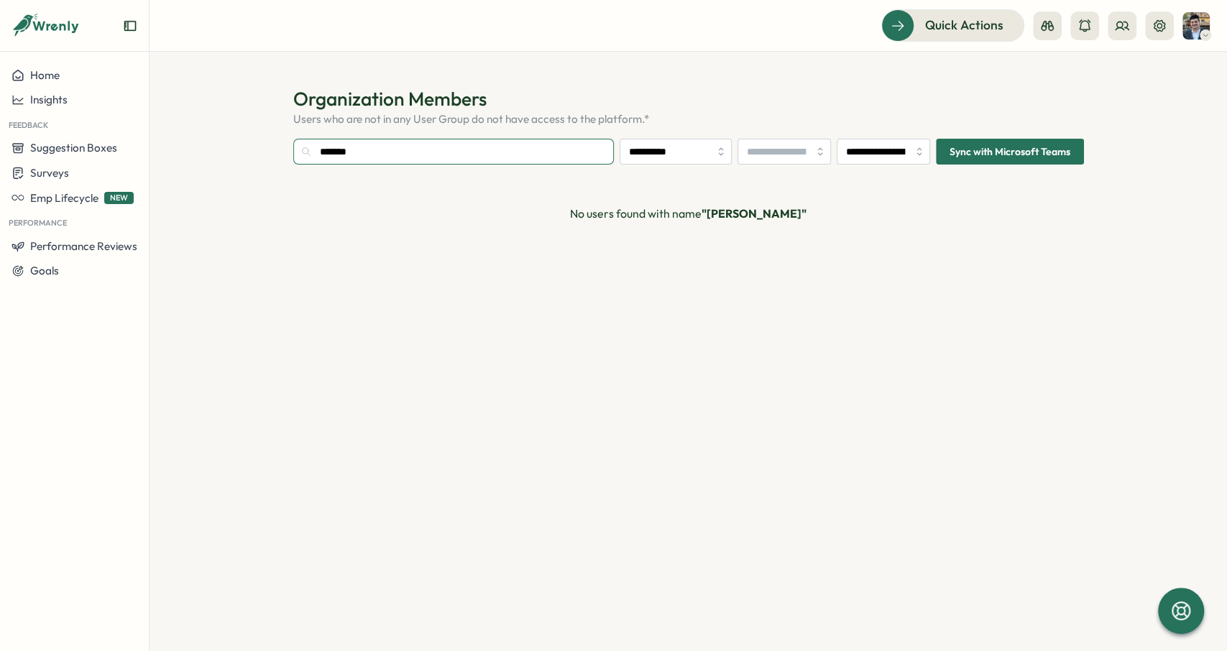
type input "*******"
click at [882, 154] on input "**********" at bounding box center [882, 152] width 93 height 26
type input "**********"
click at [873, 152] on input "**********" at bounding box center [882, 152] width 93 height 26
click at [417, 146] on input "*******" at bounding box center [453, 152] width 320 height 26
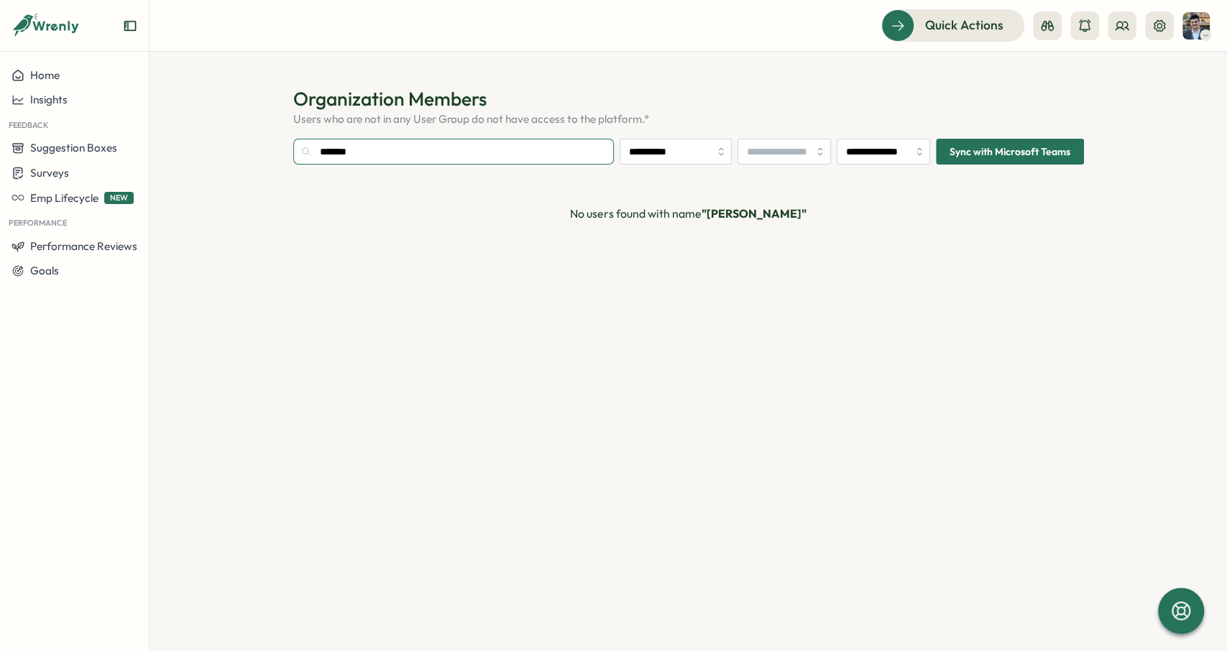
click at [420, 153] on input "*******" at bounding box center [453, 152] width 320 height 26
drag, startPoint x: 372, startPoint y: 160, endPoint x: 298, endPoint y: 157, distance: 73.4
click at [298, 157] on input "*******" at bounding box center [453, 152] width 320 height 26
click at [332, 154] on input "*******" at bounding box center [453, 152] width 320 height 26
click at [321, 153] on input "*******" at bounding box center [453, 152] width 320 height 26
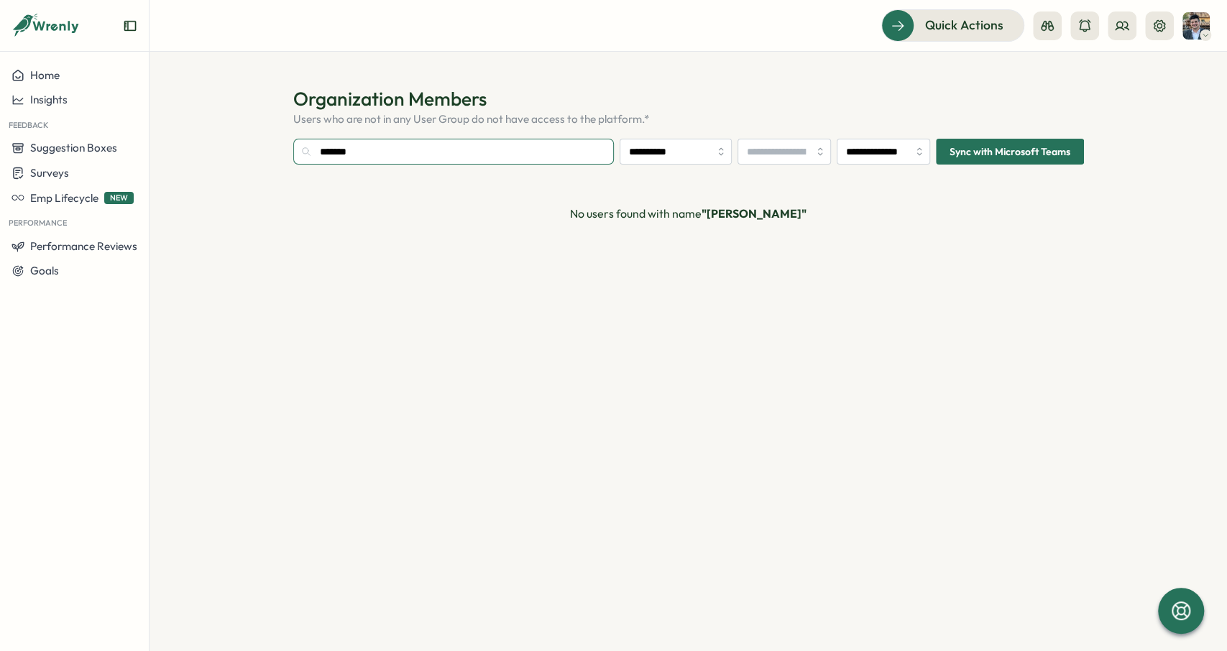
click at [379, 155] on input "*******" at bounding box center [453, 152] width 320 height 26
click at [939, 160] on button "Sync with Microsoft Teams" at bounding box center [1010, 152] width 148 height 26
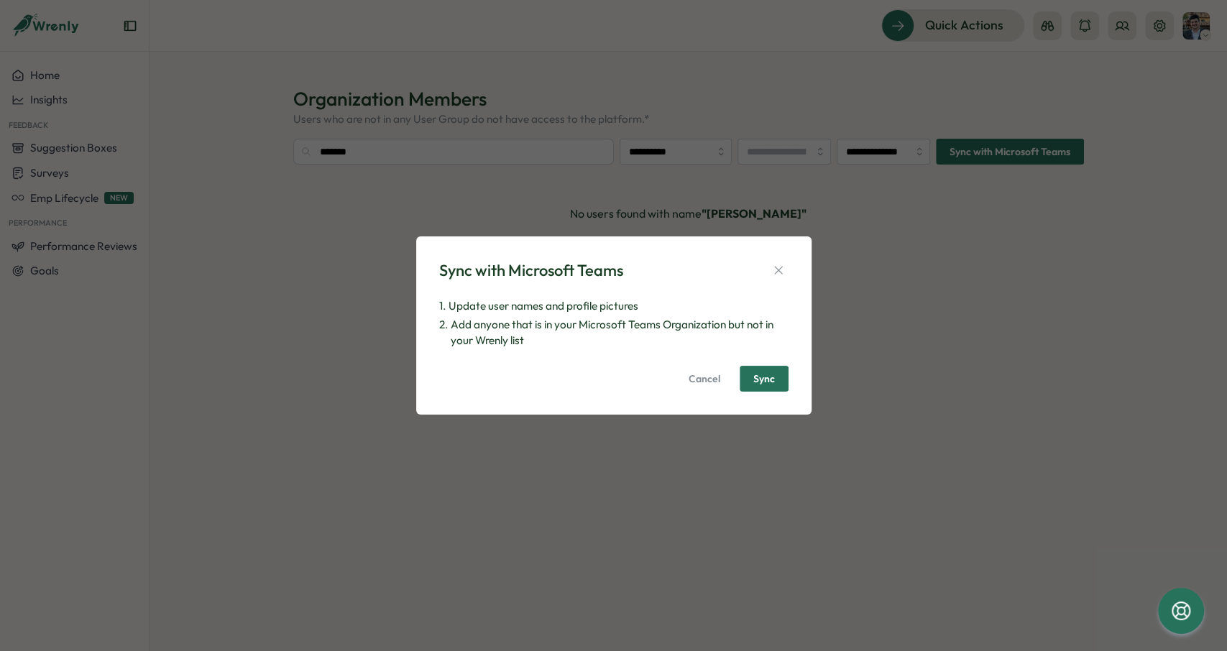
drag, startPoint x: 912, startPoint y: 180, endPoint x: 909, endPoint y: 166, distance: 14.7
click at [912, 182] on div "Sync with Microsoft Teams 1. Update user names and profile pictures 2. Add anyo…" at bounding box center [613, 325] width 1227 height 651
click at [771, 288] on div "Sync with Microsoft Teams 1. Update user names and profile pictures 2. Add anyo…" at bounding box center [613, 326] width 361 height 144
click at [774, 277] on icon "button" at bounding box center [778, 270] width 14 height 14
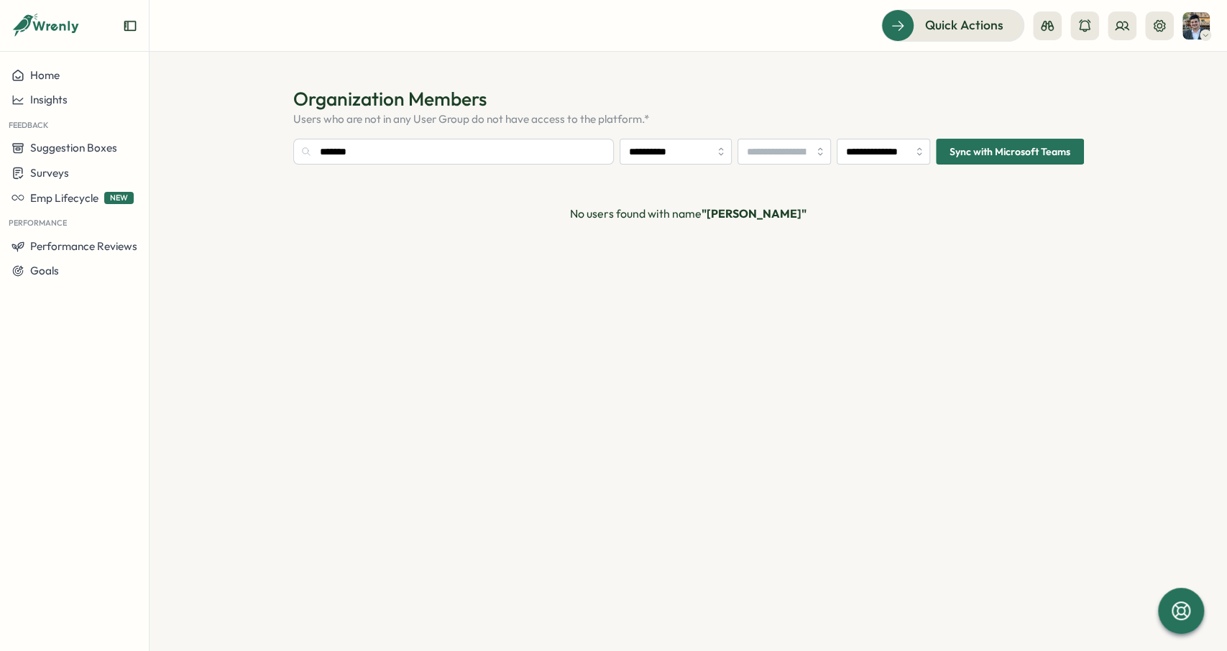
click at [774, 277] on icon "button" at bounding box center [778, 270] width 14 height 14
click at [876, 164] on input "**********" at bounding box center [882, 152] width 93 height 26
click at [998, 234] on div "No users found with name "[PERSON_NAME]"" at bounding box center [688, 213] width 790 height 75
click at [514, 188] on div "No users found with name "[PERSON_NAME]"" at bounding box center [688, 213] width 790 height 75
click at [409, 166] on section "**********" at bounding box center [688, 378] width 790 height 478
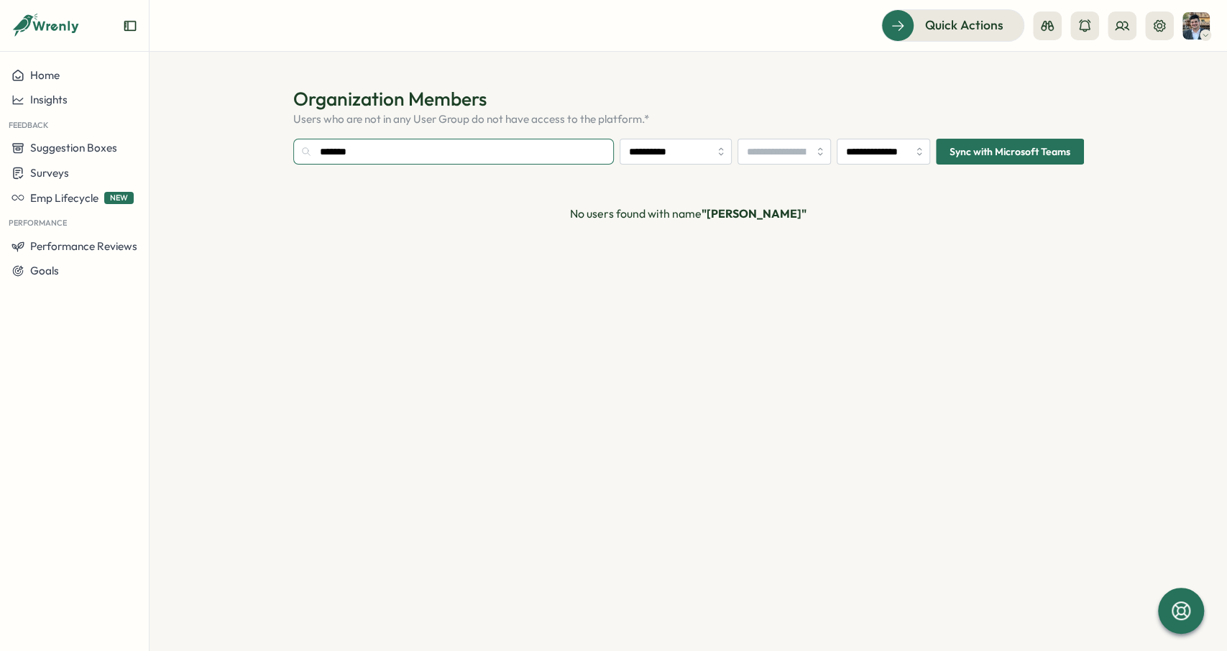
click at [415, 151] on input "*******" at bounding box center [453, 152] width 320 height 26
paste input "**"
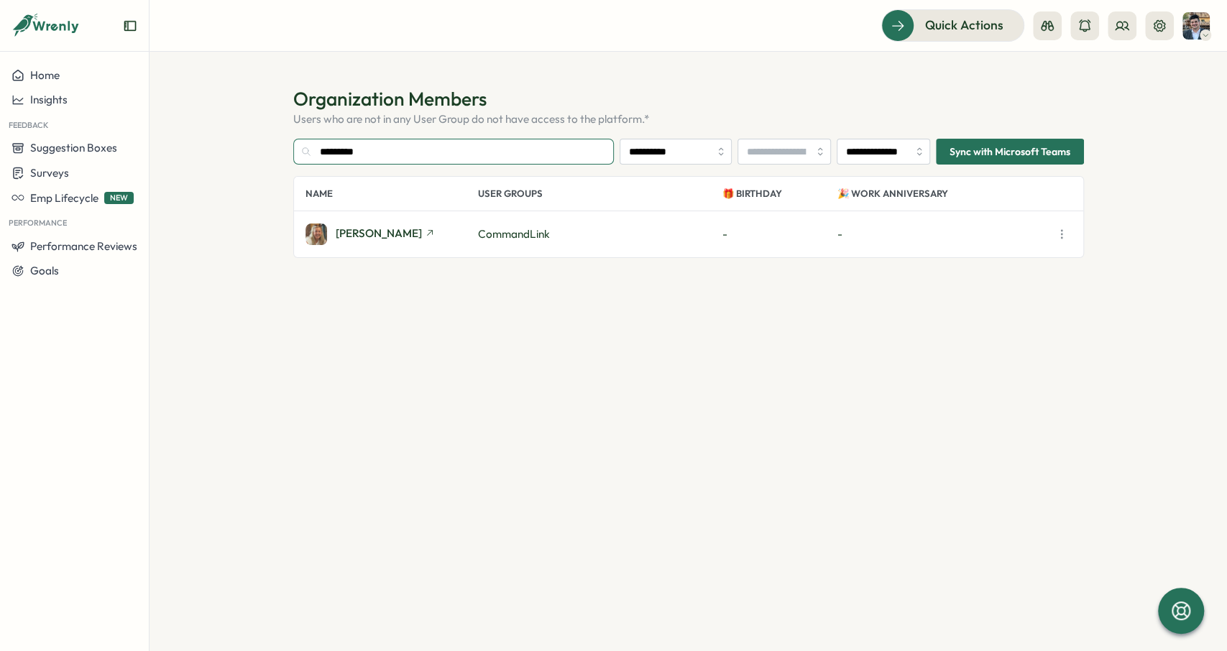
type input "*********"
click at [901, 152] on input "**********" at bounding box center [882, 152] width 93 height 26
type input "**********"
drag, startPoint x: 283, startPoint y: 226, endPoint x: 915, endPoint y: 234, distance: 632.4
click at [825, 229] on section "**********" at bounding box center [687, 351] width 1077 height 599
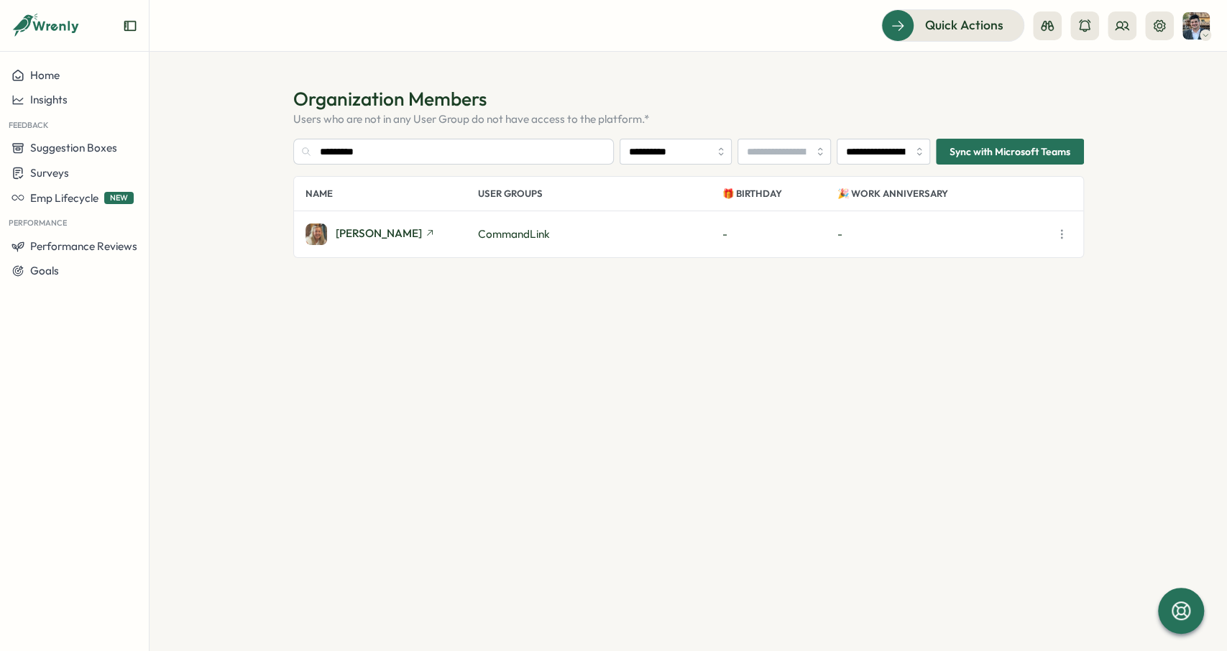
drag, startPoint x: 1094, startPoint y: 234, endPoint x: 294, endPoint y: 236, distance: 799.8
click at [294, 236] on section "**********" at bounding box center [687, 351] width 1077 height 599
click at [88, 72] on div "Home" at bounding box center [74, 75] width 126 height 13
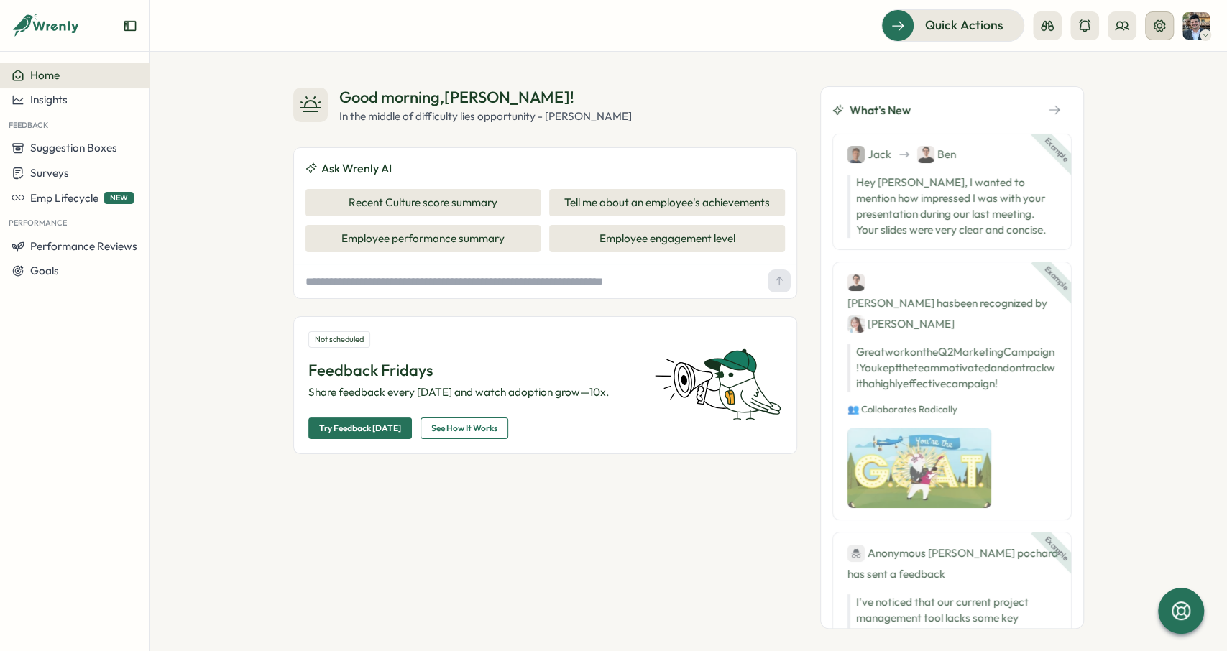
click at [1169, 24] on button at bounding box center [1159, 25] width 29 height 29
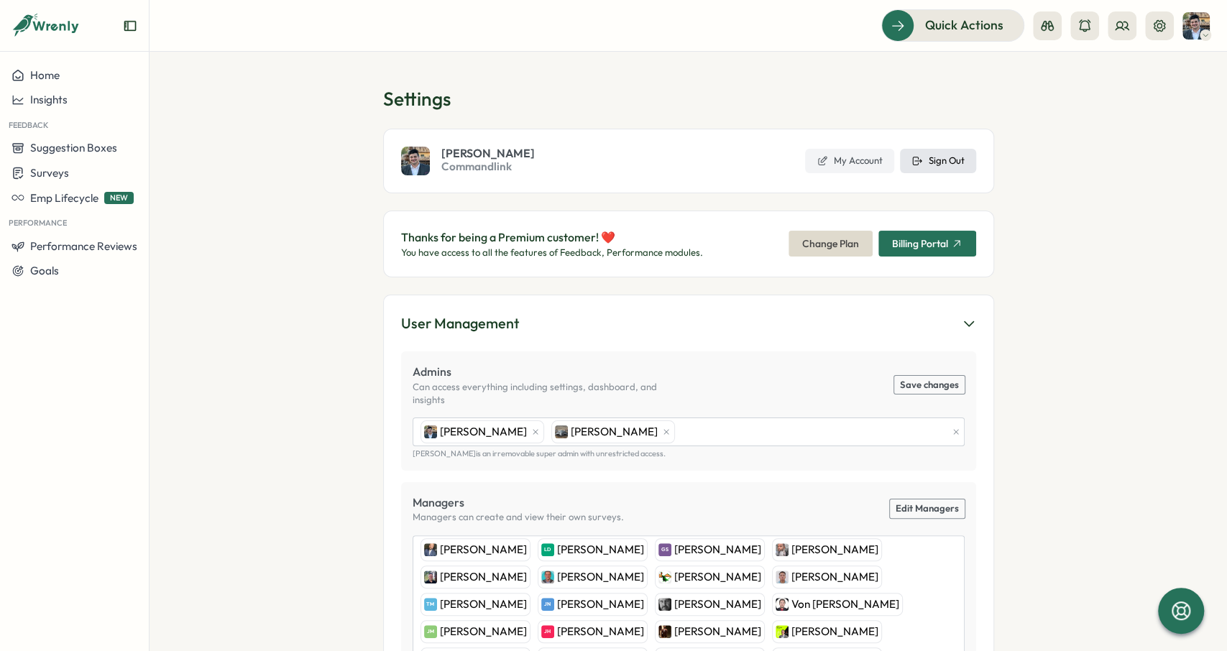
click at [955, 152] on button "Sign Out" at bounding box center [938, 161] width 76 height 24
